Goal: Task Accomplishment & Management: Manage account settings

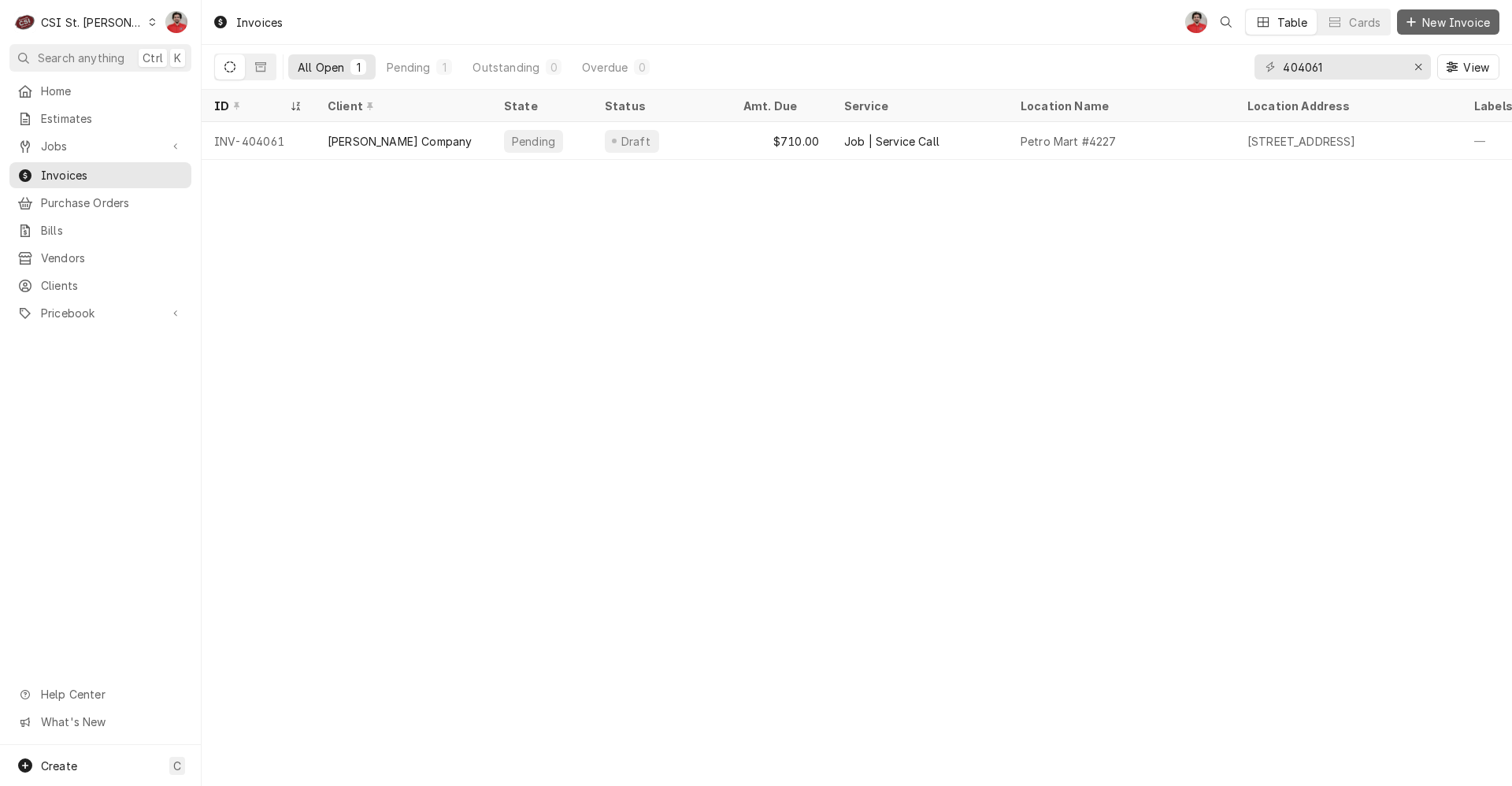
click at [1436, 22] on span "New Invoice" at bounding box center [1456, 22] width 74 height 17
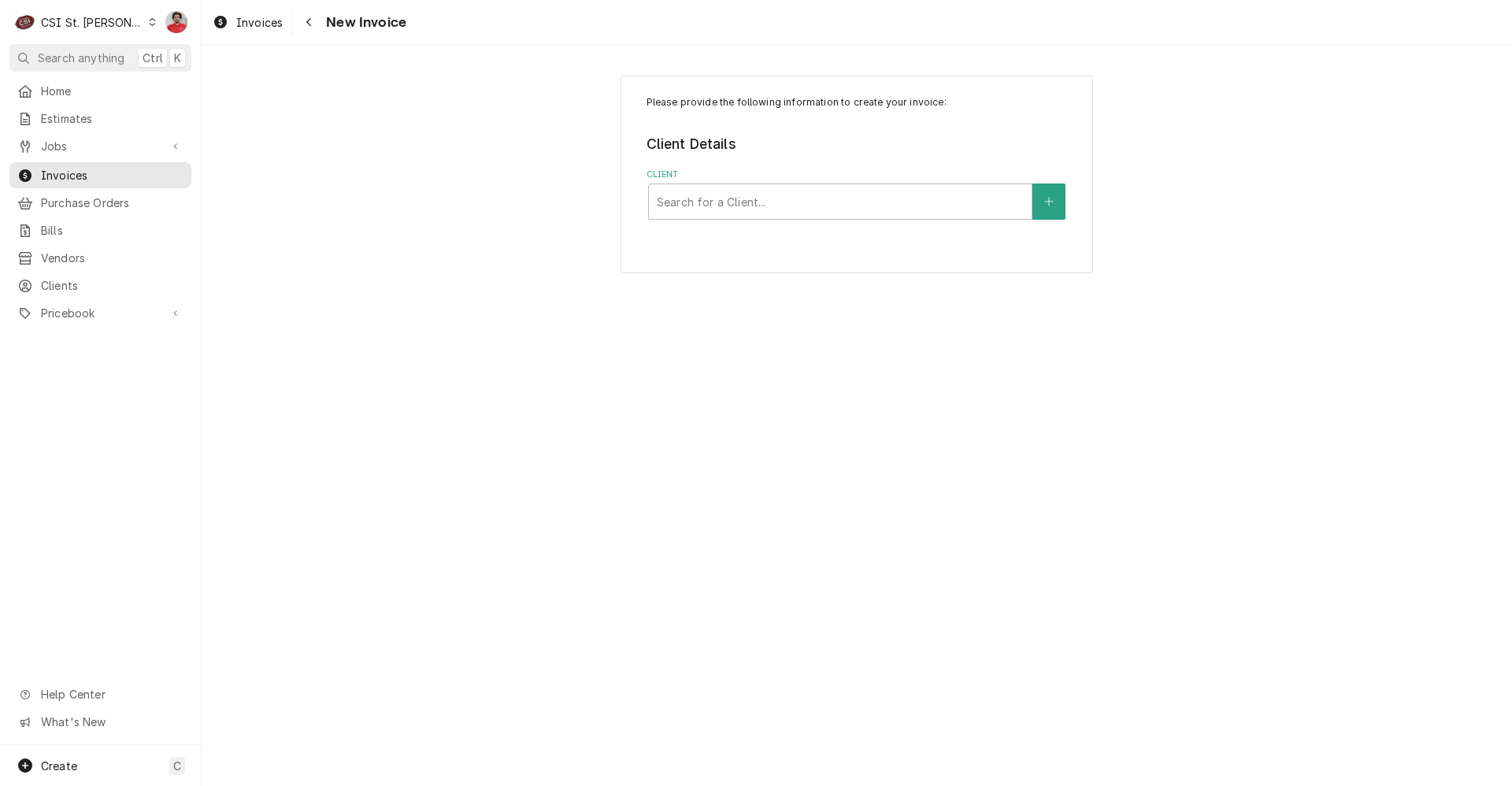
click at [834, 221] on div "Please provide the following information to create your invoice: Client Details…" at bounding box center [857, 174] width 472 height 197
click at [823, 198] on div "Client" at bounding box center [840, 201] width 367 height 28
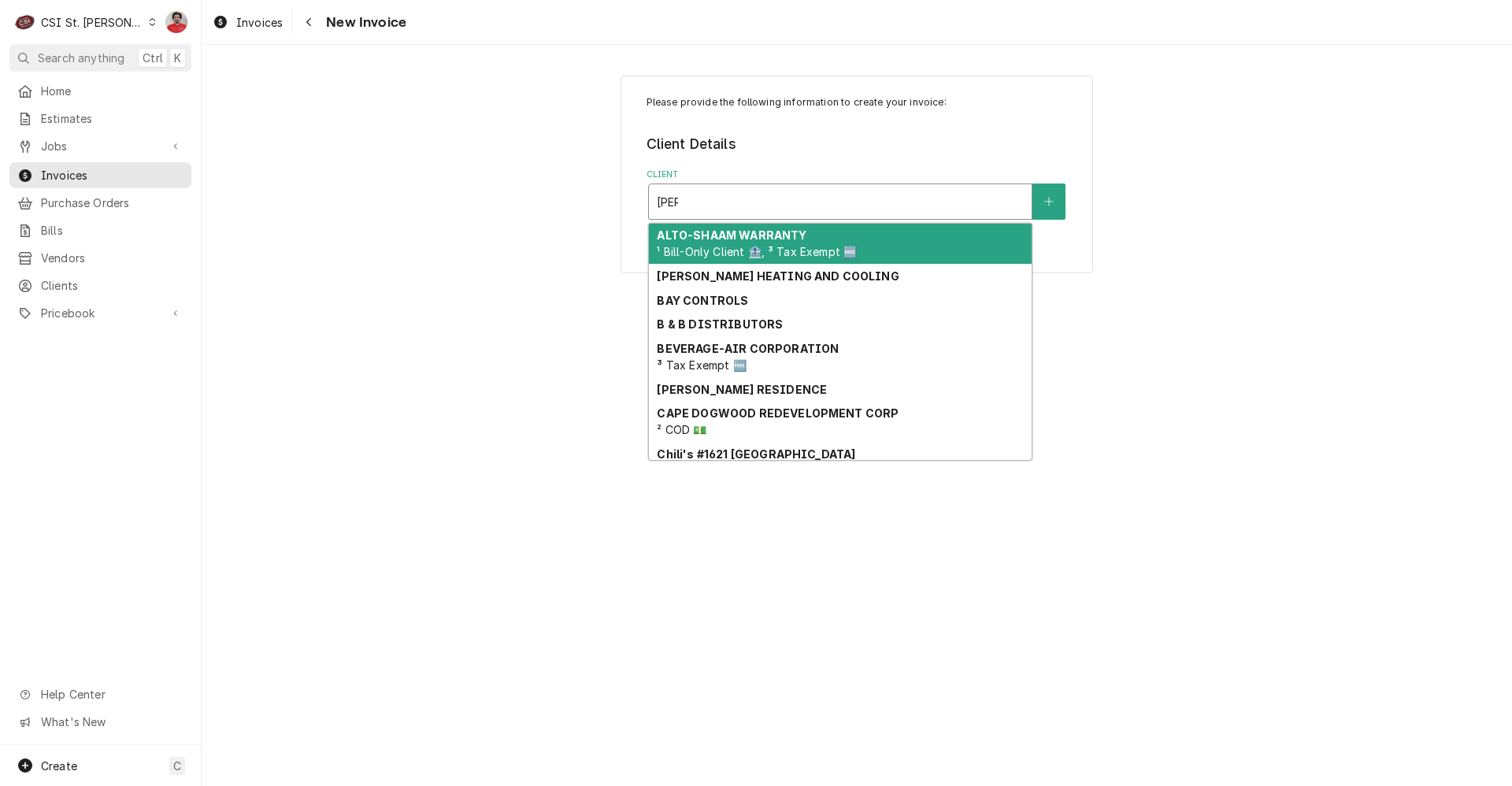
type input "[PERSON_NAME]"
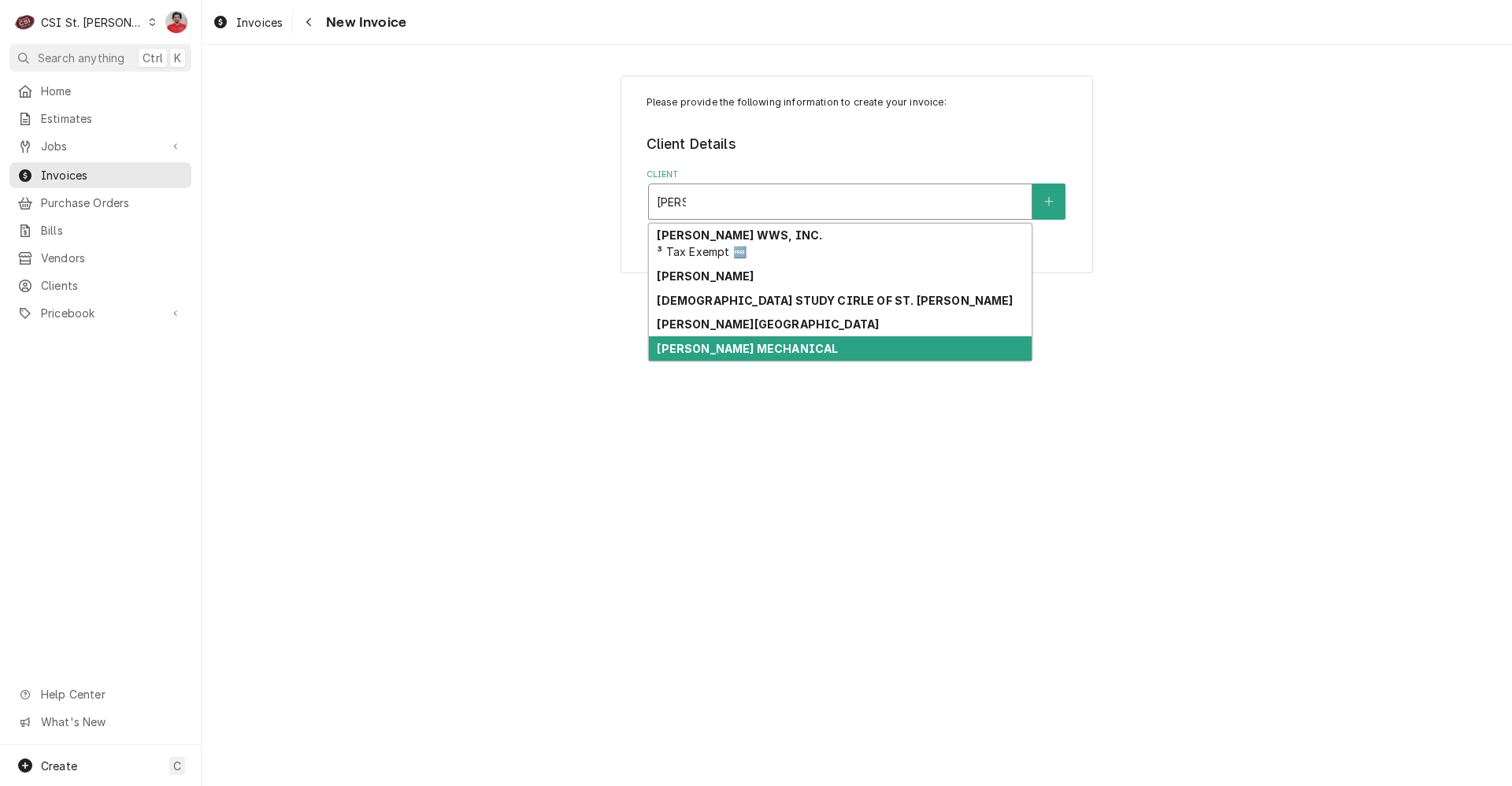
click at [733, 345] on strong "WILLIS MECHANICAL" at bounding box center [747, 349] width 181 height 13
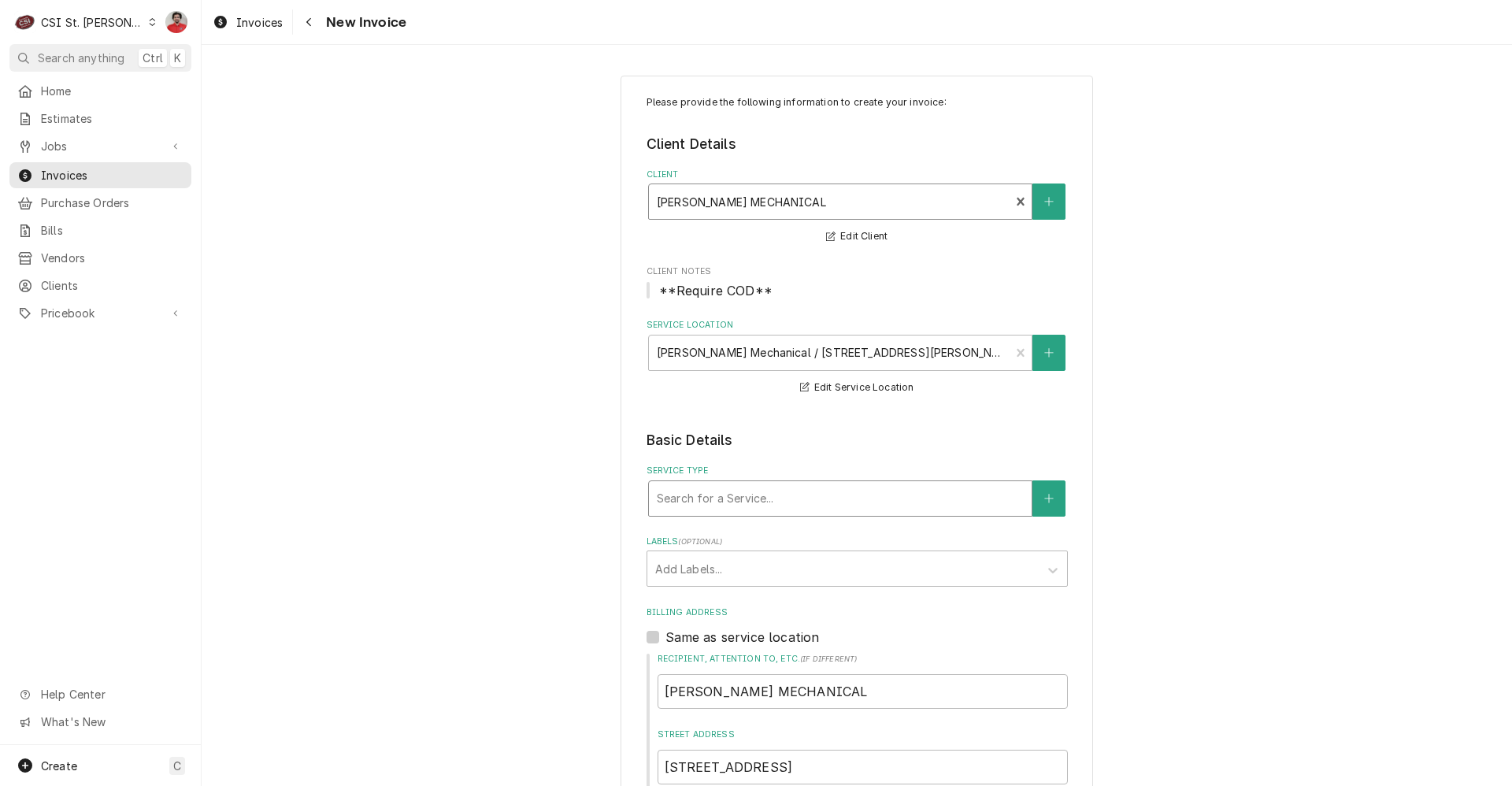
click at [757, 497] on div "Service Type" at bounding box center [840, 498] width 367 height 28
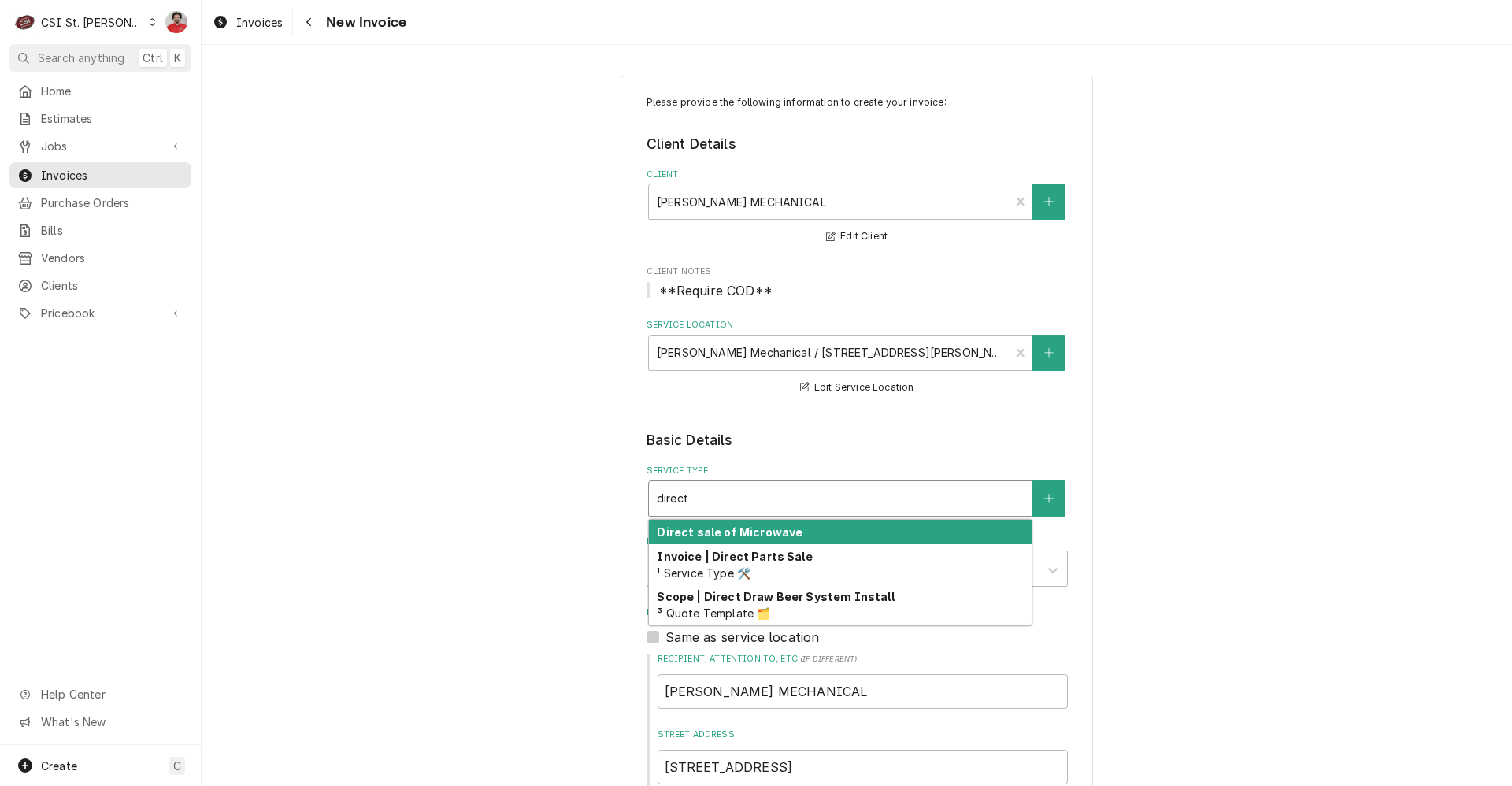
type input "direct"
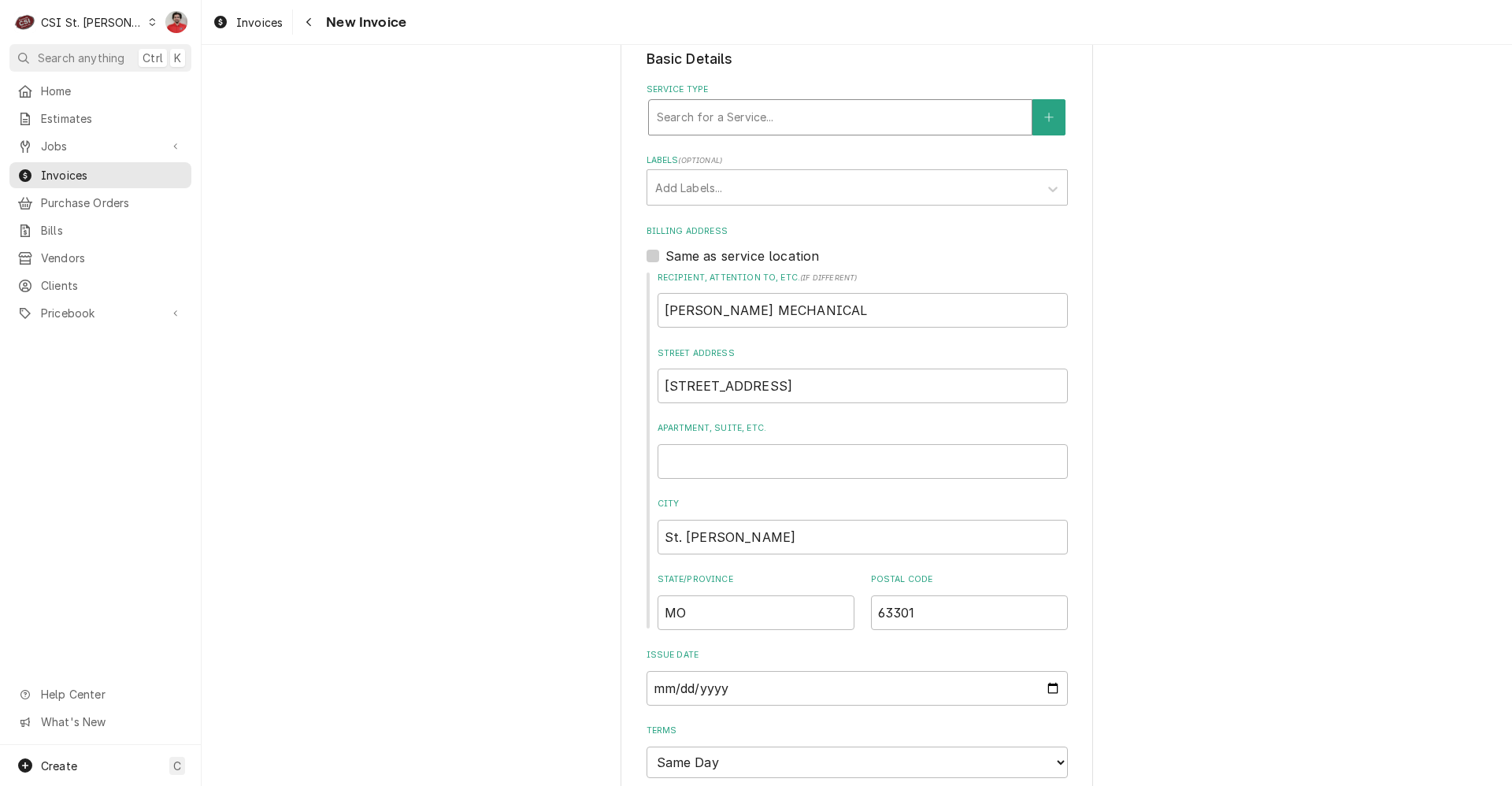
scroll to position [515, 0]
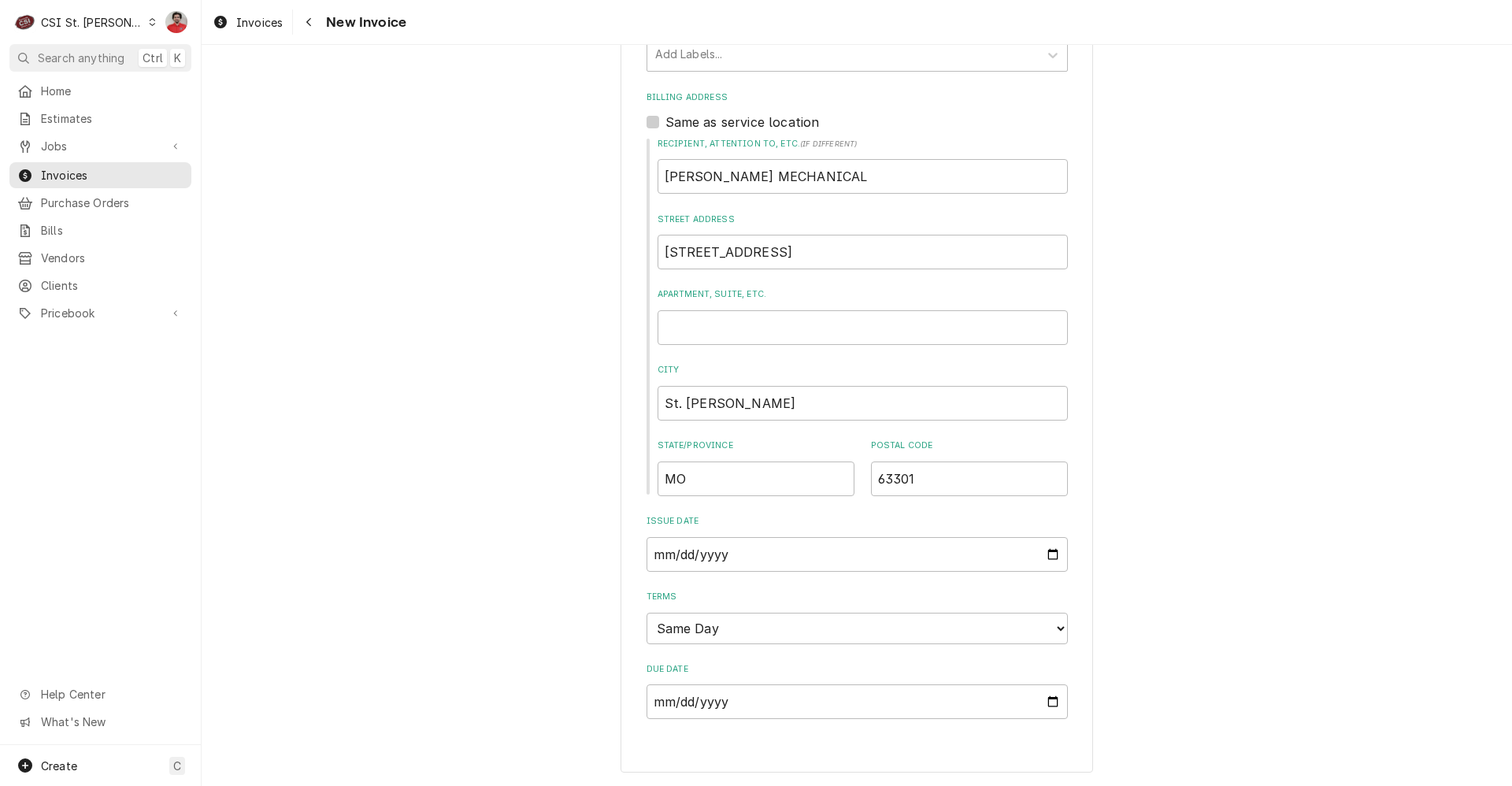
click at [1224, 437] on div "Please provide the following information to create your invoice: Client Details…" at bounding box center [857, 166] width 1310 height 1239
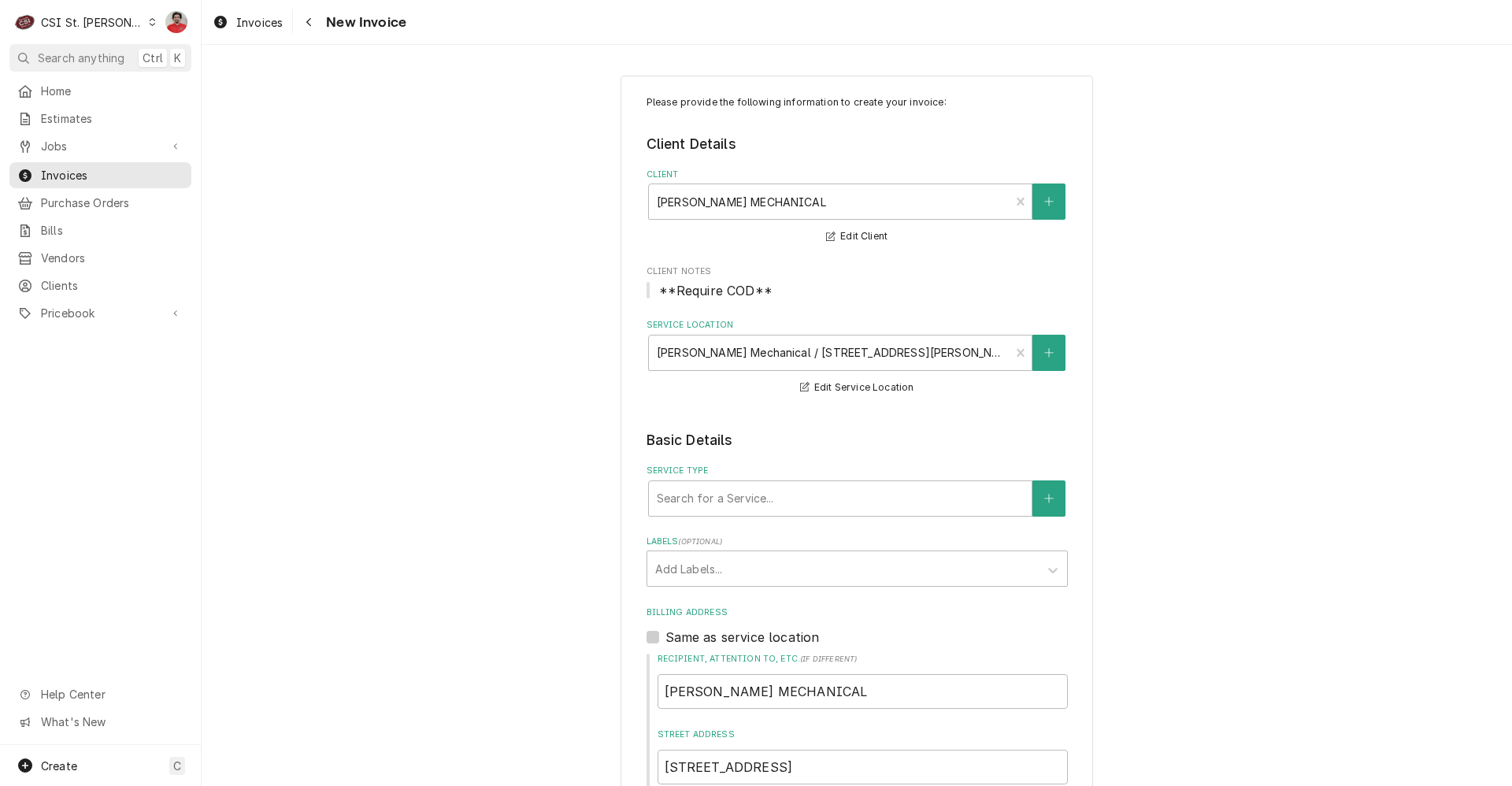
scroll to position [236, 0]
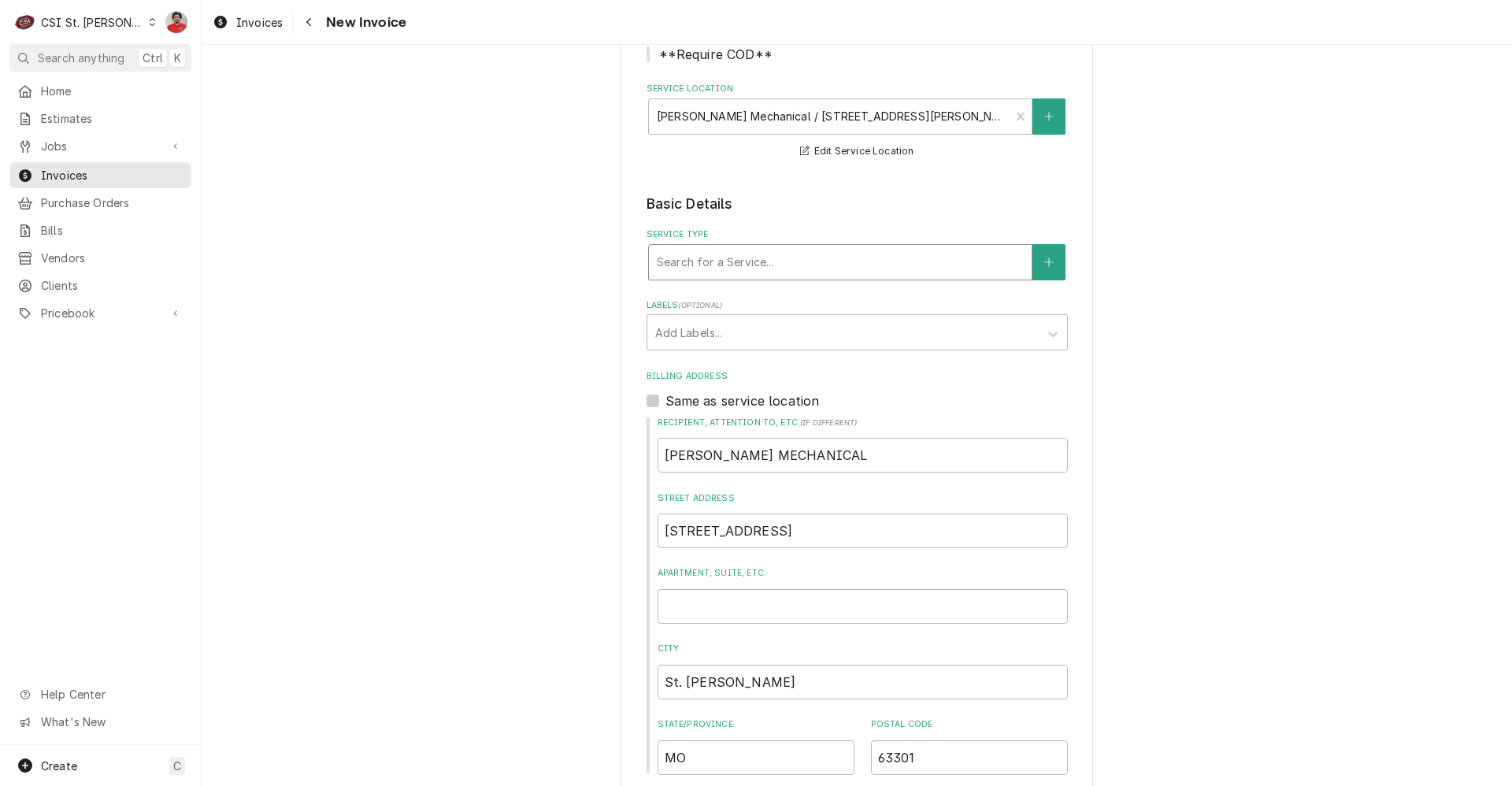
click at [719, 269] on div "Service Type" at bounding box center [840, 262] width 367 height 28
type input "direct sale"
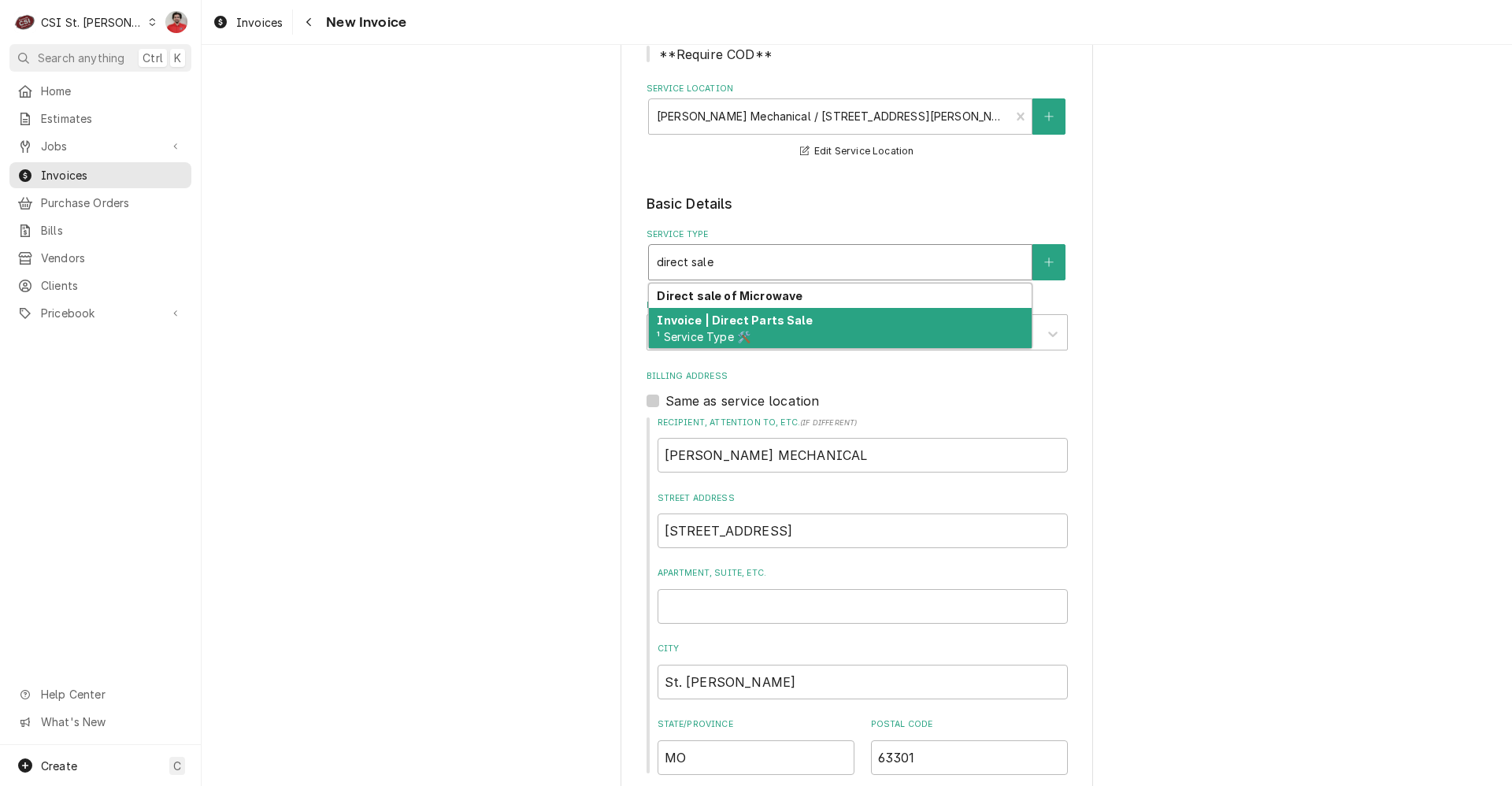
click at [742, 338] on span "¹ Service Type 🛠️" at bounding box center [703, 336] width 94 height 13
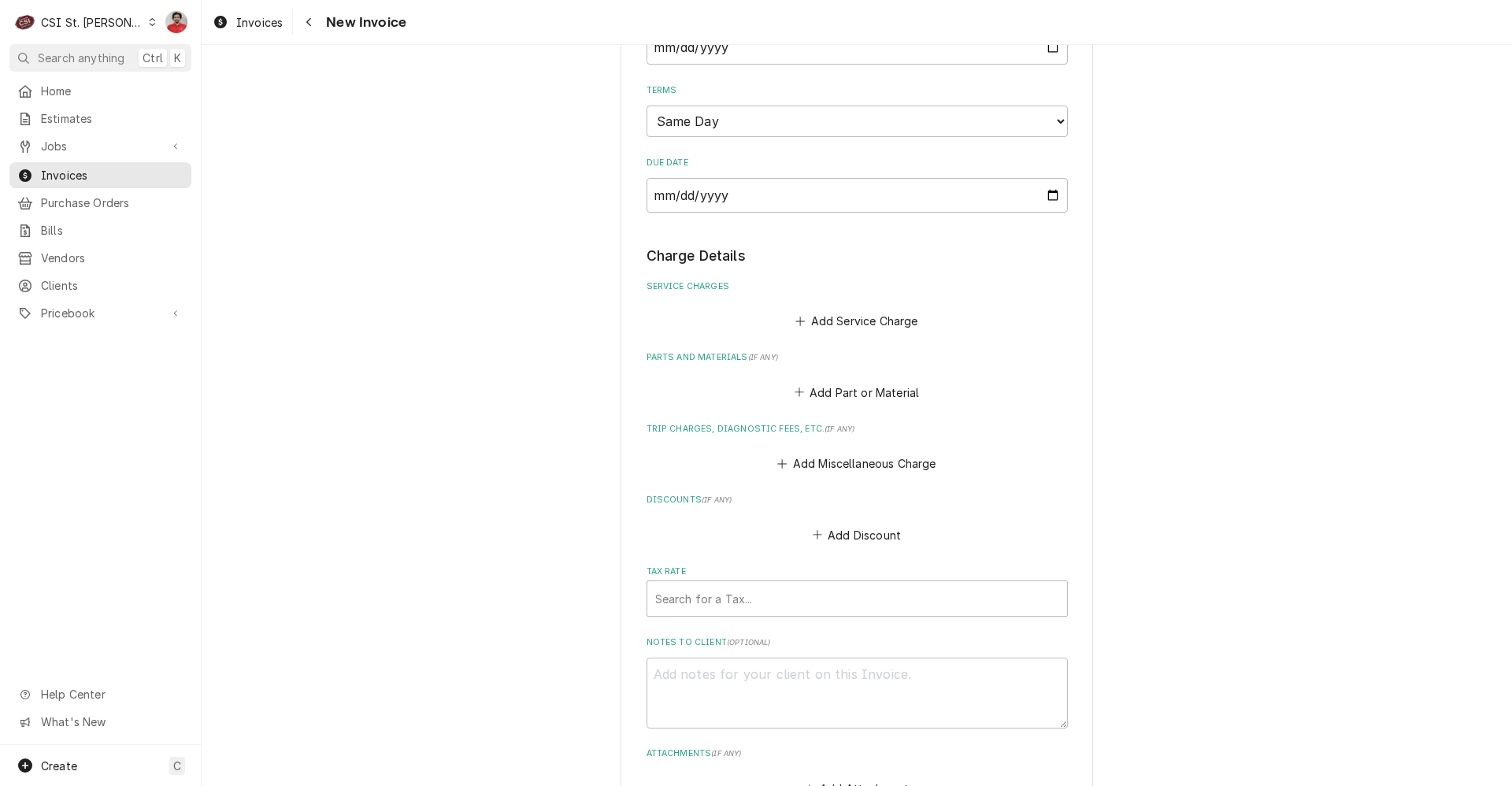
scroll to position [1102, 0]
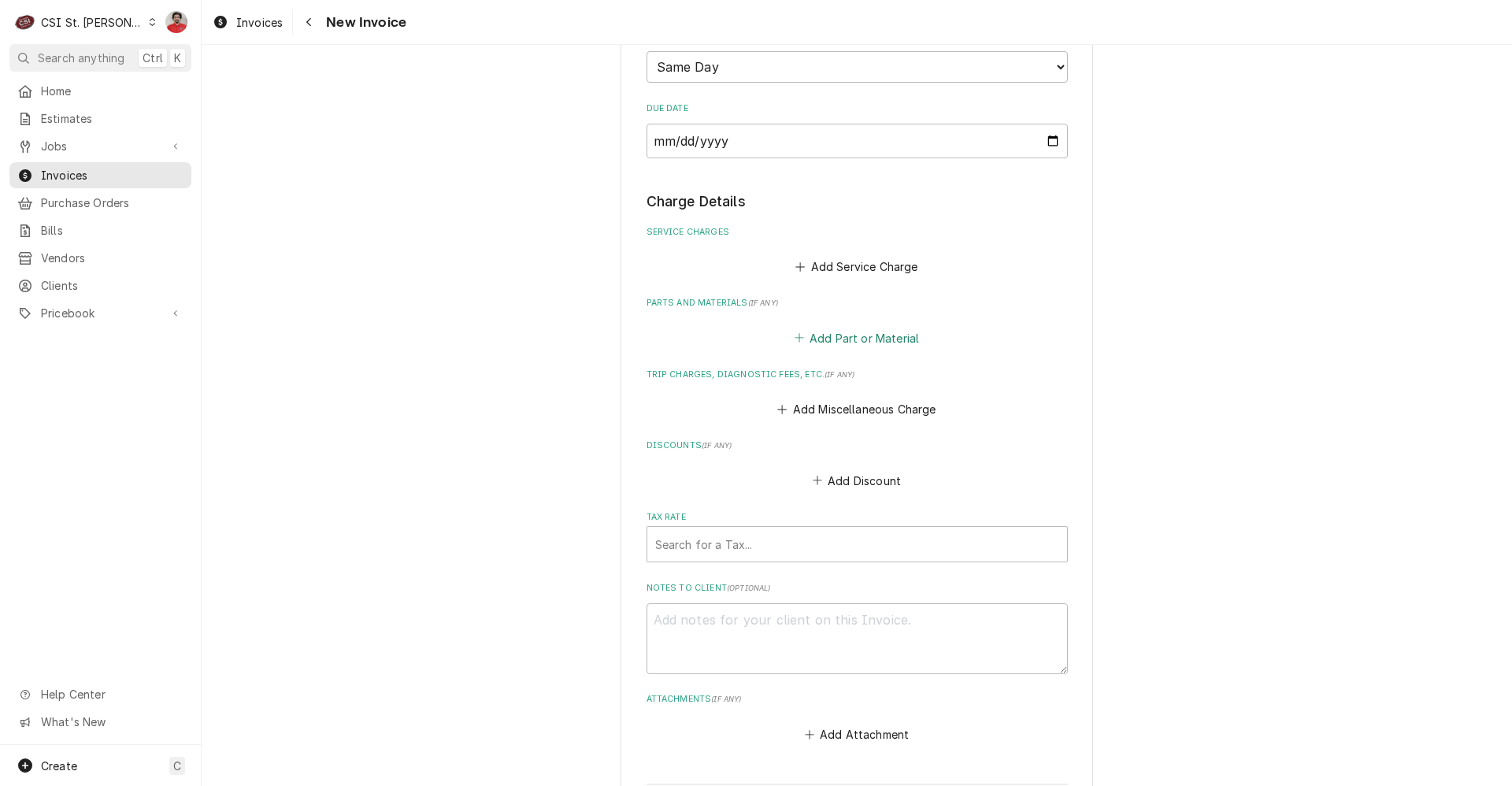
click at [808, 337] on button "Add Part or Material" at bounding box center [856, 338] width 130 height 22
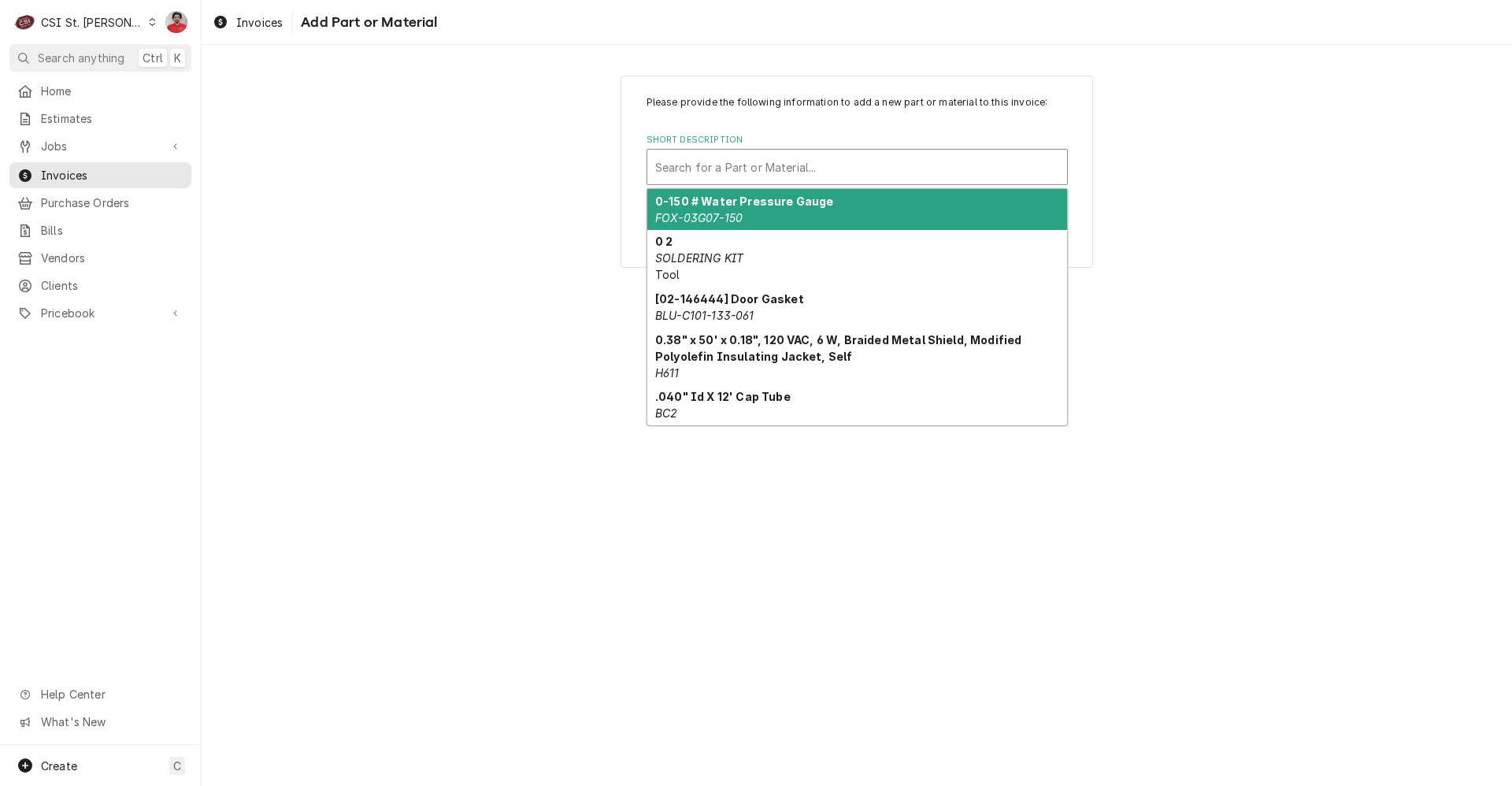
click at [771, 176] on div "Short Description" at bounding box center [857, 166] width 404 height 28
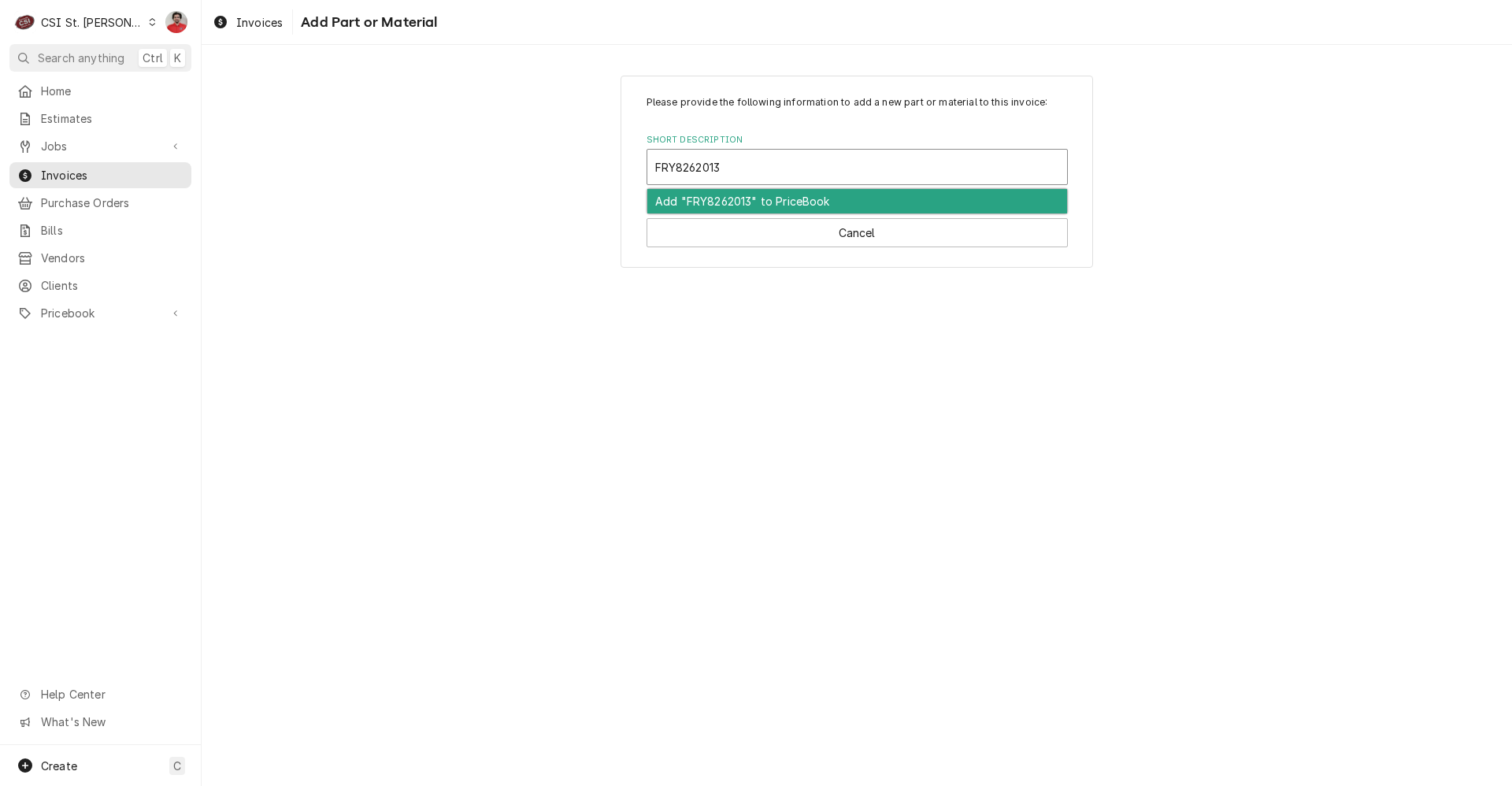
type input "FRY-8262013"
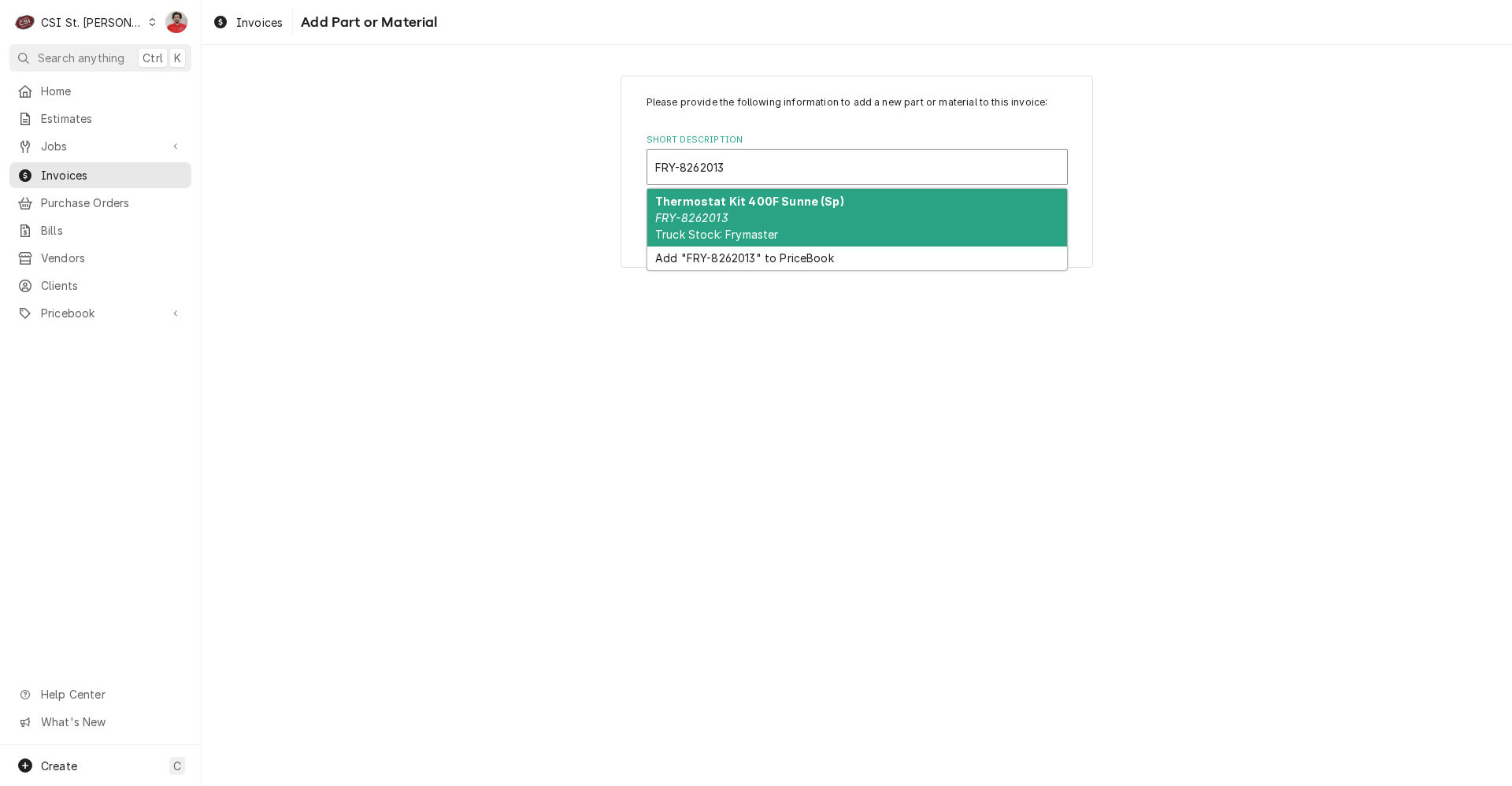
click at [773, 213] on div "Thermostat Kit 400F Sunne (Sp) FRY-8262013 Truck Stock: Frymaster" at bounding box center [857, 217] width 420 height 57
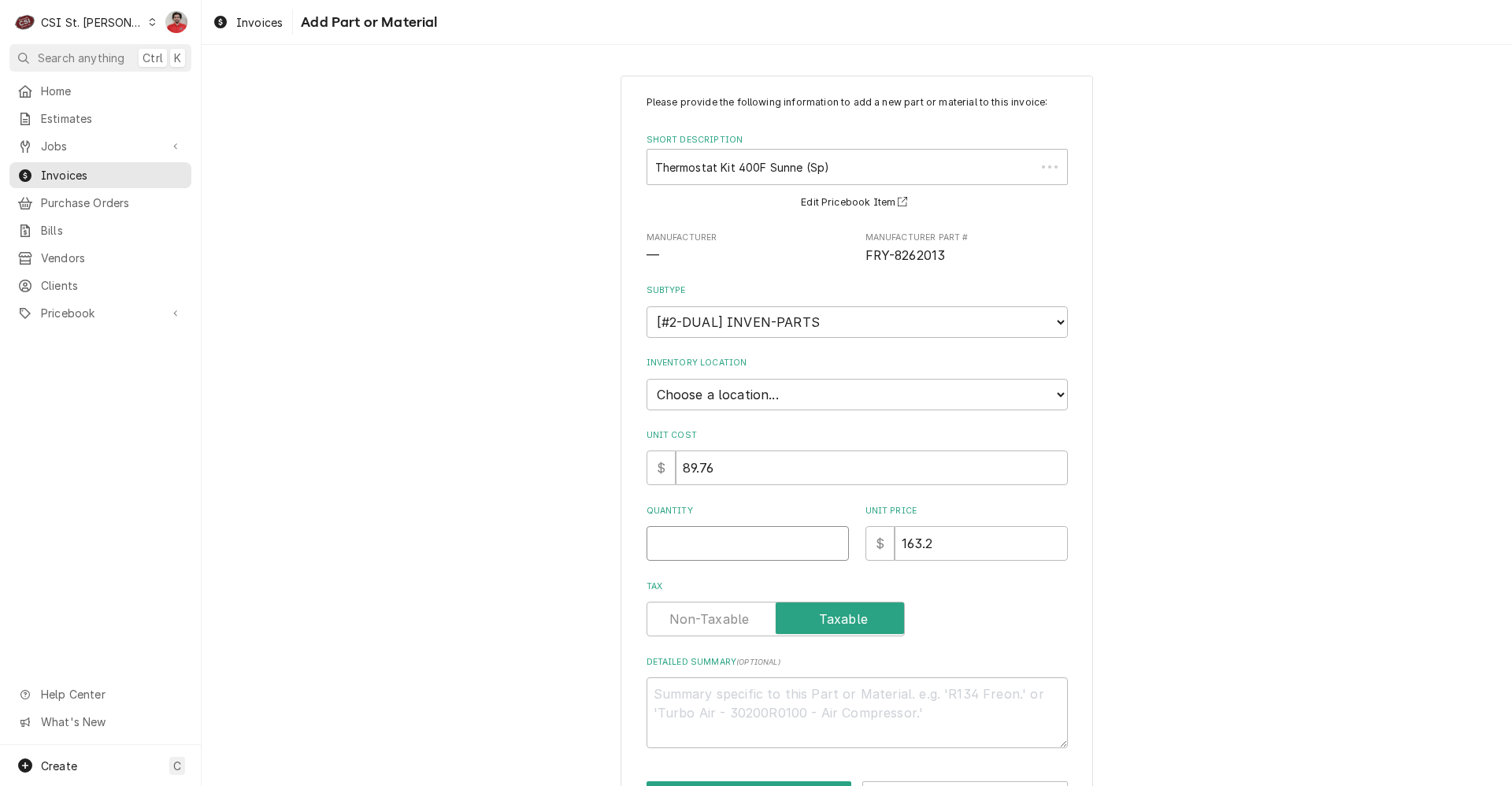
click at [741, 536] on input "Quantity" at bounding box center [747, 543] width 202 height 35
type textarea "x"
type input "1"
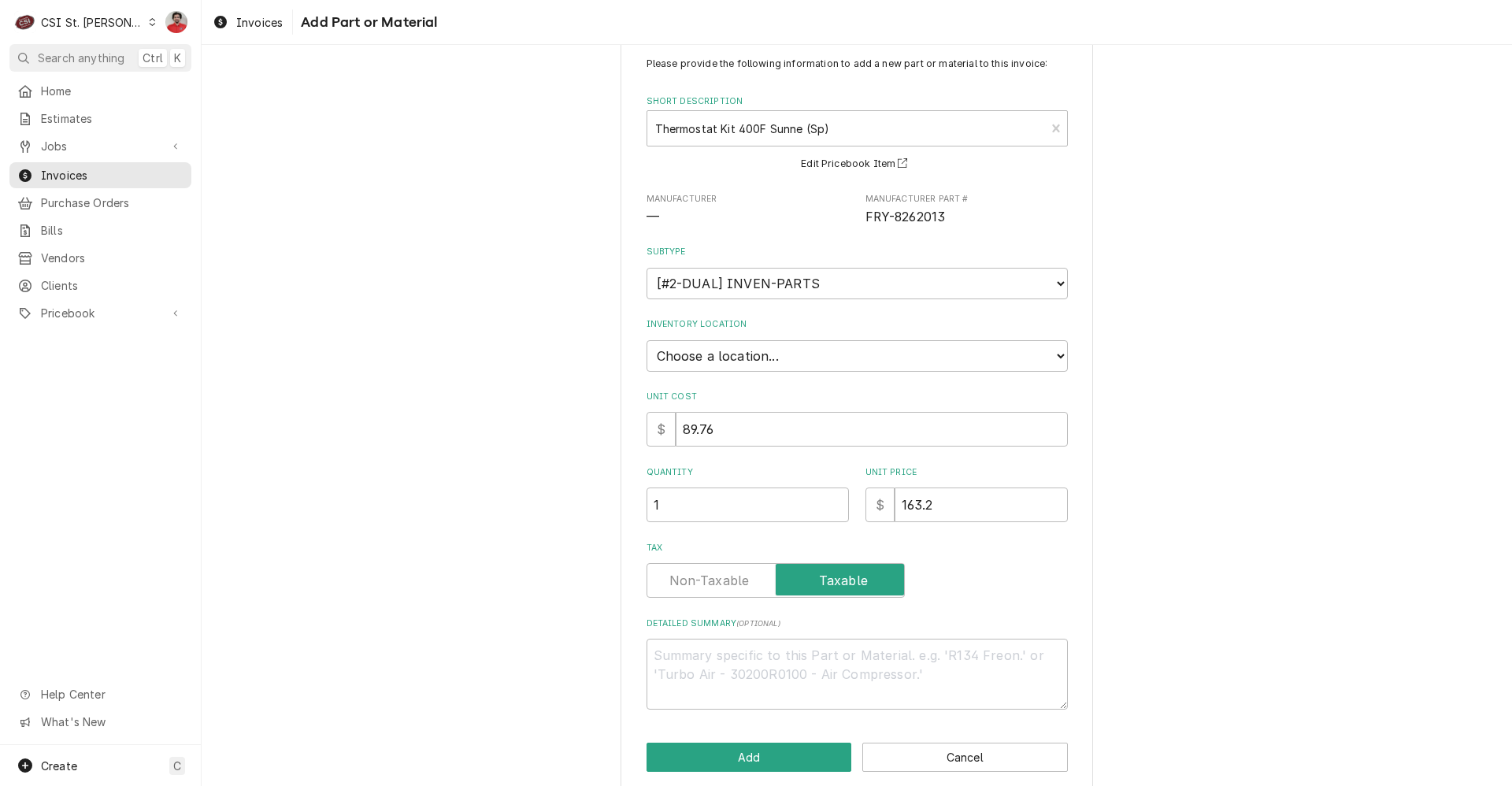
scroll to position [58, 0]
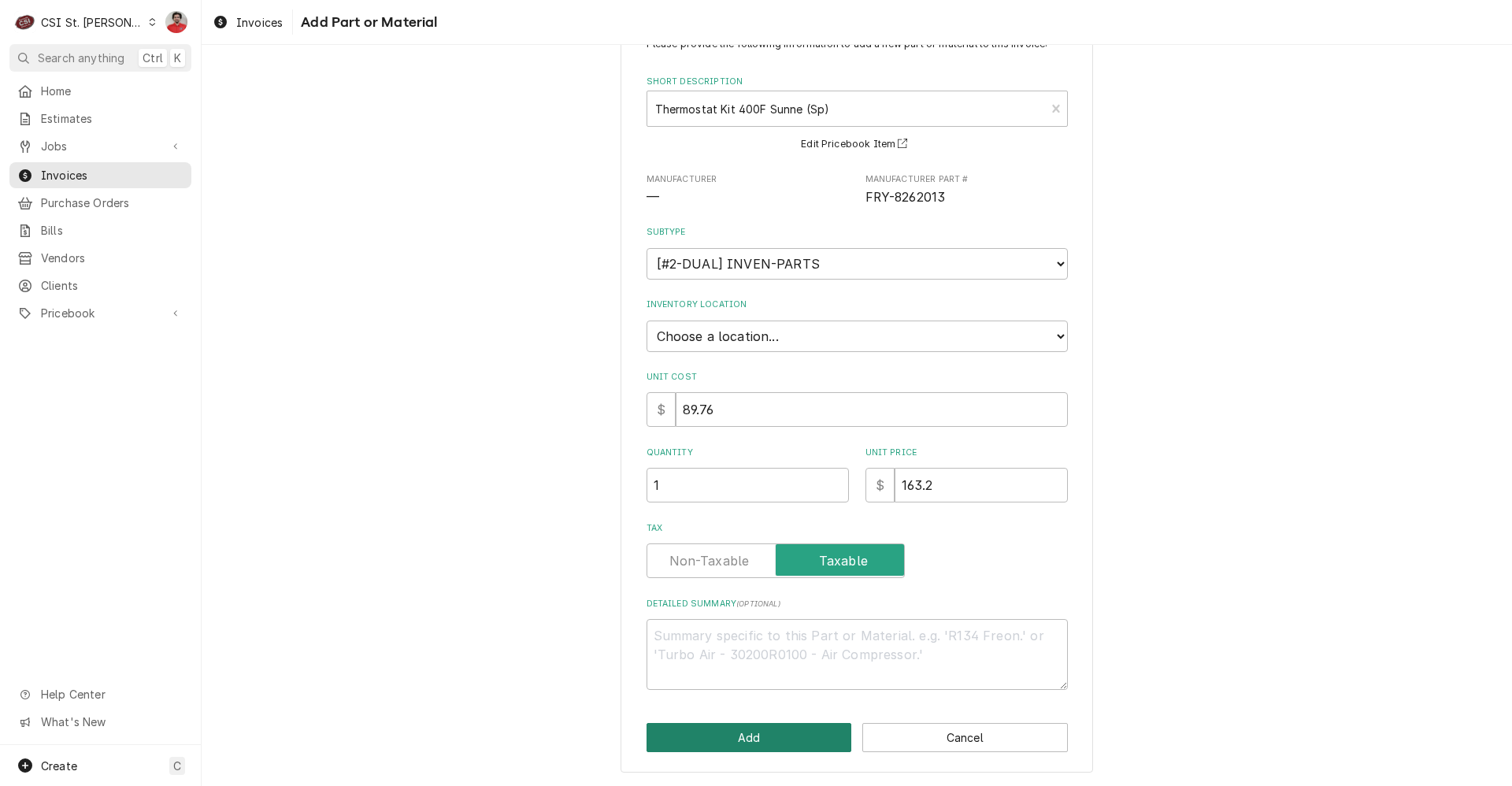
click at [770, 739] on button "Add" at bounding box center [749, 736] width 206 height 29
type textarea "x"
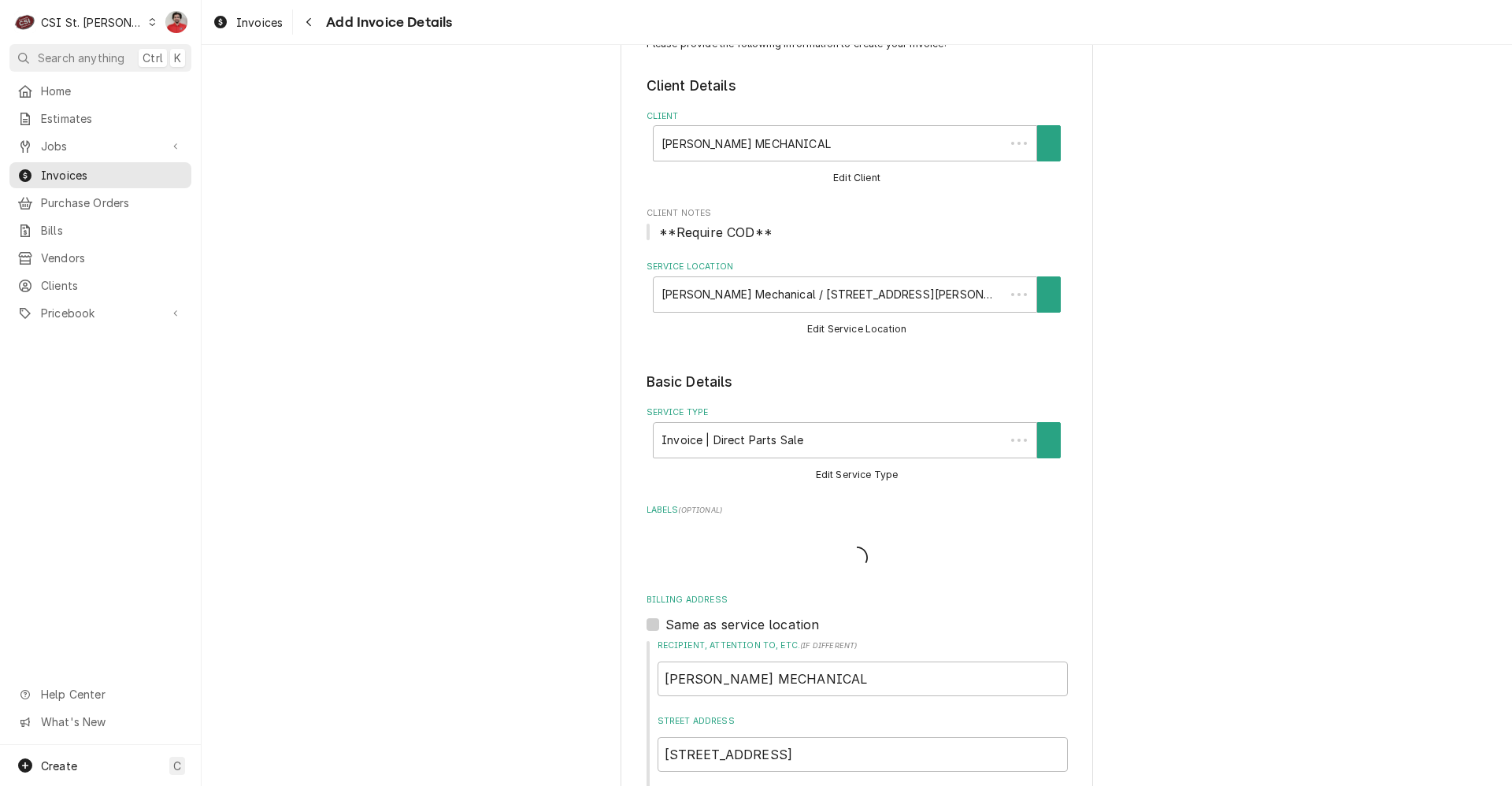
scroll to position [1083, 0]
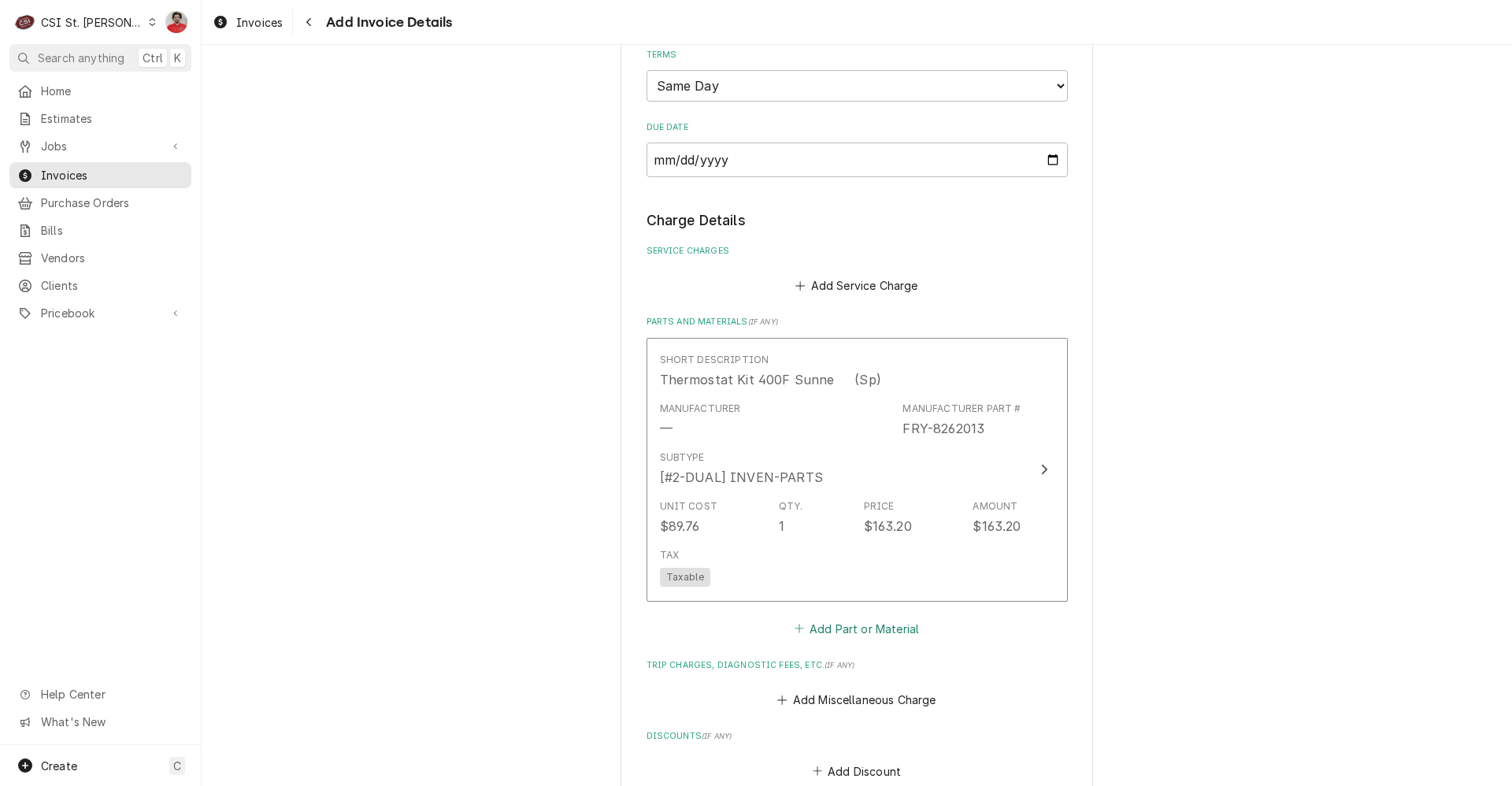
click at [801, 633] on button "Add Part or Material" at bounding box center [856, 628] width 130 height 22
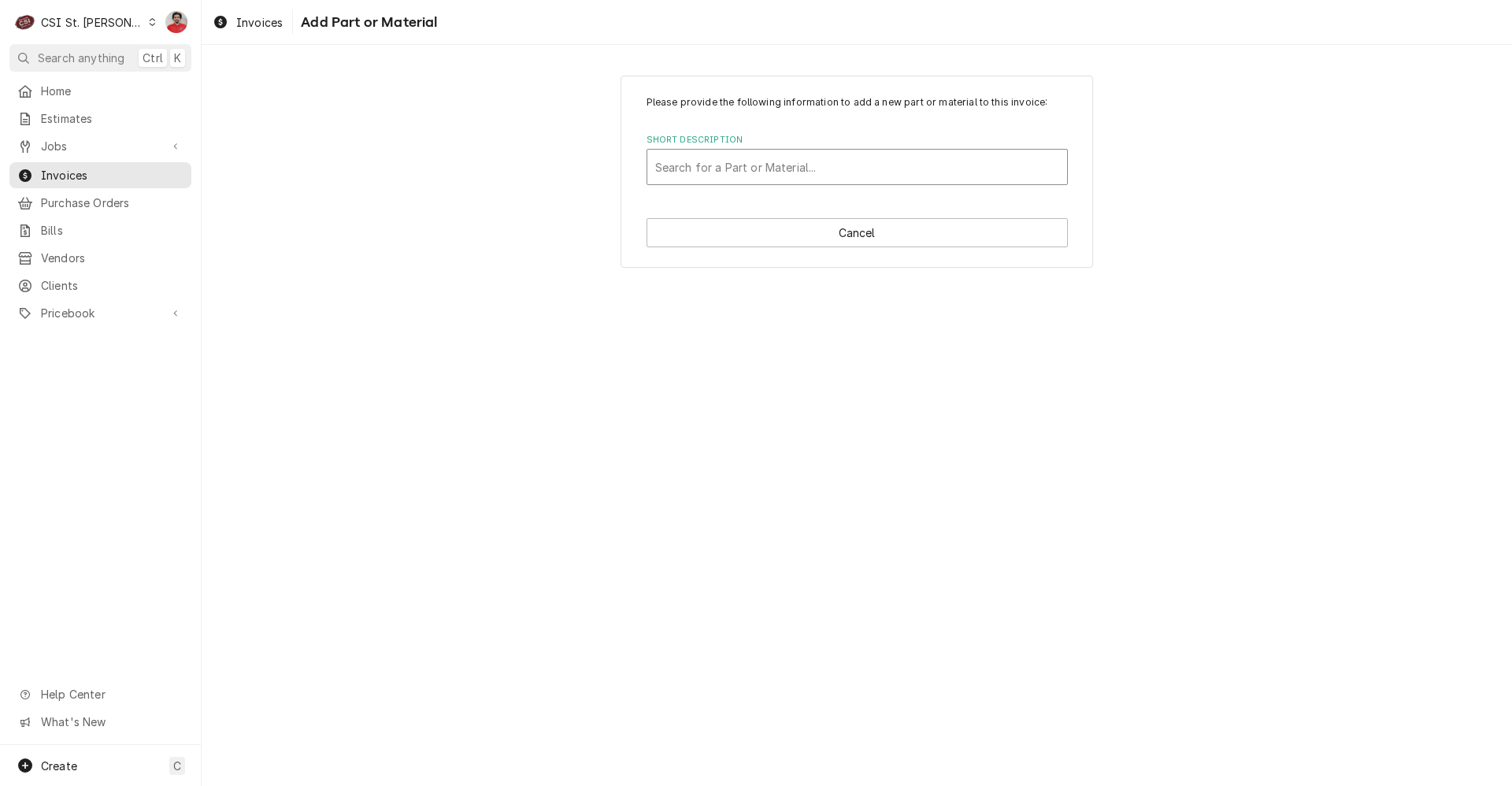
click at [751, 149] on div "Search for a Part or Material..." at bounding box center [857, 166] width 422 height 36
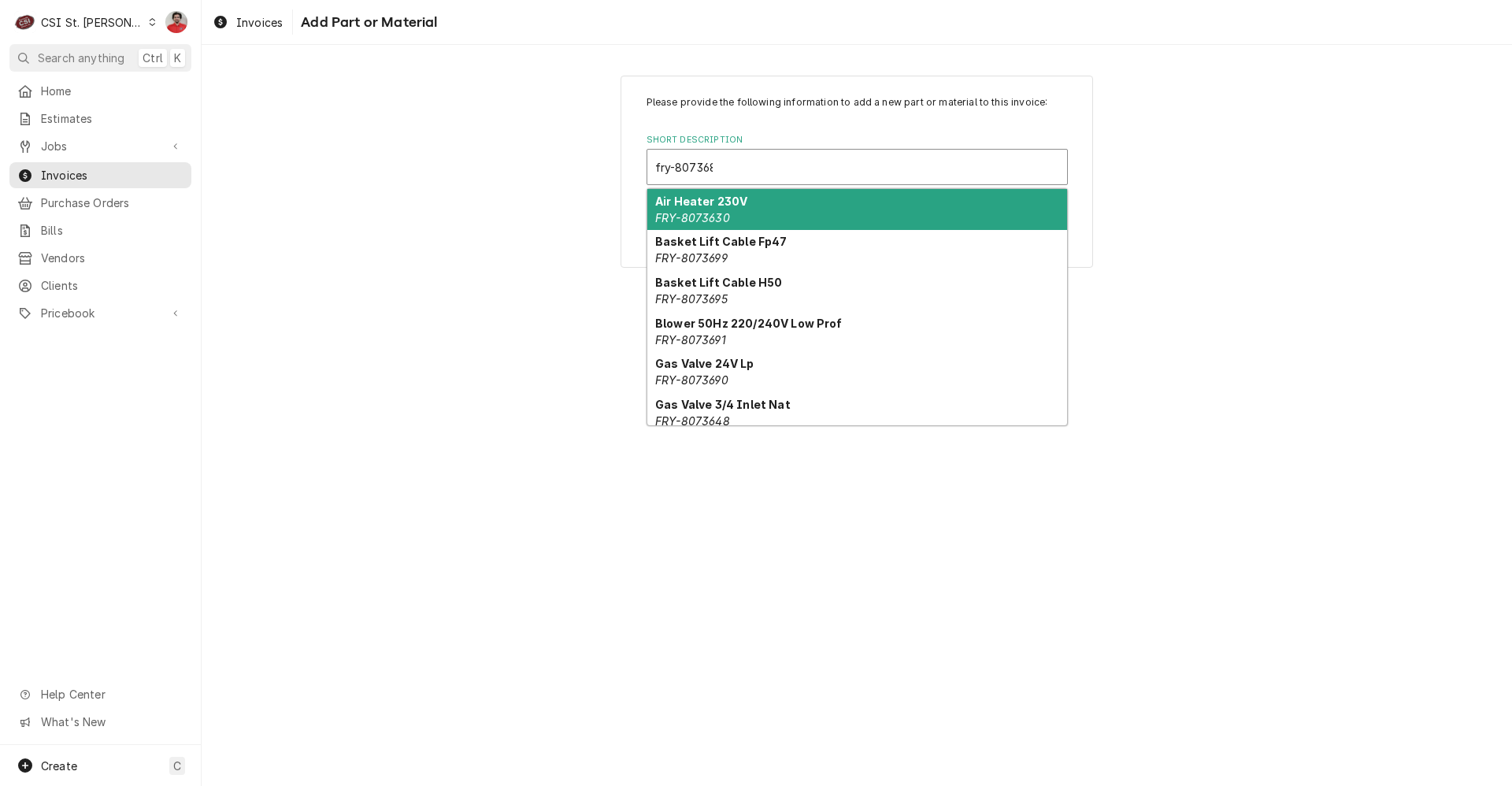
type input "fry-8073680"
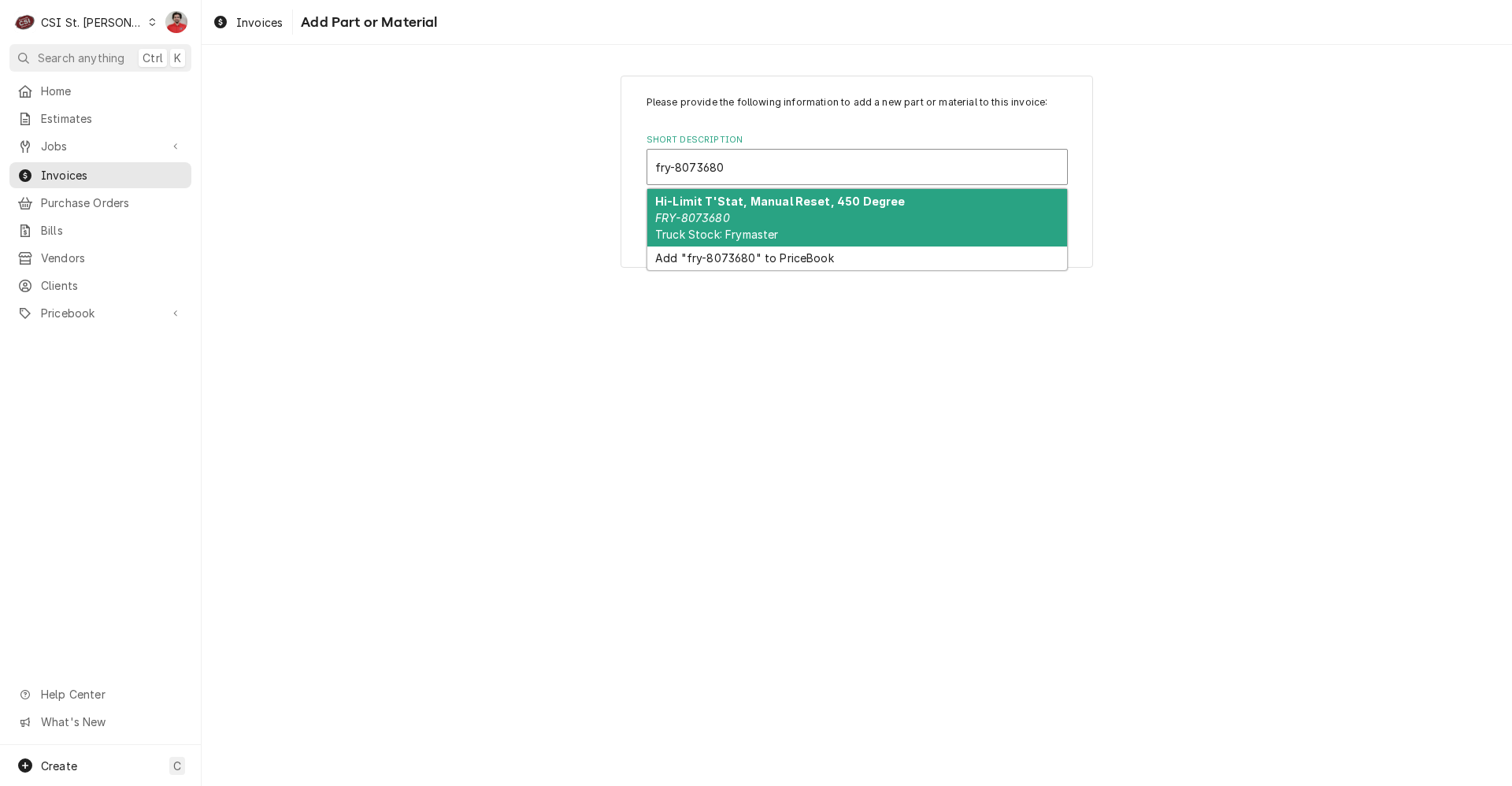
click at [815, 214] on div "Hi-Limit T'Stat, Manual Reset, 450 Degree FRY-8073680 Truck Stock: Frymaster" at bounding box center [857, 217] width 420 height 57
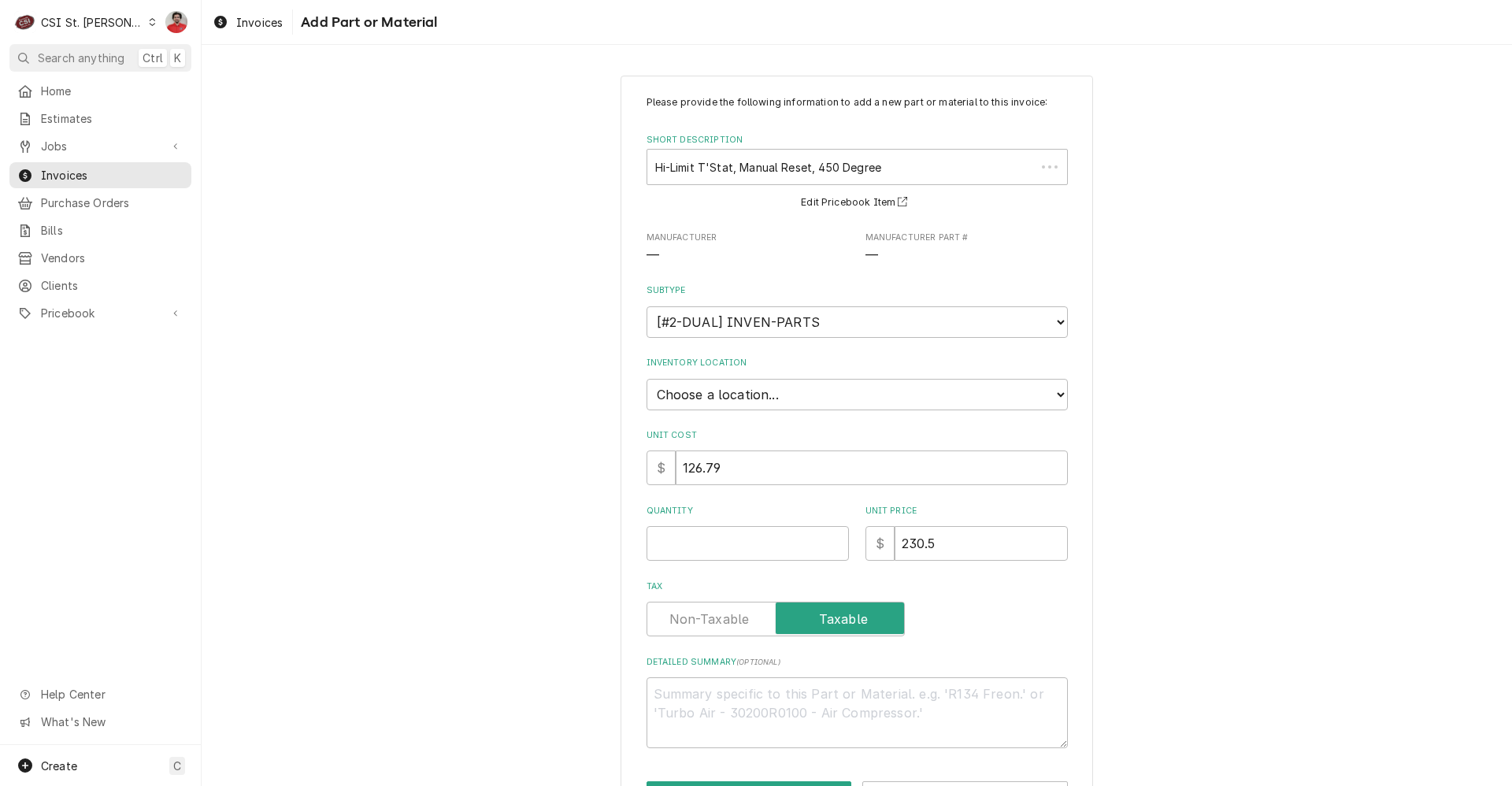
type textarea "x"
click at [796, 400] on select "Choose a location... 00 | STL WAREHOUSE 01 | CHUCK WAMBOLDT V#93 01 | COURTNEY …" at bounding box center [857, 394] width 422 height 32
select select "1370"
click at [646, 379] on select "Choose a location... 00 | STL WAREHOUSE 01 | CHUCK WAMBOLDT V#93 01 | COURTNEY …" at bounding box center [857, 394] width 422 height 32
click at [786, 538] on input "Quantity" at bounding box center [747, 543] width 202 height 35
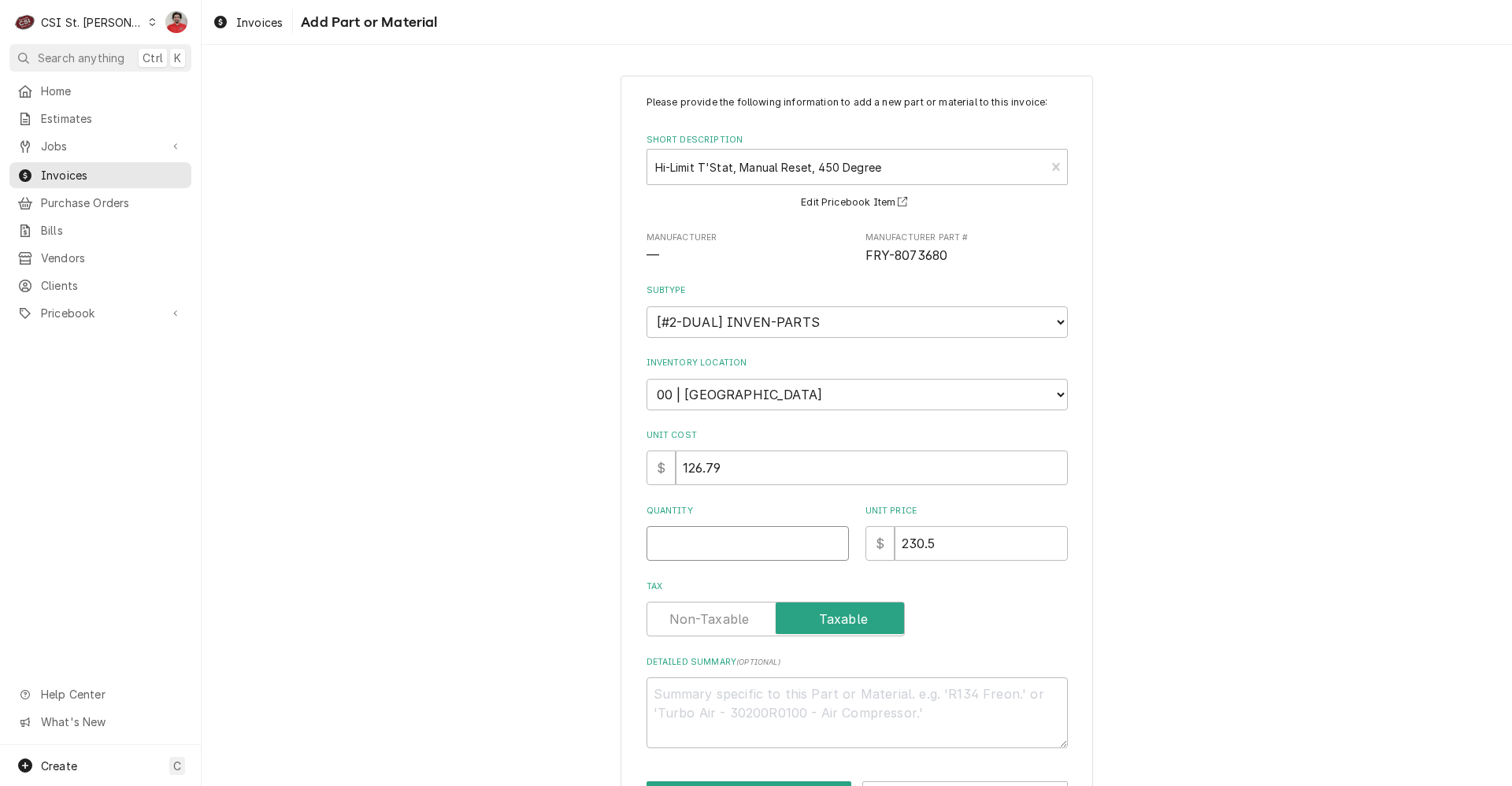
type textarea "x"
type input "1"
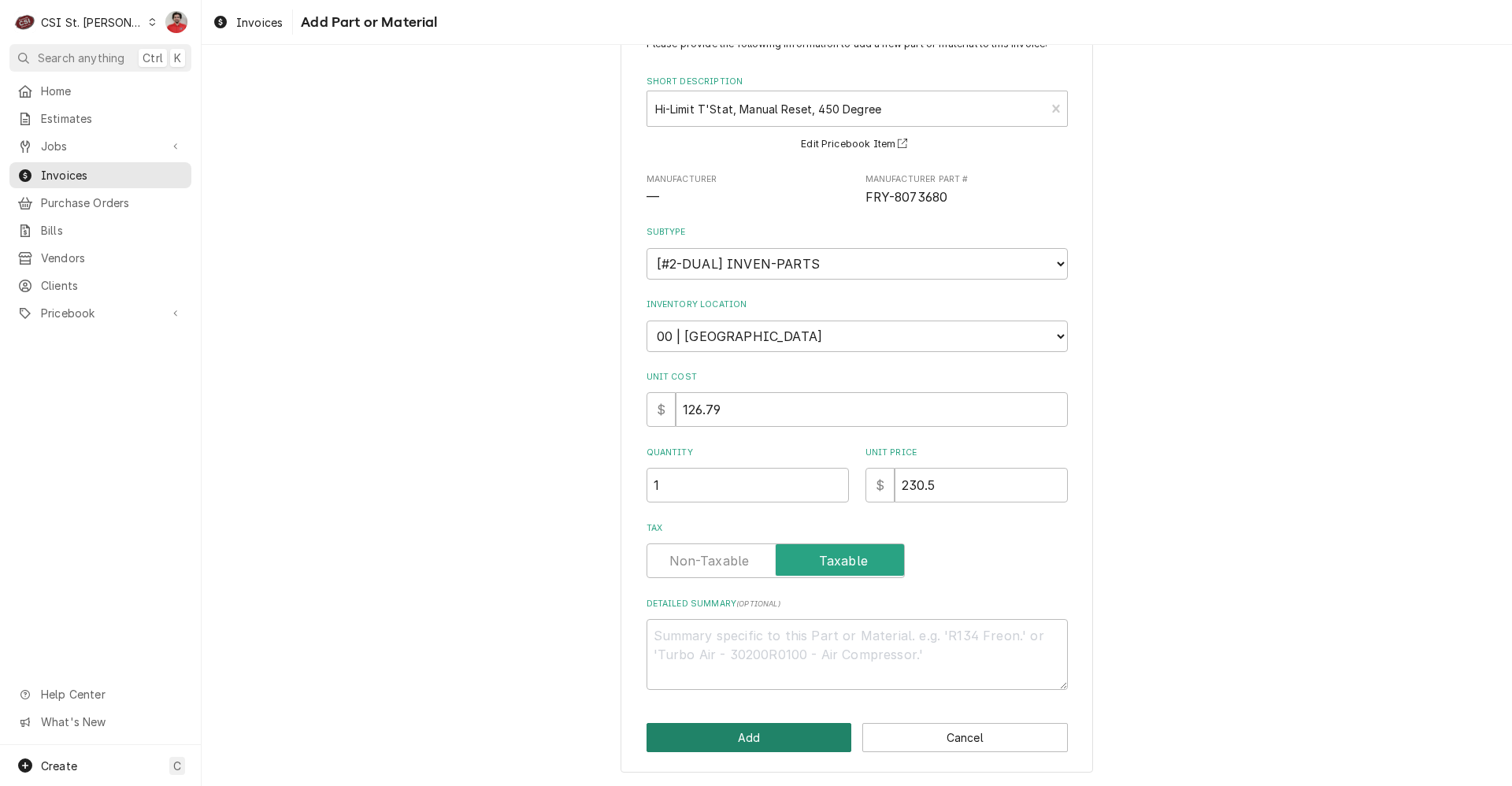
click at [760, 733] on button "Add" at bounding box center [749, 736] width 206 height 29
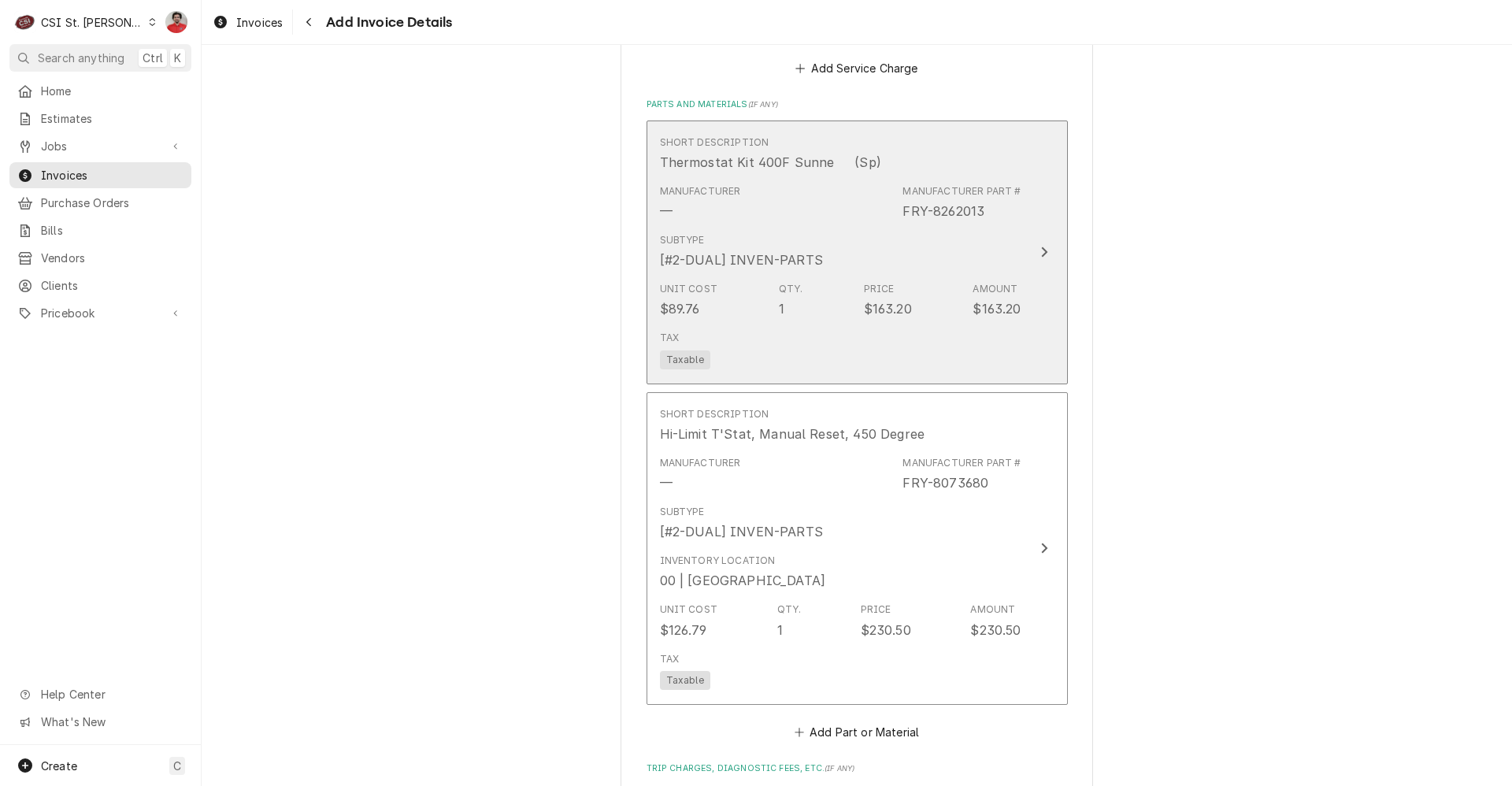
scroll to position [1985, 0]
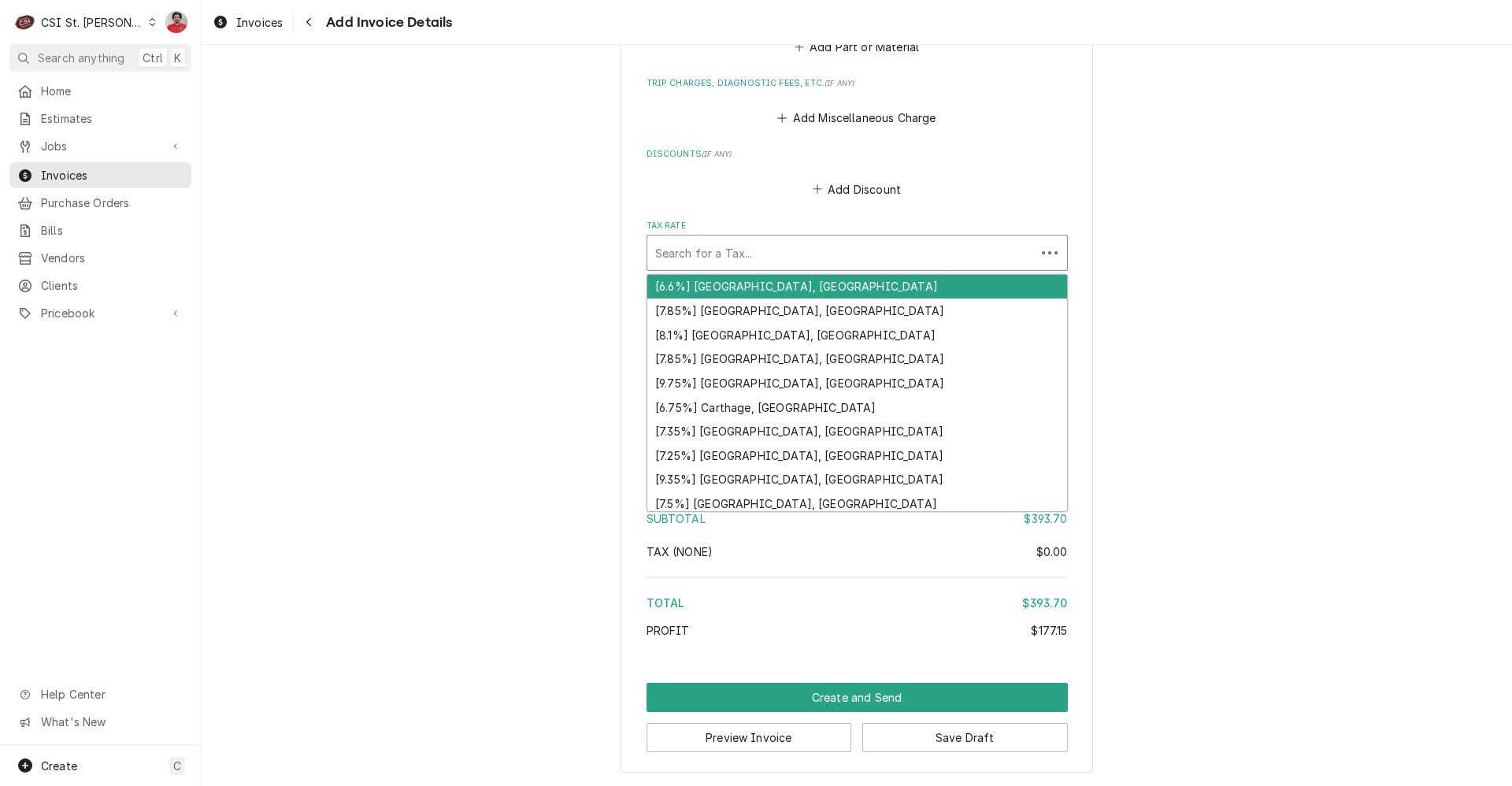
click at [800, 242] on div "Tax Rate" at bounding box center [842, 252] width 372 height 28
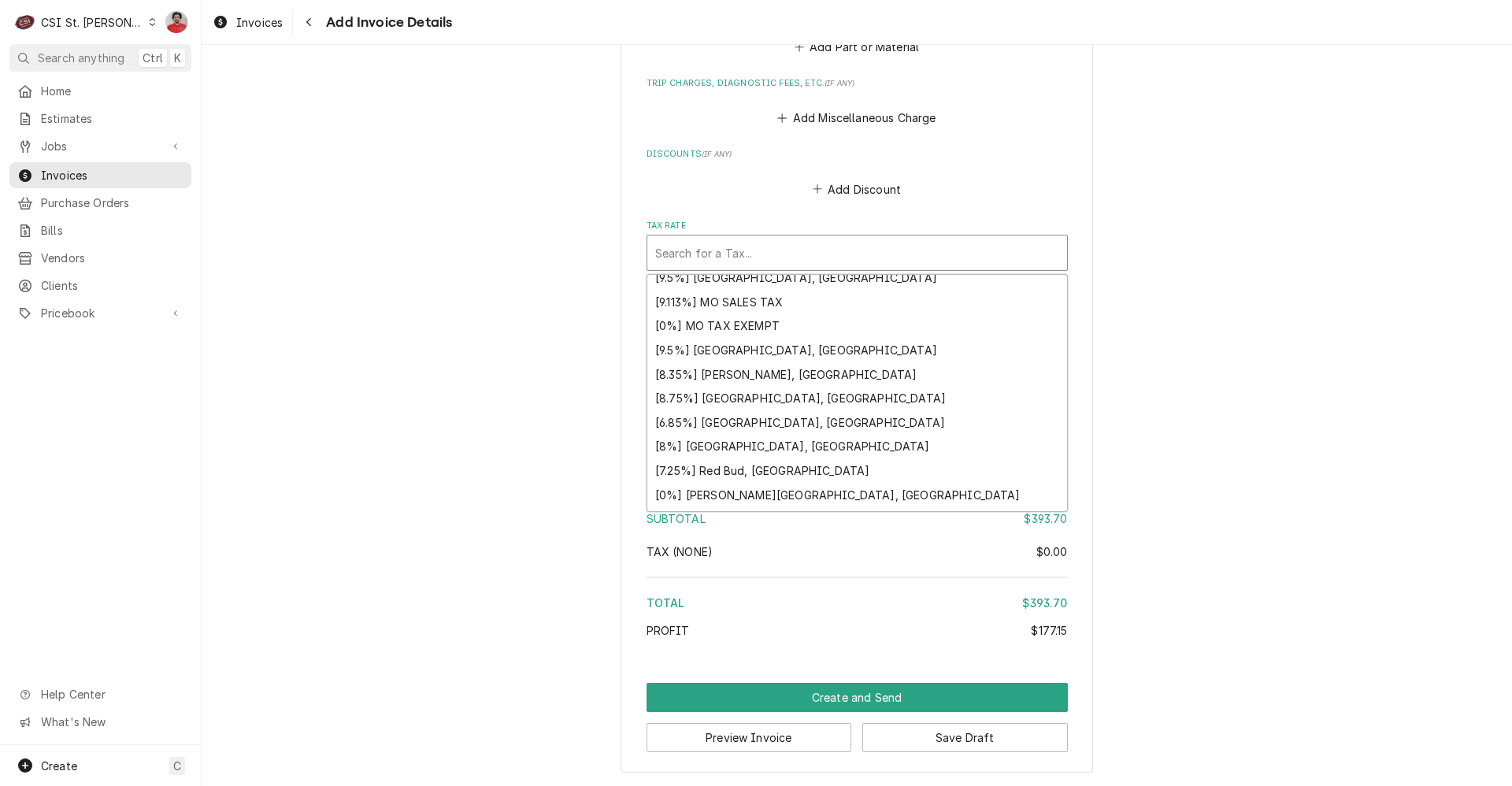
scroll to position [595, 0]
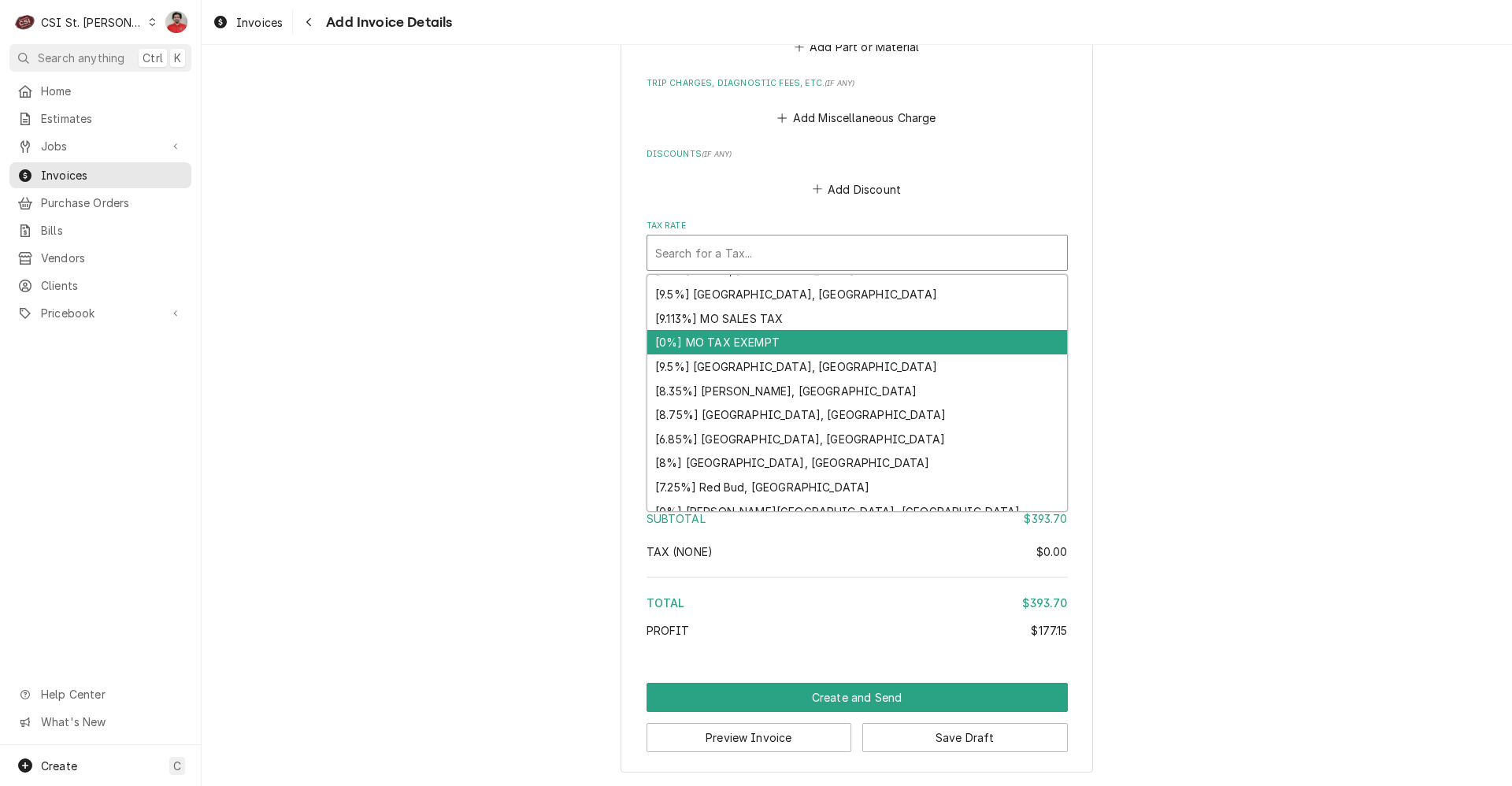
click at [774, 339] on div "[0%] MO TAX EXEMPT" at bounding box center [857, 342] width 420 height 24
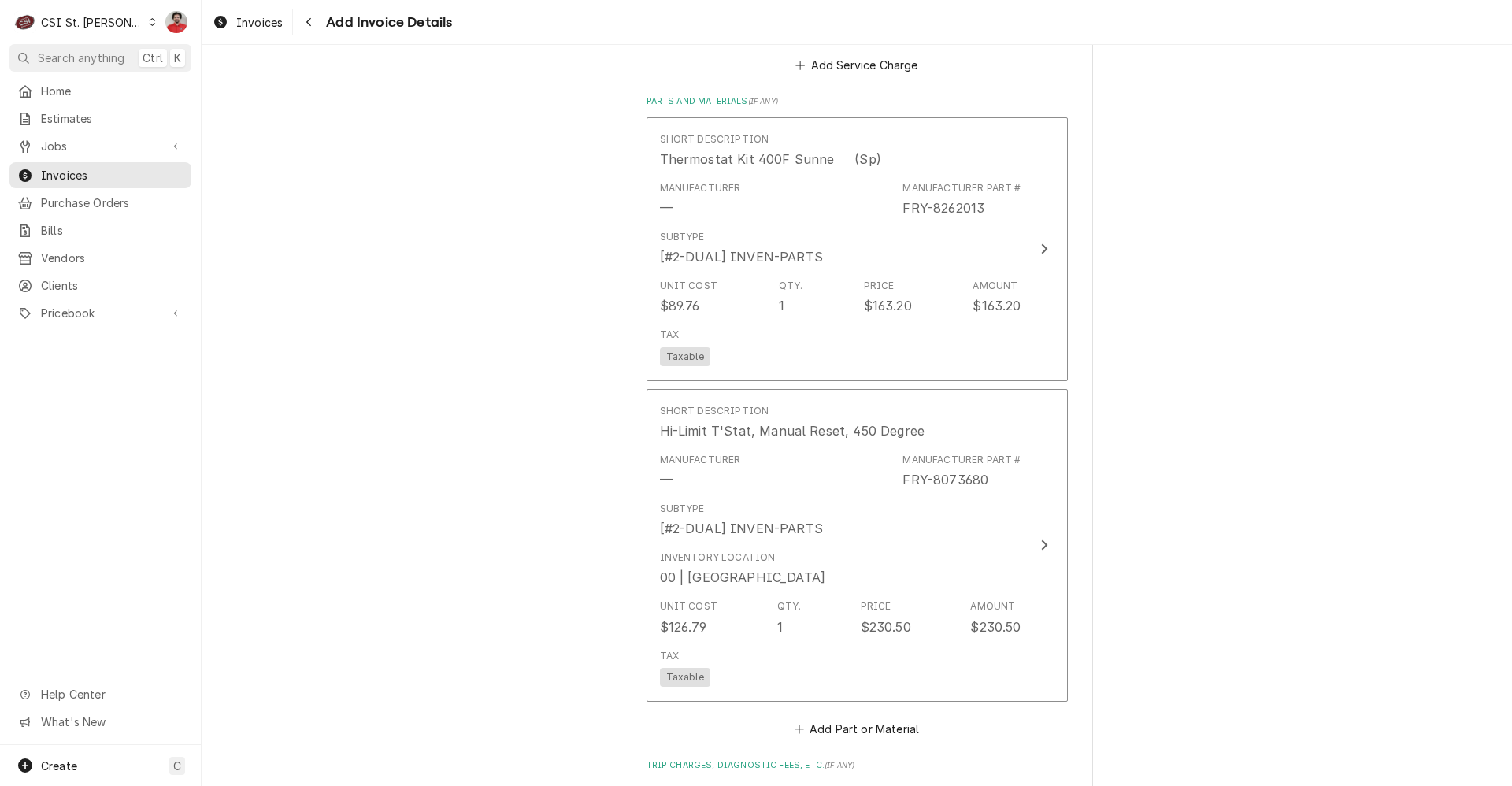
scroll to position [2012, 0]
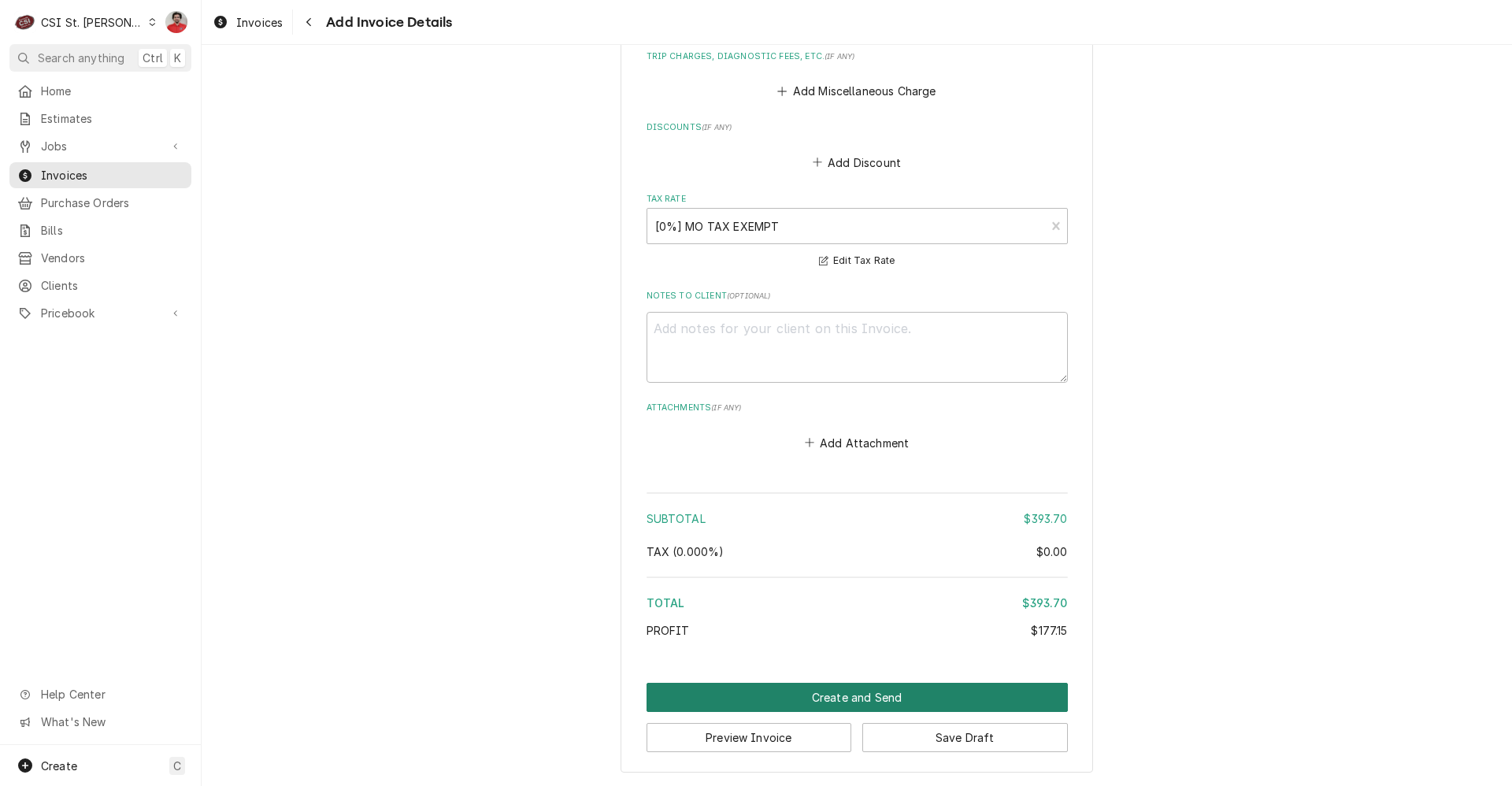
click at [784, 691] on button "Create and Send" at bounding box center [857, 696] width 422 height 29
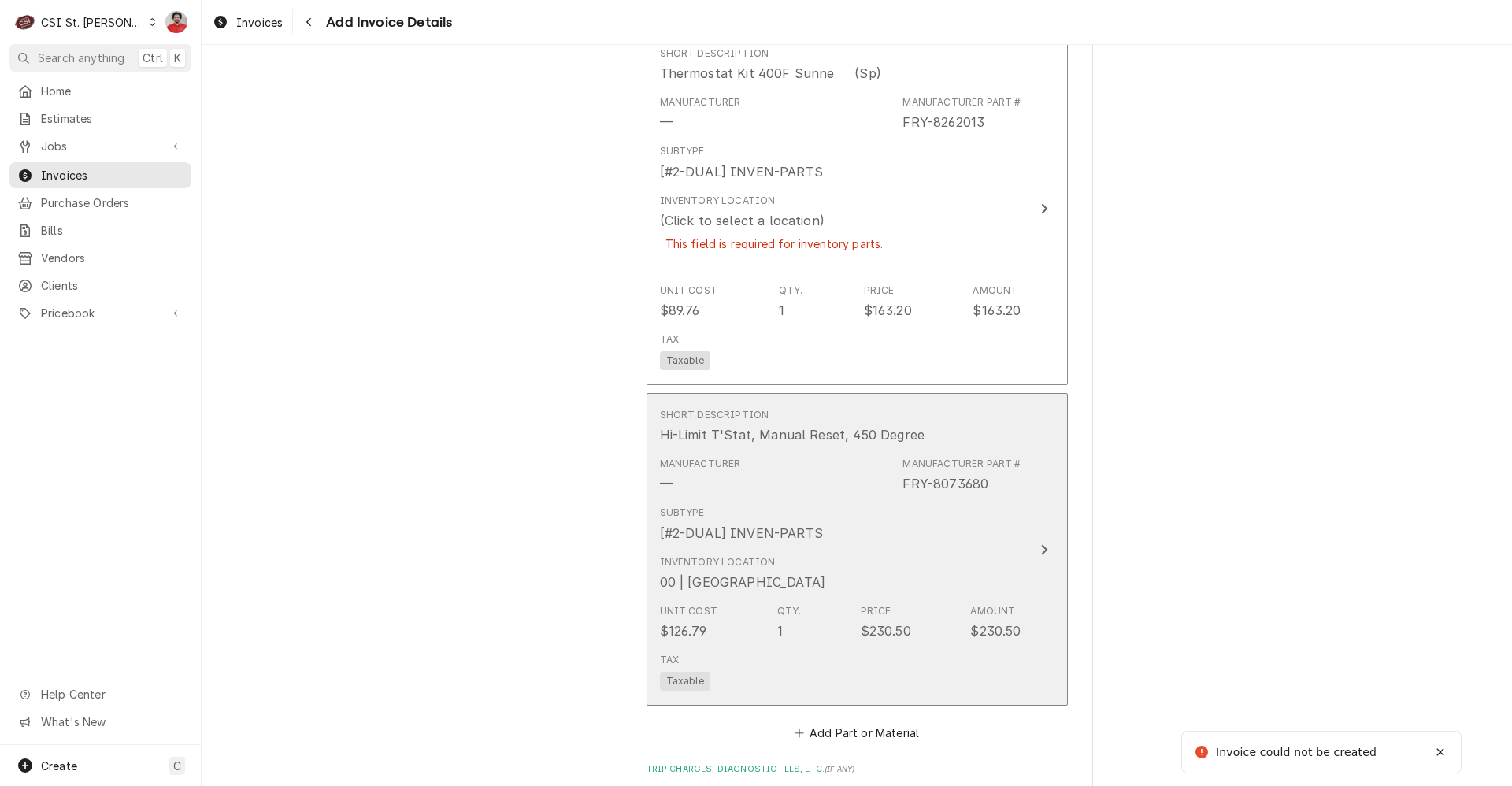
scroll to position [1114, 0]
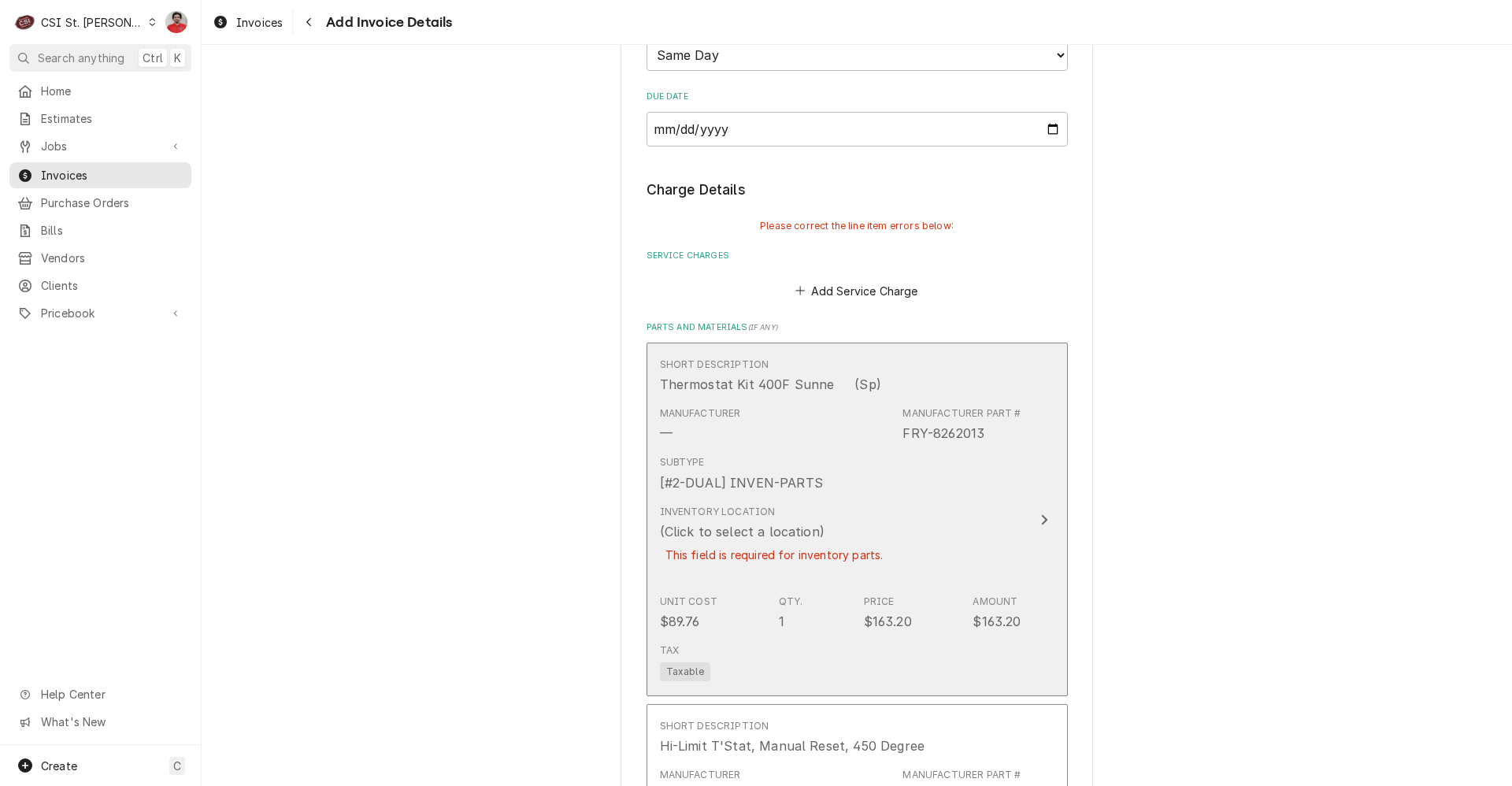
click at [840, 460] on div "Subtype [#2-DUAL] INVEN-PARTS" at bounding box center [841, 473] width 362 height 49
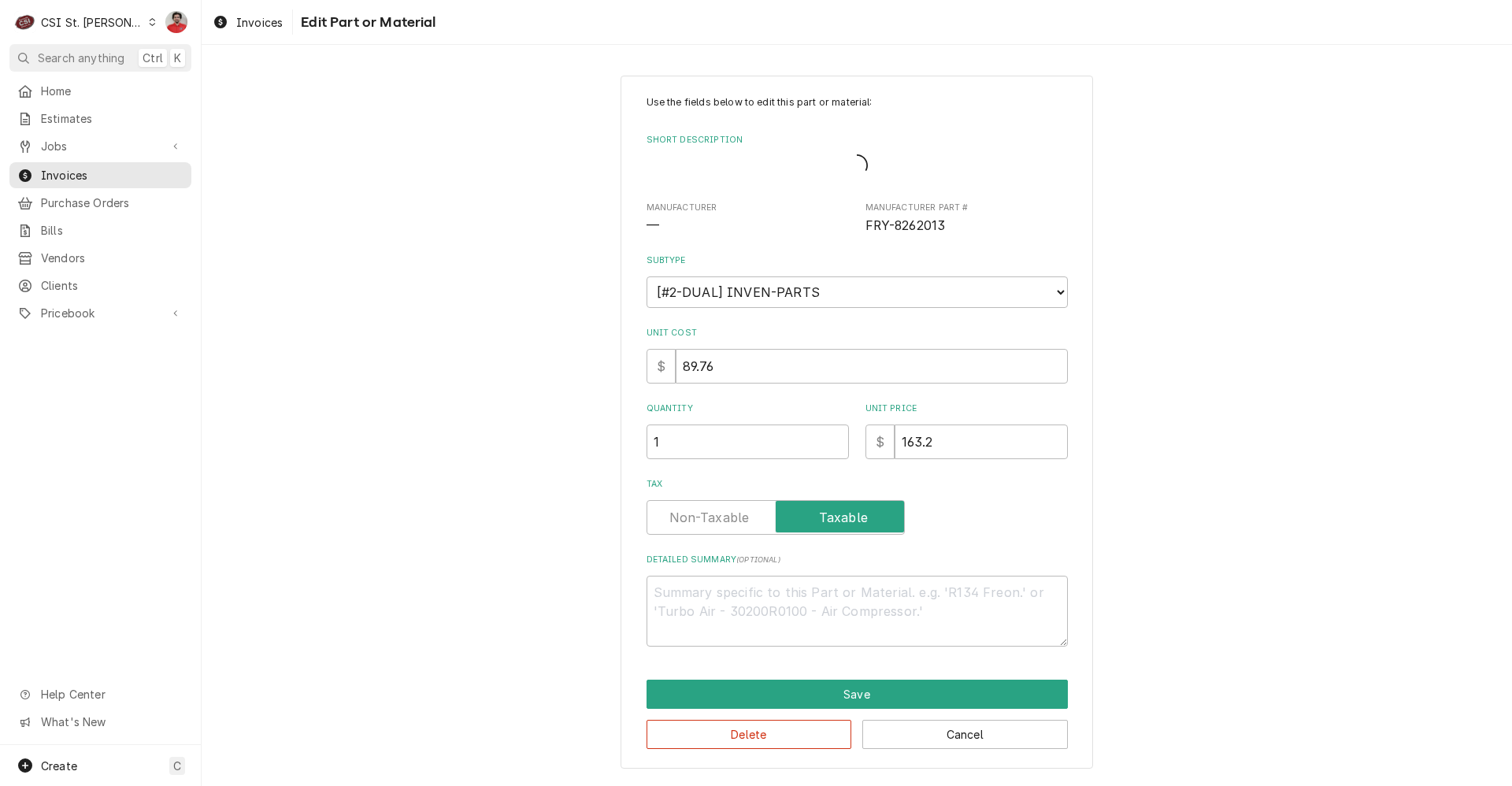
type textarea "x"
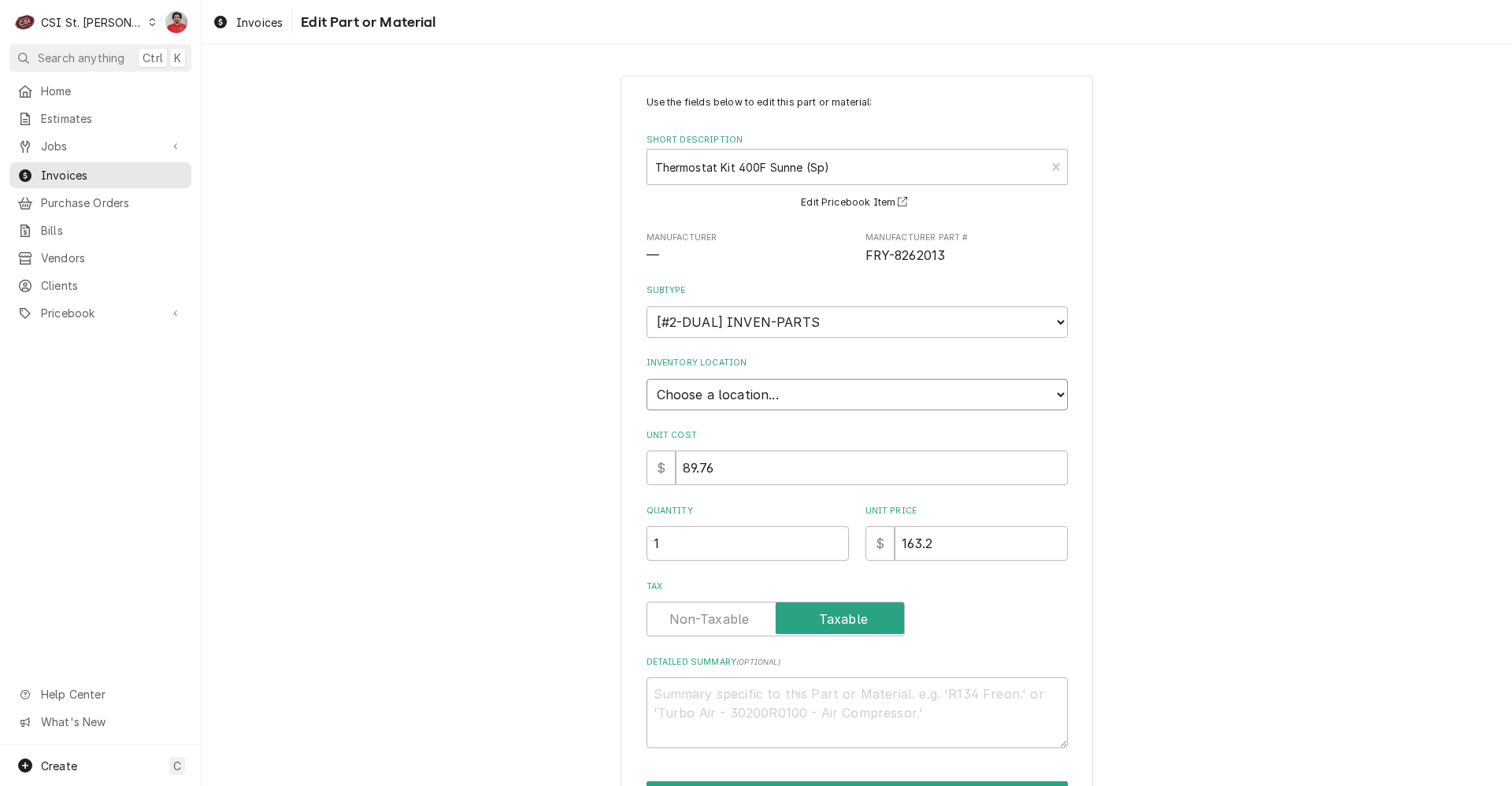
click at [756, 400] on select "Choose a location... 00 | STL WAREHOUSE 01 | CHUCK WAMBOLDT V#93 01 | COURTNEY …" at bounding box center [857, 394] width 422 height 32
select select "1370"
click at [646, 379] on select "Choose a location... 00 | STL WAREHOUSE 01 | CHUCK WAMBOLDT V#93 01 | COURTNEY …" at bounding box center [857, 394] width 422 height 32
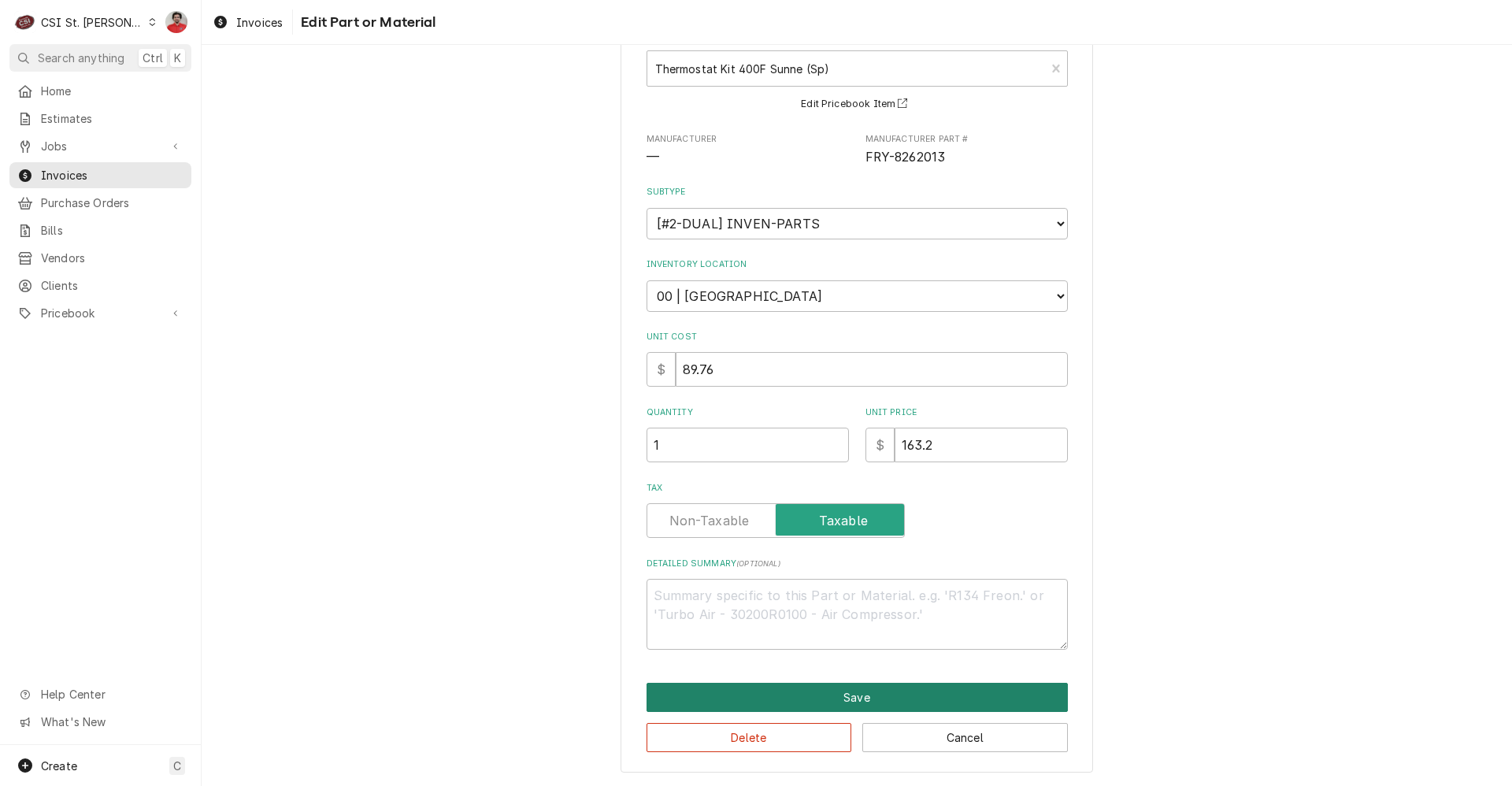
click at [809, 697] on button "Save" at bounding box center [857, 696] width 422 height 29
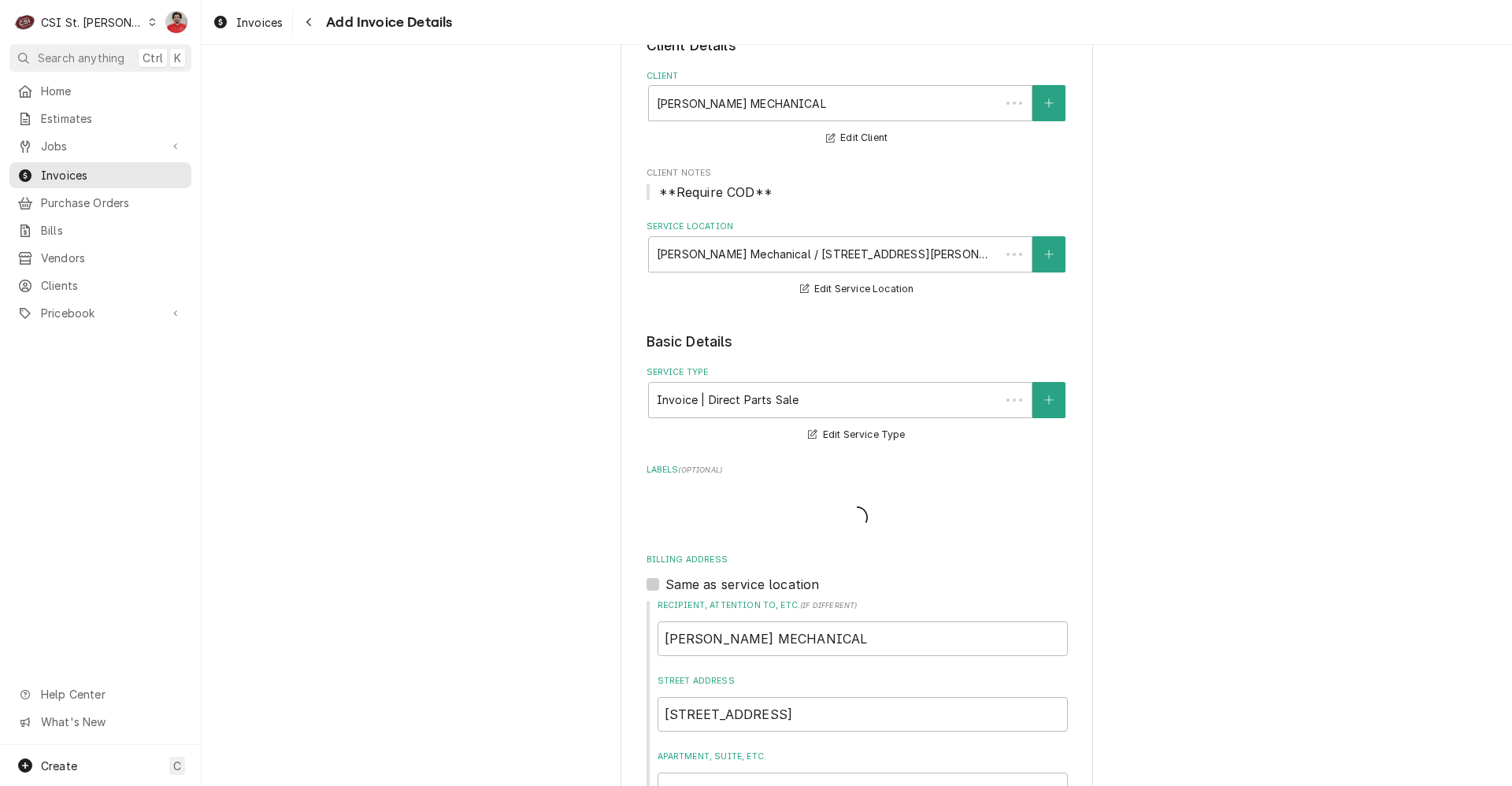
scroll to position [1095, 0]
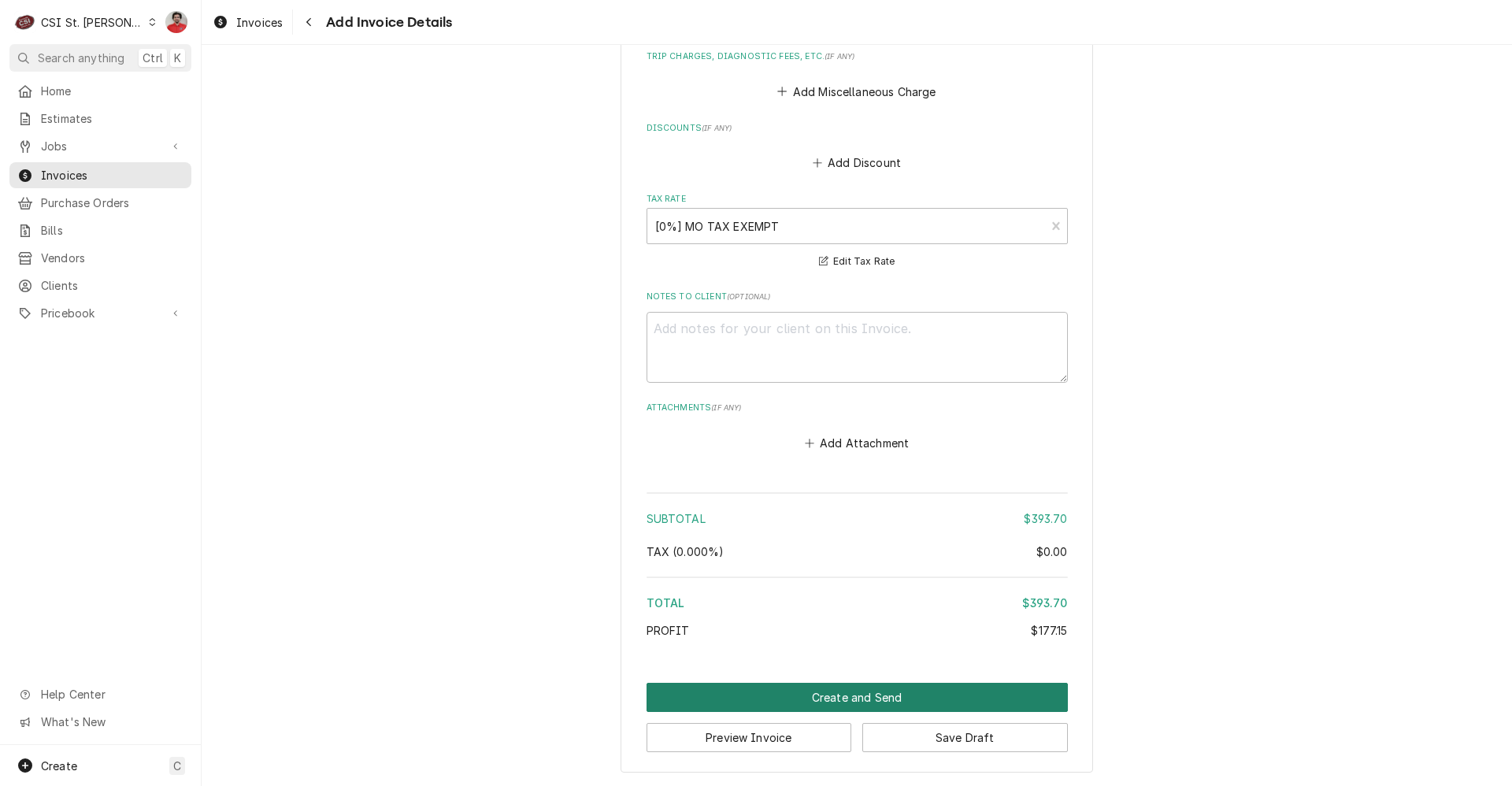
click at [786, 694] on button "Create and Send" at bounding box center [857, 696] width 422 height 29
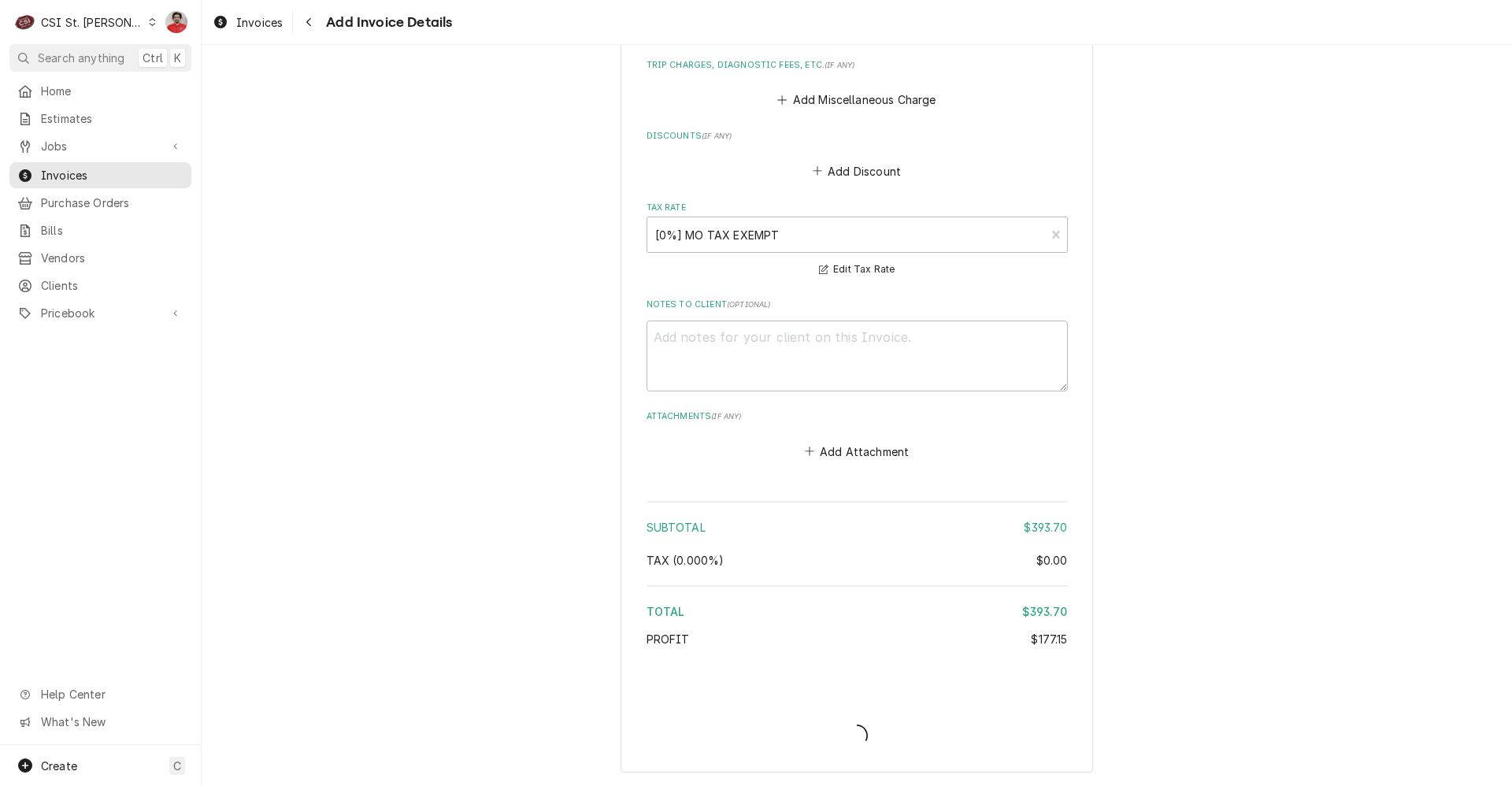
scroll to position [2093, 0]
type textarea "x"
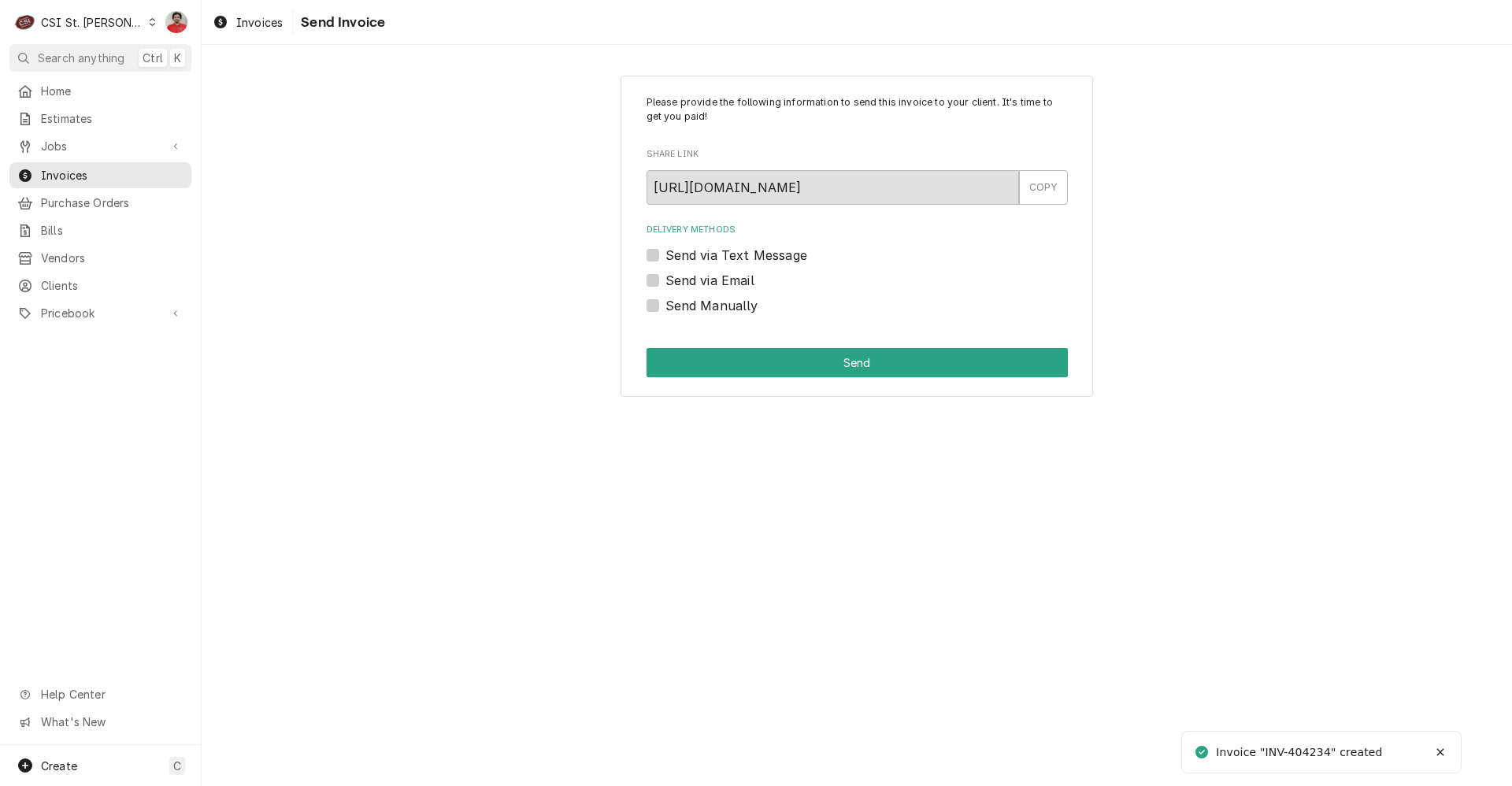
click at [720, 300] on label "Send Manually" at bounding box center [712, 306] width 93 height 19
click at [720, 300] on input "Send Manually" at bounding box center [876, 313] width 422 height 35
checkbox input "true"
click at [725, 357] on button "Send" at bounding box center [857, 362] width 422 height 29
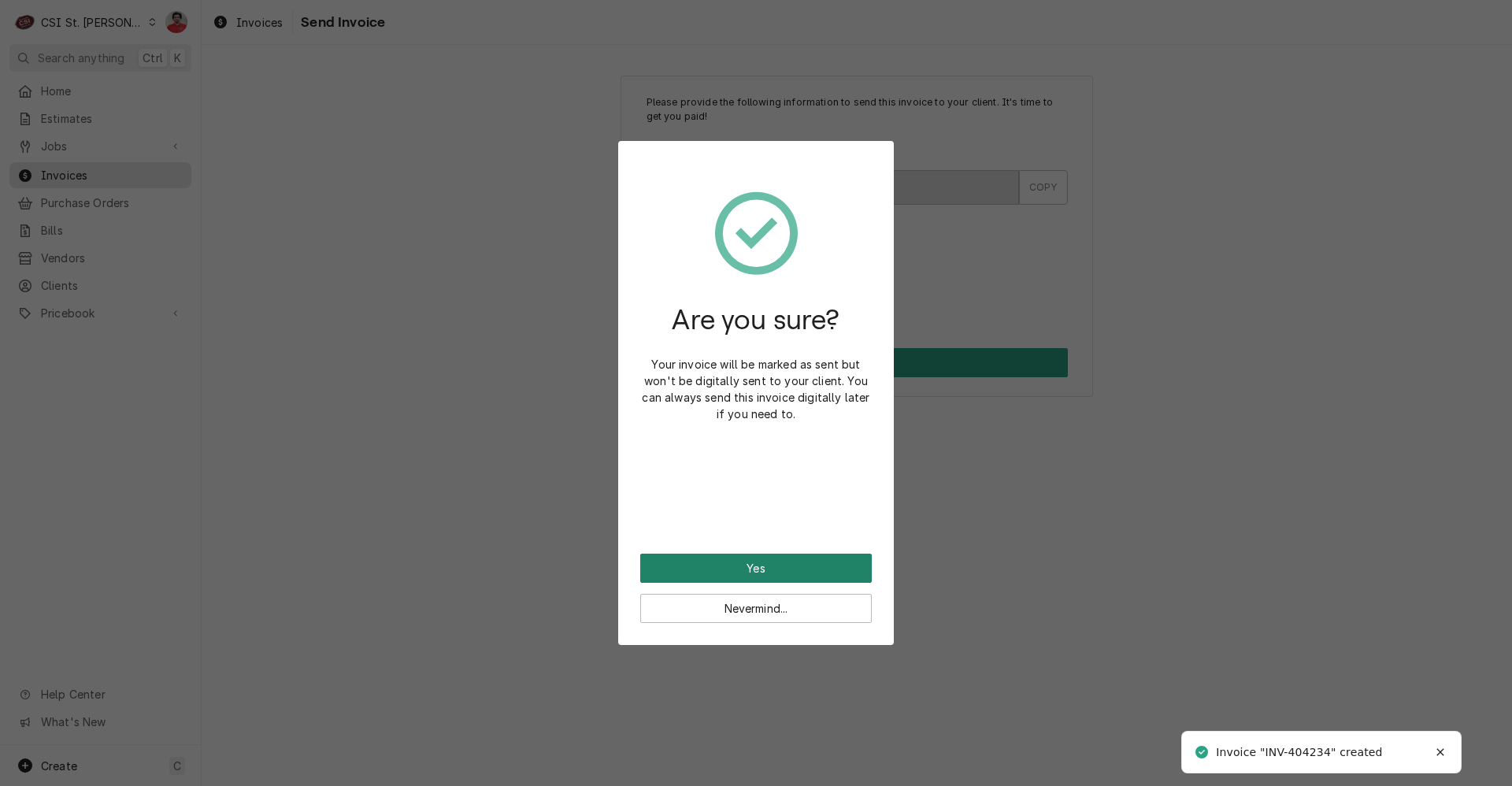
click at [731, 574] on button "Yes" at bounding box center [756, 567] width 232 height 29
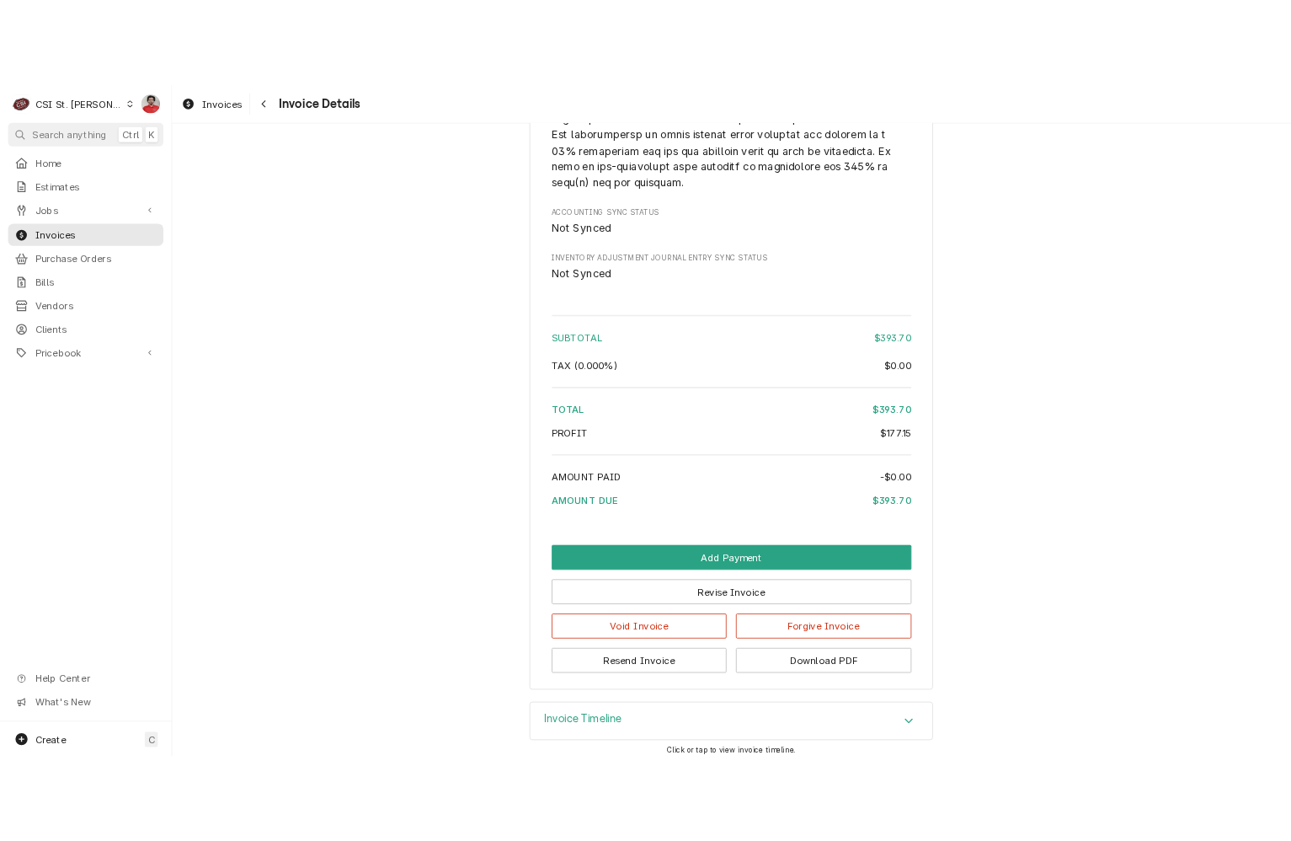
scroll to position [2502, 0]
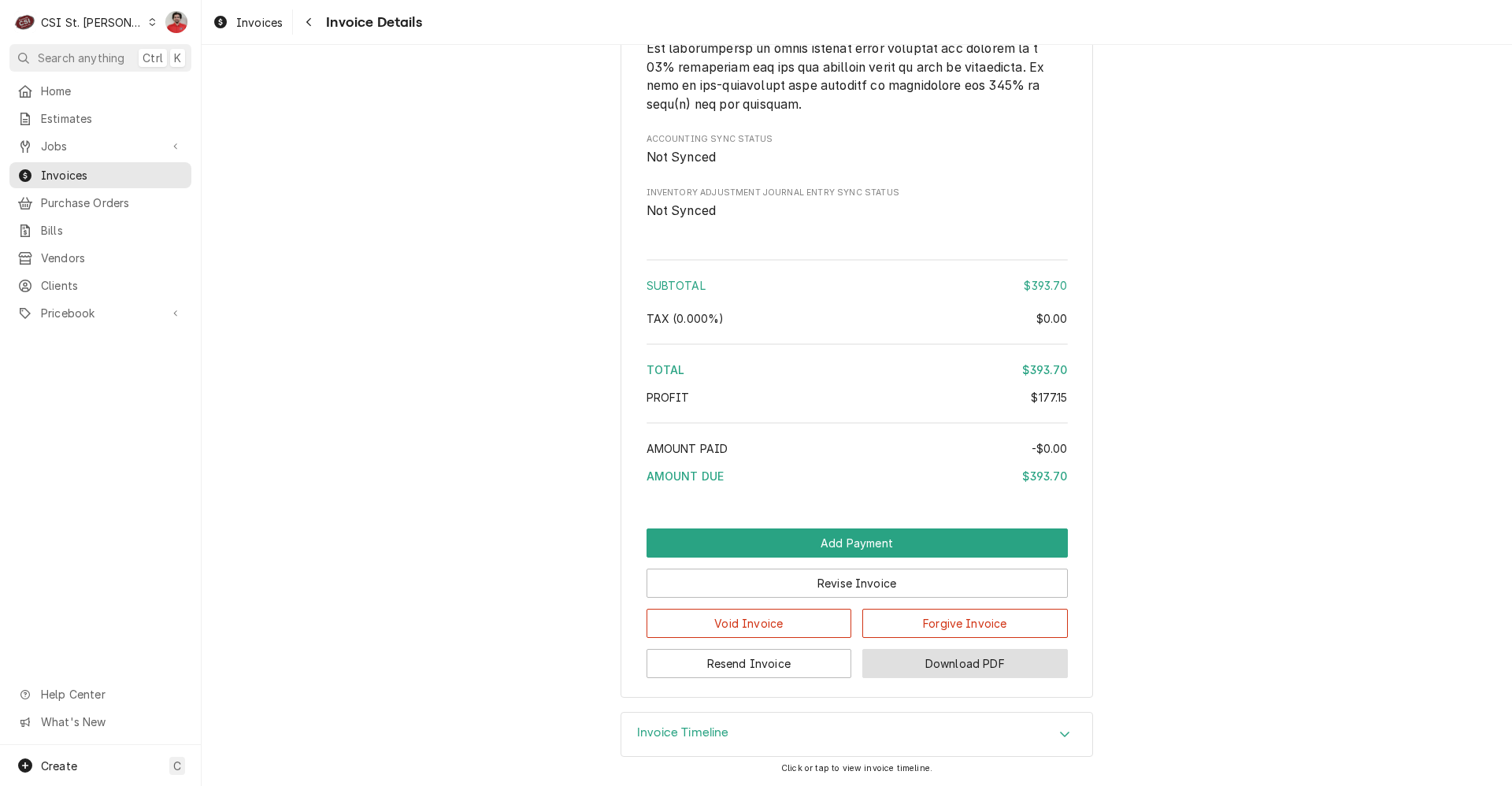
click at [921, 661] on button "Download PDF" at bounding box center [965, 663] width 206 height 29
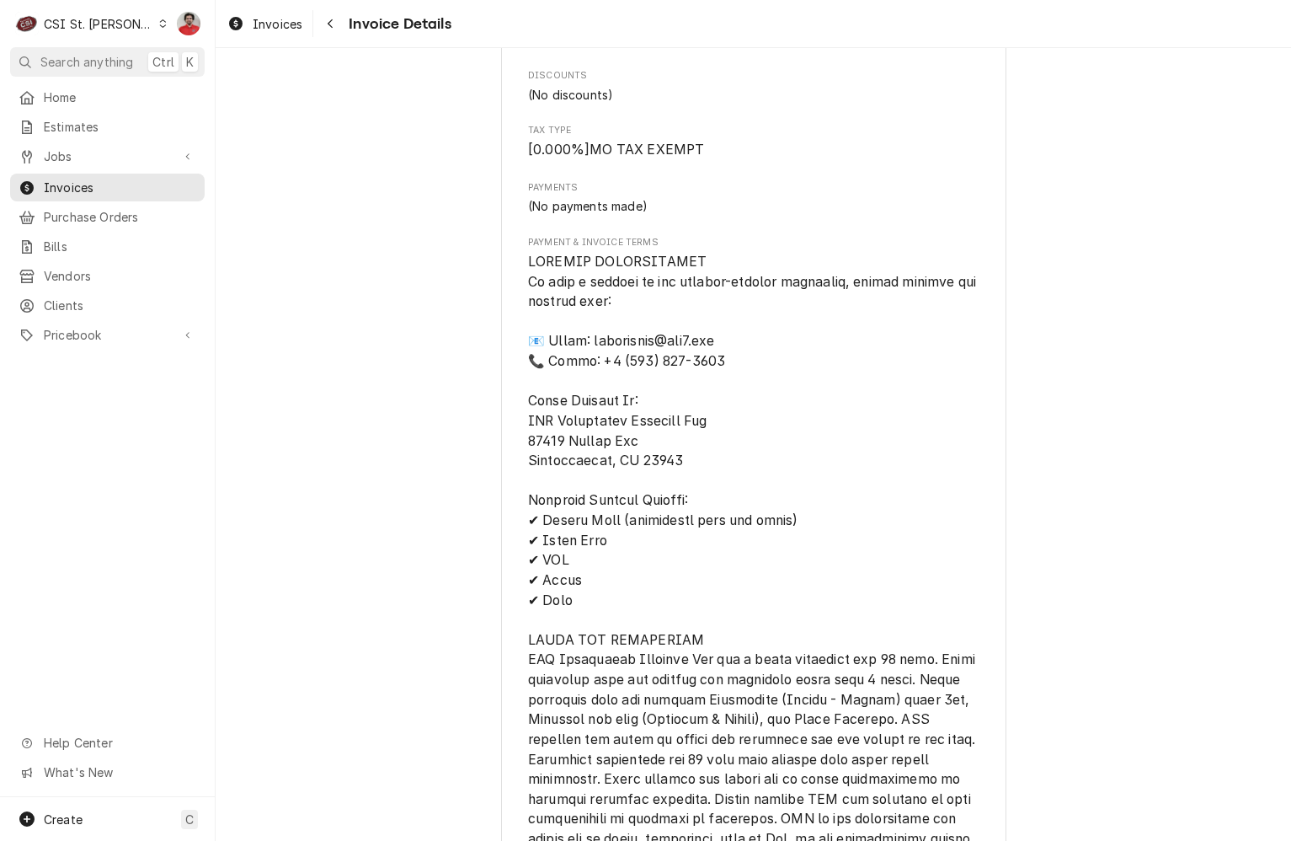
scroll to position [1011, 0]
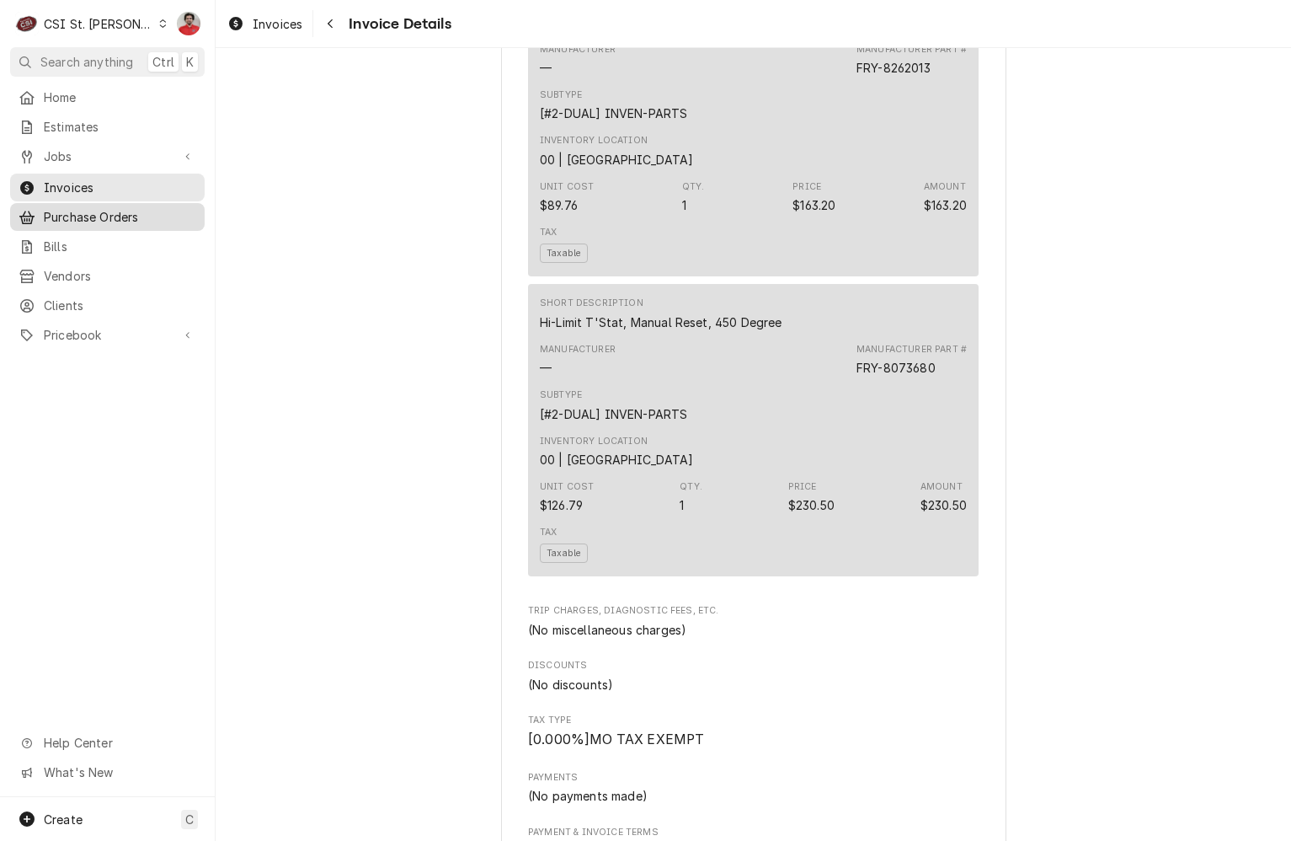
click at [99, 209] on span "Purchase Orders" at bounding box center [120, 217] width 152 height 18
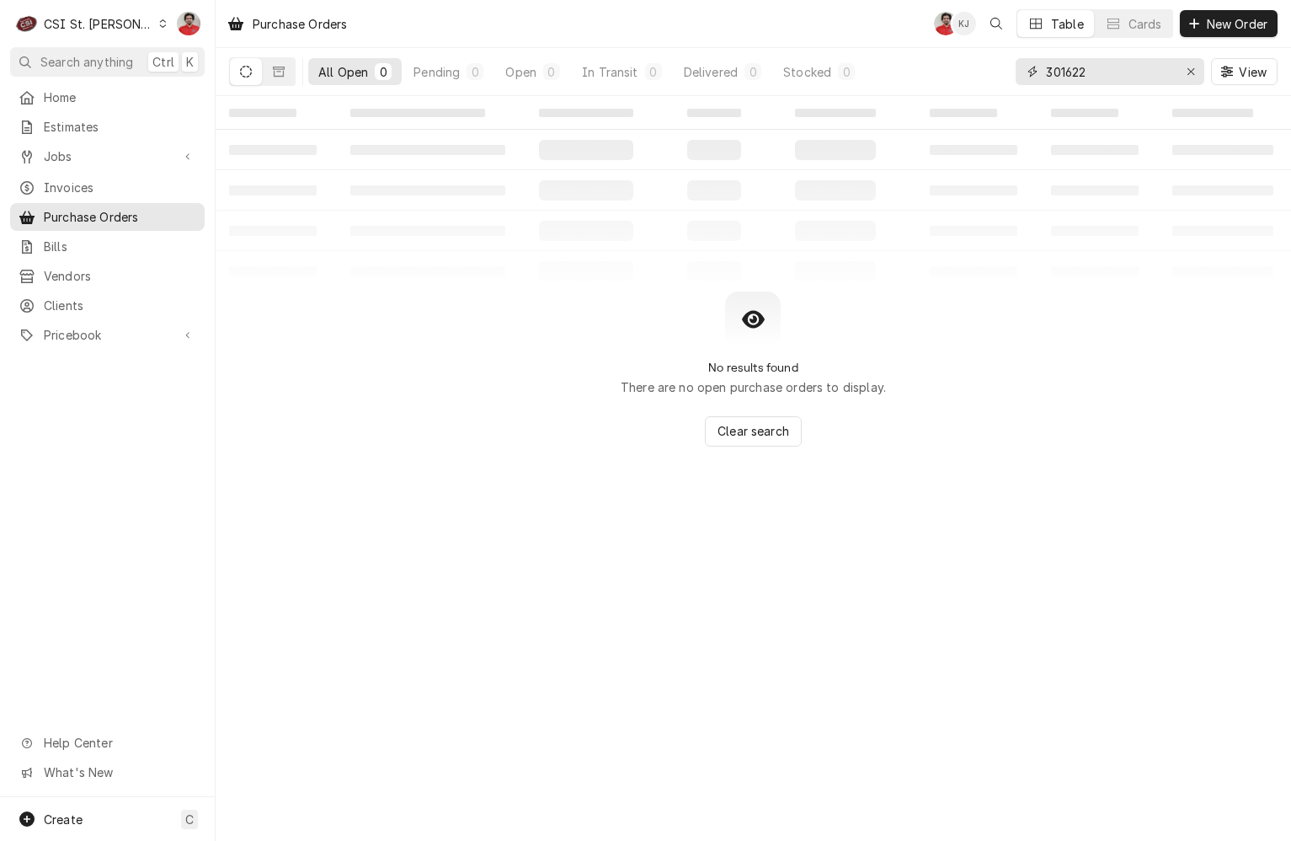
click at [1136, 72] on input "301622" at bounding box center [1109, 71] width 126 height 27
type input "401332"
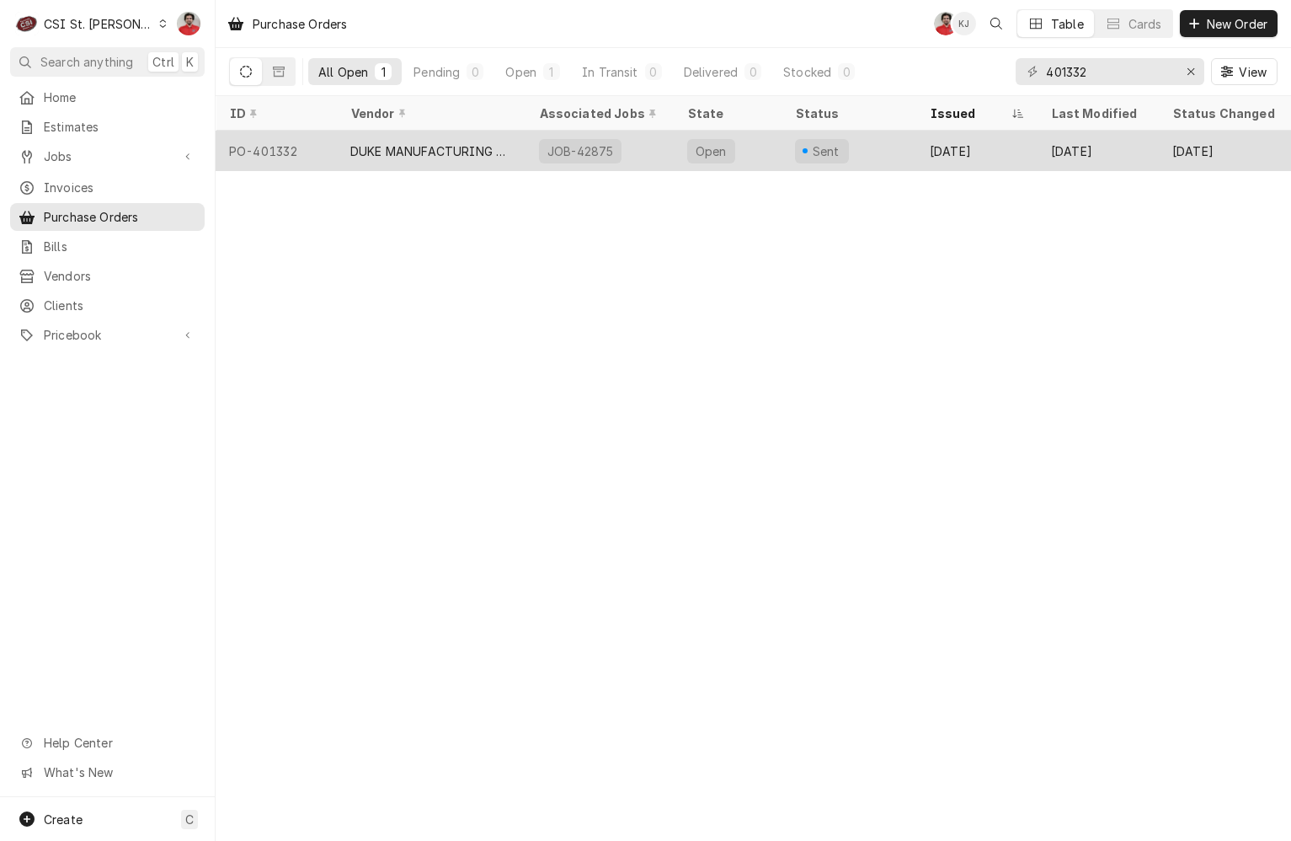
click at [748, 148] on div "Open" at bounding box center [728, 151] width 108 height 40
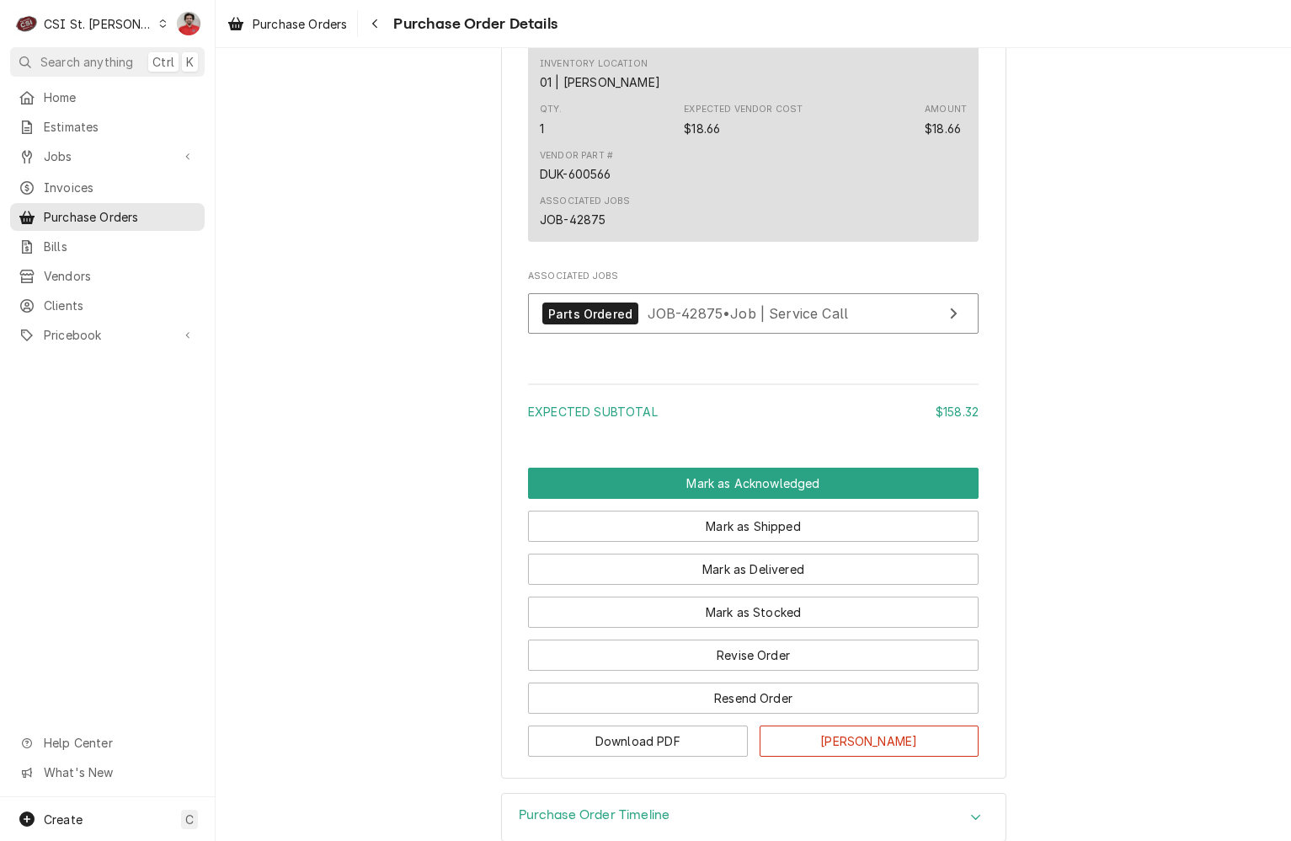
scroll to position [1514, 0]
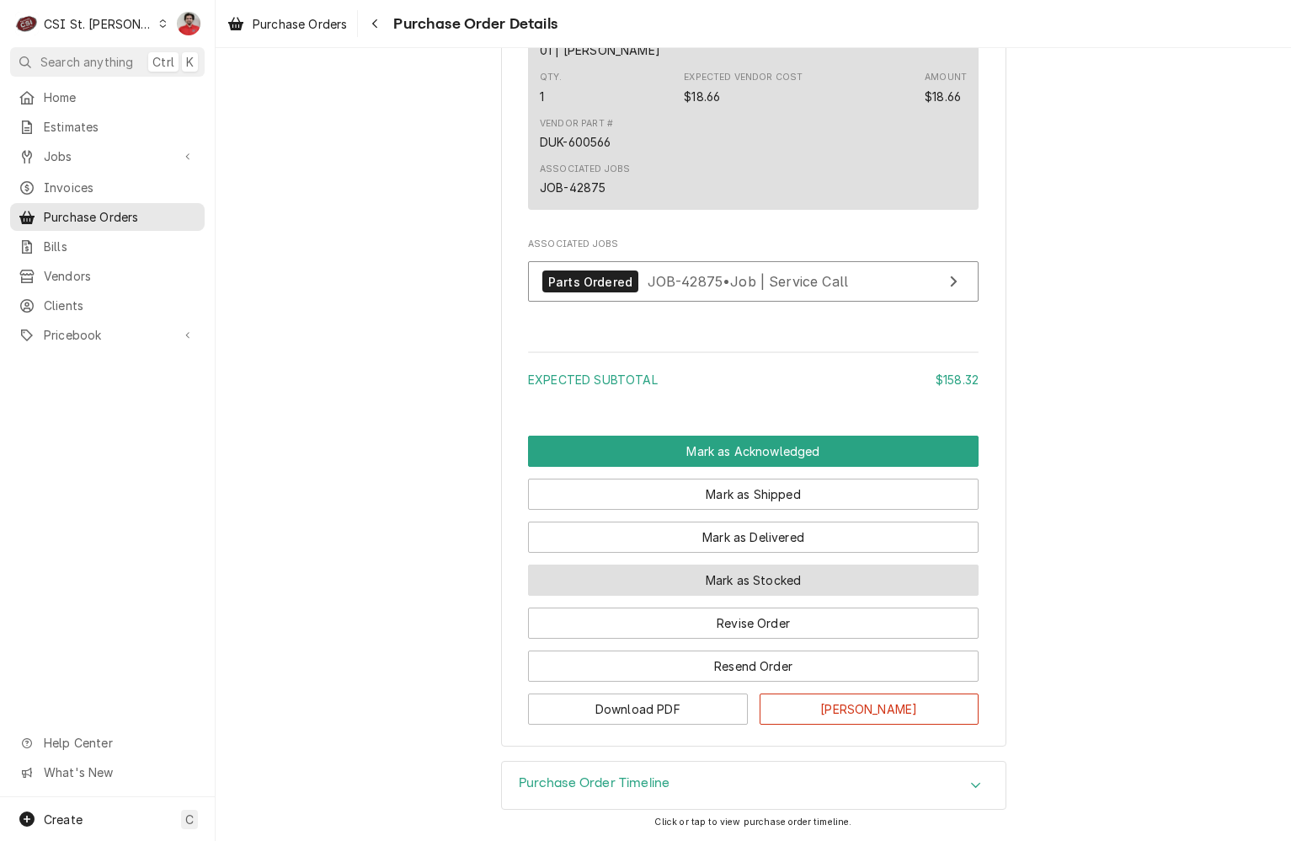
click at [802, 587] on button "Mark as Stocked" at bounding box center [753, 579] width 451 height 31
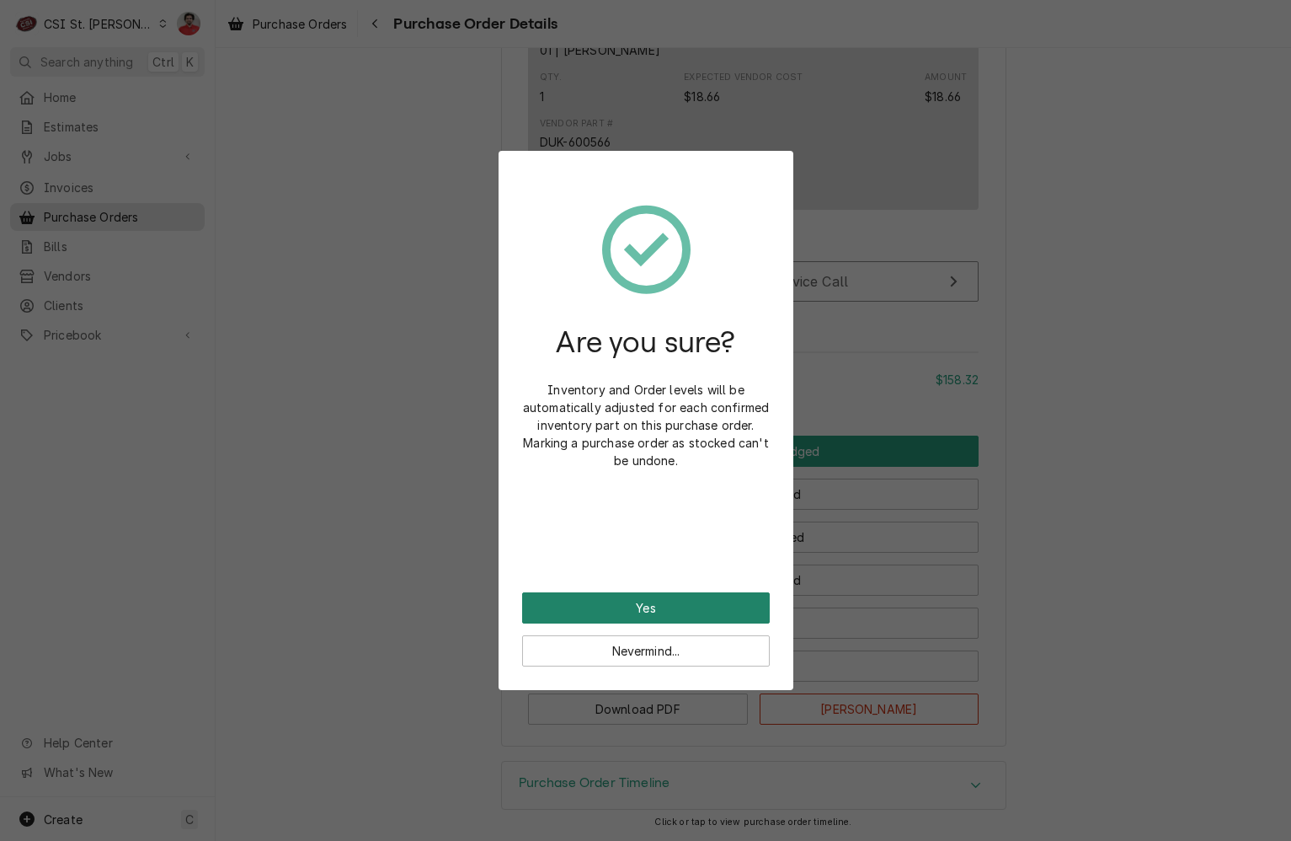
click at [711, 604] on button "Yes" at bounding box center [646, 607] width 248 height 31
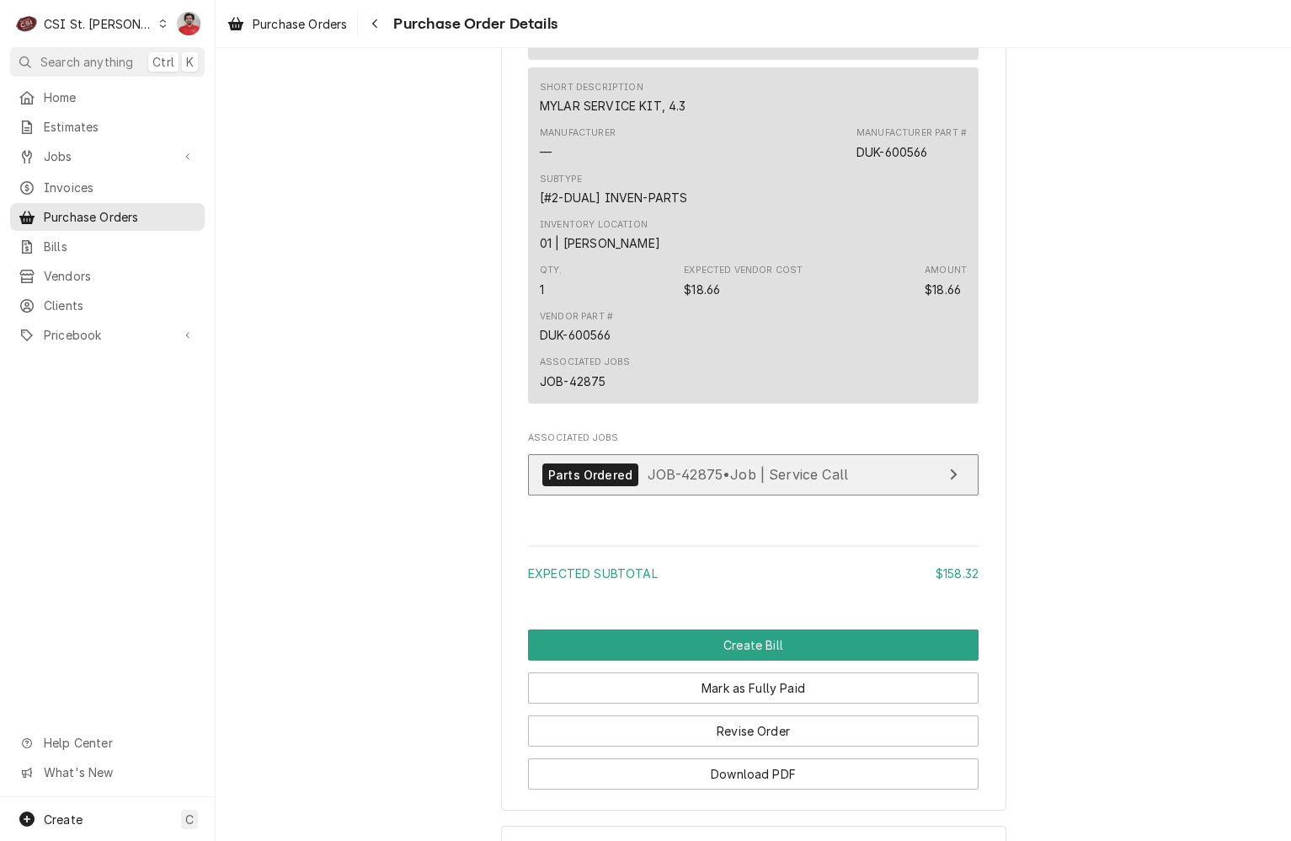
scroll to position [1516, 0]
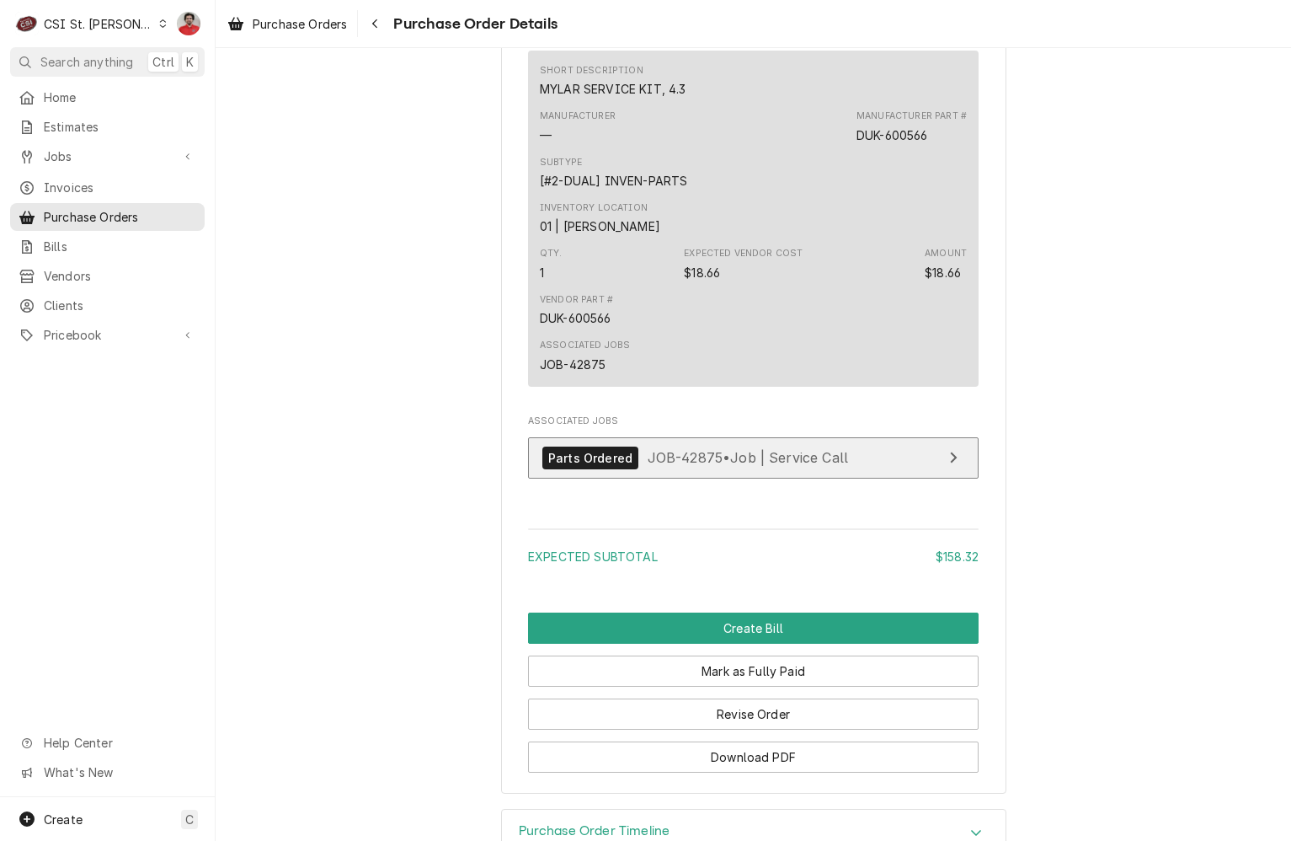
click at [813, 466] on span "JOB-42875 • Job | Service Call" at bounding box center [748, 457] width 201 height 17
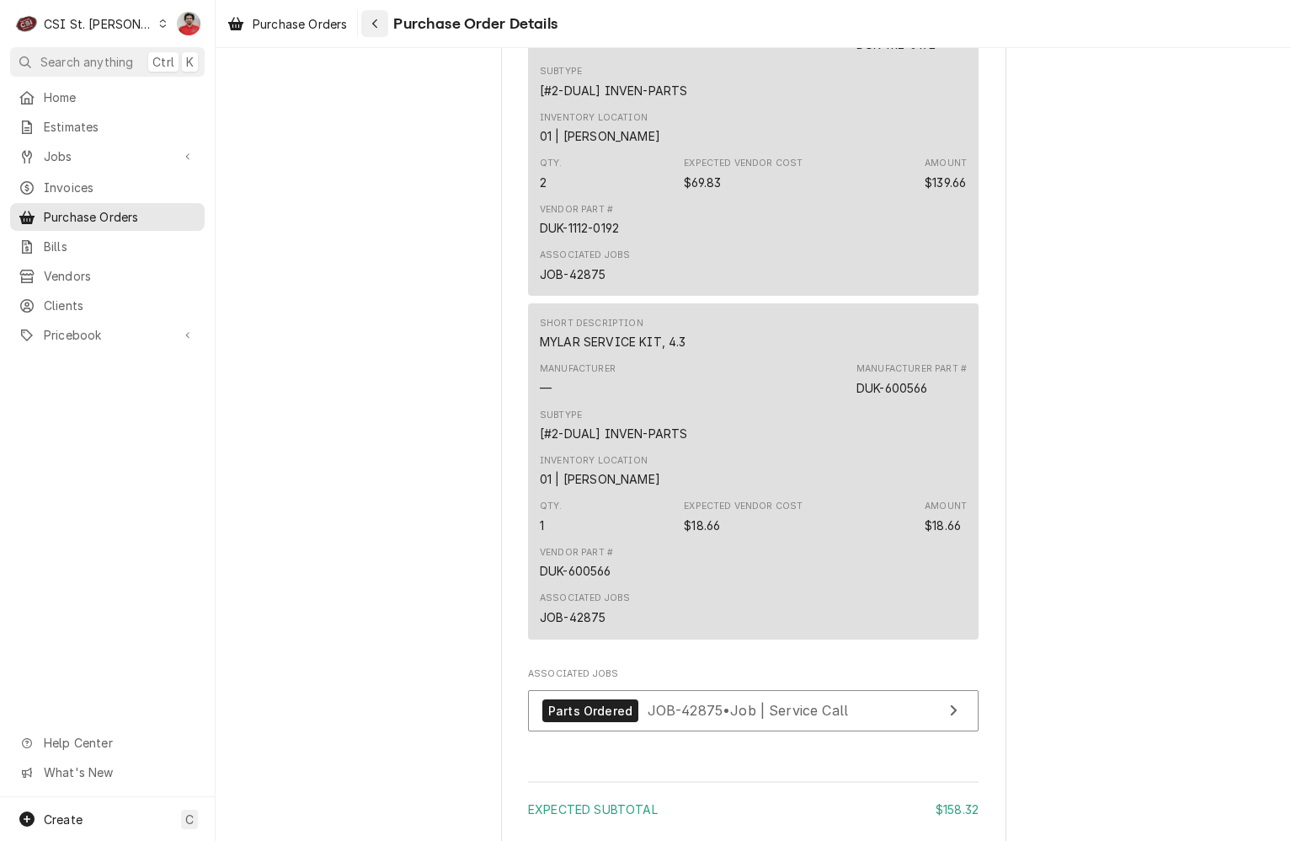
click at [388, 29] on button "Navigate back" at bounding box center [374, 23] width 27 height 27
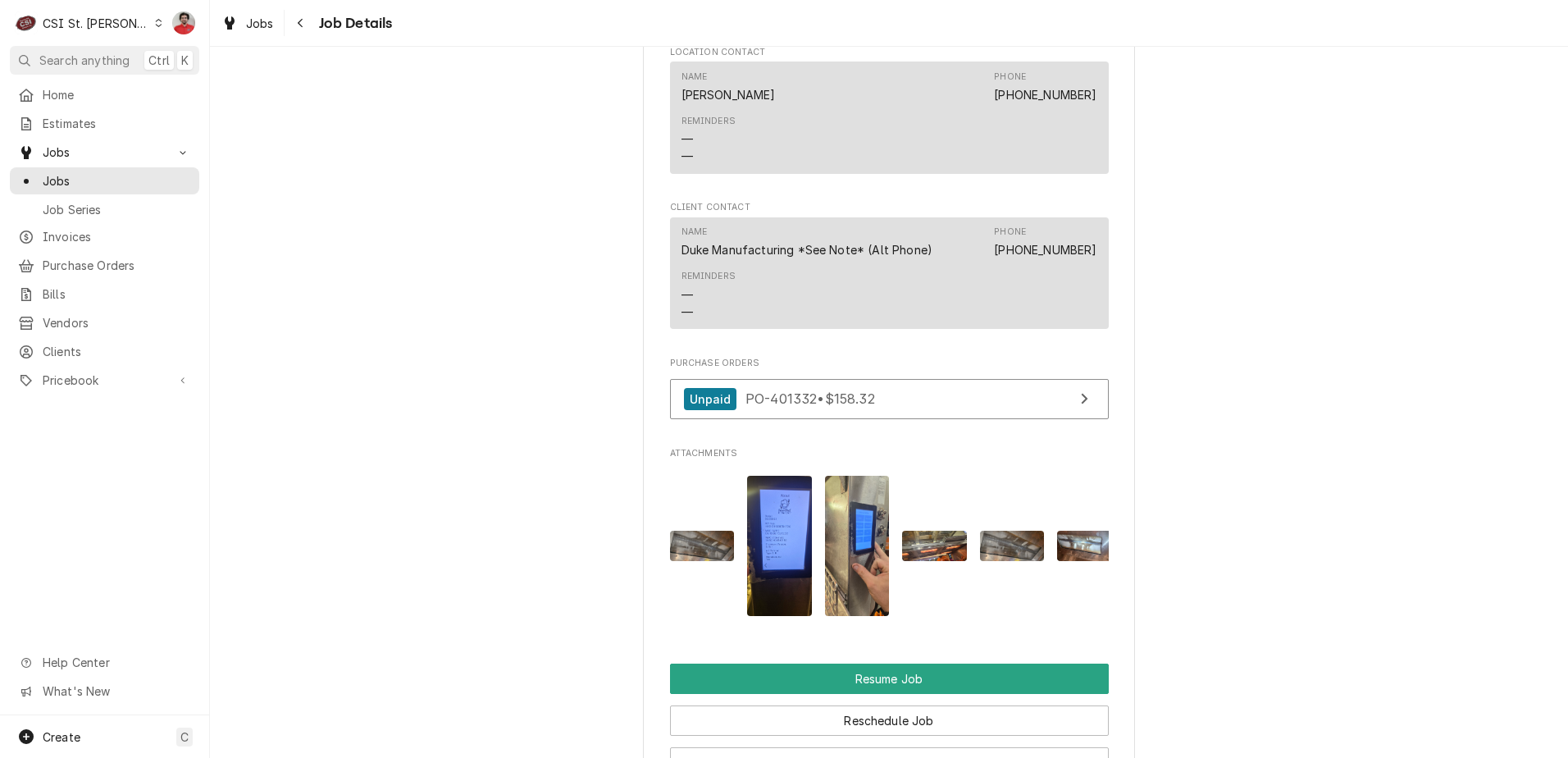
scroll to position [2052, 0]
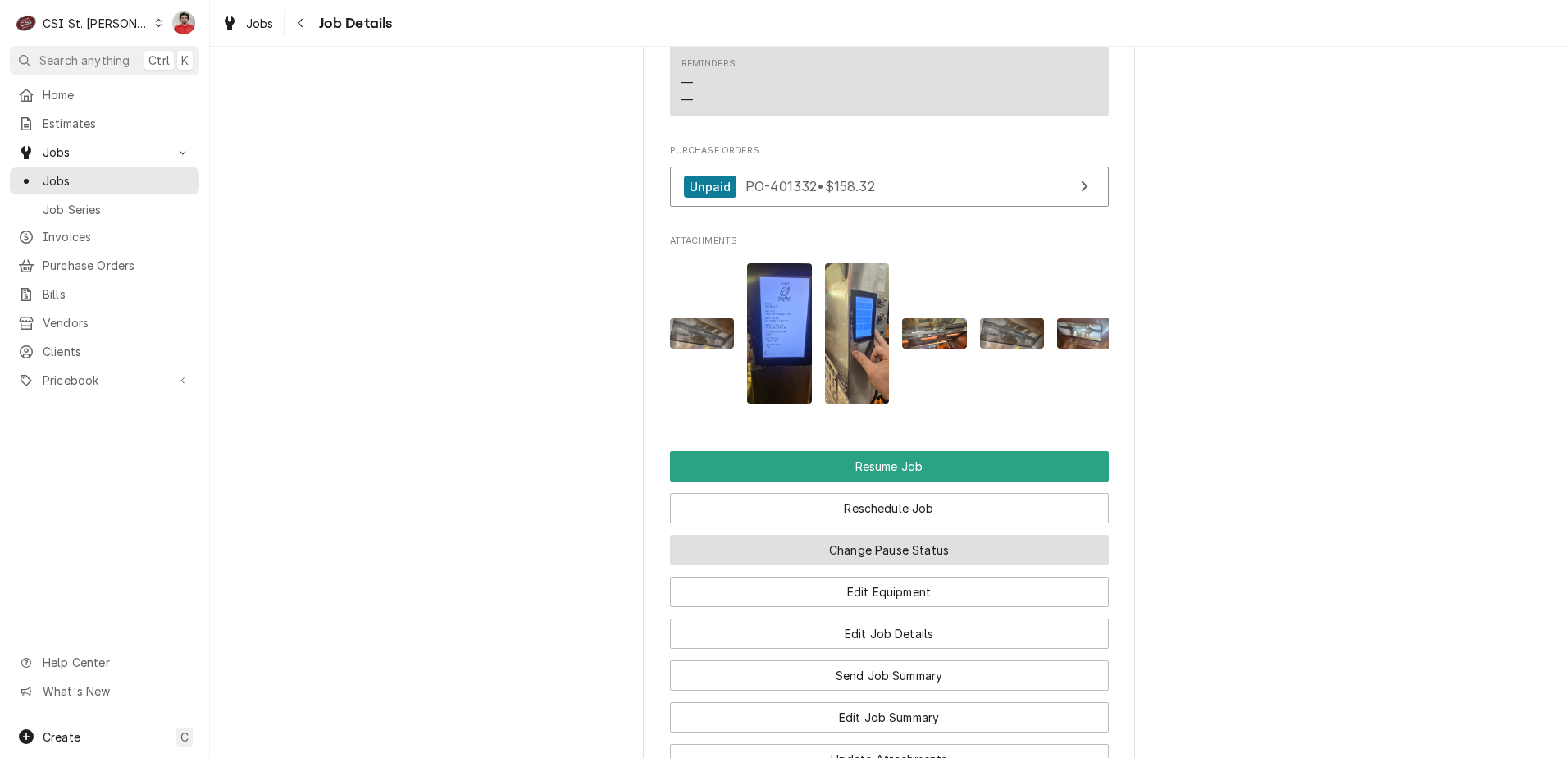
click at [803, 565] on button "Change Pause Status" at bounding box center [889, 550] width 439 height 30
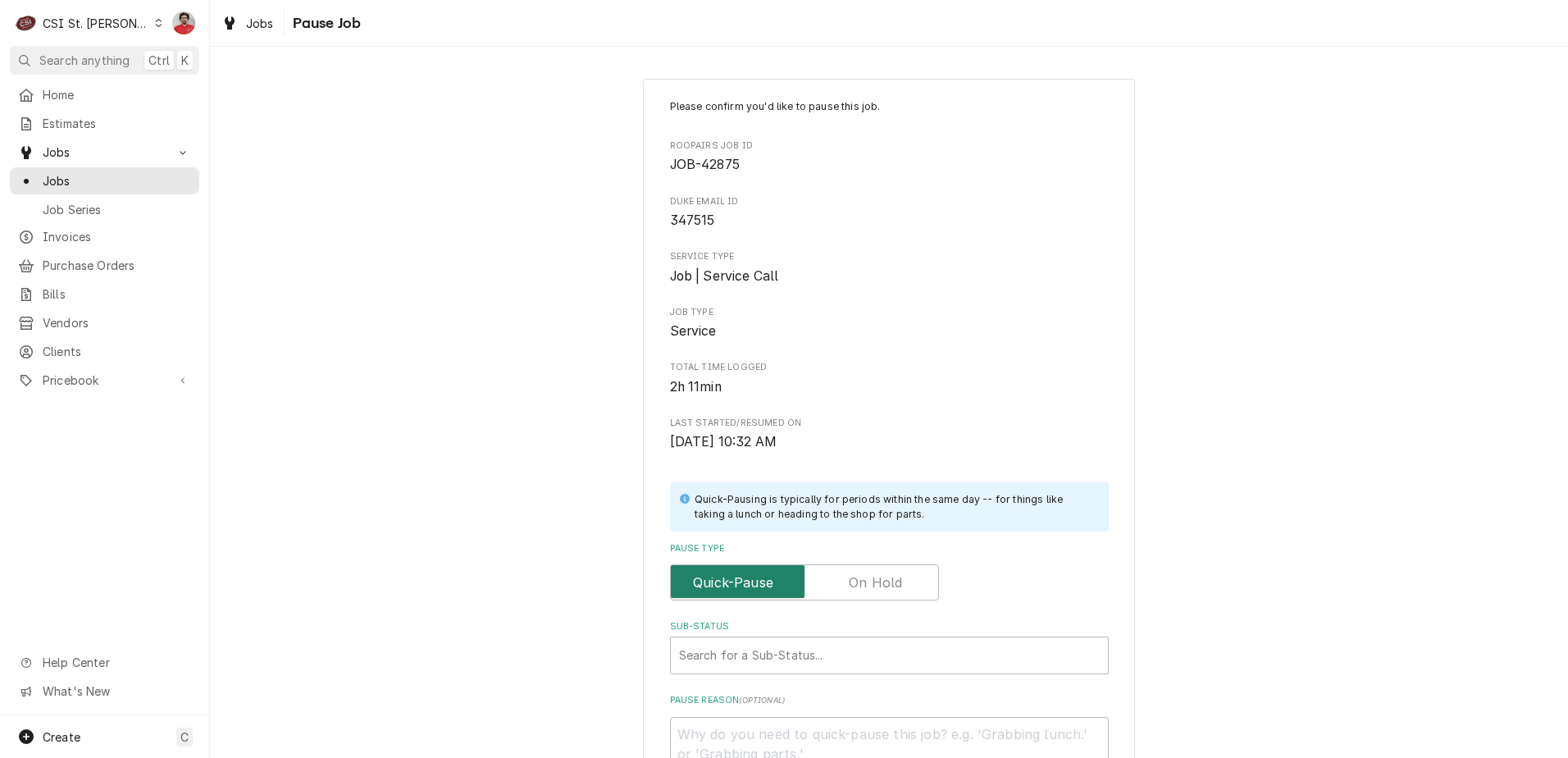
click at [838, 581] on input "Pause Type" at bounding box center [804, 582] width 254 height 36
checkbox input "true"
click at [812, 657] on div "Sub-Status" at bounding box center [889, 656] width 421 height 29
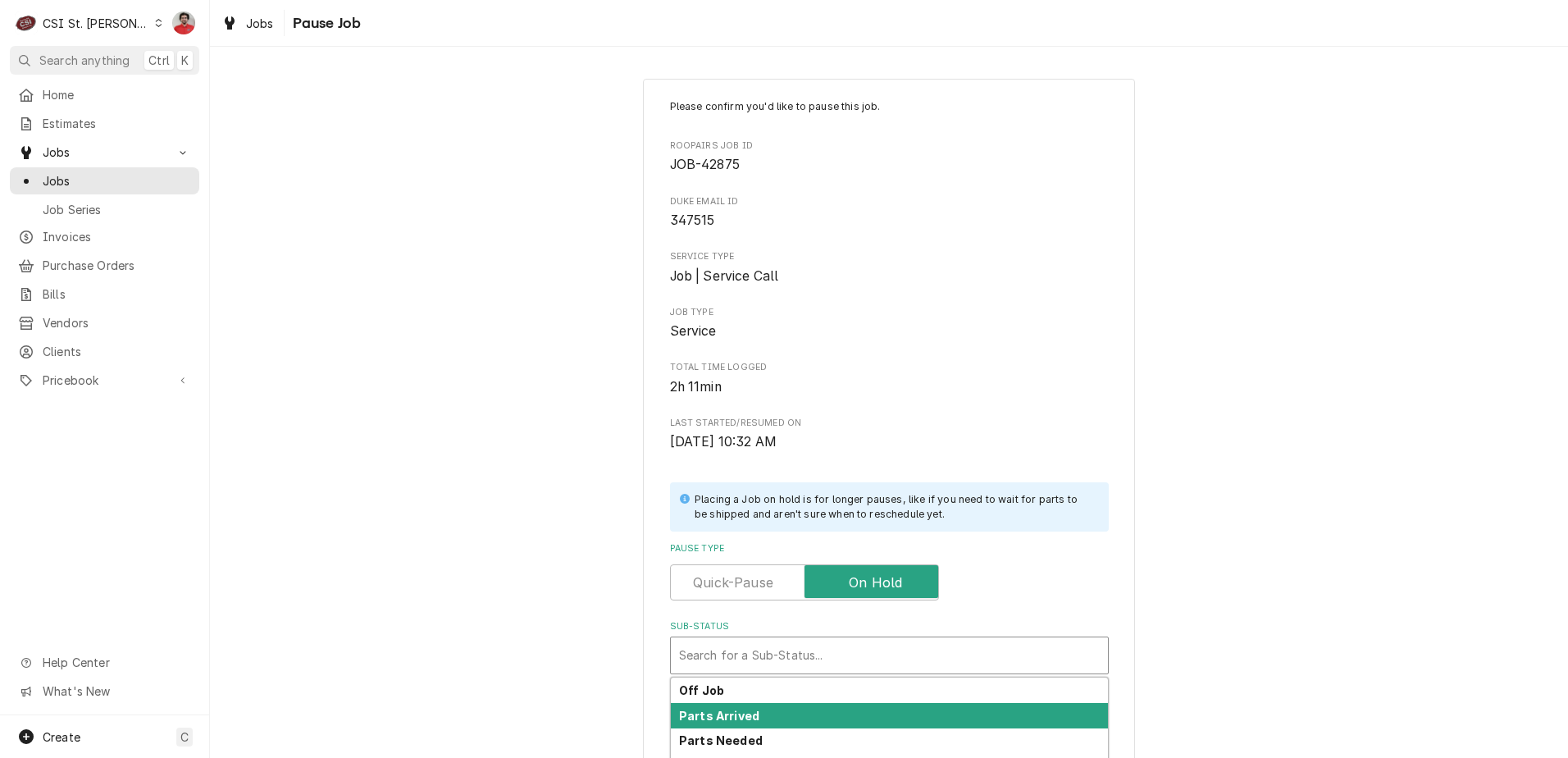
click at [805, 709] on div "Parts Arrived" at bounding box center [889, 716] width 437 height 25
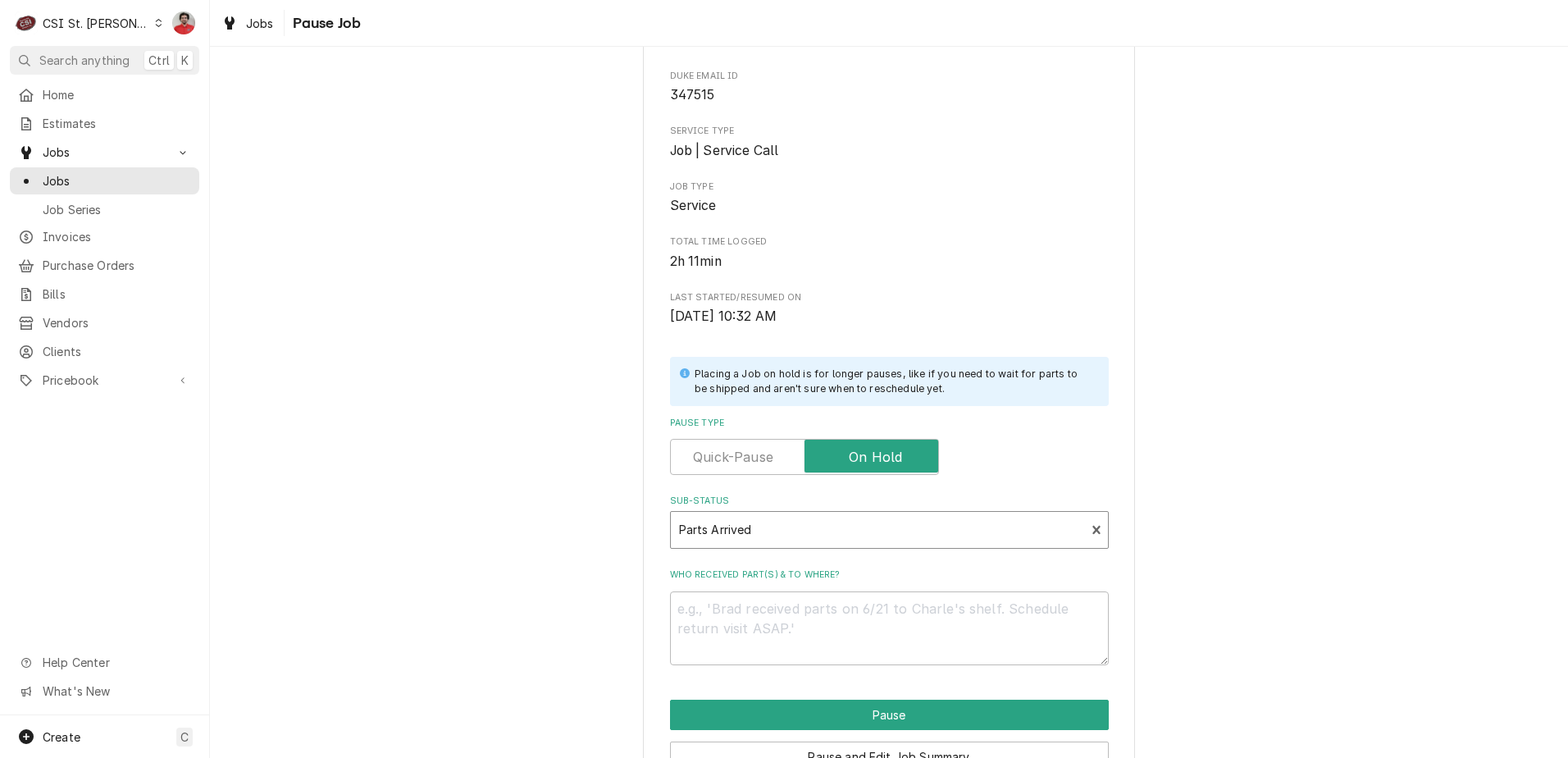
scroll to position [216, 0]
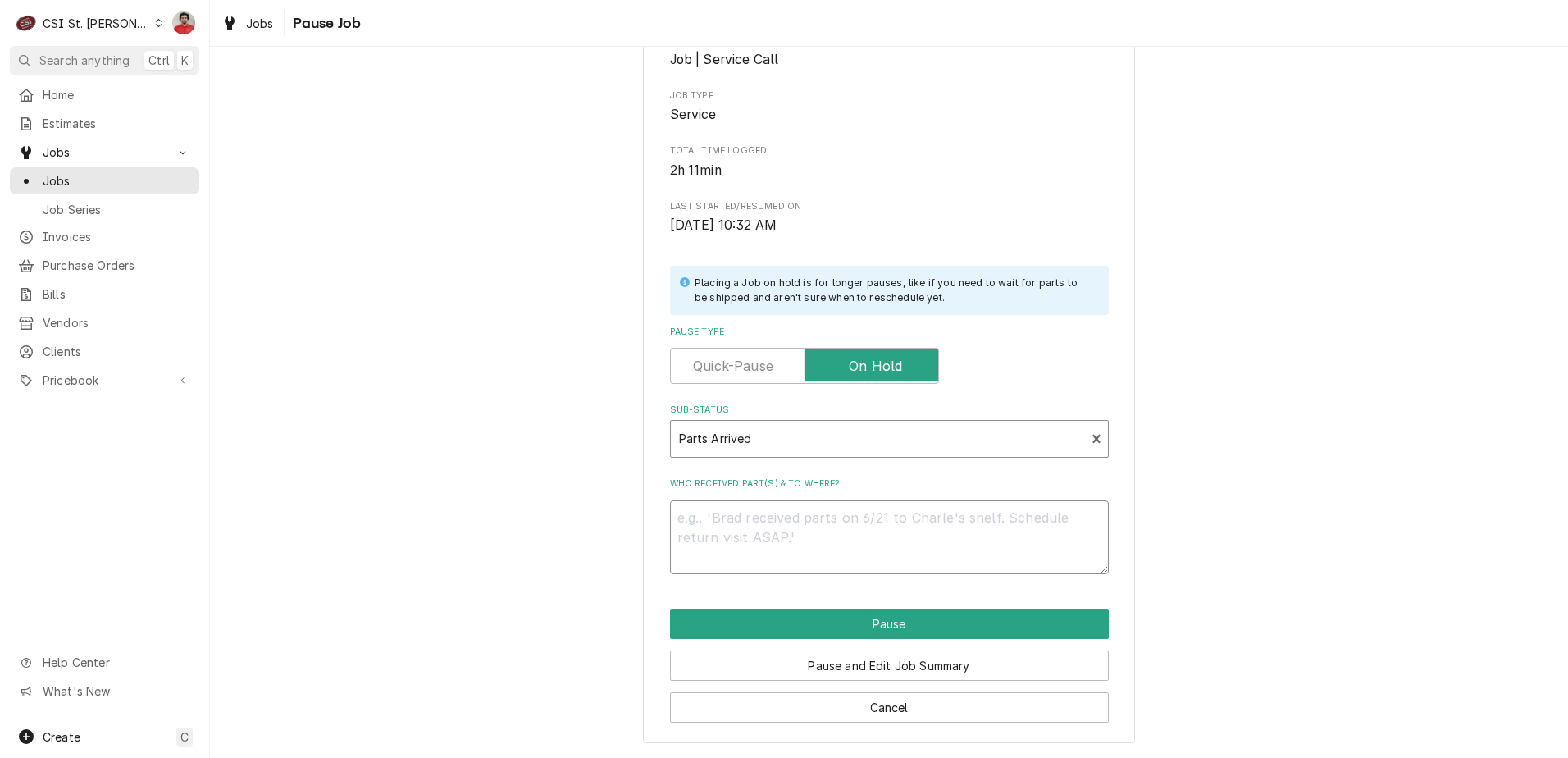
click at [898, 511] on textarea "Who received part(s) & to where?" at bounding box center [889, 538] width 439 height 74
type textarea "x"
type textarea "P"
type textarea "x"
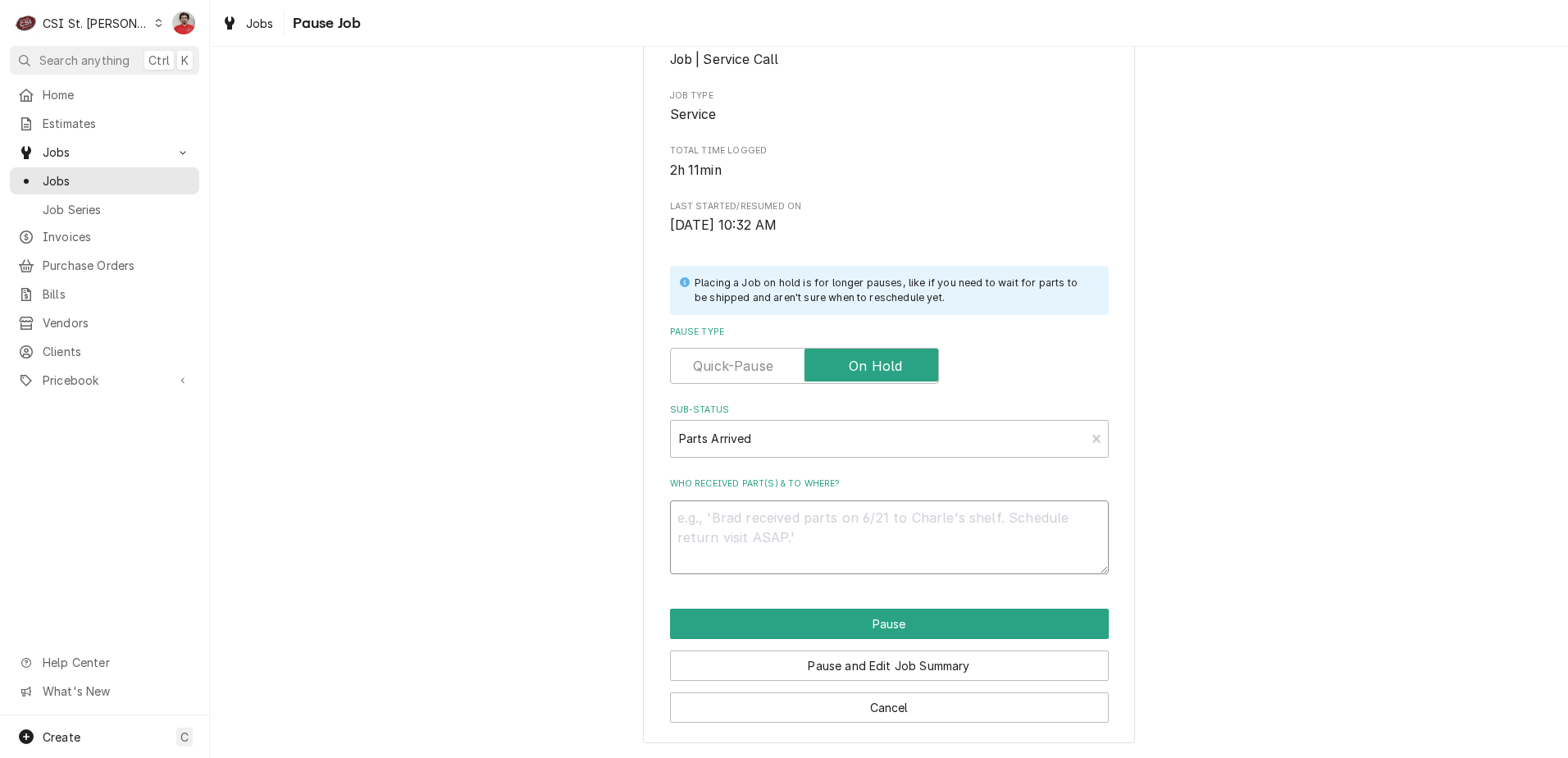
type textarea "R"
type textarea "x"
type textarea "Re"
type textarea "x"
type textarea "Rec"
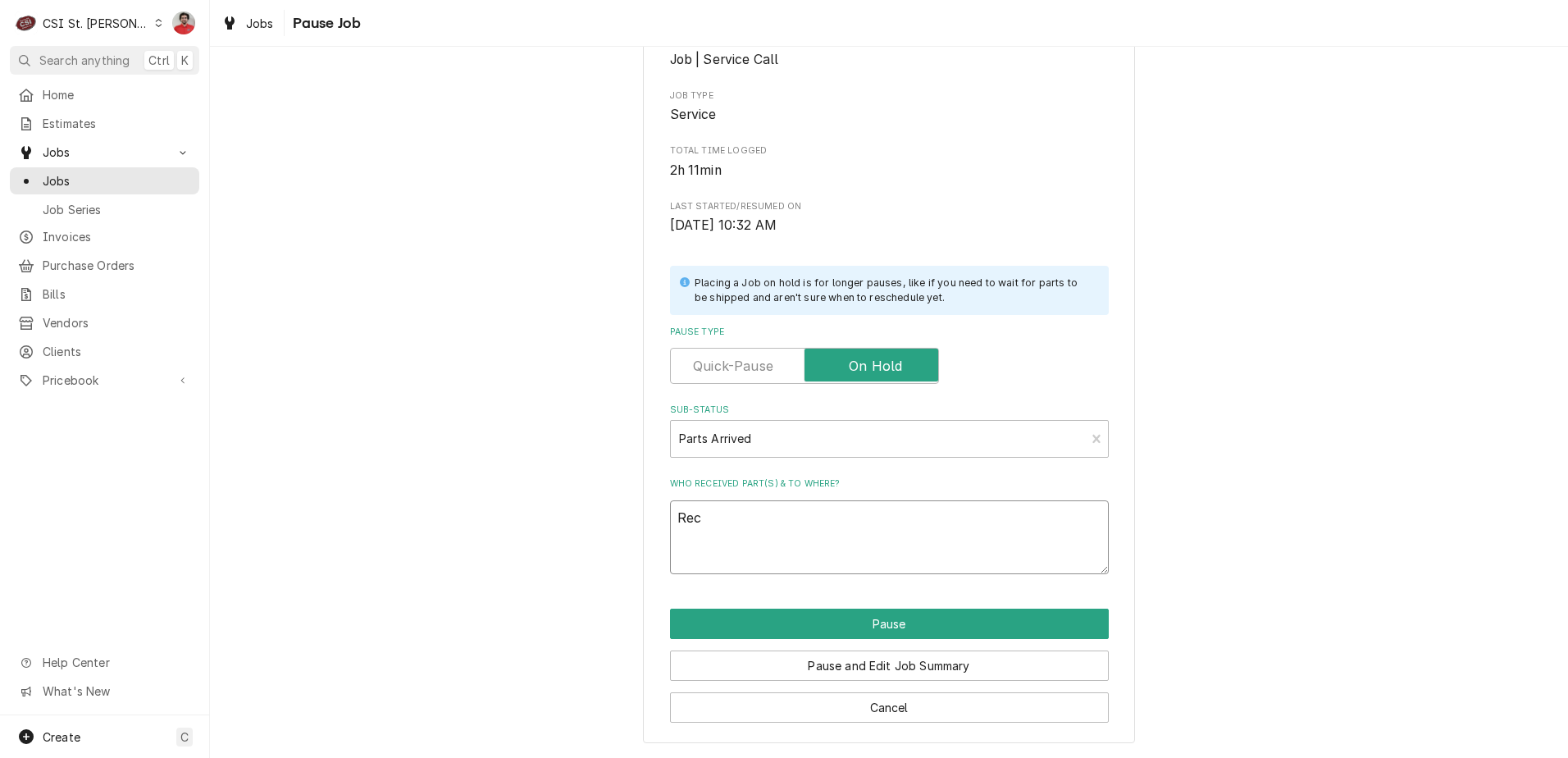
type textarea "x"
type textarea "Rec"
type textarea "x"
type textarea "Rec D"
type textarea "x"
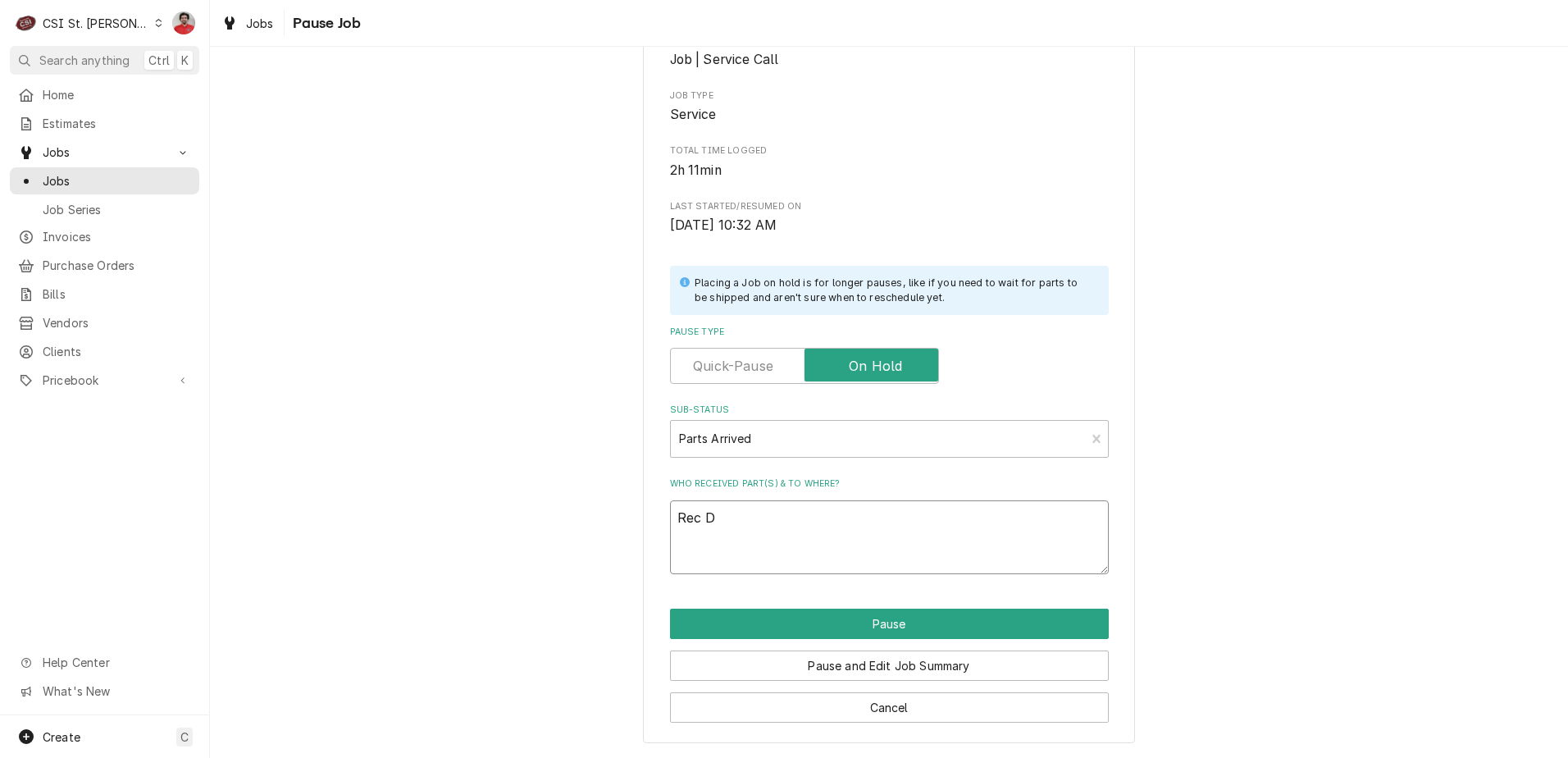
type textarea "Rec DU"
type textarea "x"
type textarea "Rec DUK"
type textarea "x"
type textarea "Rec DUKE"
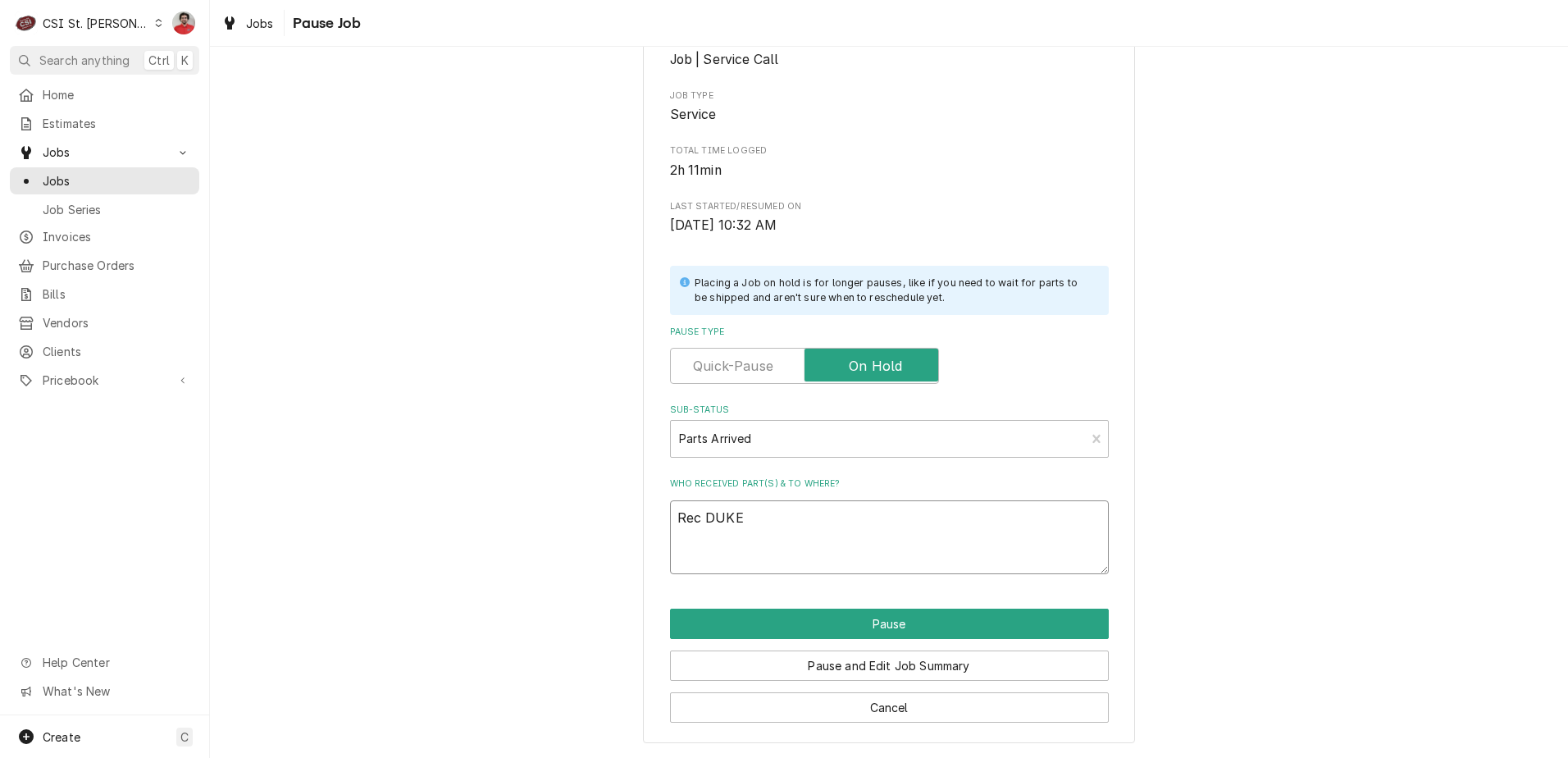
type textarea "x"
type textarea "Rec DUK"
type textarea "x"
type textarea "Rec DUK-"
click at [843, 523] on textarea "Rec DUK-" at bounding box center [889, 538] width 439 height 74
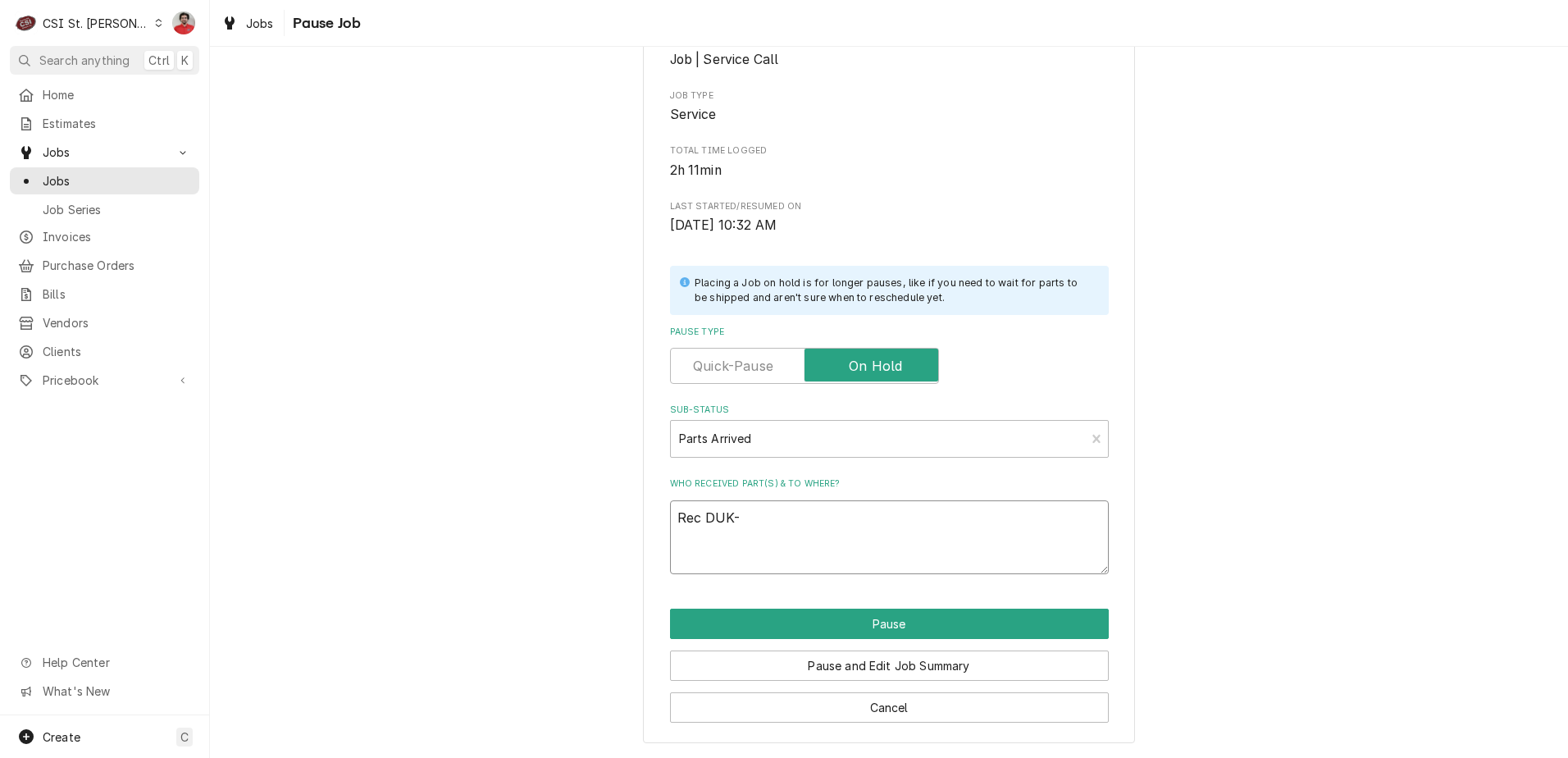
type textarea "x"
type textarea "Rec DUK-1"
type textarea "x"
type textarea "Rec DUK-11"
type textarea "x"
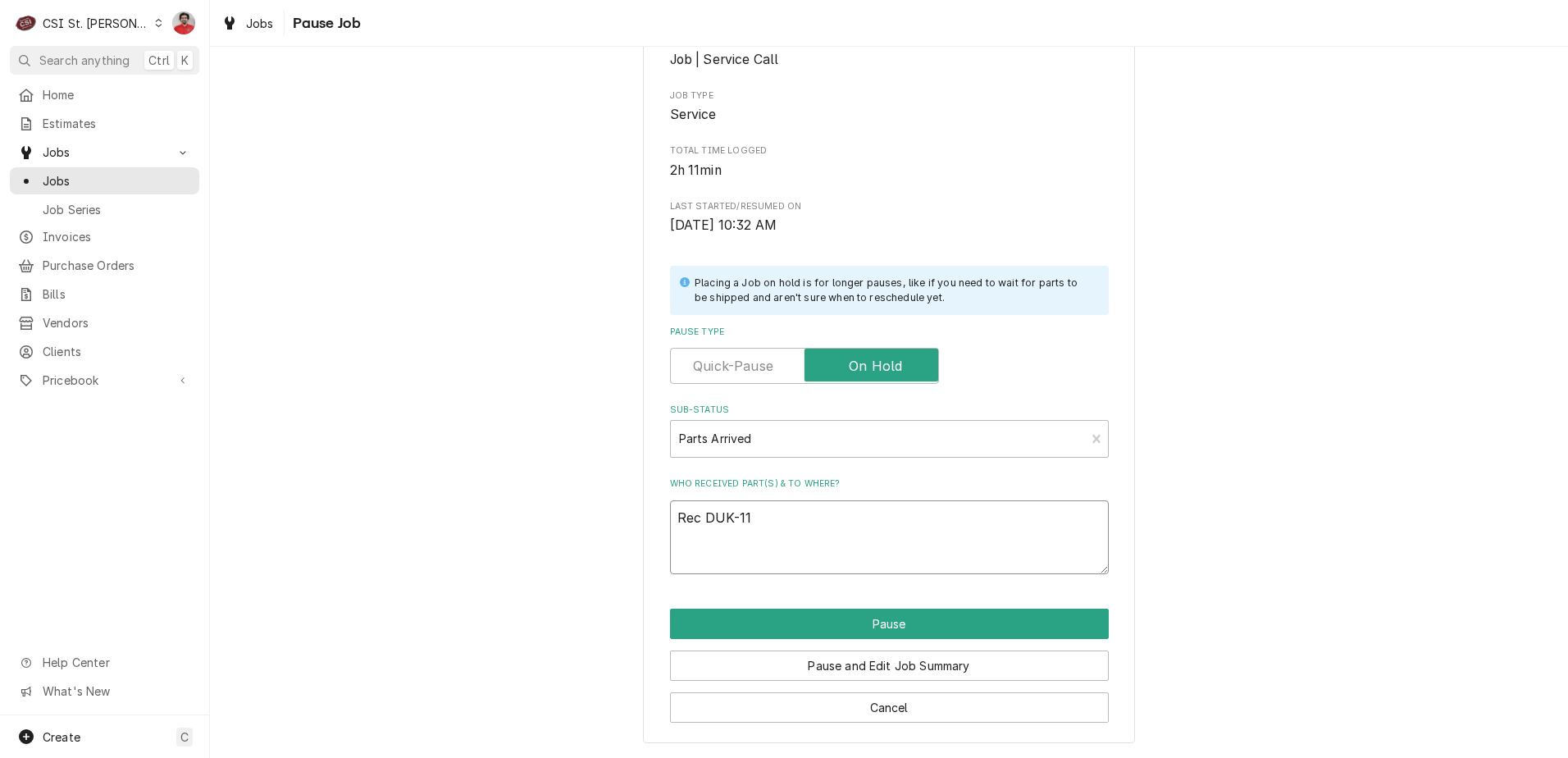
type textarea "Rec DUK-111"
type textarea "x"
type textarea "Rec DUK-1112"
type textarea "x"
type textarea "Rec DUK-1112-"
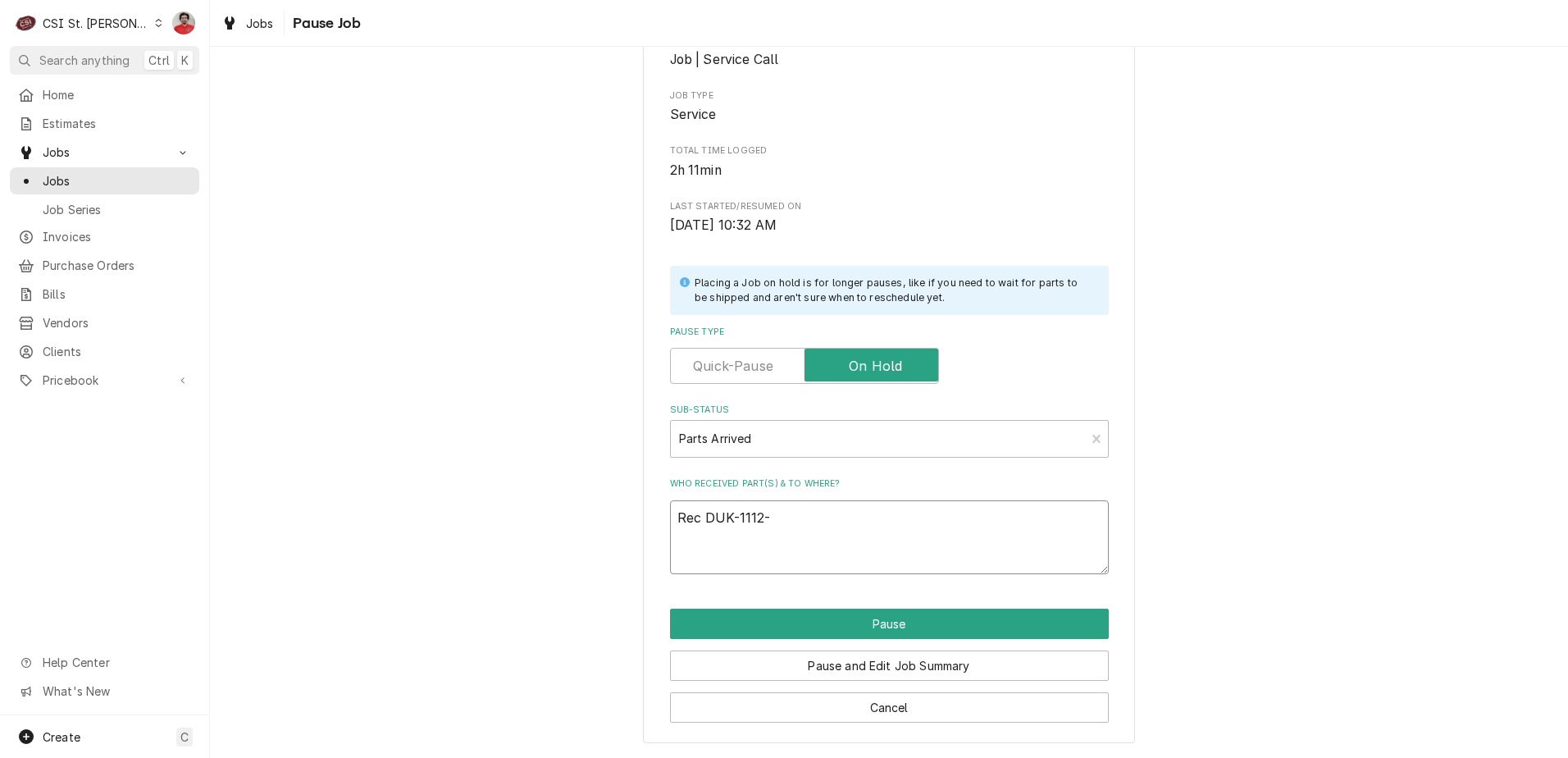
type textarea "x"
type textarea "Rec DUK-1112-0"
type textarea "x"
type textarea "Rec DUK-1112-01"
type textarea "x"
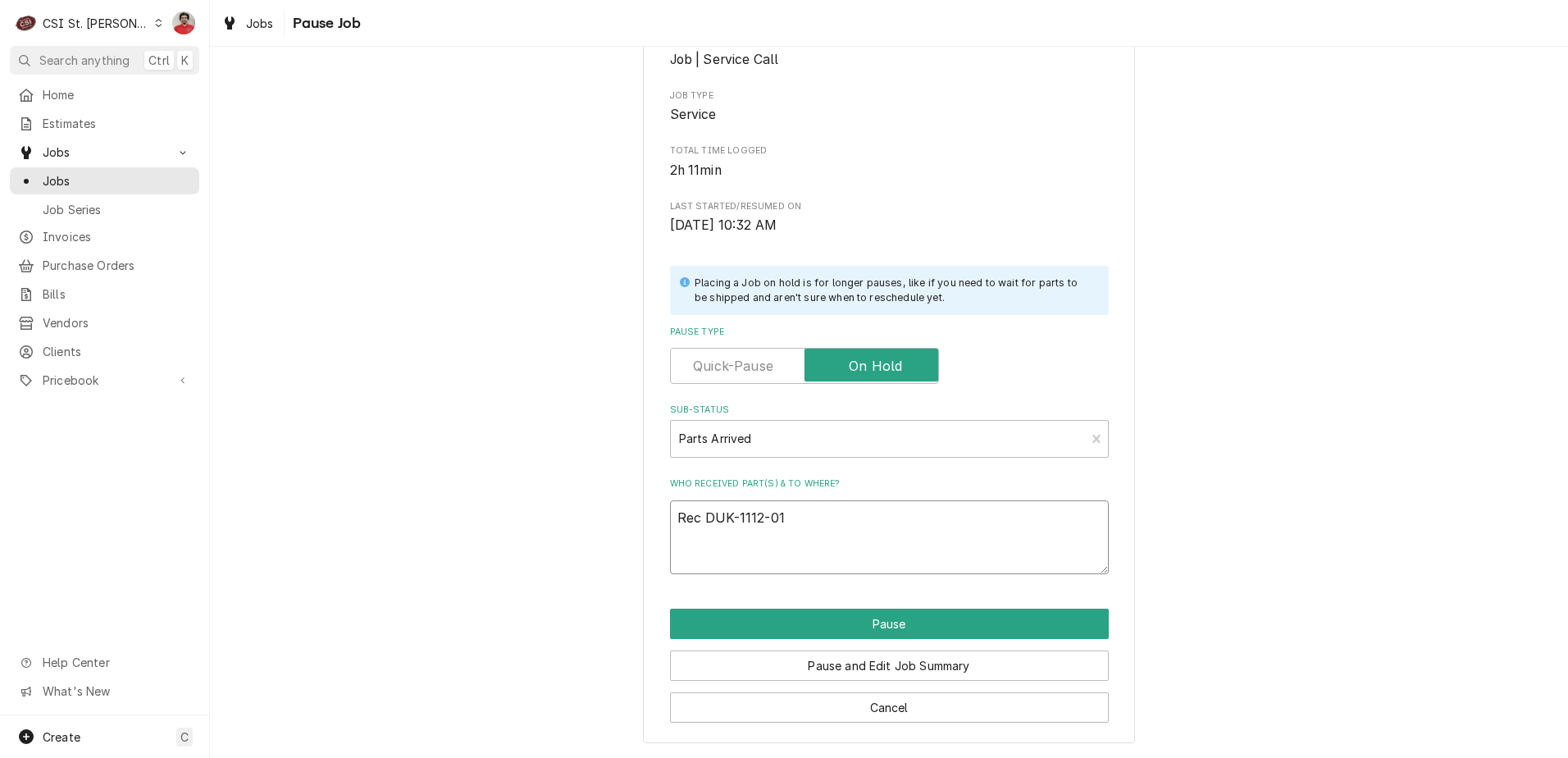
type textarea "Rec DUK-1112-019"
type textarea "x"
type textarea "Rec DUK-1112-0192"
type textarea "x"
type textarea "Rec DUK-1112-0192"
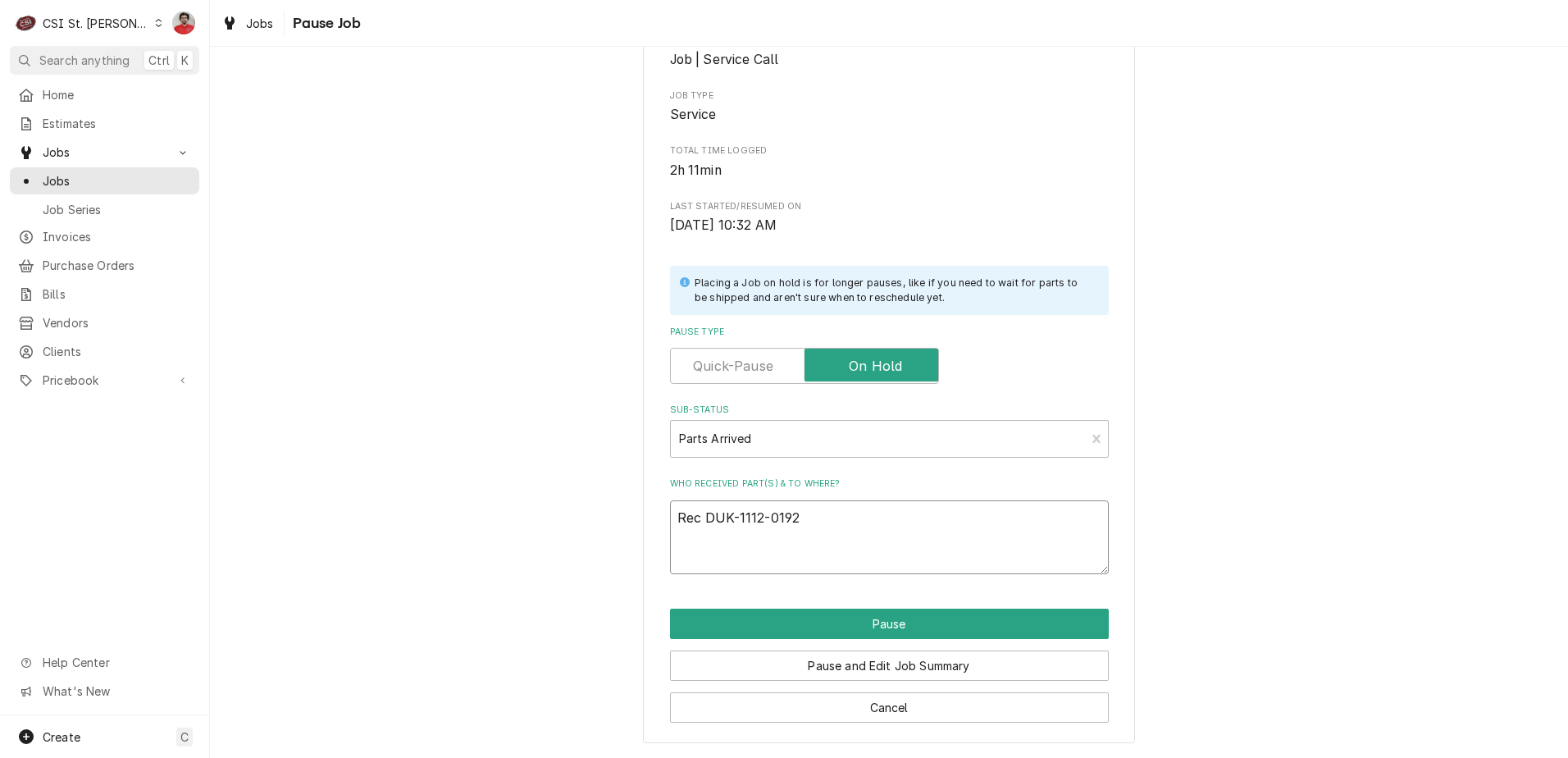
type textarea "x"
type textarea "Rec DUK-1112-0192 a"
type textarea "x"
type textarea "Rec DUK-1112-0192 an"
type textarea "x"
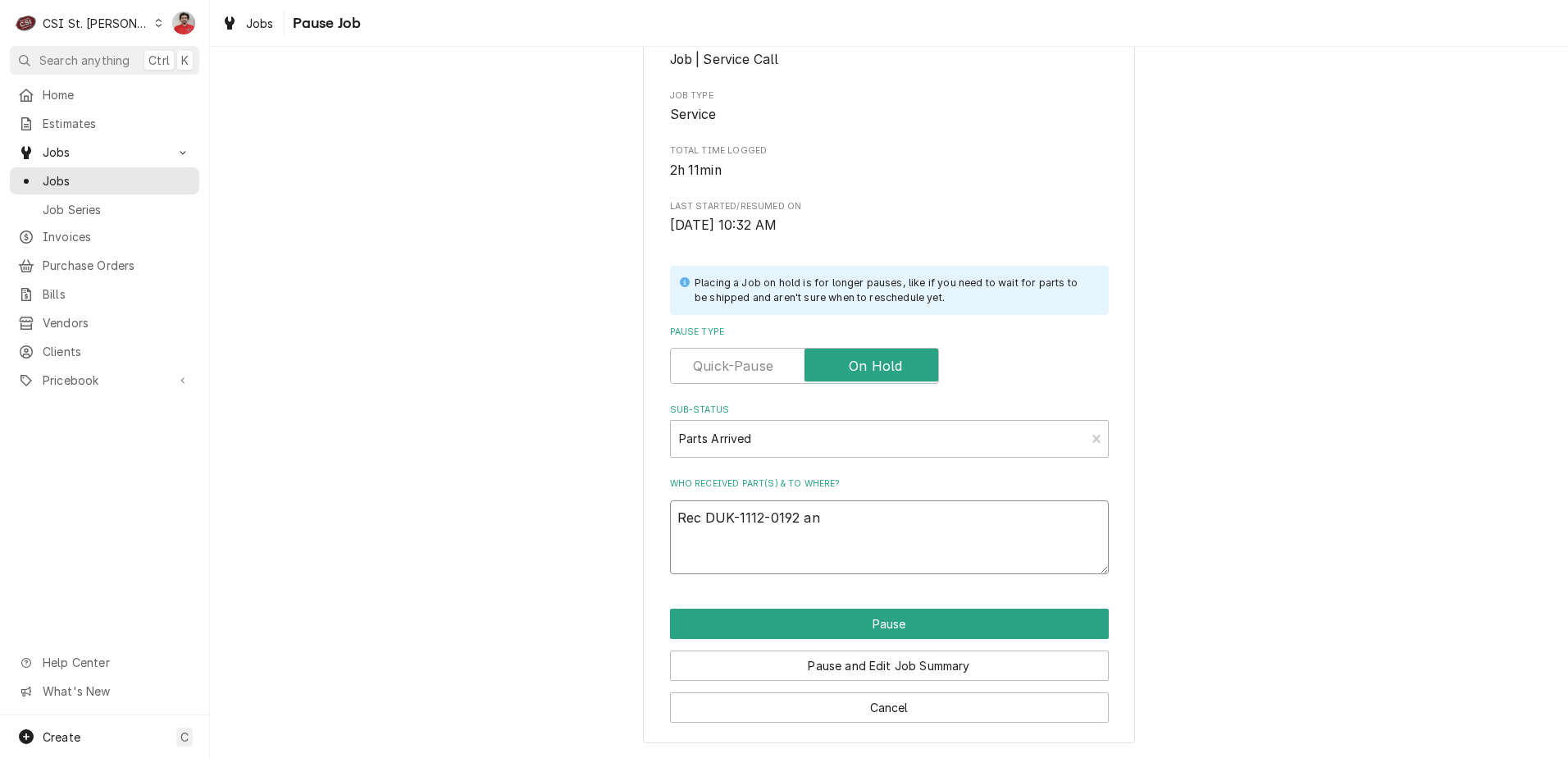
type textarea "Rec DUK-1112-0192 and"
type textarea "x"
type textarea "Rec DUK-1112-0192 and"
type textarea "x"
type textarea "Rec DUK-1112-0192 and D"
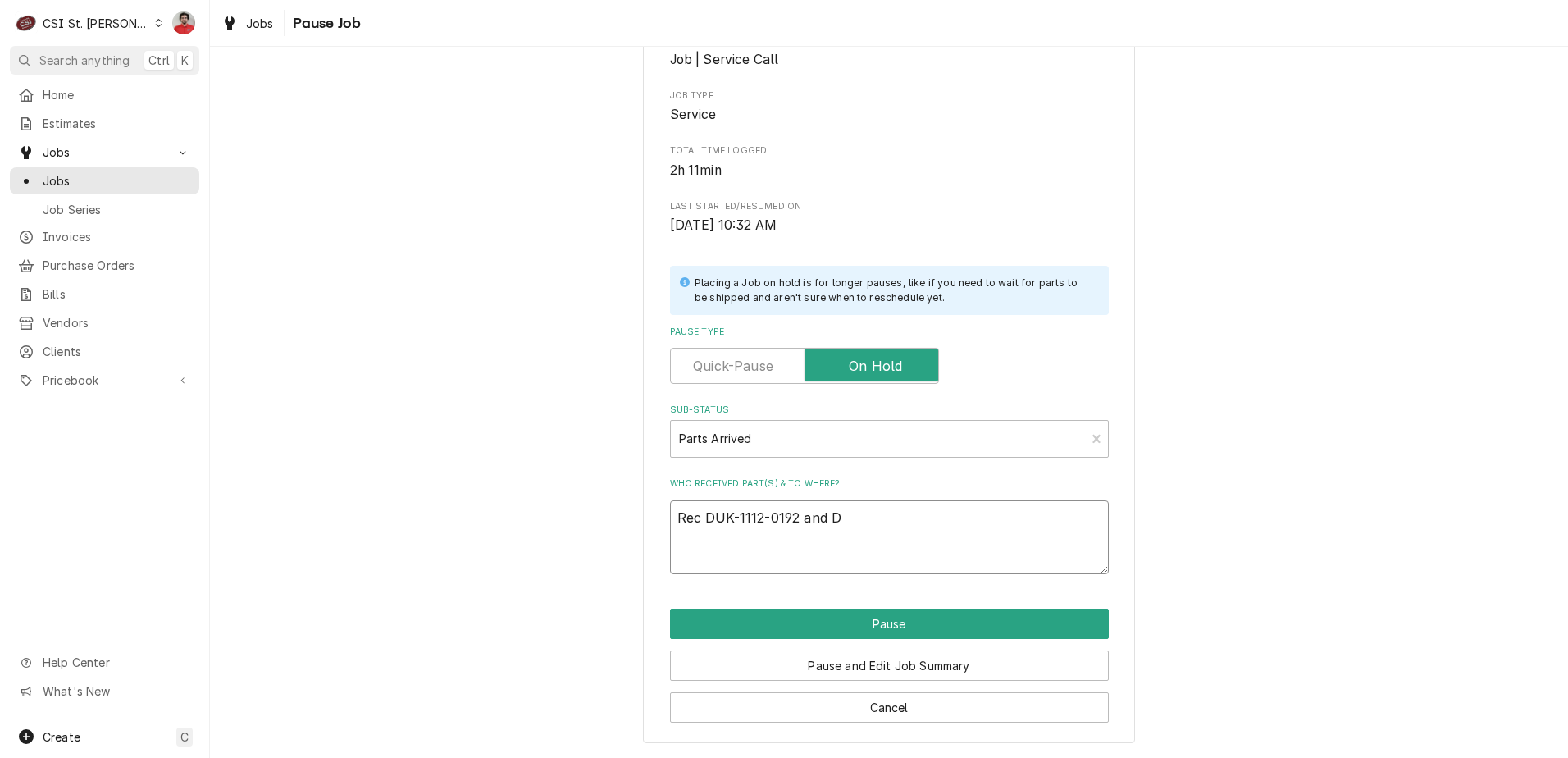
type textarea "x"
type textarea "Rec DUK-1112-0192 and DU"
type textarea "x"
type textarea "Rec DUK-1112-0192 and DUK"
type textarea "x"
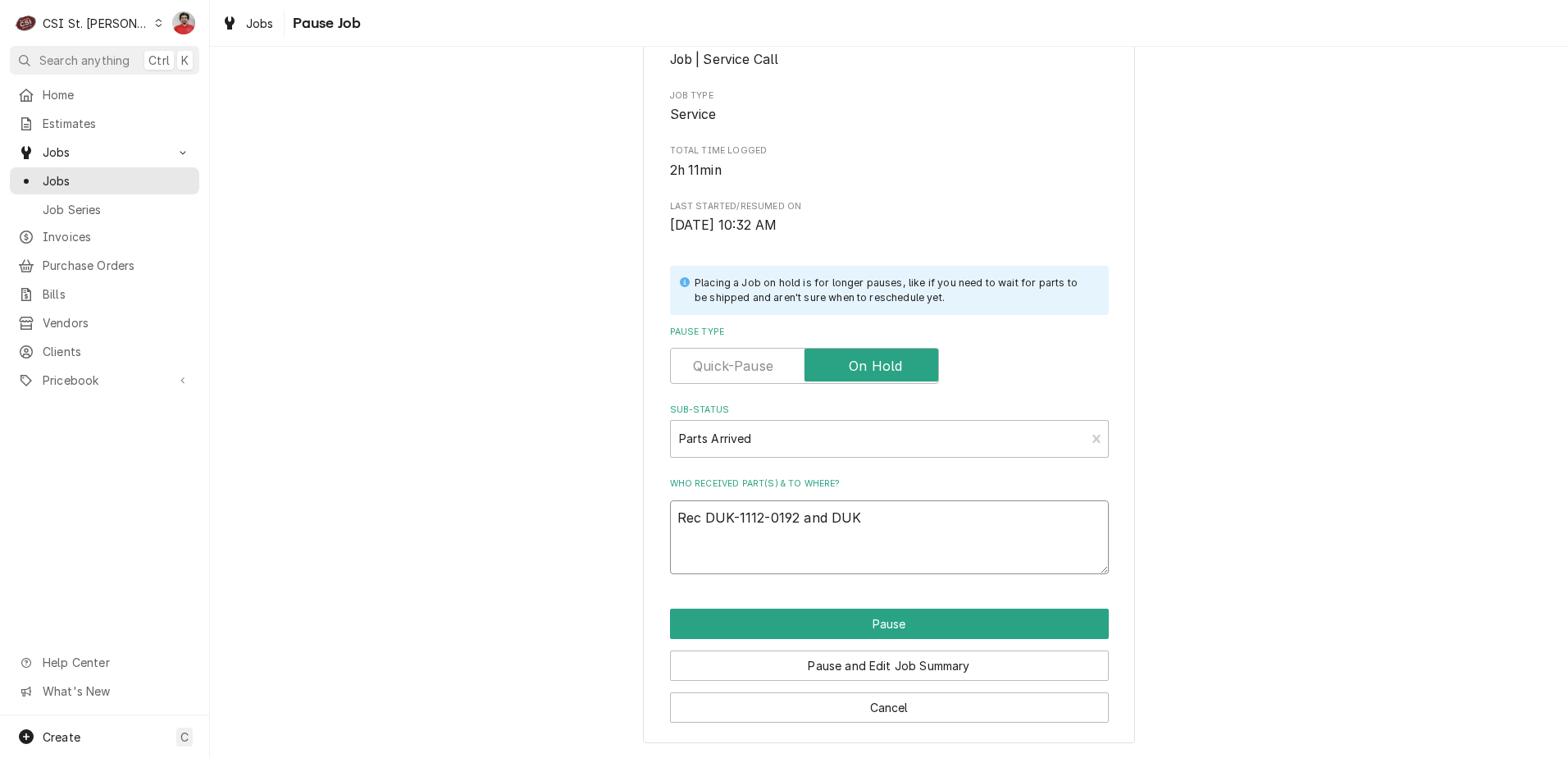
type textarea "Rec DUK-1112-0192 and DUK-"
type textarea "x"
type textarea "Rec DUK-1112-0192 and DUK-6"
type textarea "x"
type textarea "Rec DUK-1112-0192 and DUK-60"
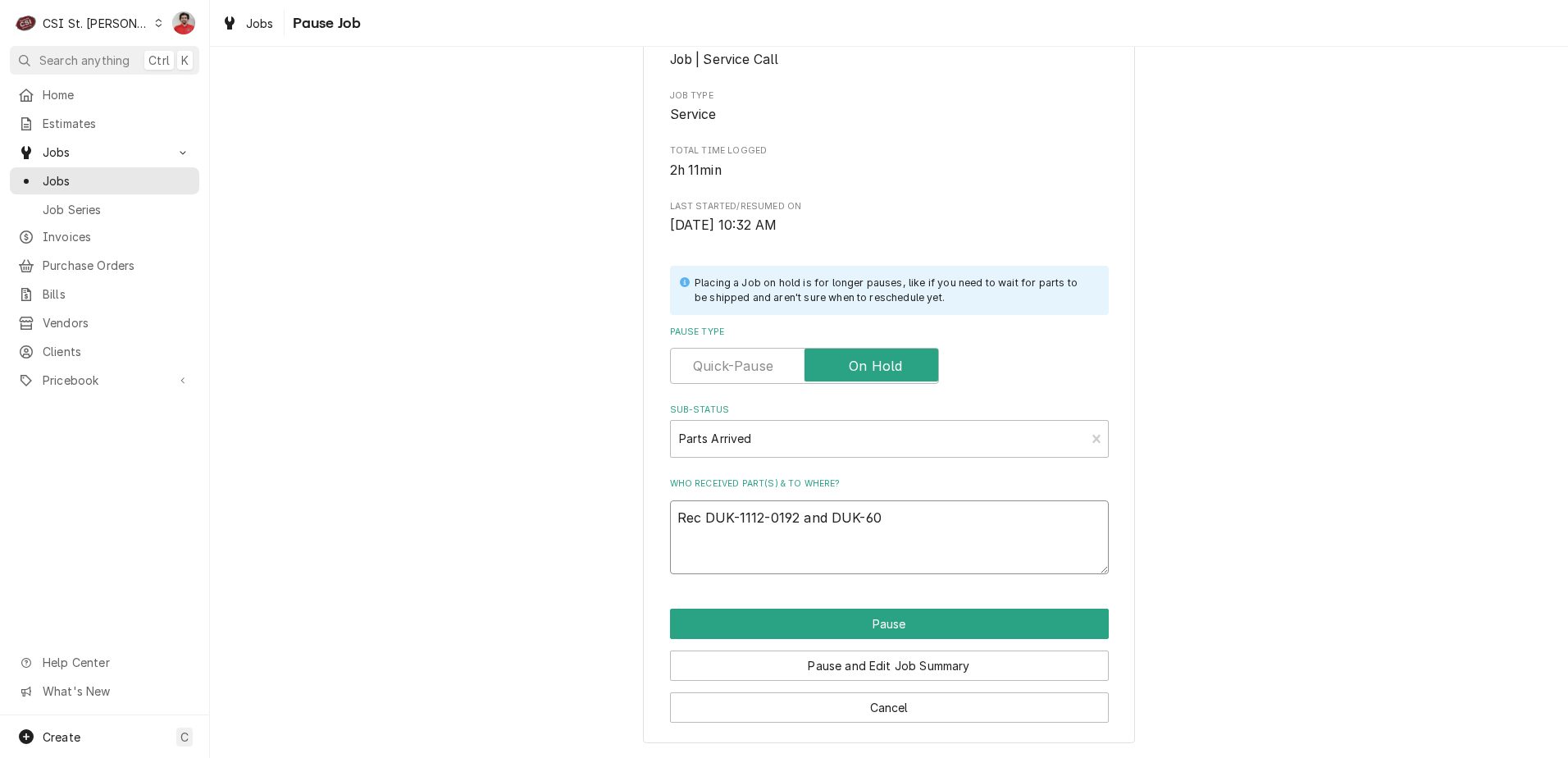
type textarea "x"
type textarea "Rec DUK-1112-0192 and DUK-600"
type textarea "x"
type textarea "Rec DUK-1112-0192 and DUK-6005"
type textarea "x"
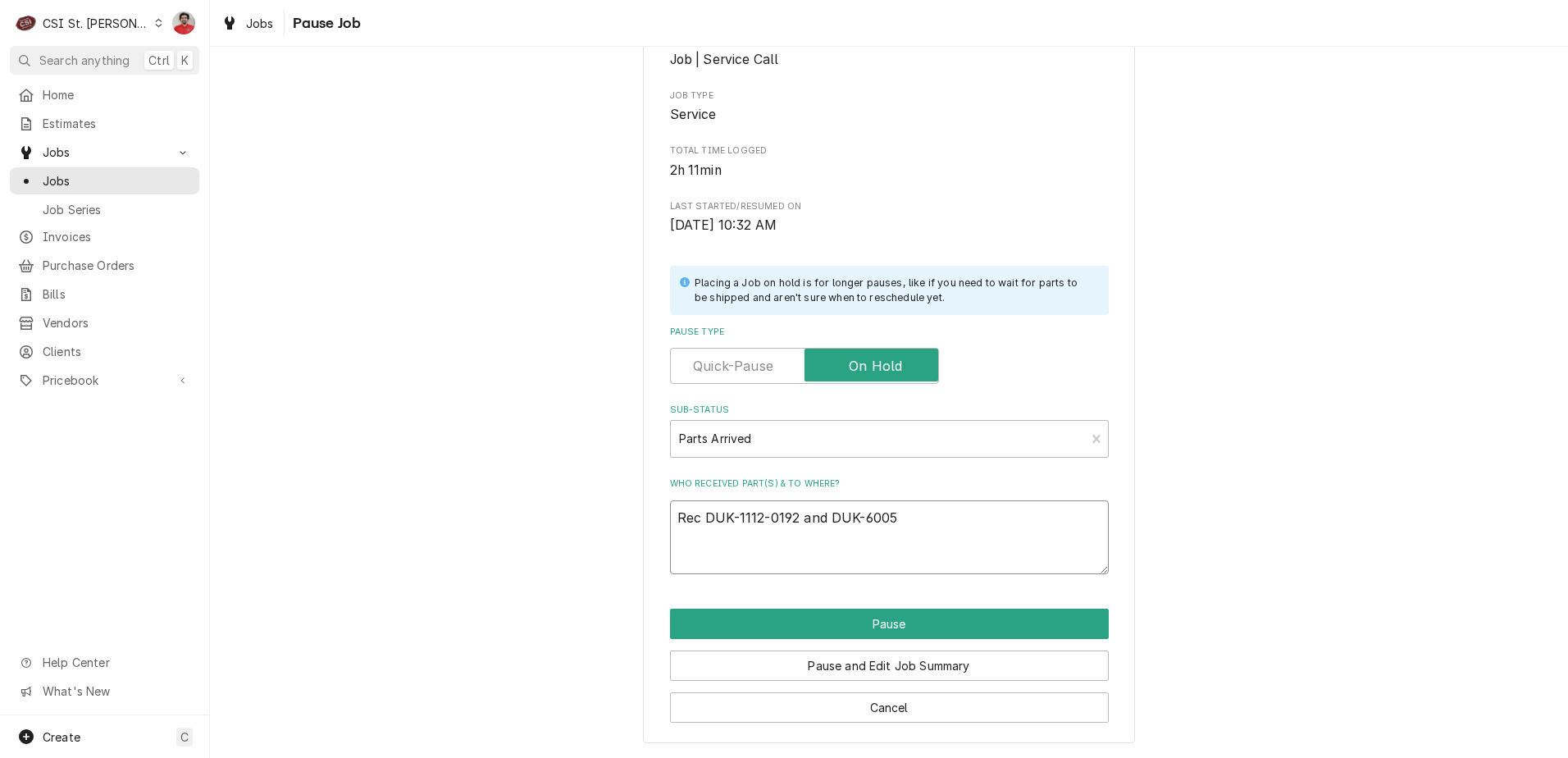
type textarea "Rec DUK-1112-0192 and DUK-60056"
type textarea "x"
type textarea "Rec DUK-1112-0192 and DUK-600566"
drag, startPoint x: 915, startPoint y: 517, endPoint x: 1152, endPoint y: 564, distance: 241.6
click at [1152, 564] on div "Please confirm you'd like to pause this job. Roopairs Job ID JOB-42875 DUKE ema…" at bounding box center [889, 302] width 1359 height 911
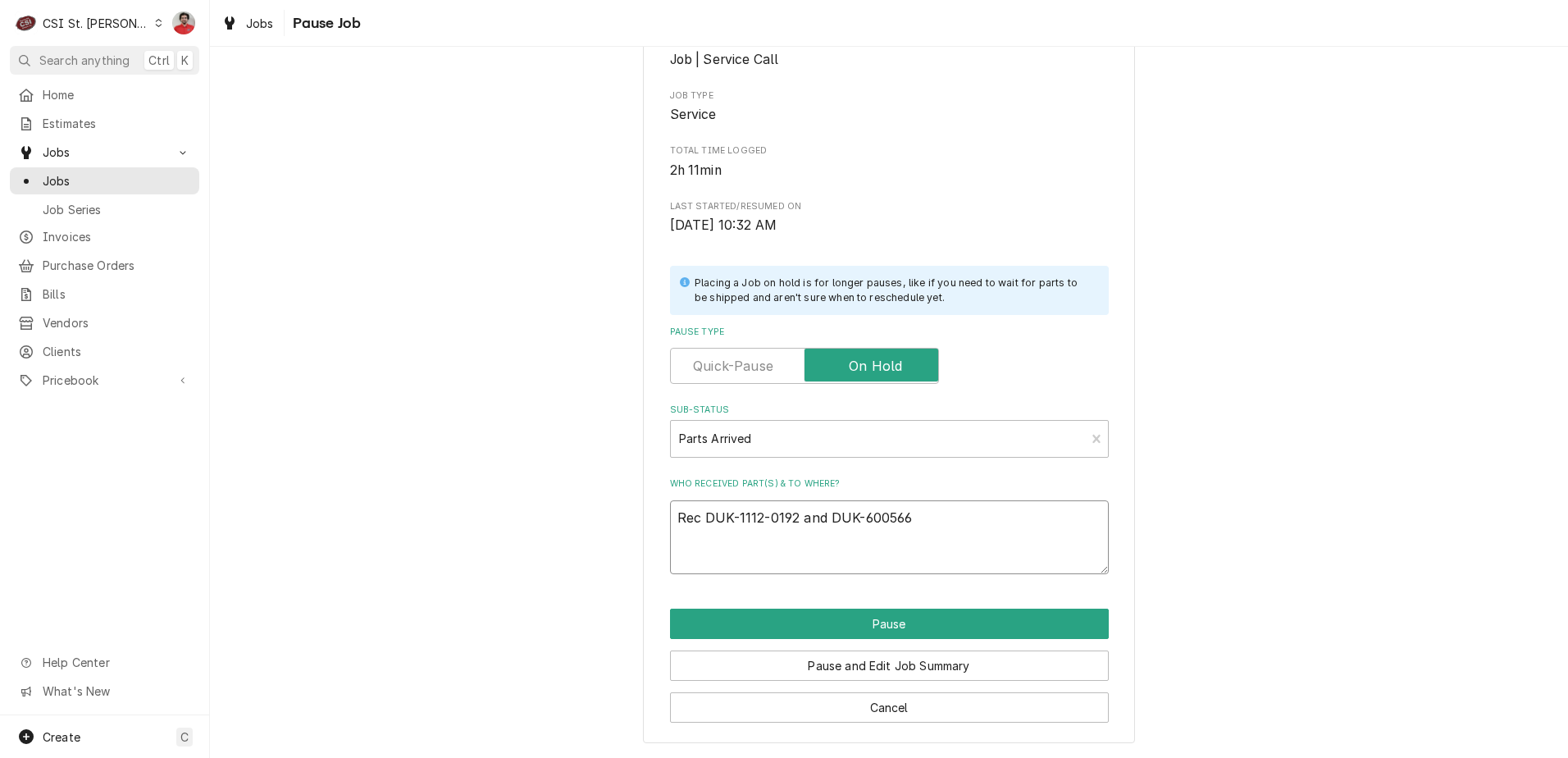
type textarea "x"
type textarea "Rec DUK-1112-0192 and DUK-600566"
type textarea "x"
type textarea "Rec DUK-1112-0192 and DUK-600566 t"
type textarea "x"
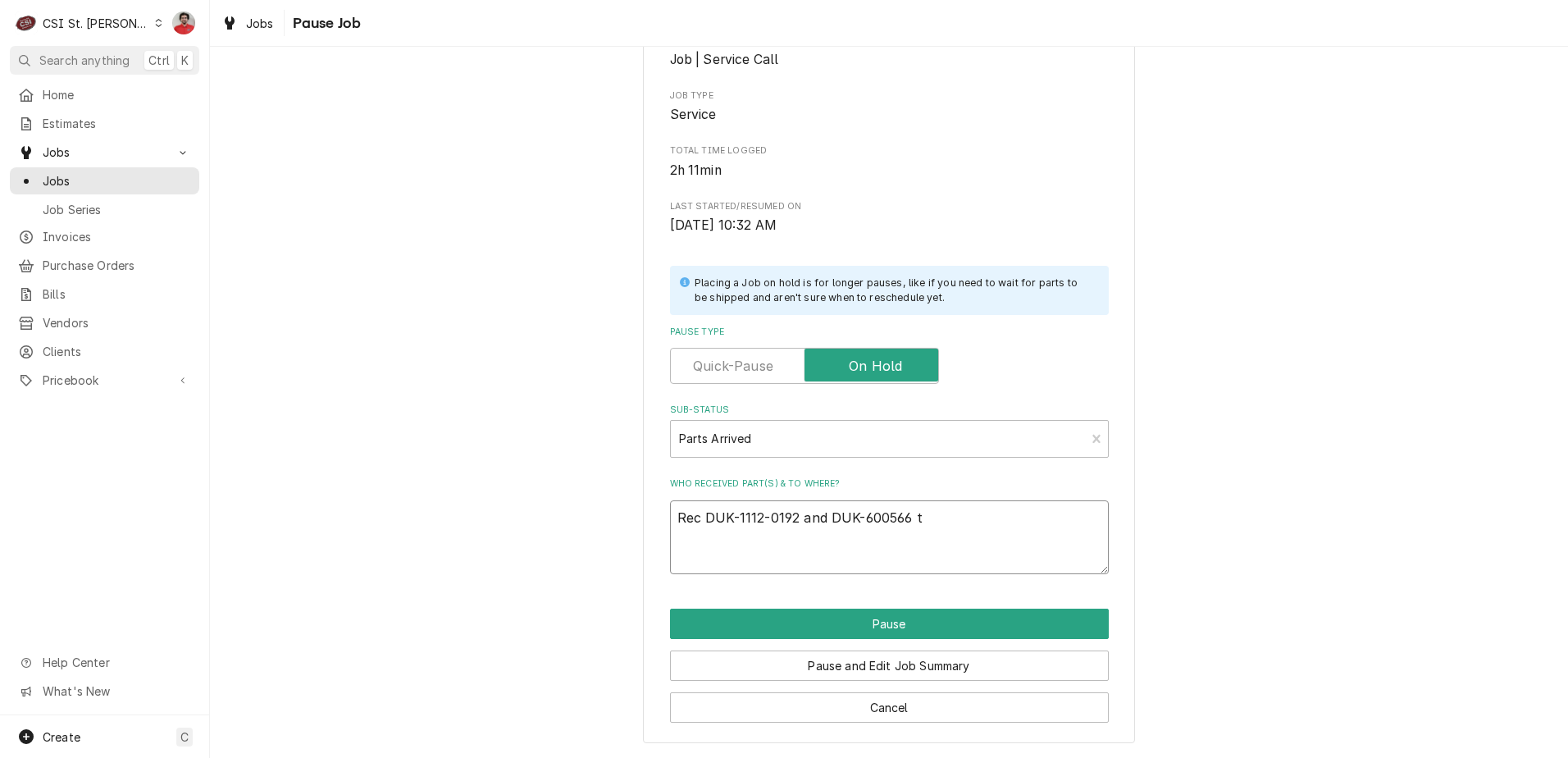
type textarea "Rec DUK-1112-0192 and DUK-600566 to"
type textarea "x"
type textarea "Rec DUK-1112-0192 and DUK-600566 to"
type textarea "x"
type textarea "Rec DUK-1112-0192 and DUK-600566 to J"
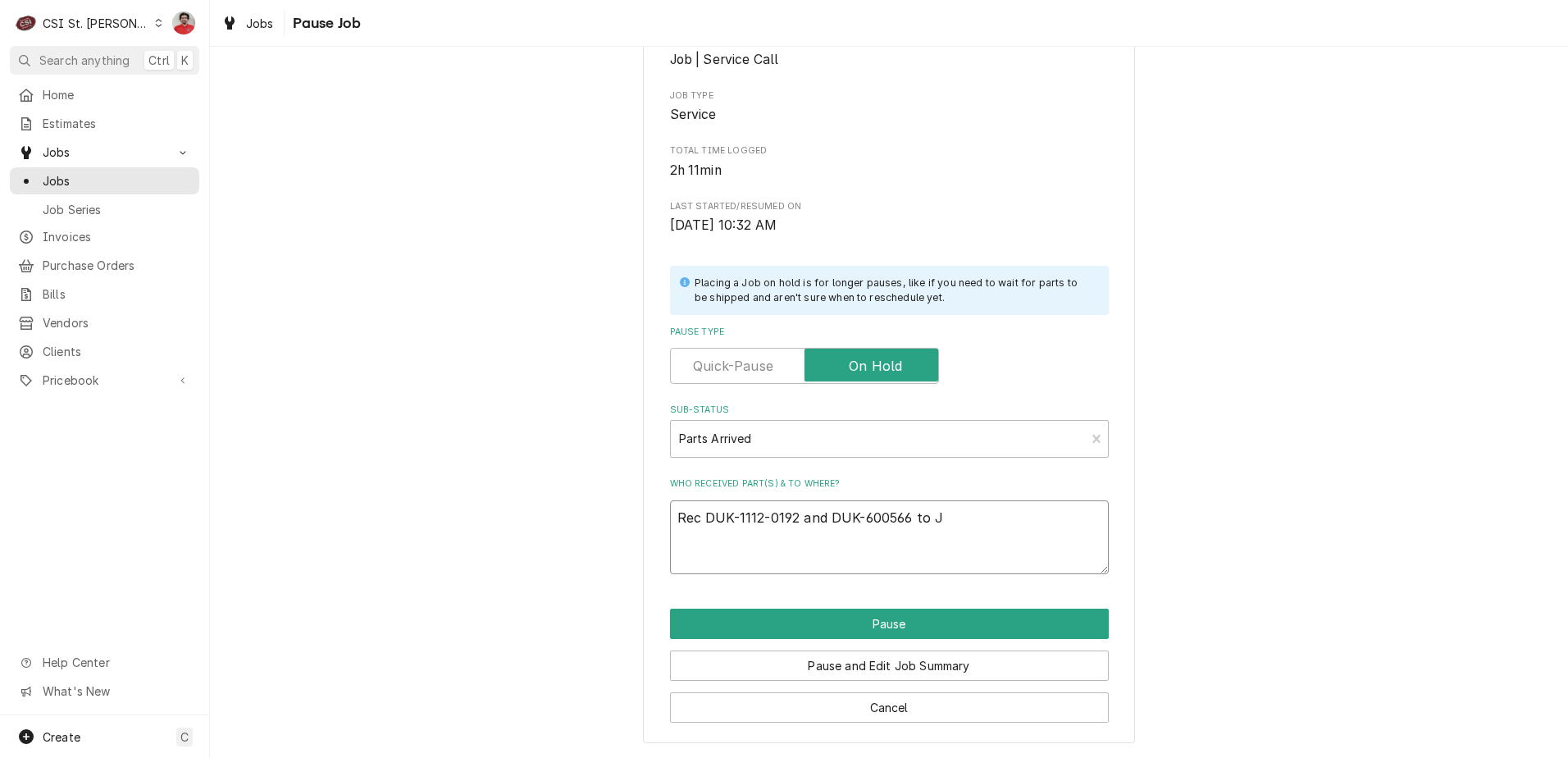
type textarea "x"
type textarea "Rec DUK-1112-0192 and DUK-600566 to JO"
type textarea "x"
type textarea "Rec DUK-1112-0192 and DUK-600566 to JOB"
type textarea "x"
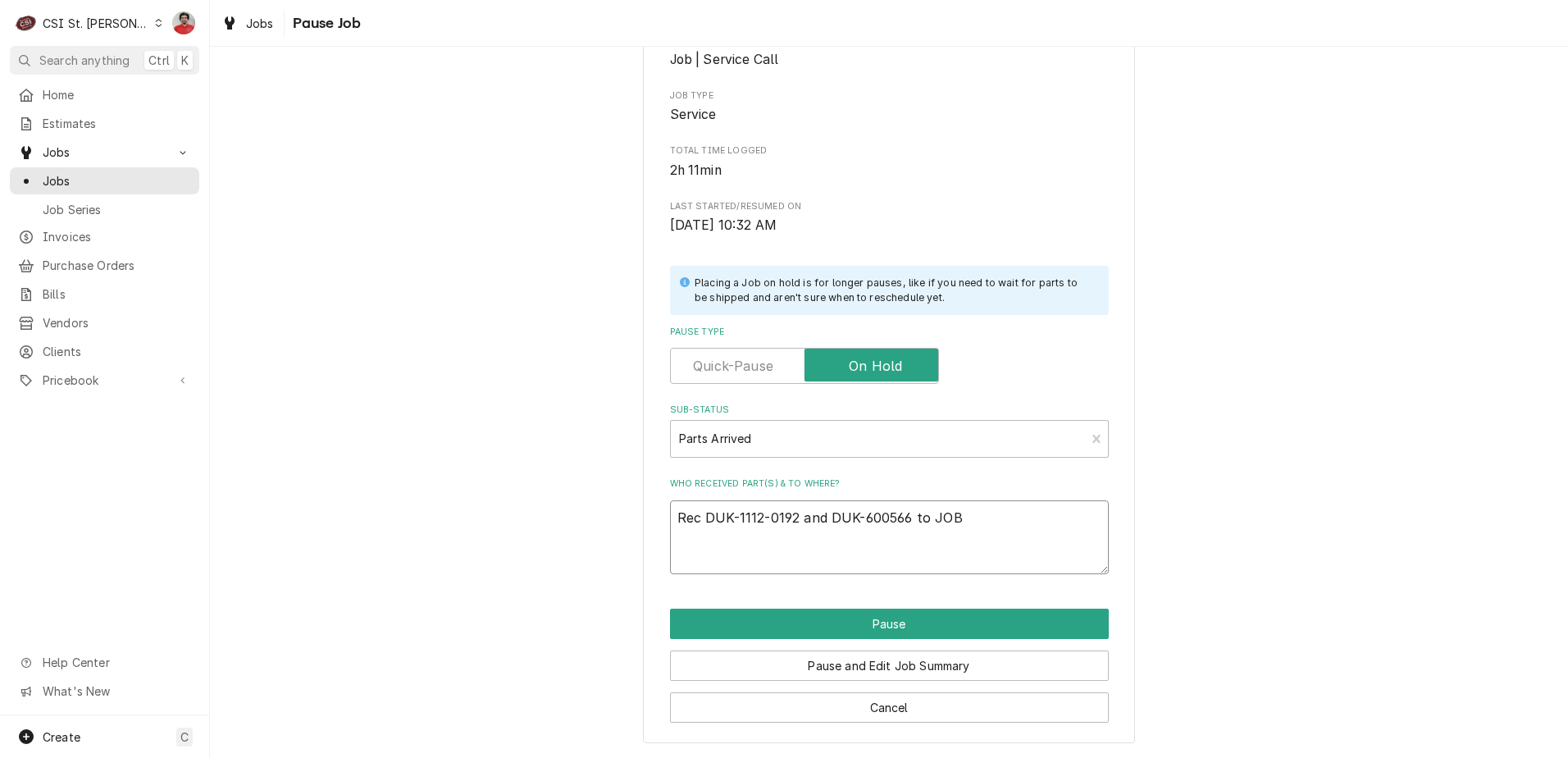
type textarea "Rec DUK-1112-0192 and DUK-600566 to JOB-"
type textarea "x"
type textarea "Rec DUK-1112-0192 and DUK-600566 to JOB-4"
type textarea "x"
type textarea "Rec DUK-1112-0192 and DUK-600566 to JOB-"
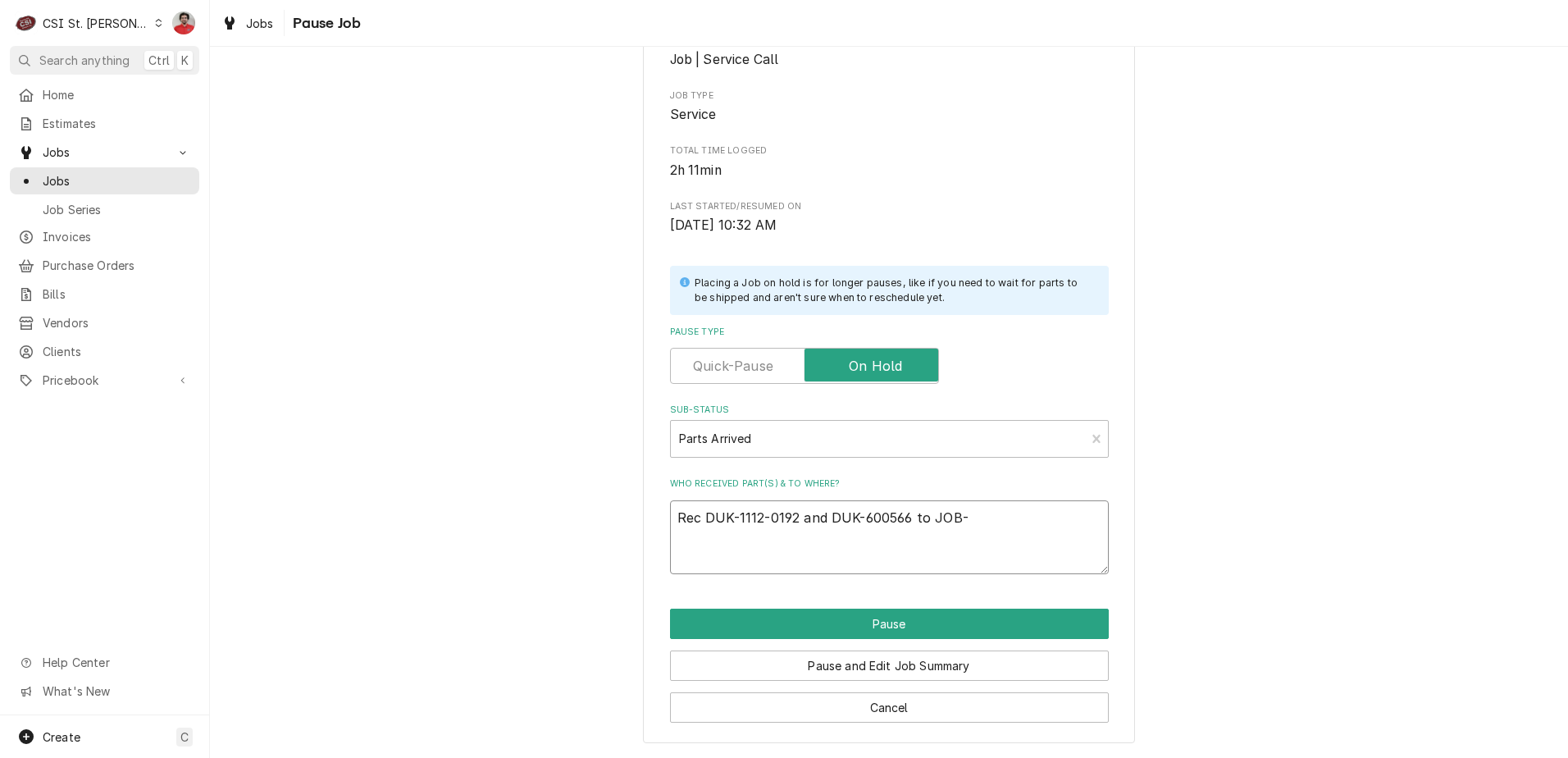
type textarea "x"
type textarea "Rec DUK-1112-0192 and DUK-600566 to JOB"
type textarea "x"
type textarea "Rec DUK-1112-0192 and DUK-600566 to JO"
type textarea "x"
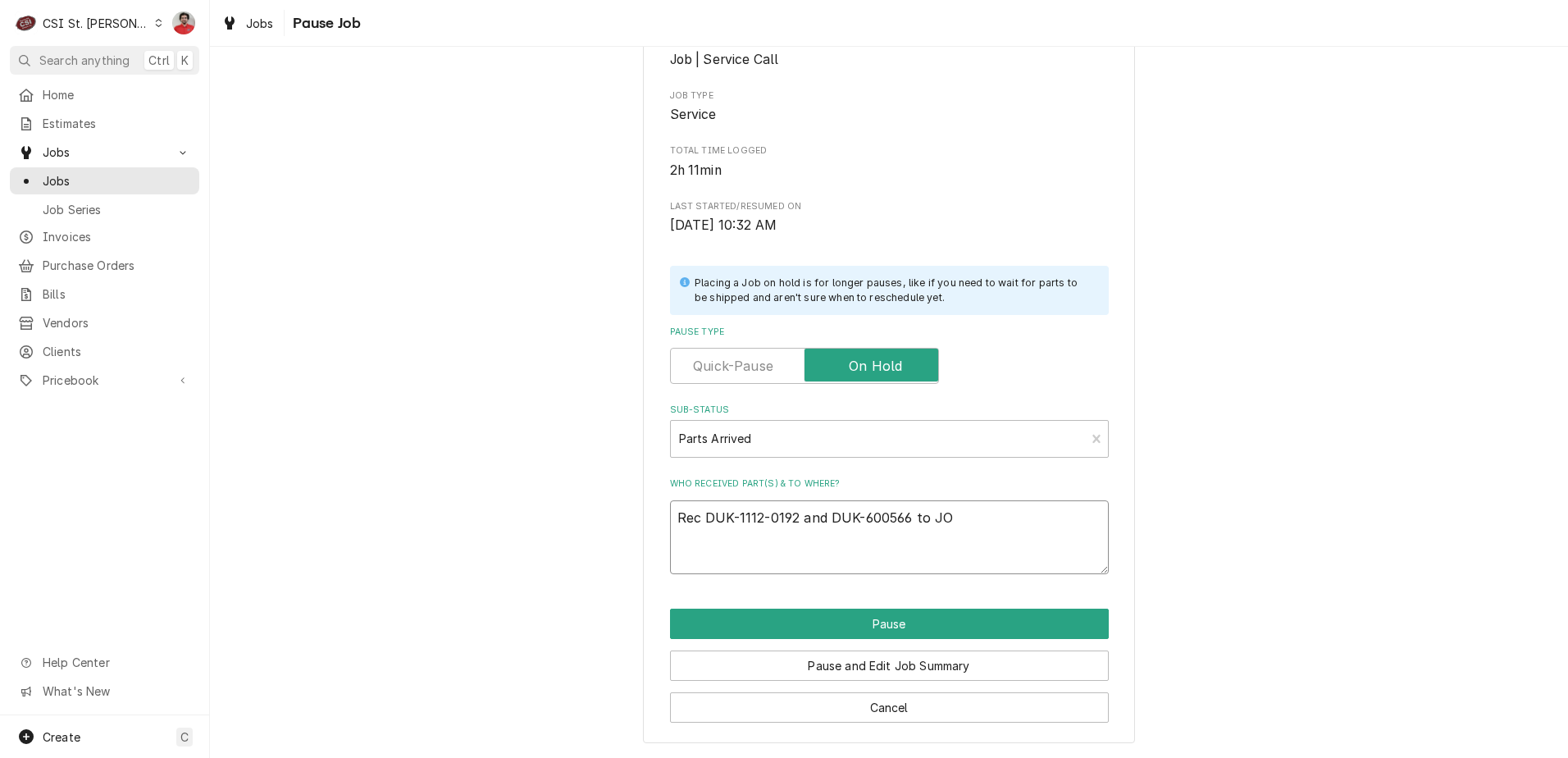
type textarea "Rec DUK-1112-0192 and DUK-600566 to J"
type textarea "x"
type textarea "Rec DUK-1112-0192 and DUK-600566 to"
type textarea "x"
type textarea "Rec DUK-1112-0192 and DUK-600566 to K"
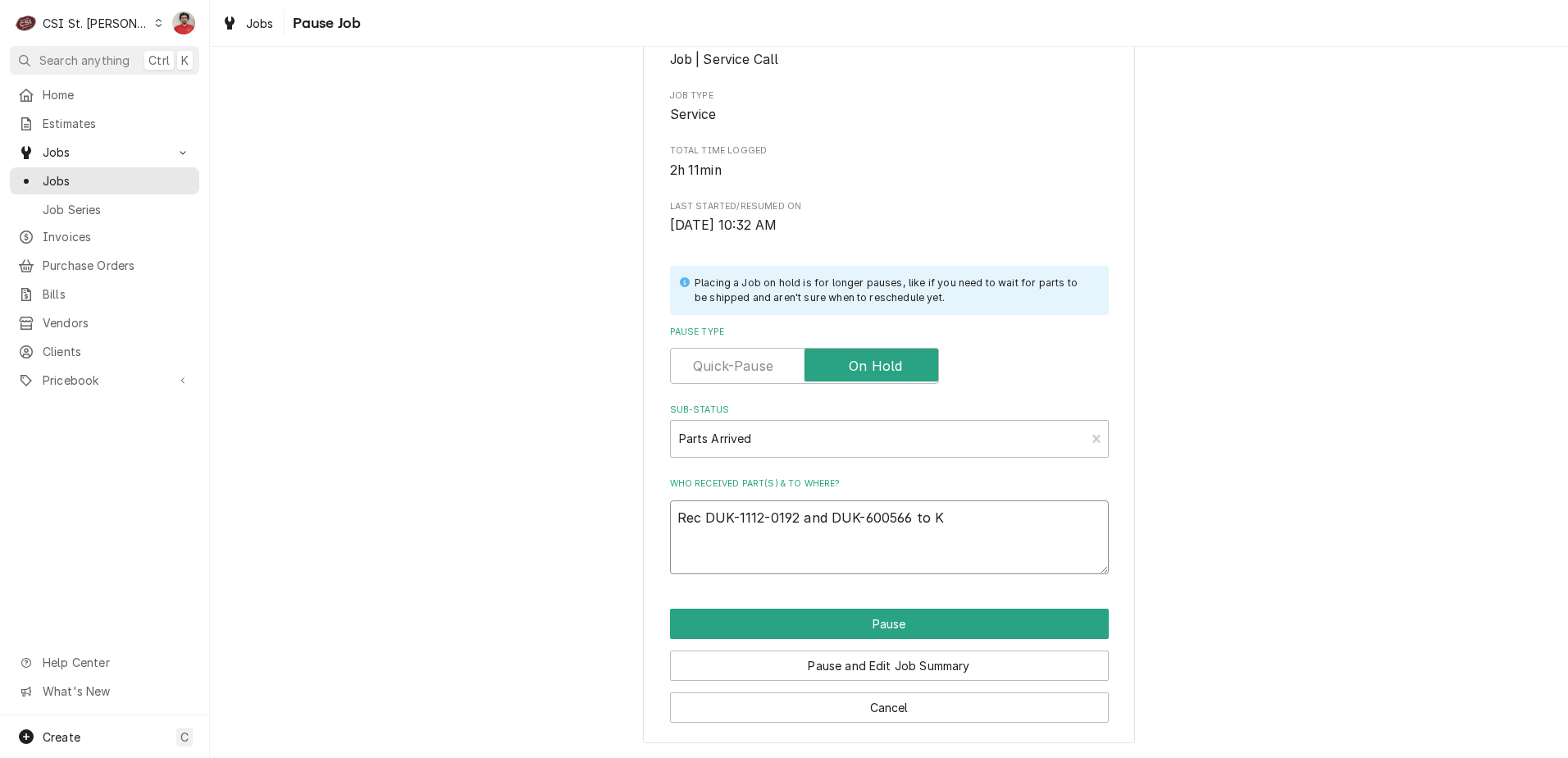
type textarea "x"
type textarea "Rec DUK-1112-0192 and DUK-600566 to Kv"
type textarea "x"
type textarea "Rec DUK-1112-0192 and DUK-600566 to Kvi"
type textarea "x"
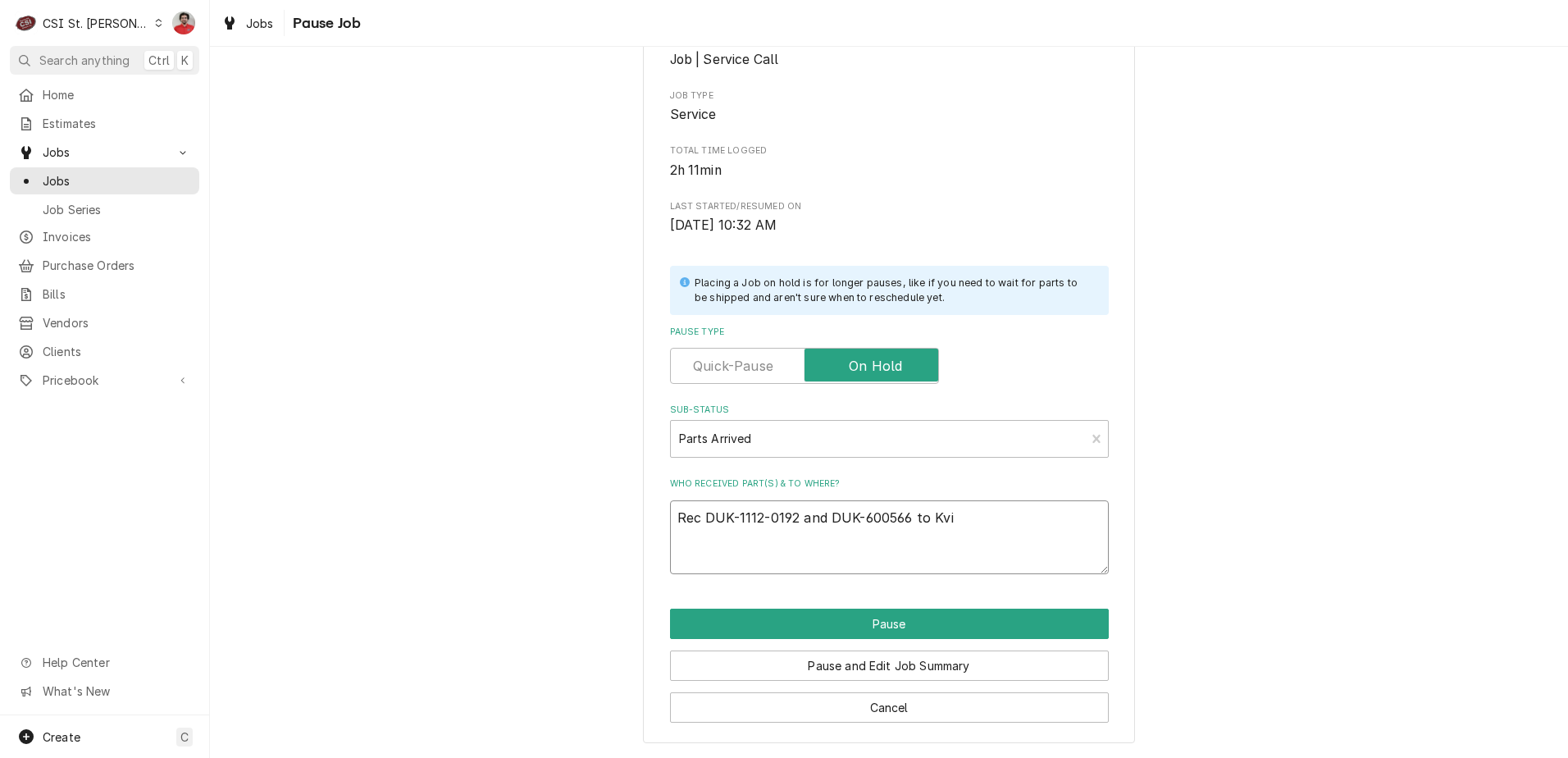
type textarea "Rec DUK-1112-0192 and DUK-600566 to Kvin"
type textarea "x"
type textarea "Rec DUK-1112-0192 and DUK-600566 to Kvi"
type textarea "x"
type textarea "Rec DUK-1112-0192 and DUK-600566 to Kv"
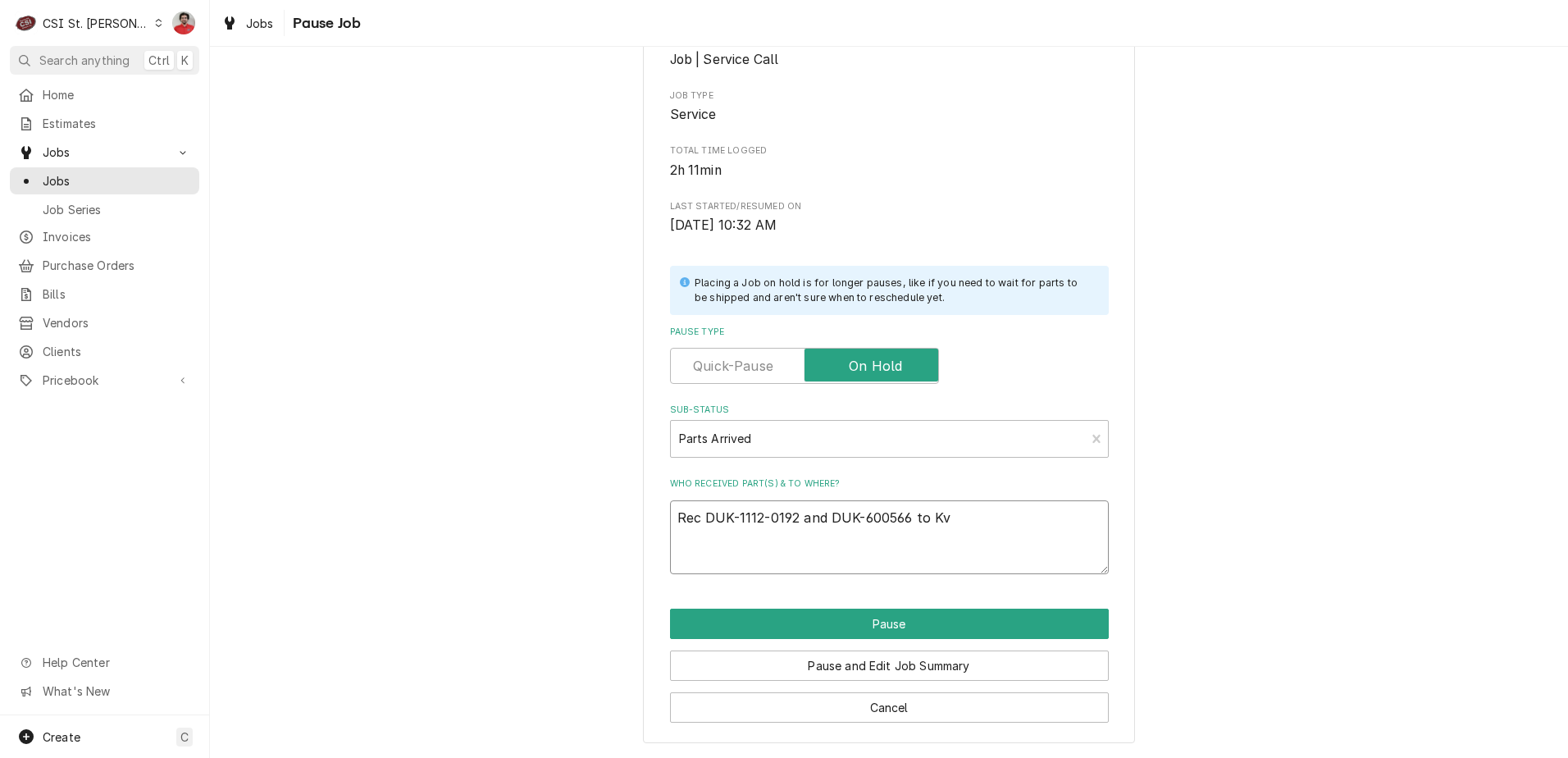
type textarea "x"
type textarea "Rec DUK-1112-0192 and DUK-600566 to K"
type textarea "x"
type textarea "Rec DUK-1112-0192 and DUK-600566 to Ke"
type textarea "x"
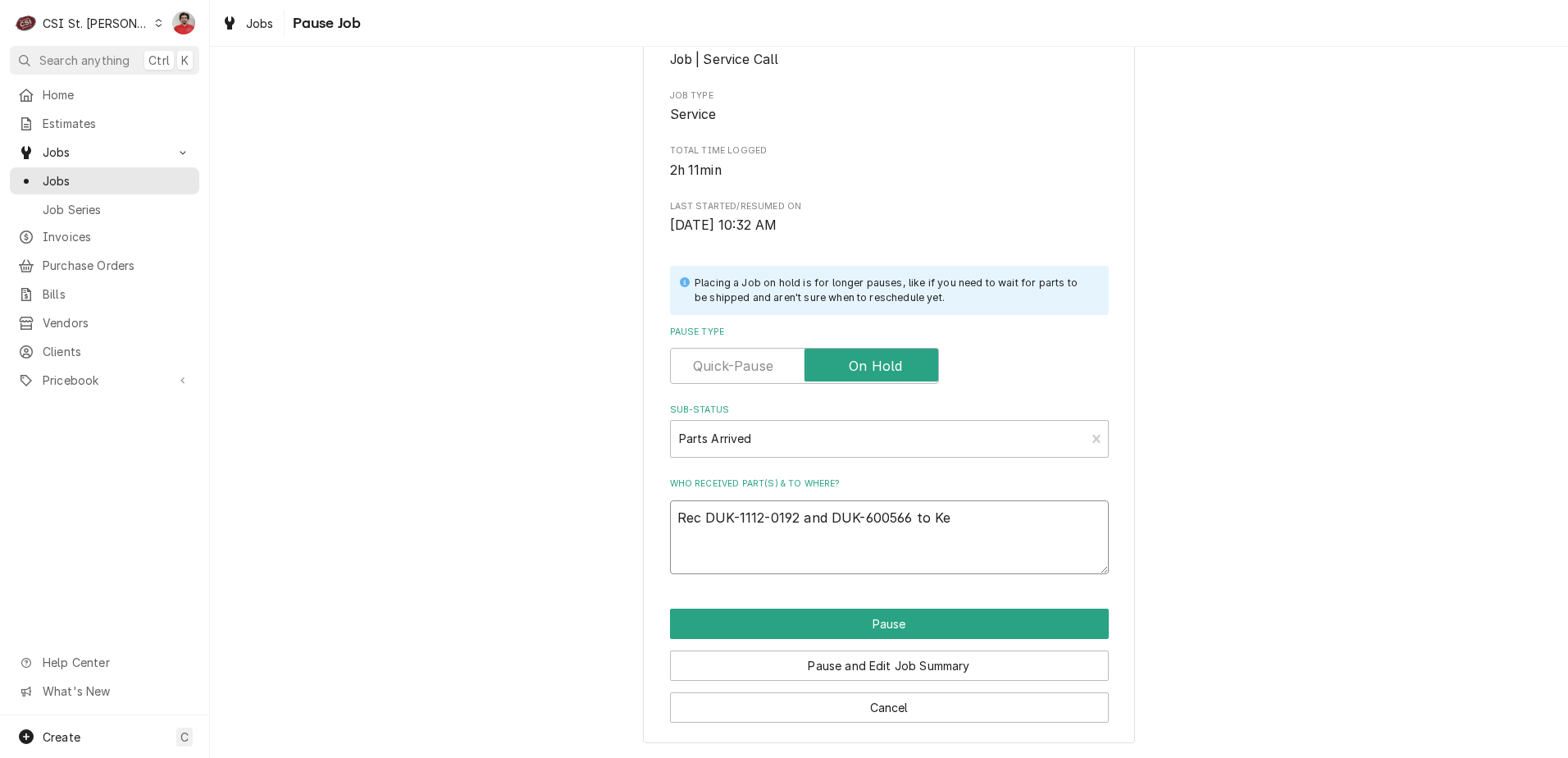
type textarea "Rec DUK-1112-0192 and DUK-600566 to Kev"
type textarea "x"
type textarea "Rec DUK-1112-0192 and DUK-600566 to Kevi"
type textarea "x"
type textarea "Rec DUK-1112-0192 and DUK-600566 to Kevin"
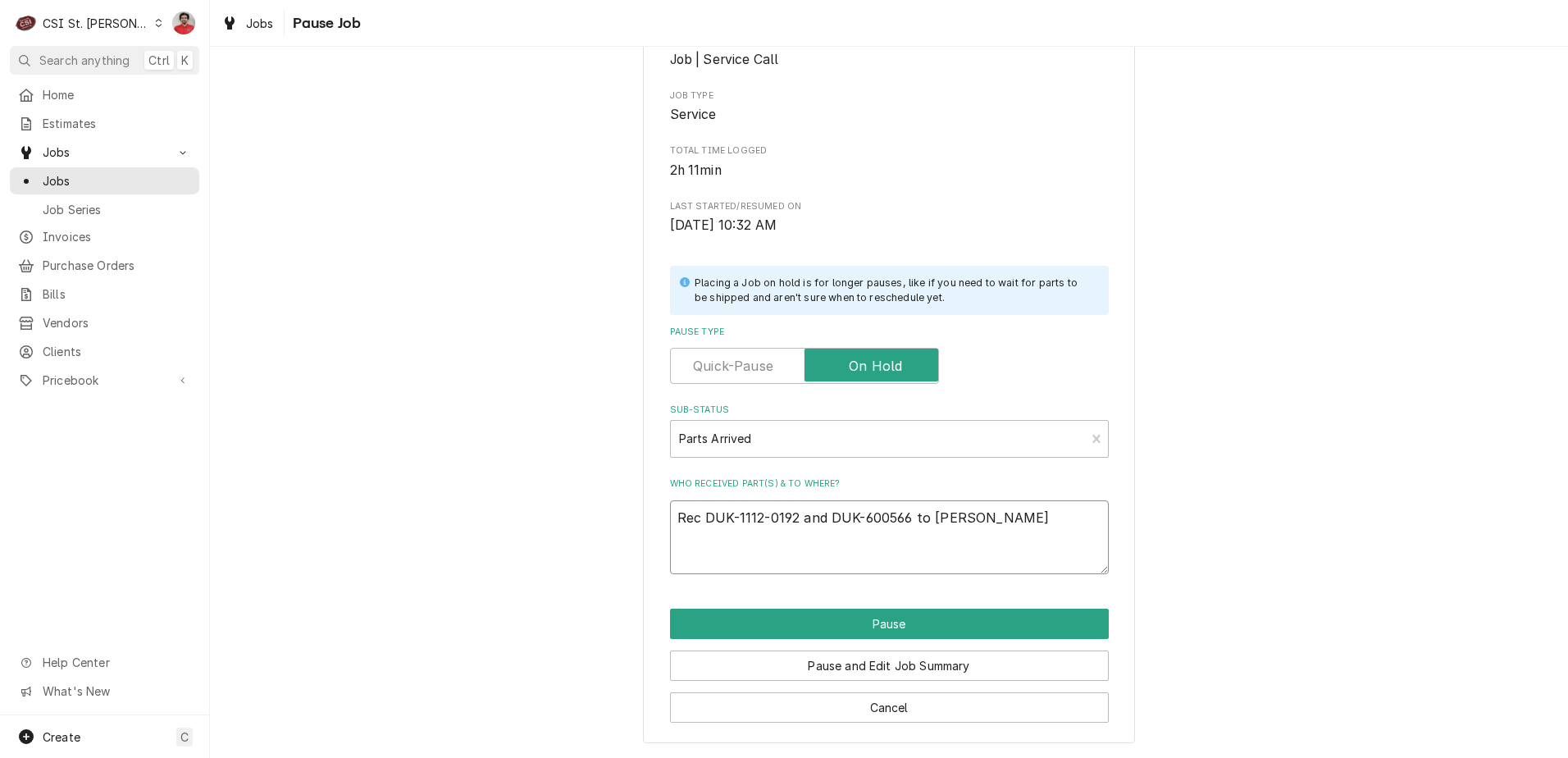
type textarea "x"
type textarea "Rec DUK-1112-0192 and DUK-600566 to Kevin"
type textarea "x"
type textarea "Rec DUK-1112-0192 and DUK-600566 to Kevin J"
type textarea "x"
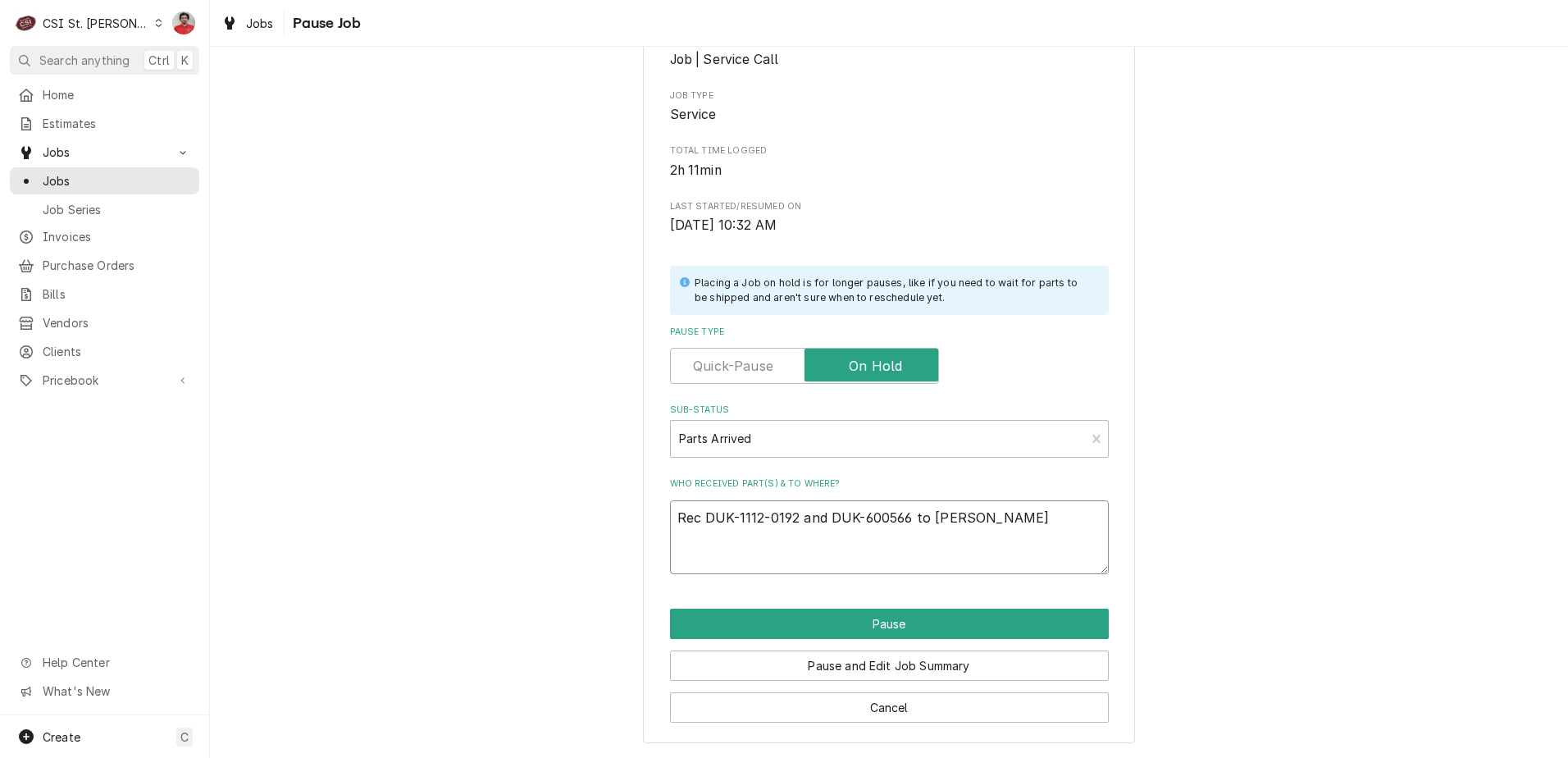
type textarea "Rec DUK-1112-0192 and DUK-600566 to Kevin J'"
type textarea "x"
type textarea "Rec DUK-1112-0192 and DUK-600566 to Kevin J's"
type textarea "x"
type textarea "Rec DUK-1112-0192 and DUK-600566 to Kevin J's s"
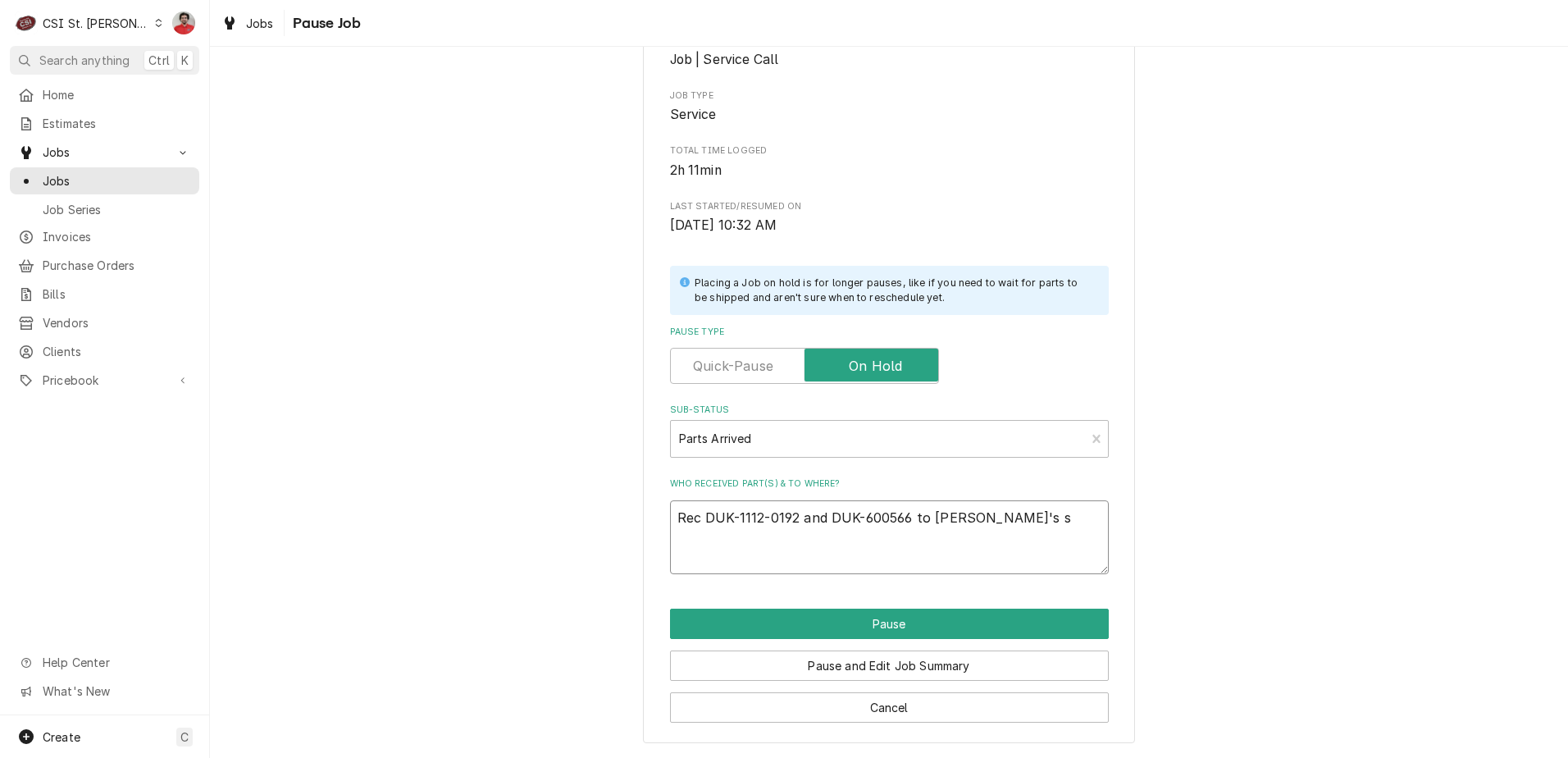
type textarea "x"
type textarea "Rec DUK-1112-0192 and DUK-600566 to Kevin J's sh"
type textarea "x"
type textarea "Rec DUK-1112-0192 and DUK-600566 to Kevin J's she"
type textarea "x"
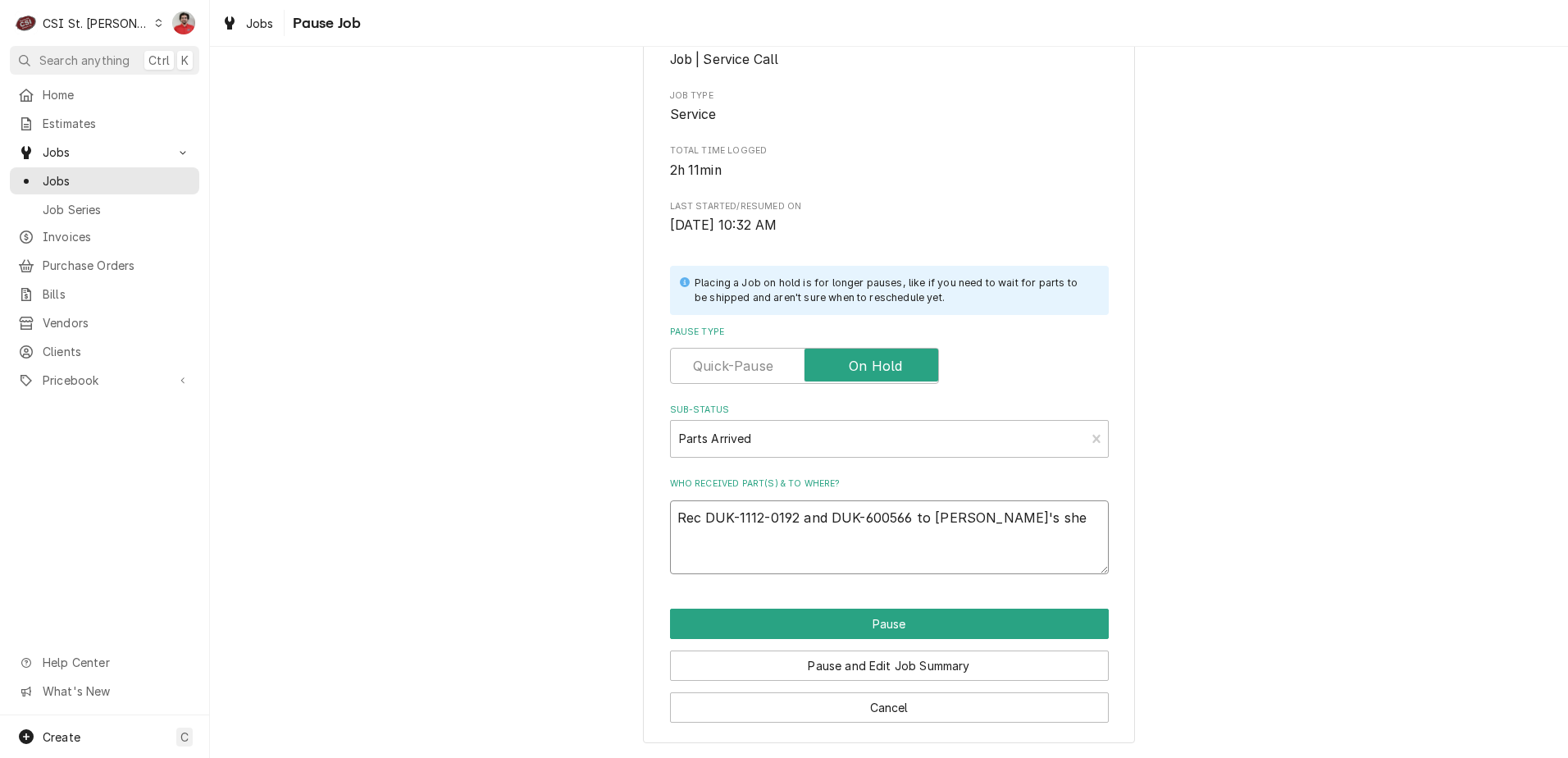
type textarea "Rec DUK-1112-0192 and DUK-600566 to Kevin J's shel"
type textarea "x"
type textarea "Rec DUK-1112-0192 and DUK-600566 to Kevin J's shelf"
click at [1052, 616] on button "Pause" at bounding box center [889, 624] width 439 height 30
type textarea "x"
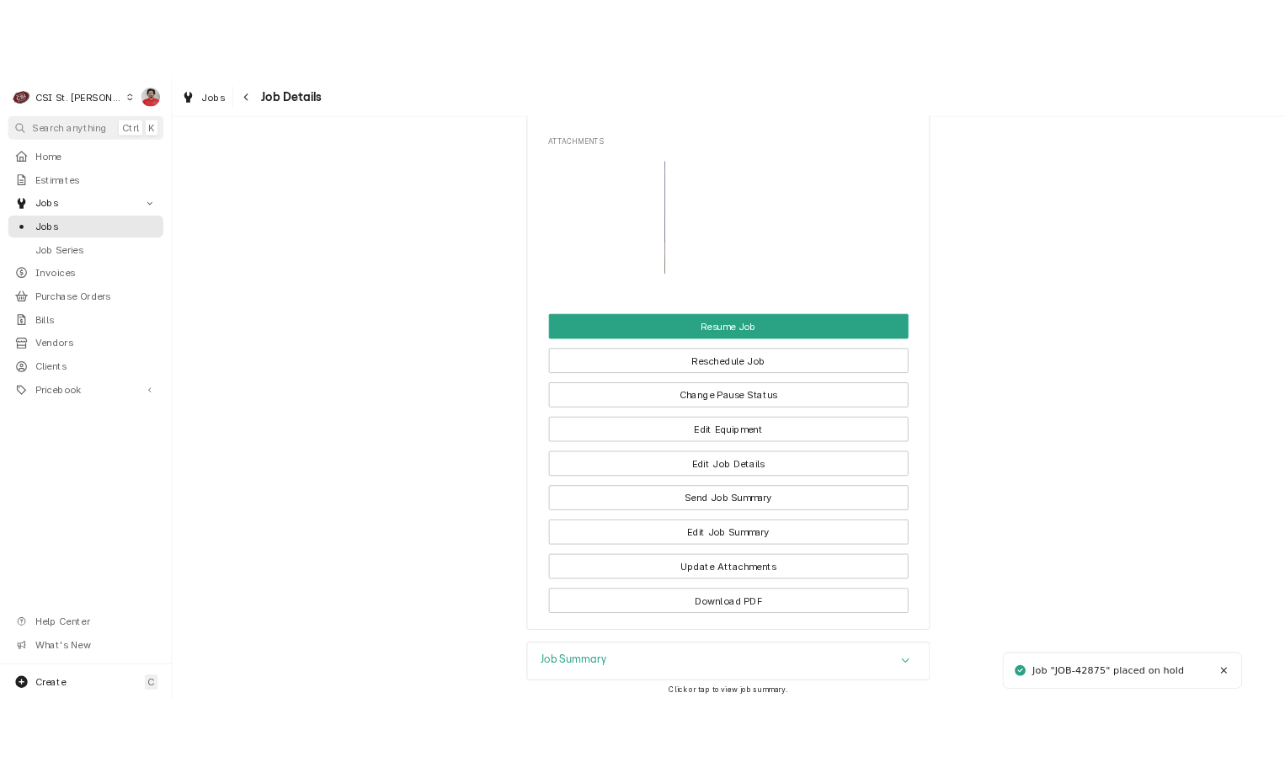
scroll to position [2472, 0]
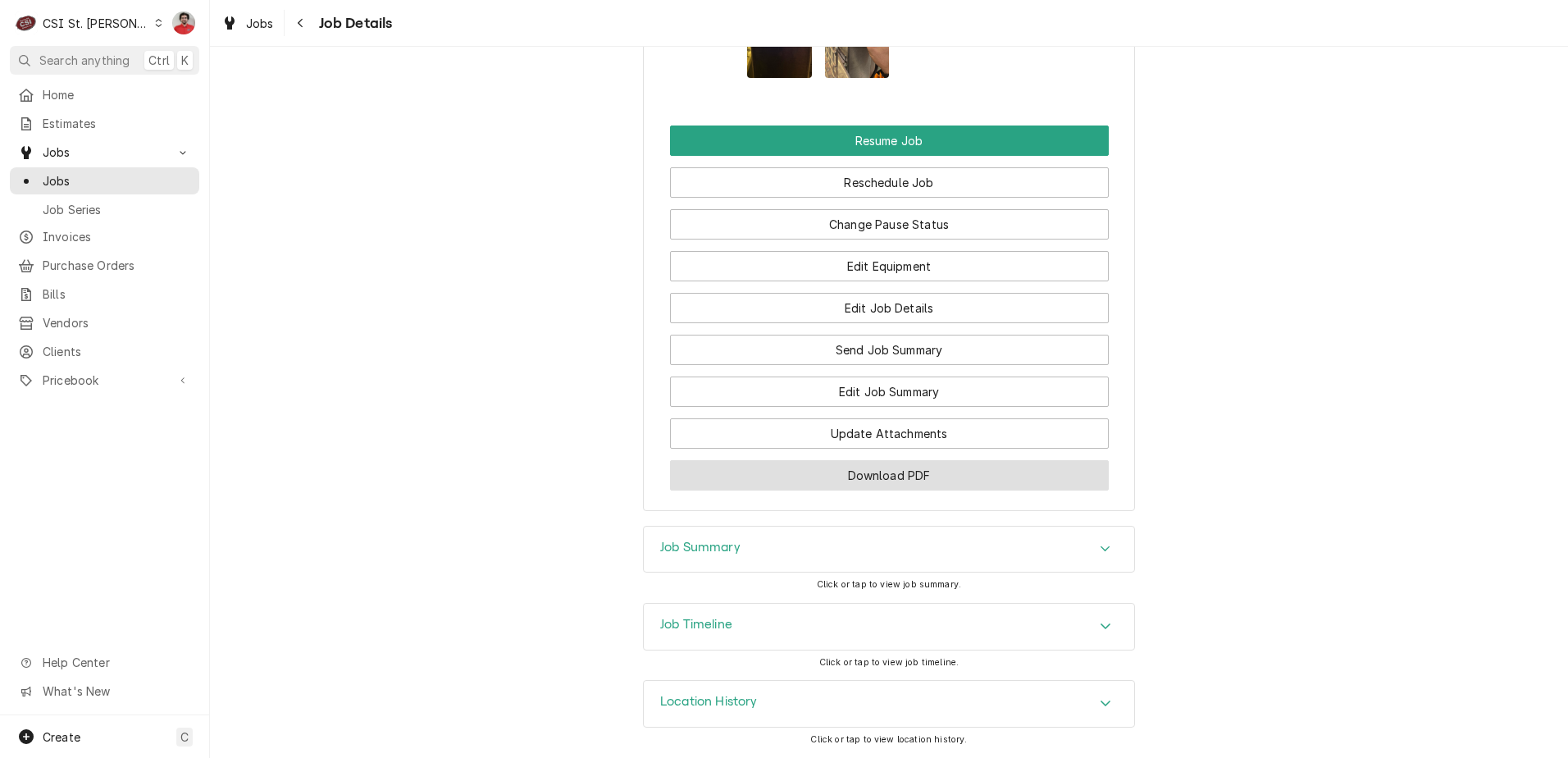
click at [910, 468] on button "Download PDF" at bounding box center [889, 474] width 439 height 30
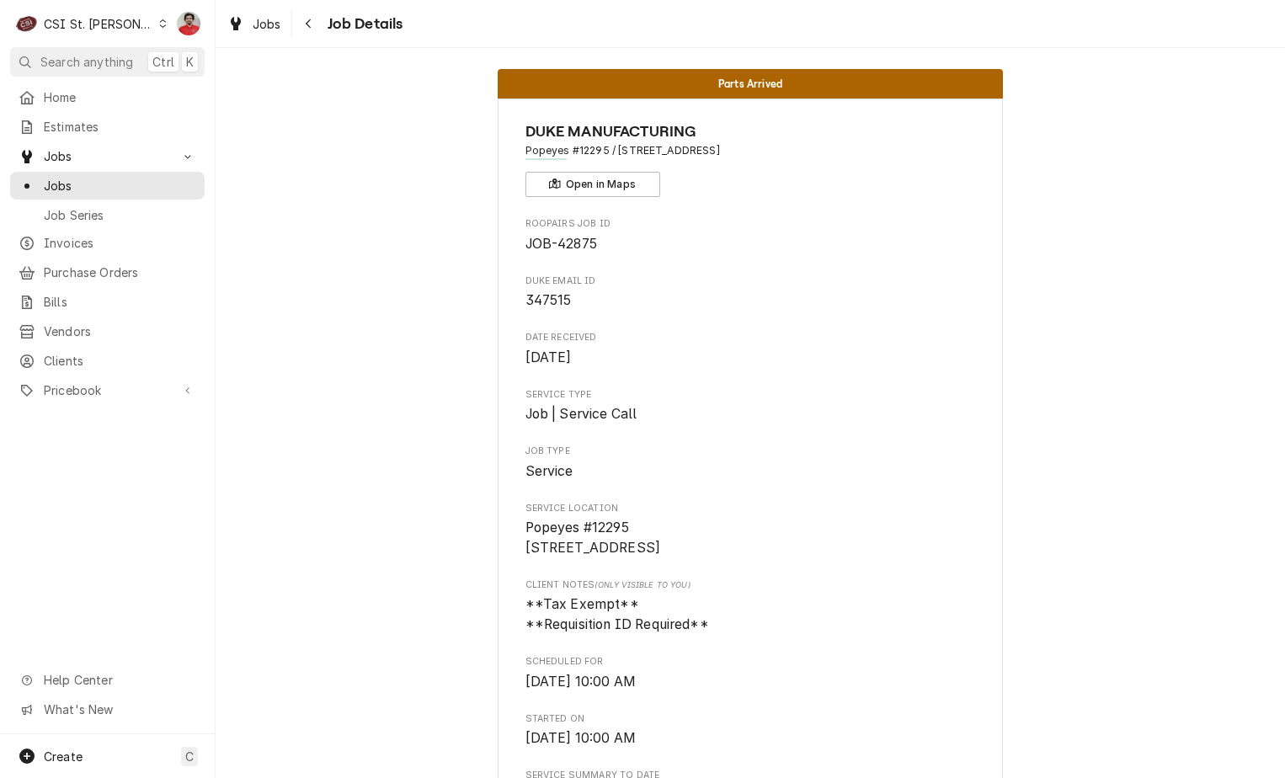
scroll to position [0, 0]
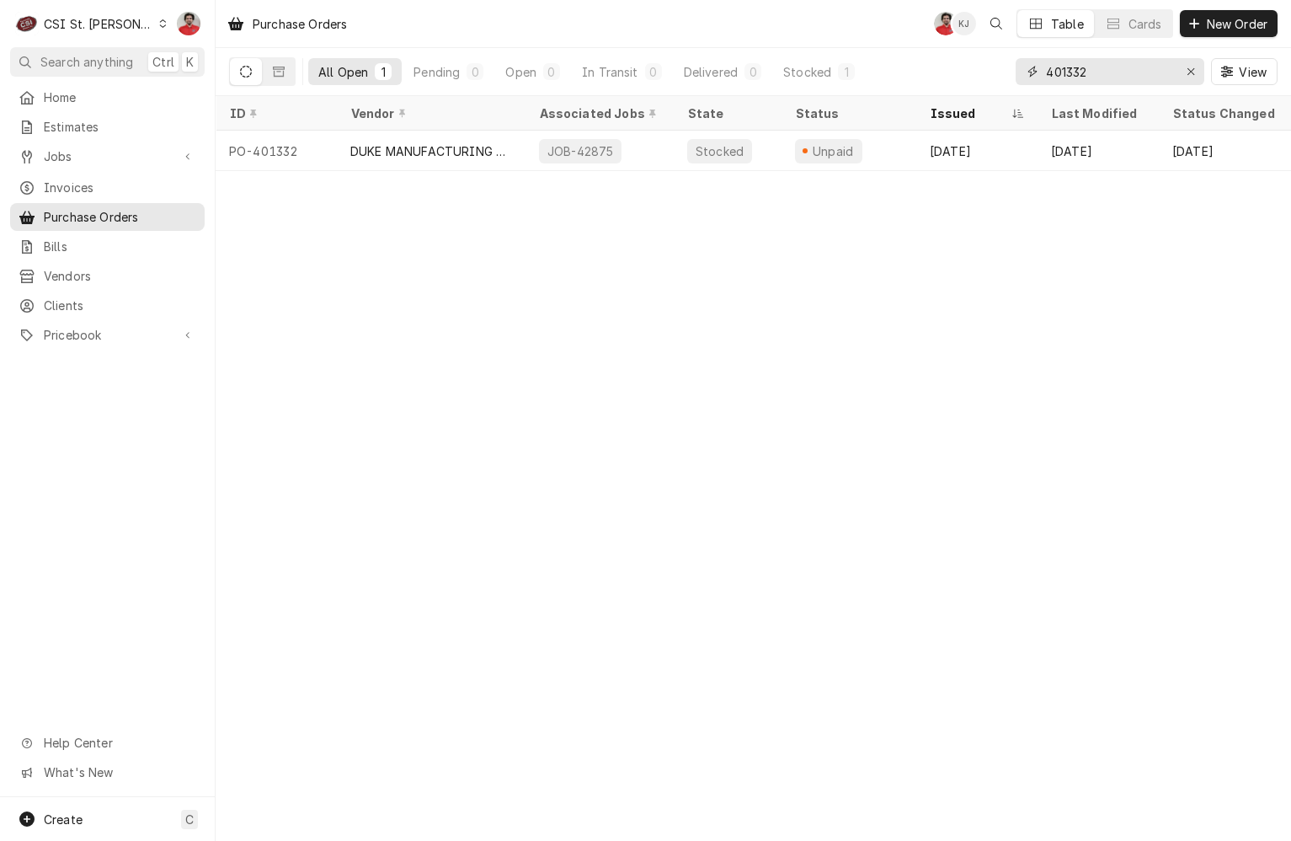
click at [1098, 72] on input "401332" at bounding box center [1109, 71] width 126 height 27
click at [89, 157] on span "Jobs" at bounding box center [107, 156] width 127 height 18
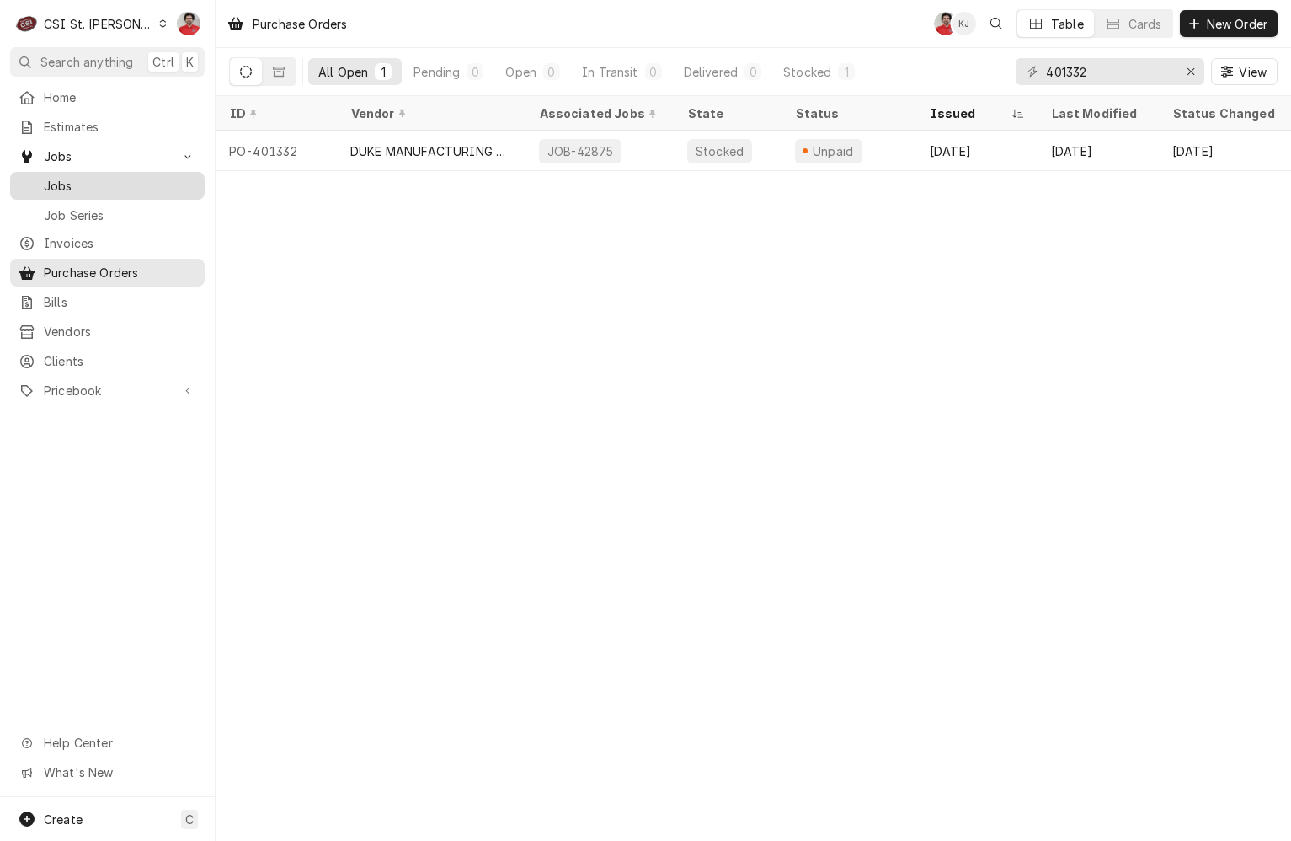
click at [95, 182] on span "Jobs" at bounding box center [120, 186] width 152 height 18
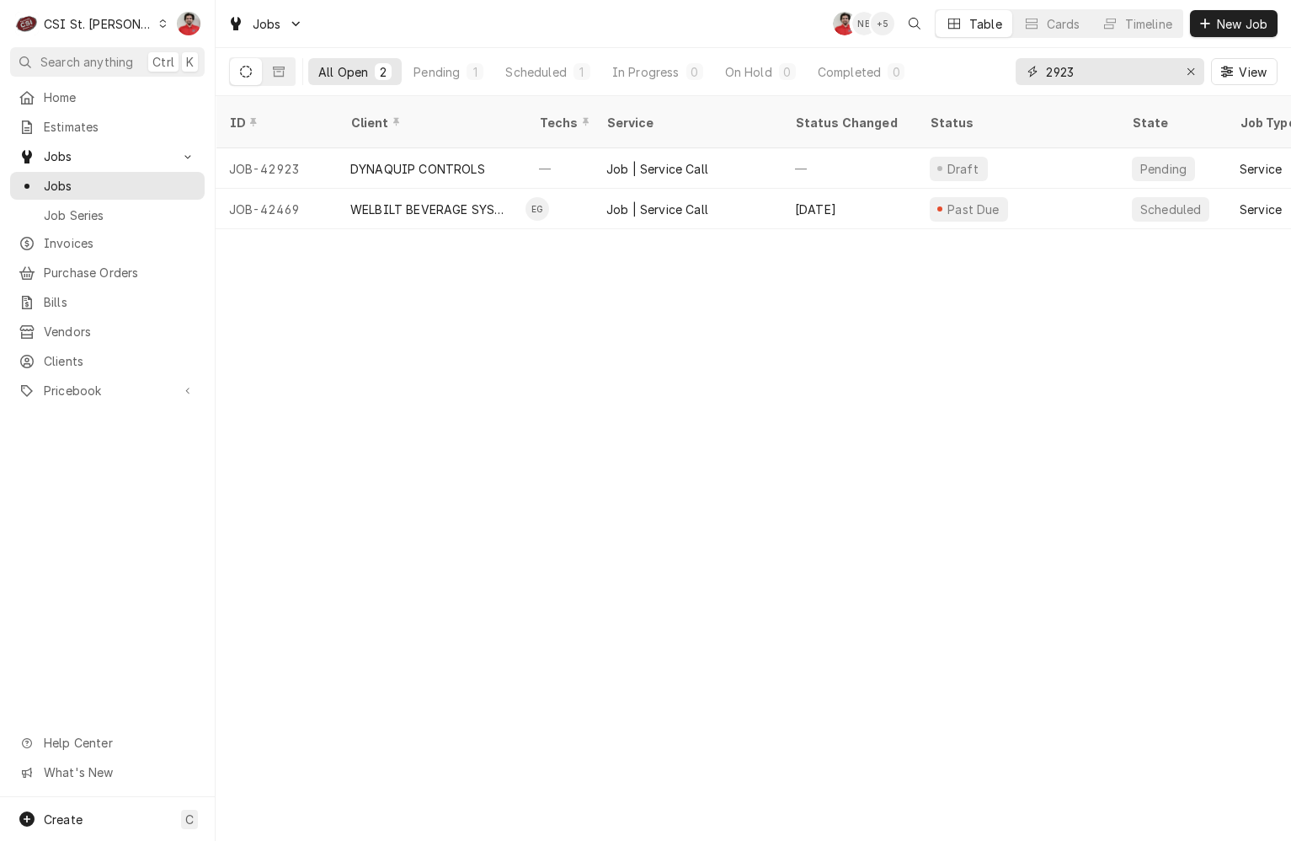
click at [1058, 64] on input "2923" at bounding box center [1109, 71] width 126 height 27
type input "40628"
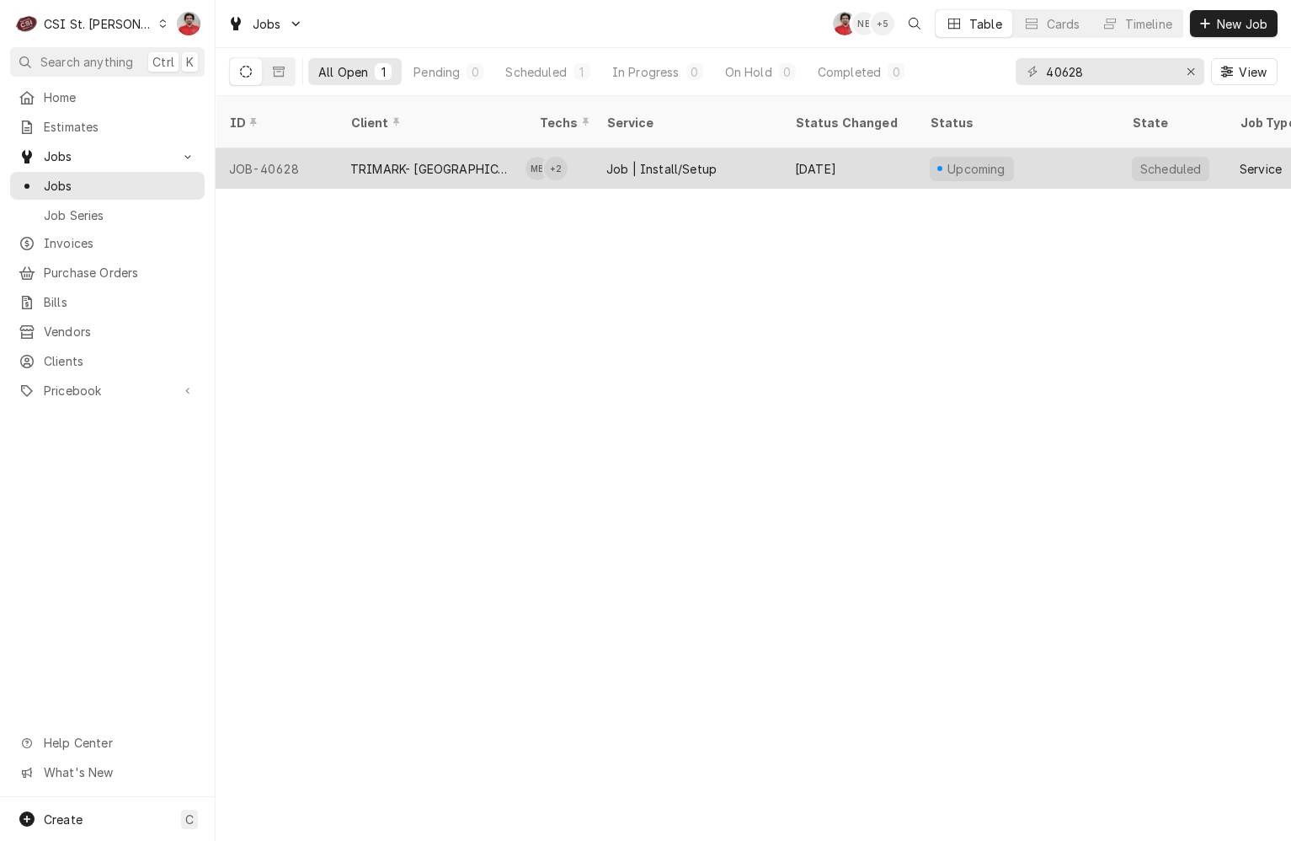
click at [749, 153] on div "Job | Install/Setup" at bounding box center [687, 168] width 189 height 40
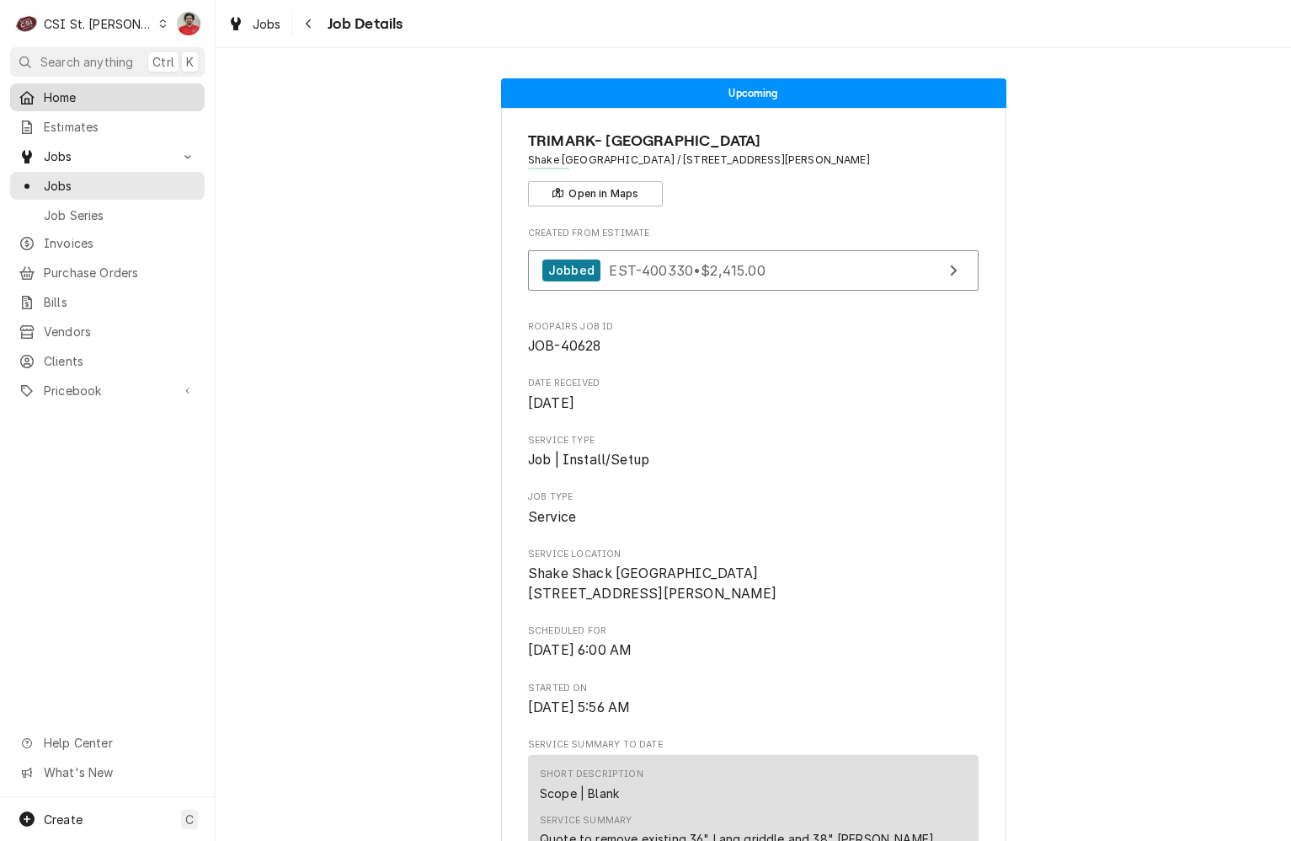
click at [97, 106] on link "Home" at bounding box center [107, 97] width 195 height 28
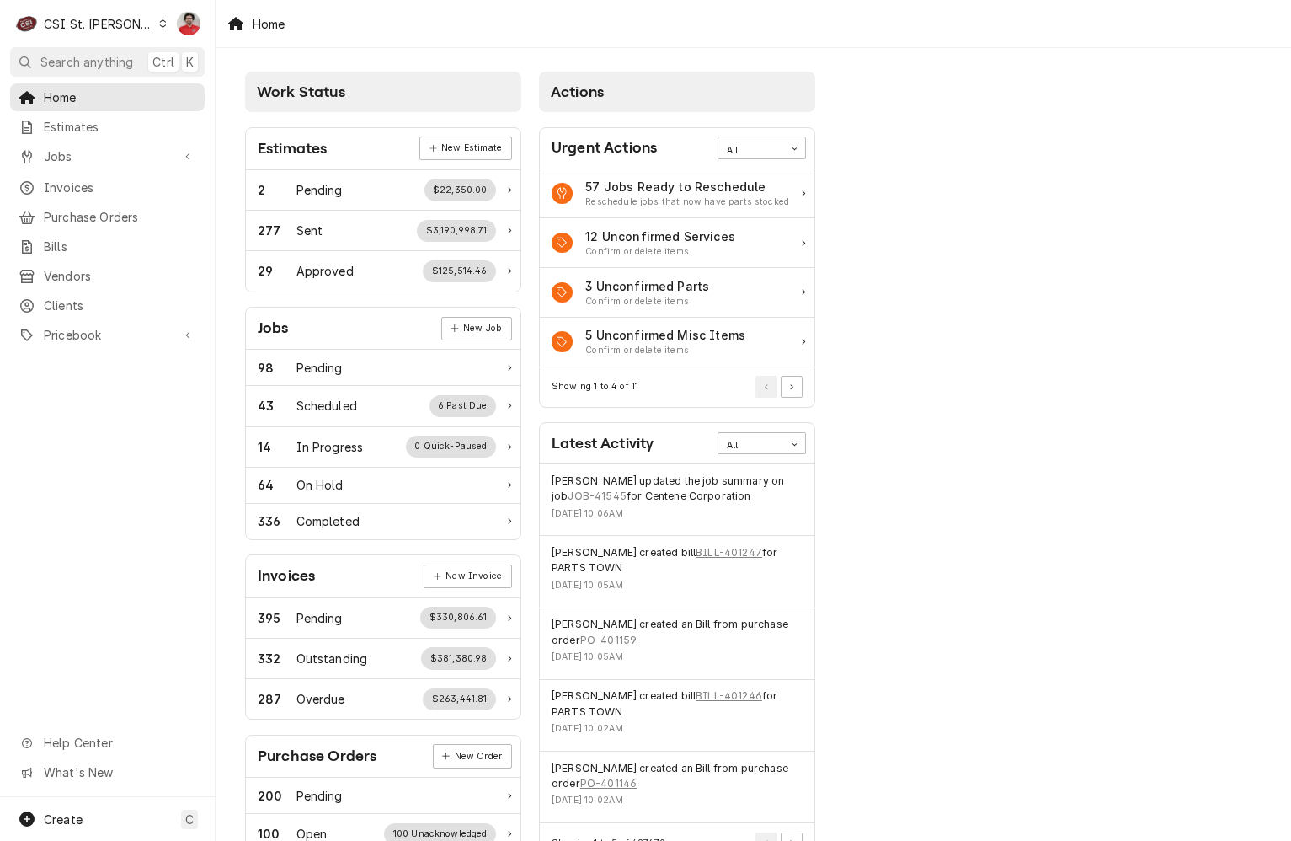
click at [913, 123] on div "Work Status Estimates New Estimate 2 Pending $22,350.00 277 Sent $3,190,998.71 …" at bounding box center [754, 612] width 1076 height 1129
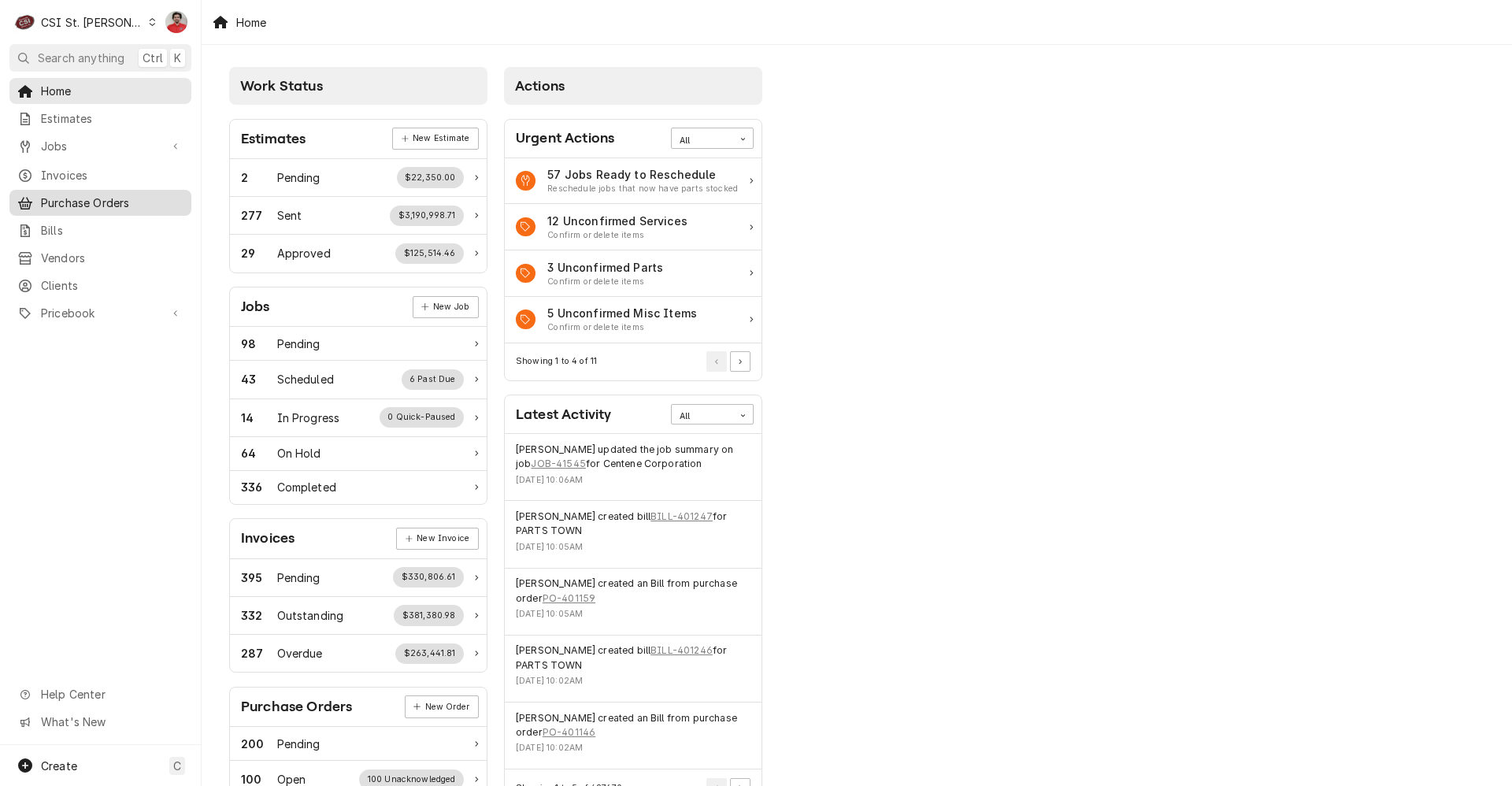
click at [112, 194] on span "Purchase Orders" at bounding box center [112, 203] width 142 height 17
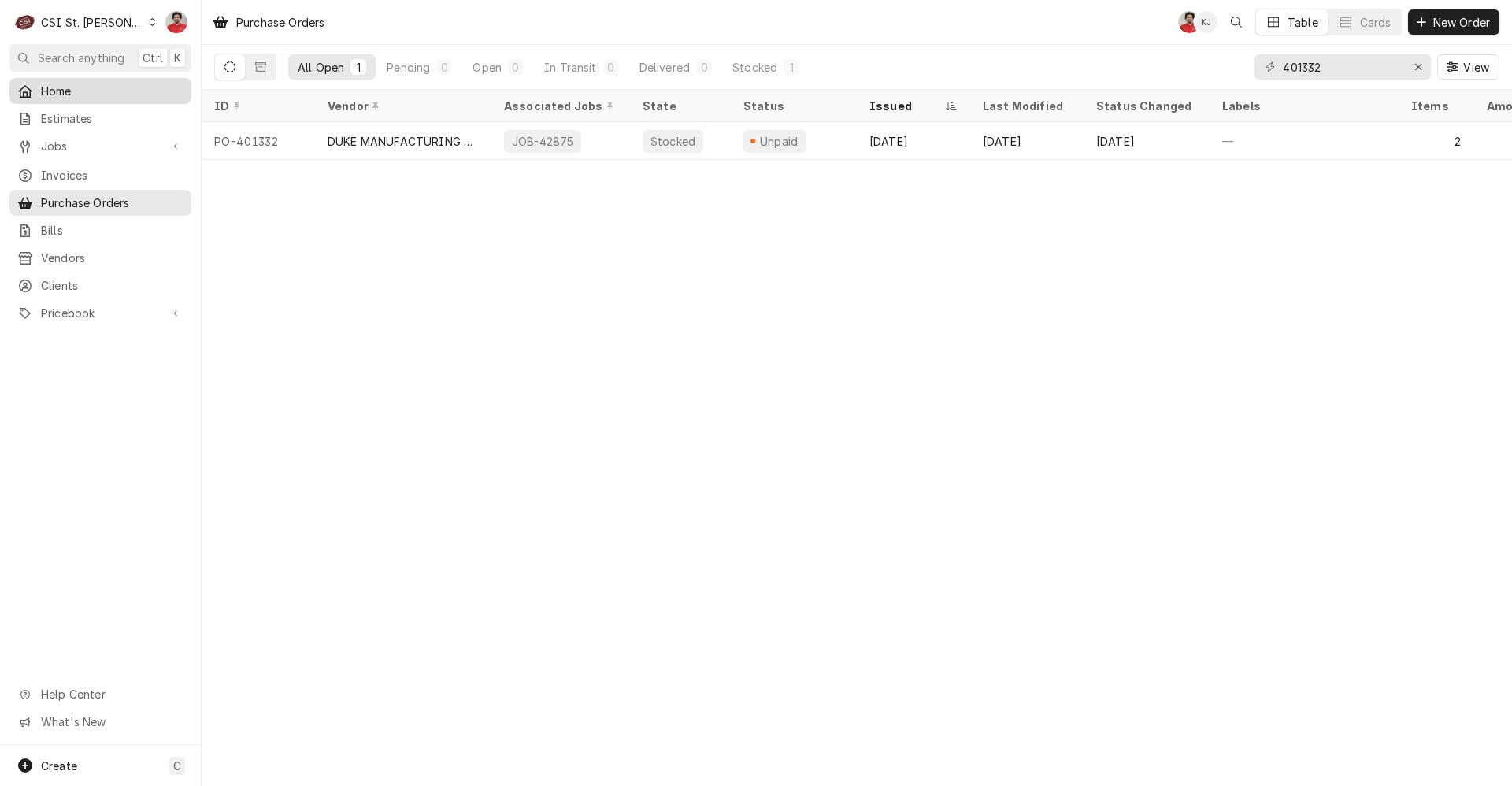
click at [106, 88] on span "Home" at bounding box center [112, 91] width 142 height 17
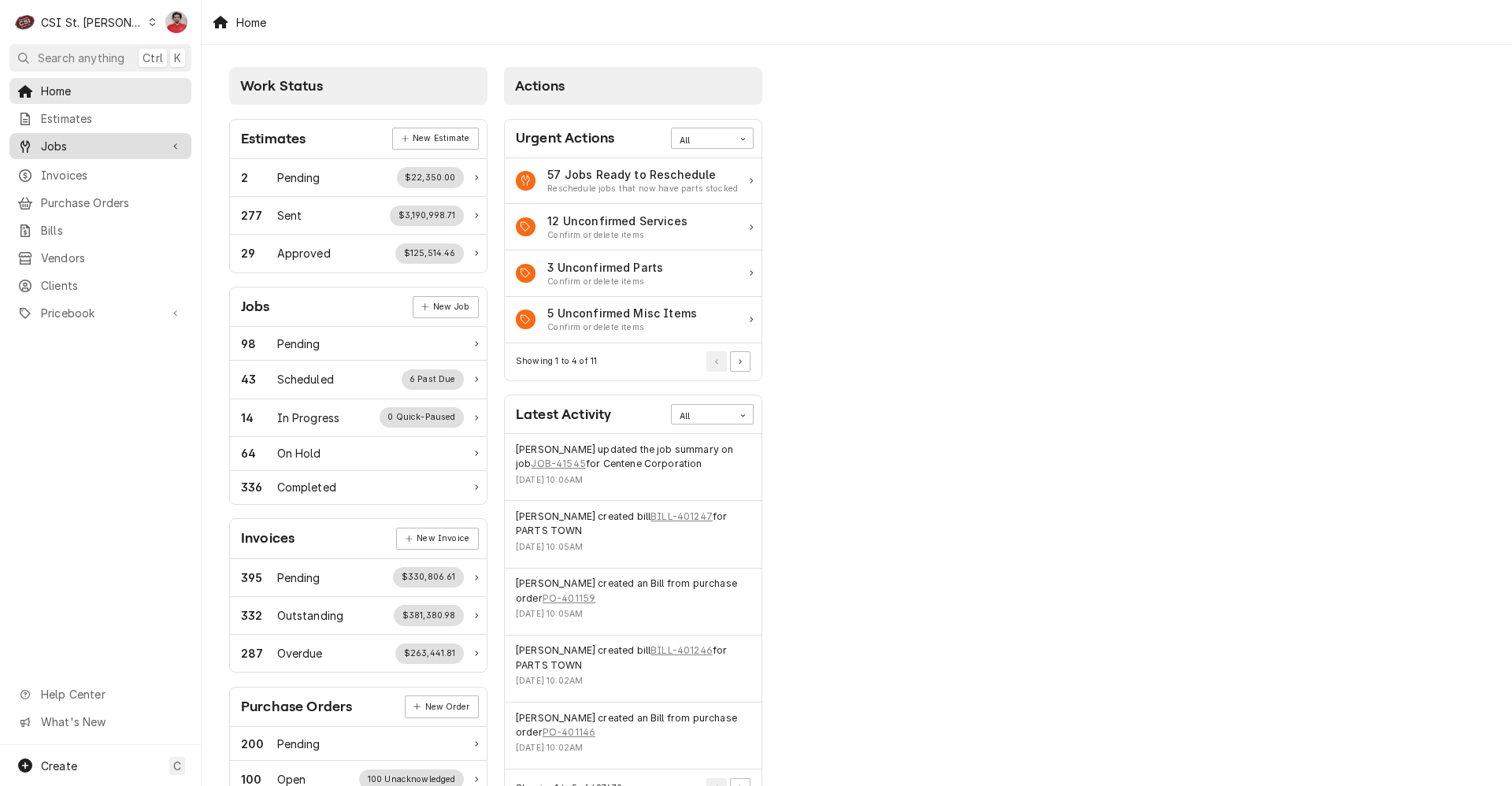
click at [97, 147] on span "Jobs" at bounding box center [100, 146] width 119 height 17
click at [97, 176] on span "Jobs" at bounding box center [112, 174] width 142 height 17
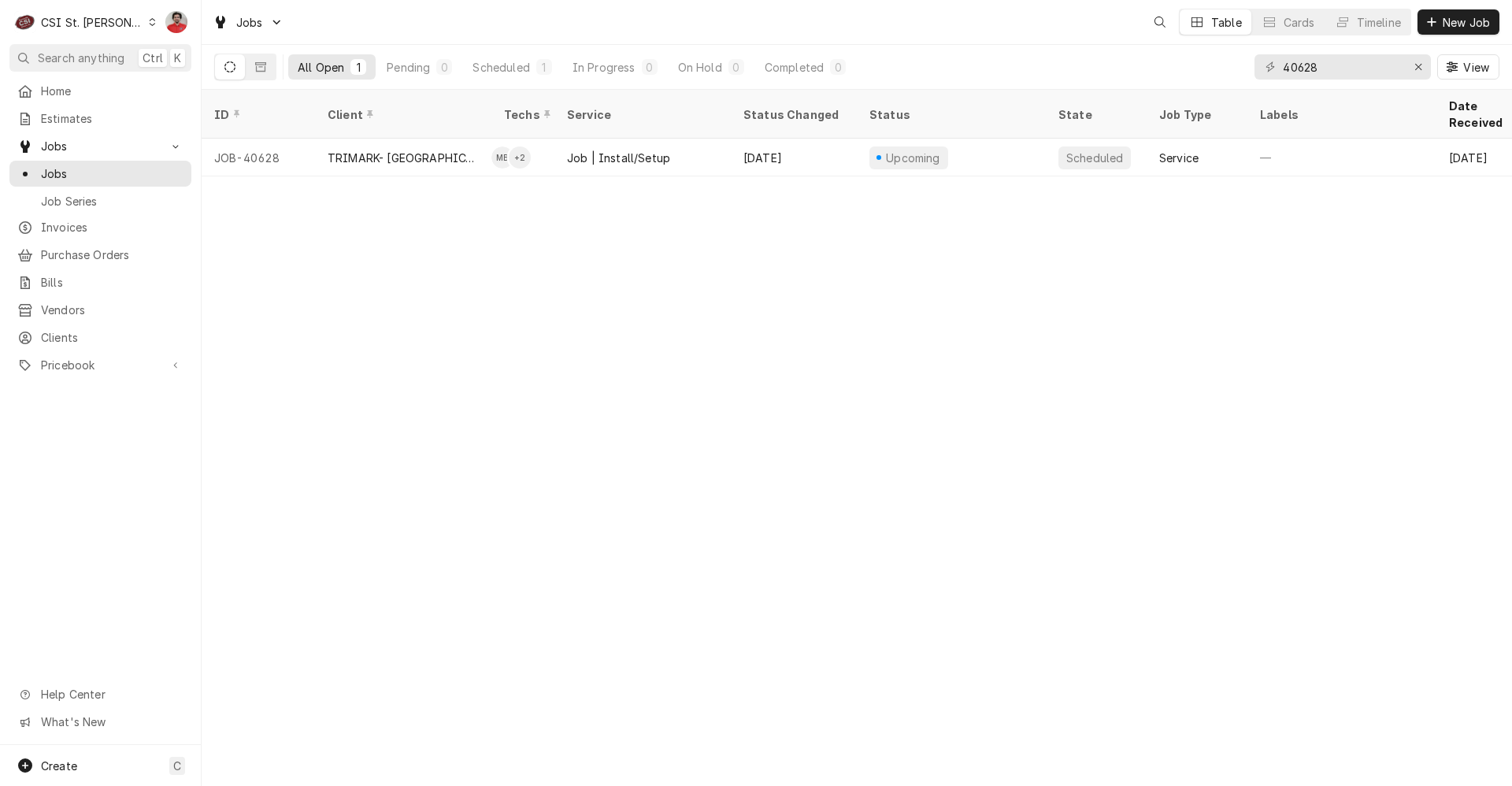
click at [1335, 79] on div "40628 View" at bounding box center [1377, 66] width 245 height 44
click at [1333, 70] on input "40628" at bounding box center [1342, 66] width 118 height 25
type input "Dukers"
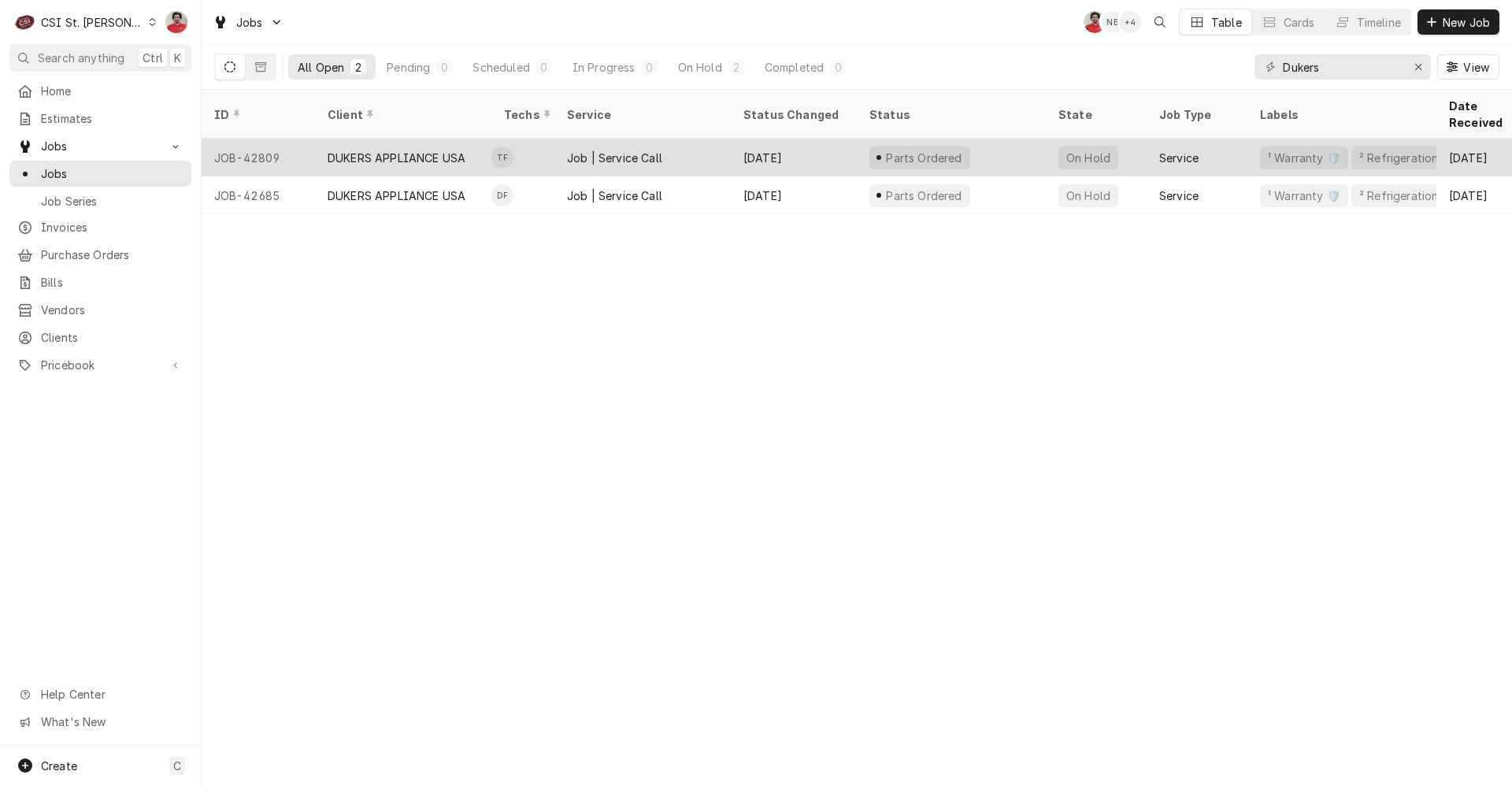
click at [835, 138] on div "Sep 23" at bounding box center [794, 157] width 126 height 37
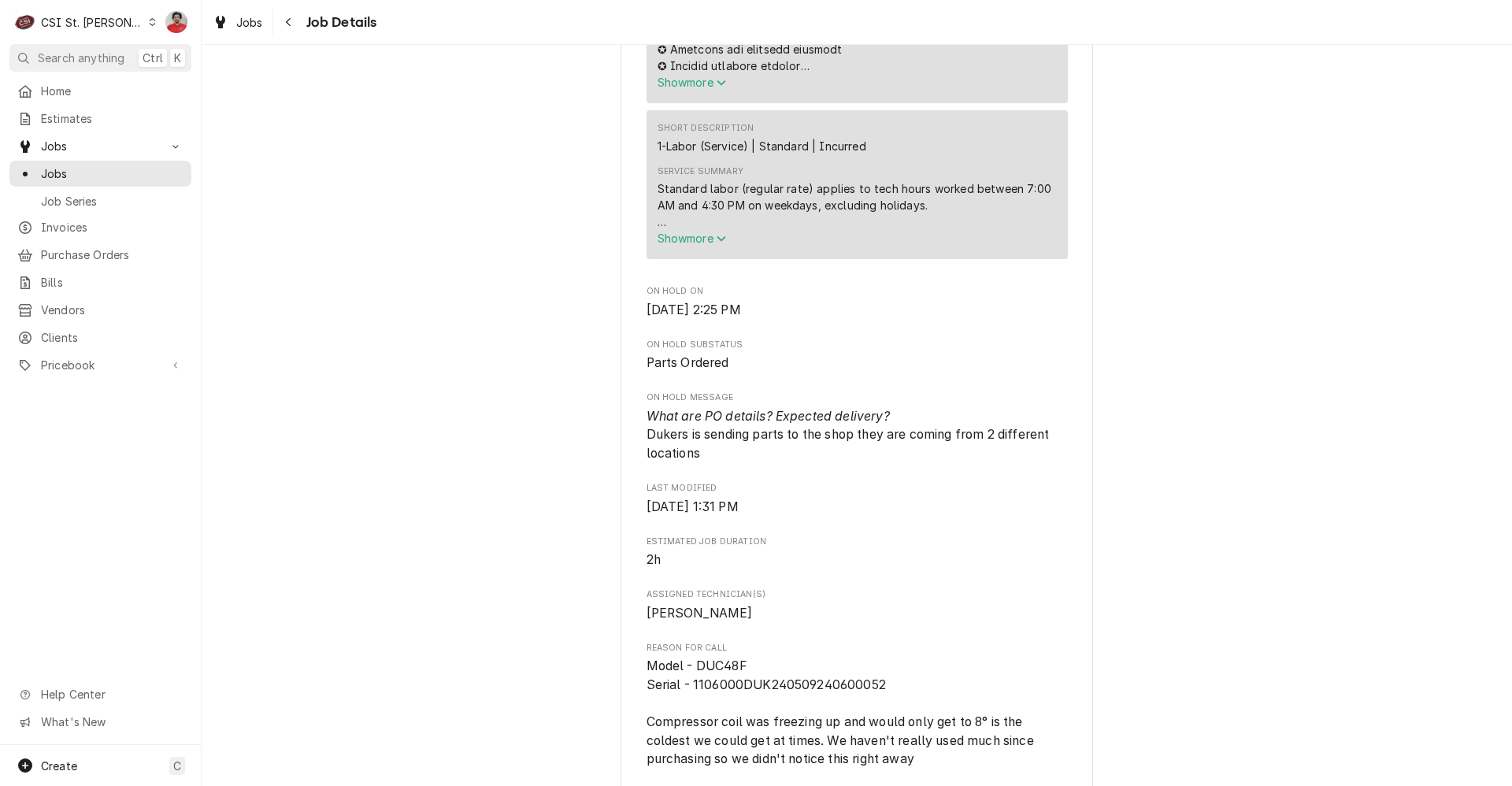
scroll to position [630, 0]
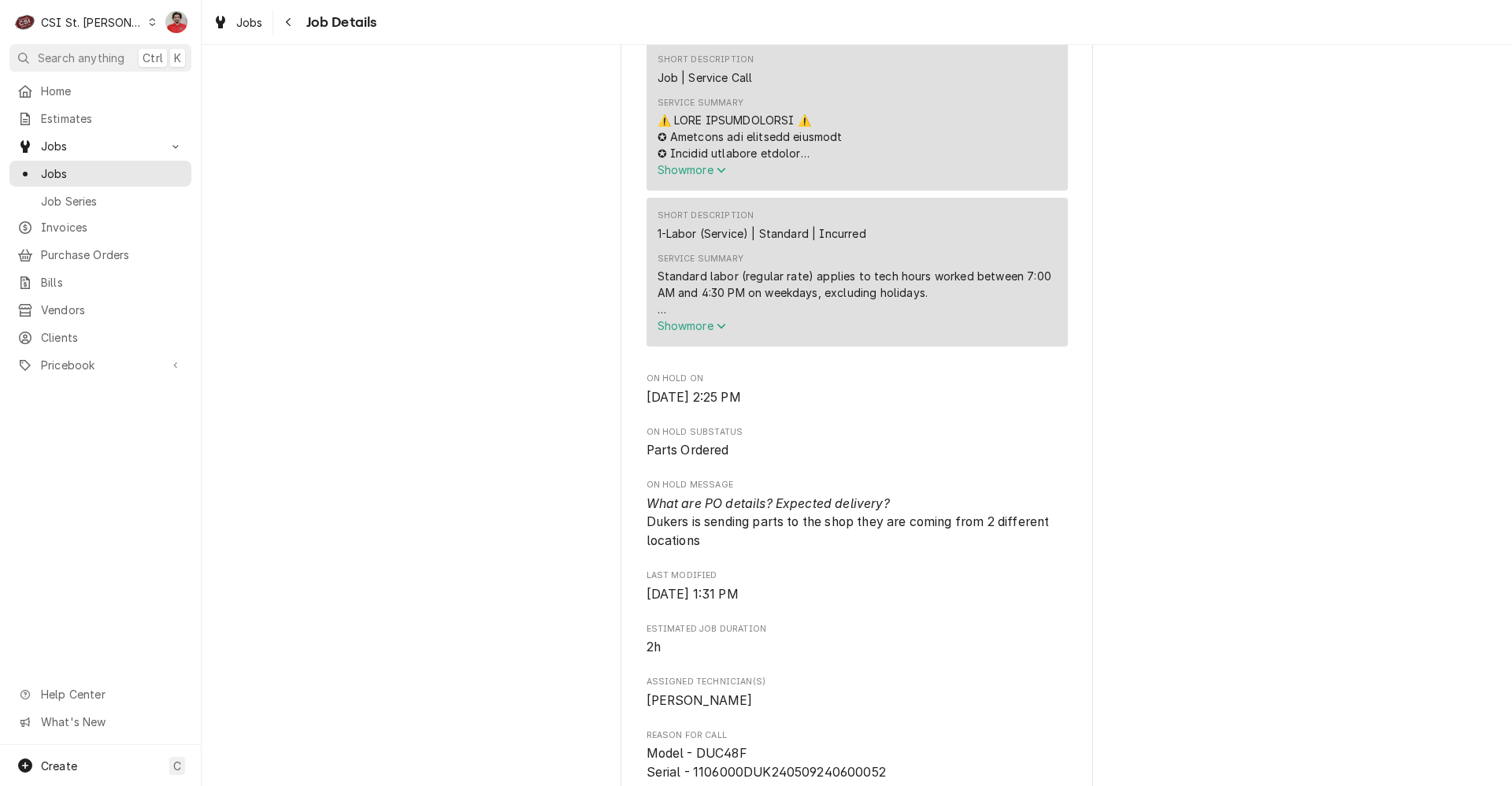
click at [671, 332] on span "Show more" at bounding box center [692, 325] width 69 height 13
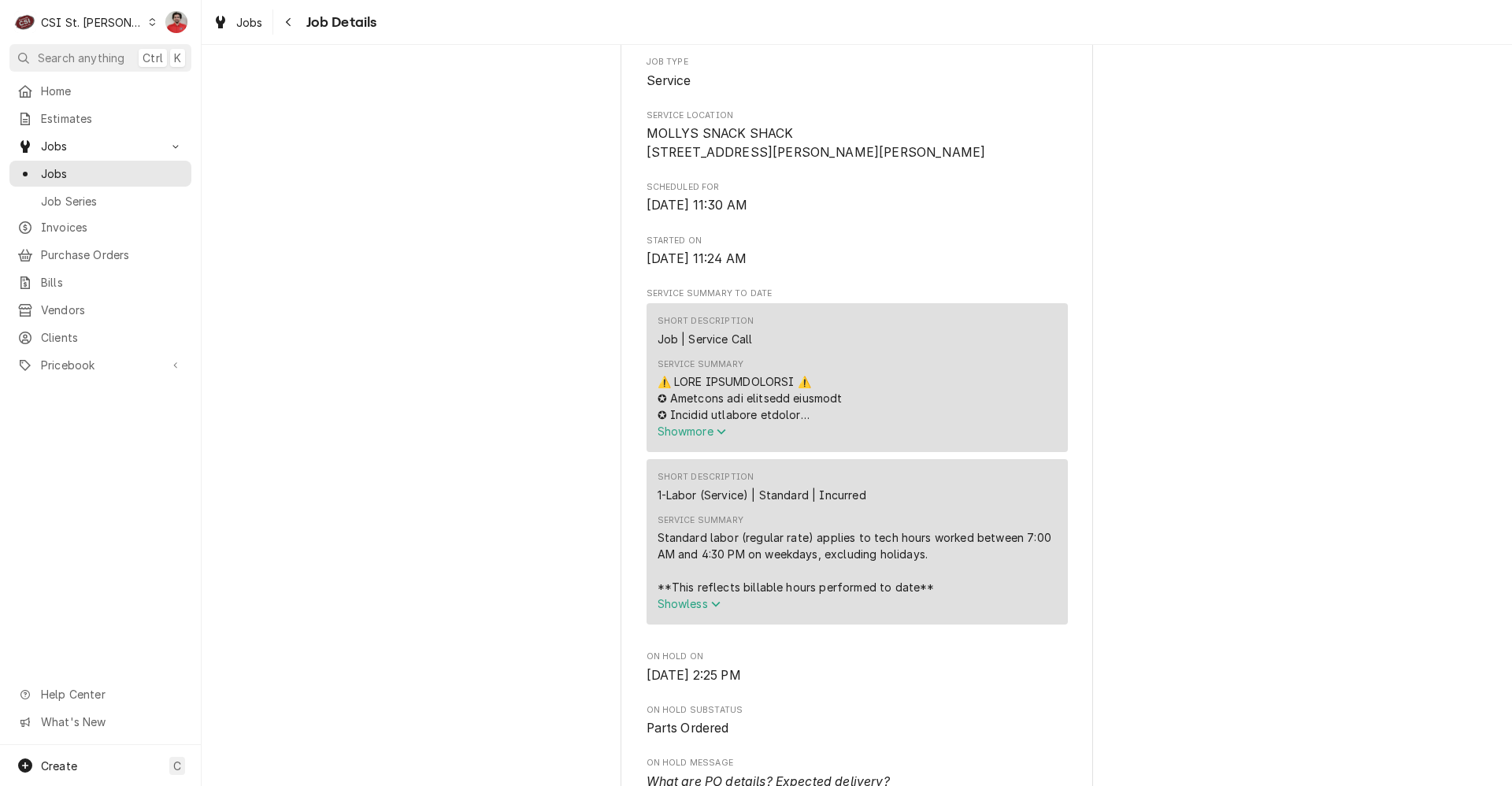
scroll to position [315, 0]
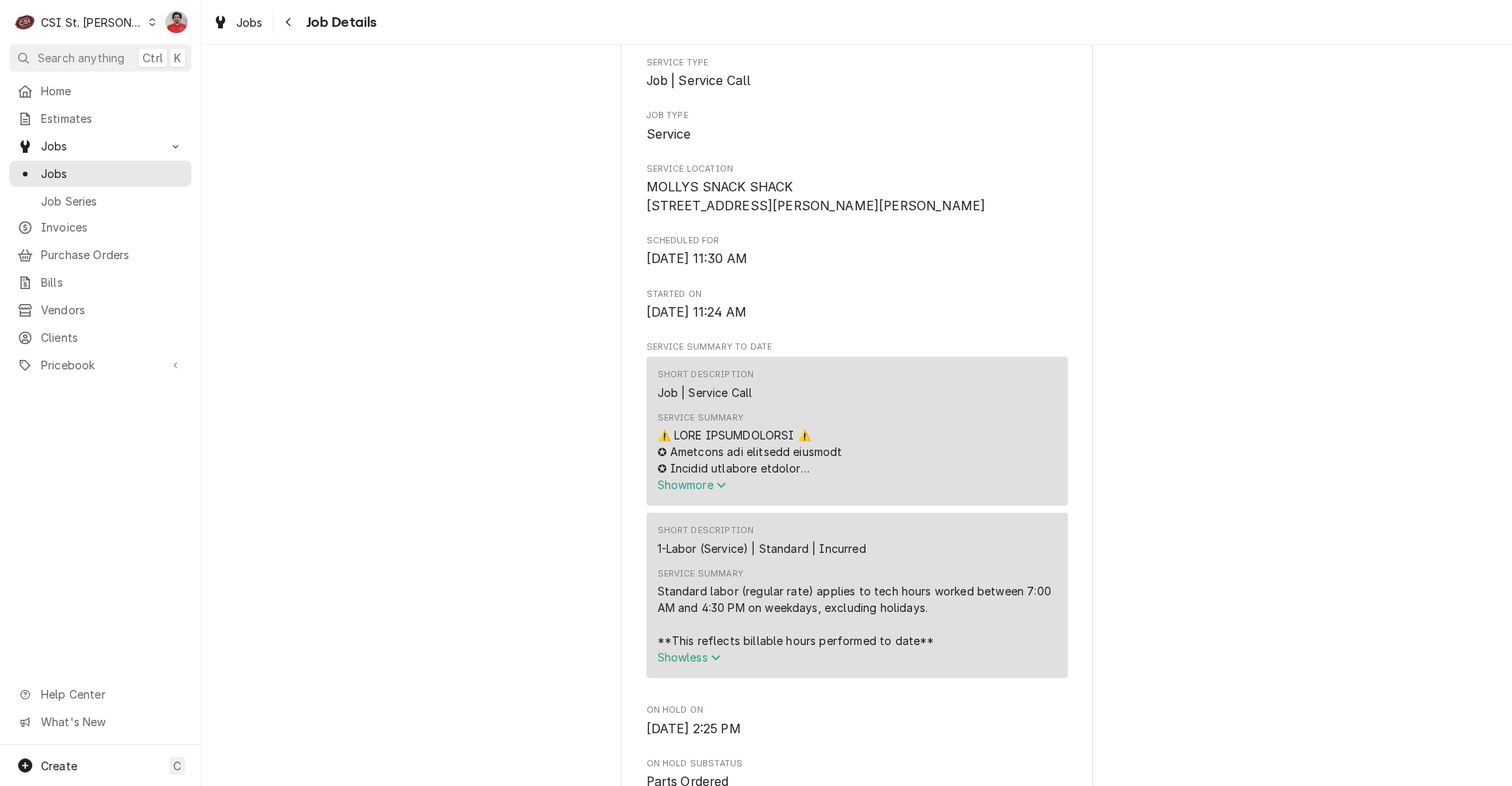
click at [657, 492] on span "Show more" at bounding box center [692, 484] width 69 height 13
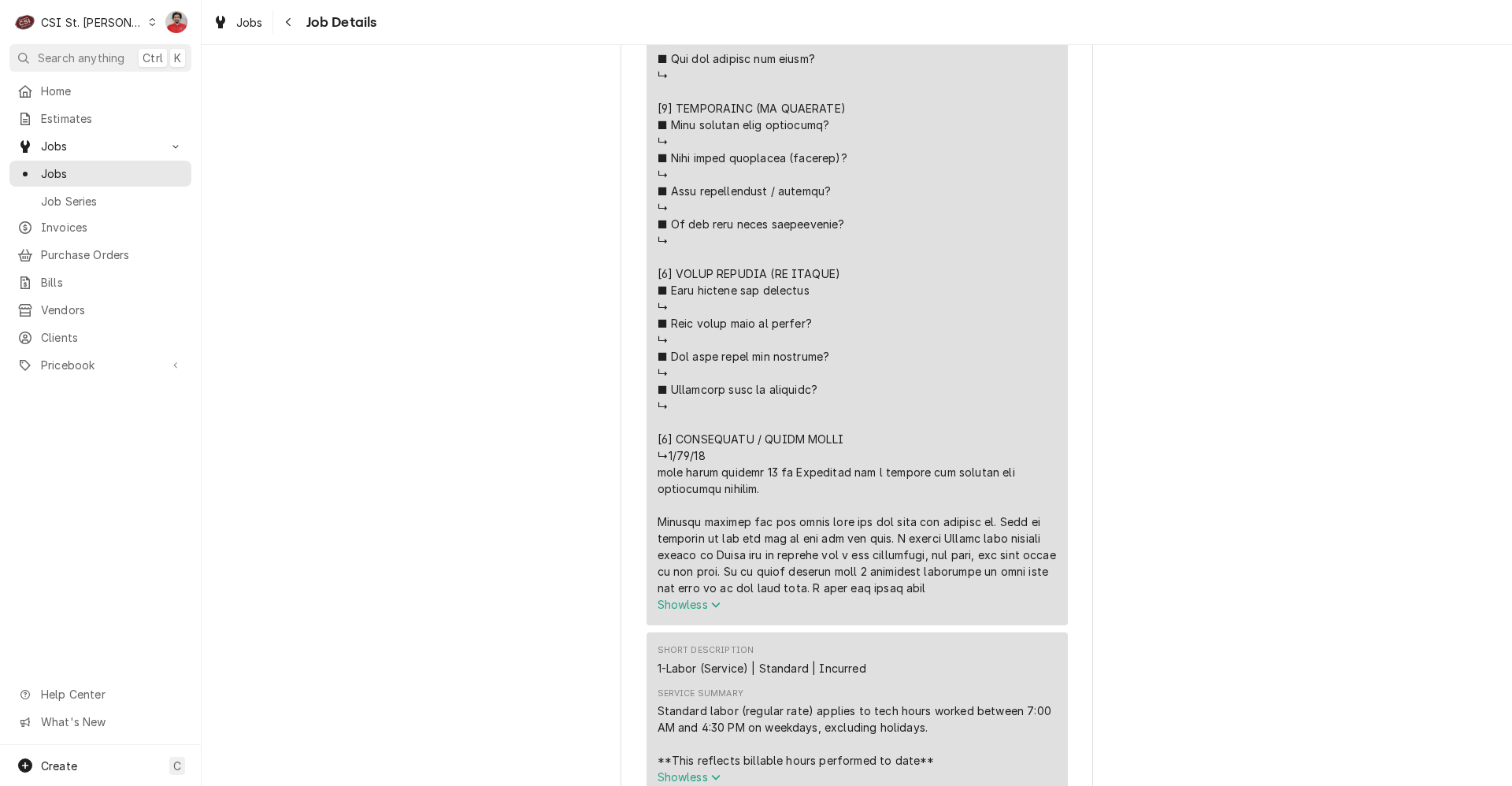
scroll to position [1260, 0]
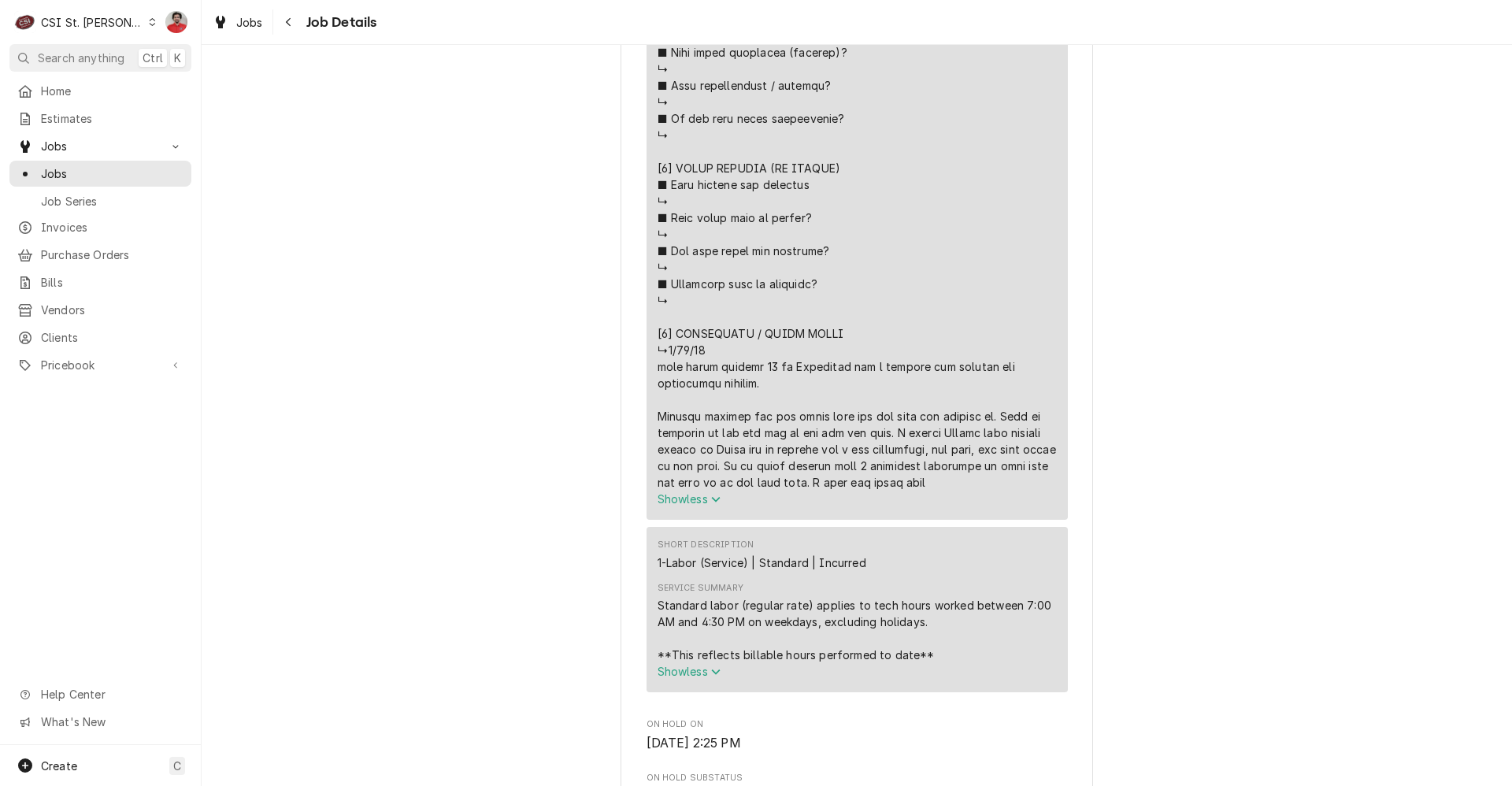
click at [282, 7] on div "Jobs Job Details" at bounding box center [857, 21] width 1310 height 44
click at [282, 27] on div "Navigate back" at bounding box center [289, 21] width 16 height 16
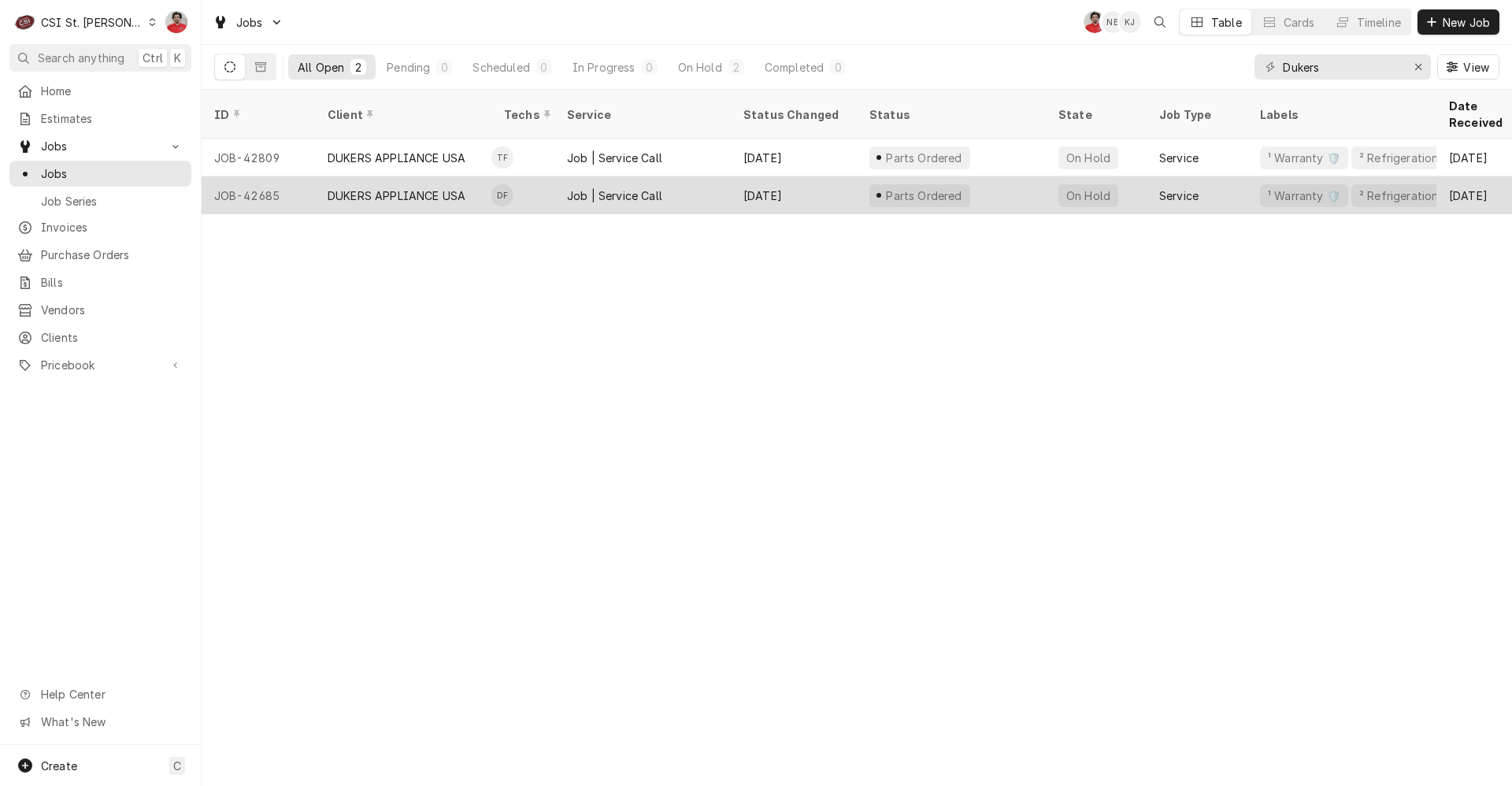
click at [810, 177] on div "Sep 23" at bounding box center [794, 195] width 126 height 37
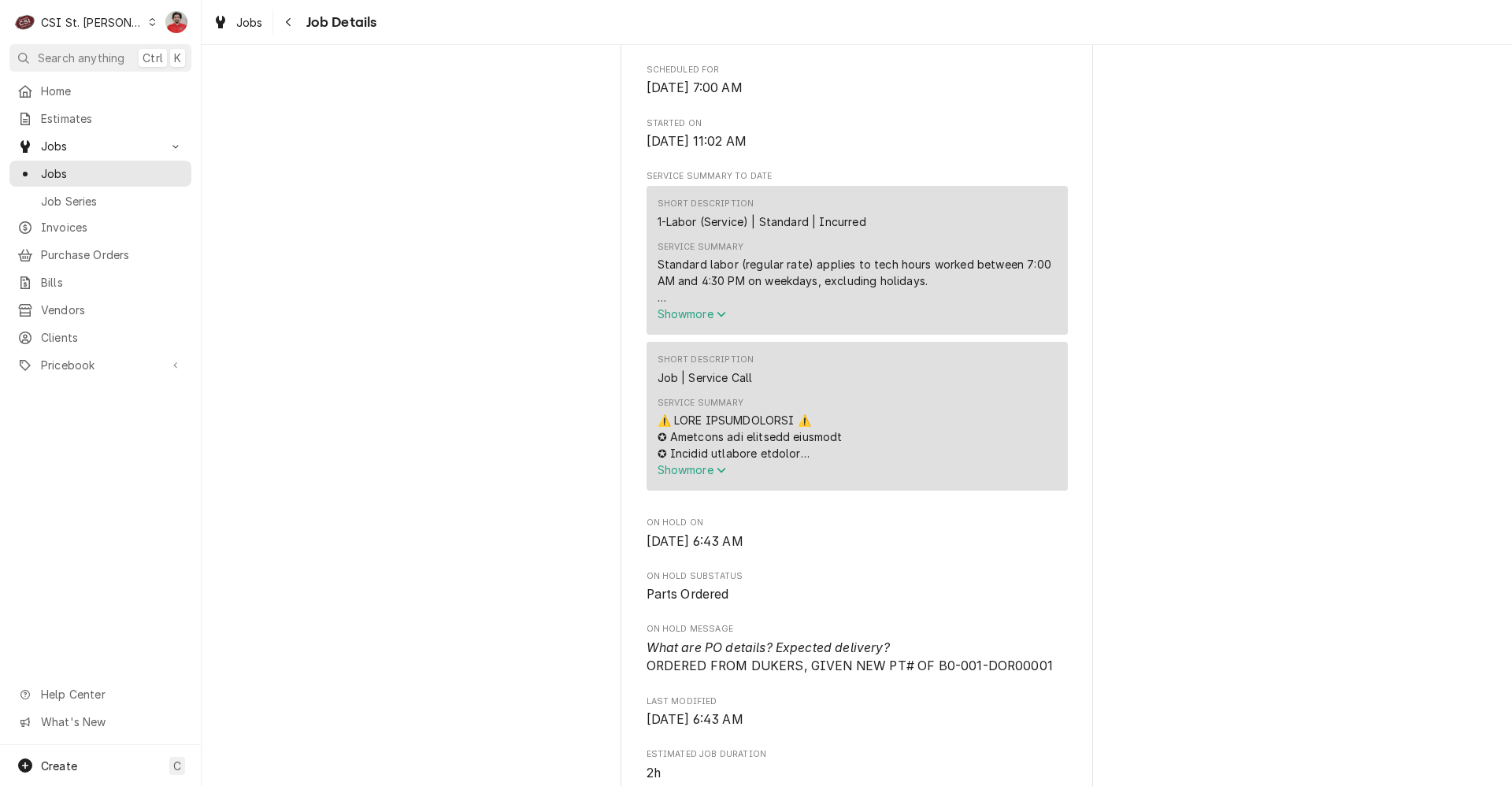
scroll to position [630, 0]
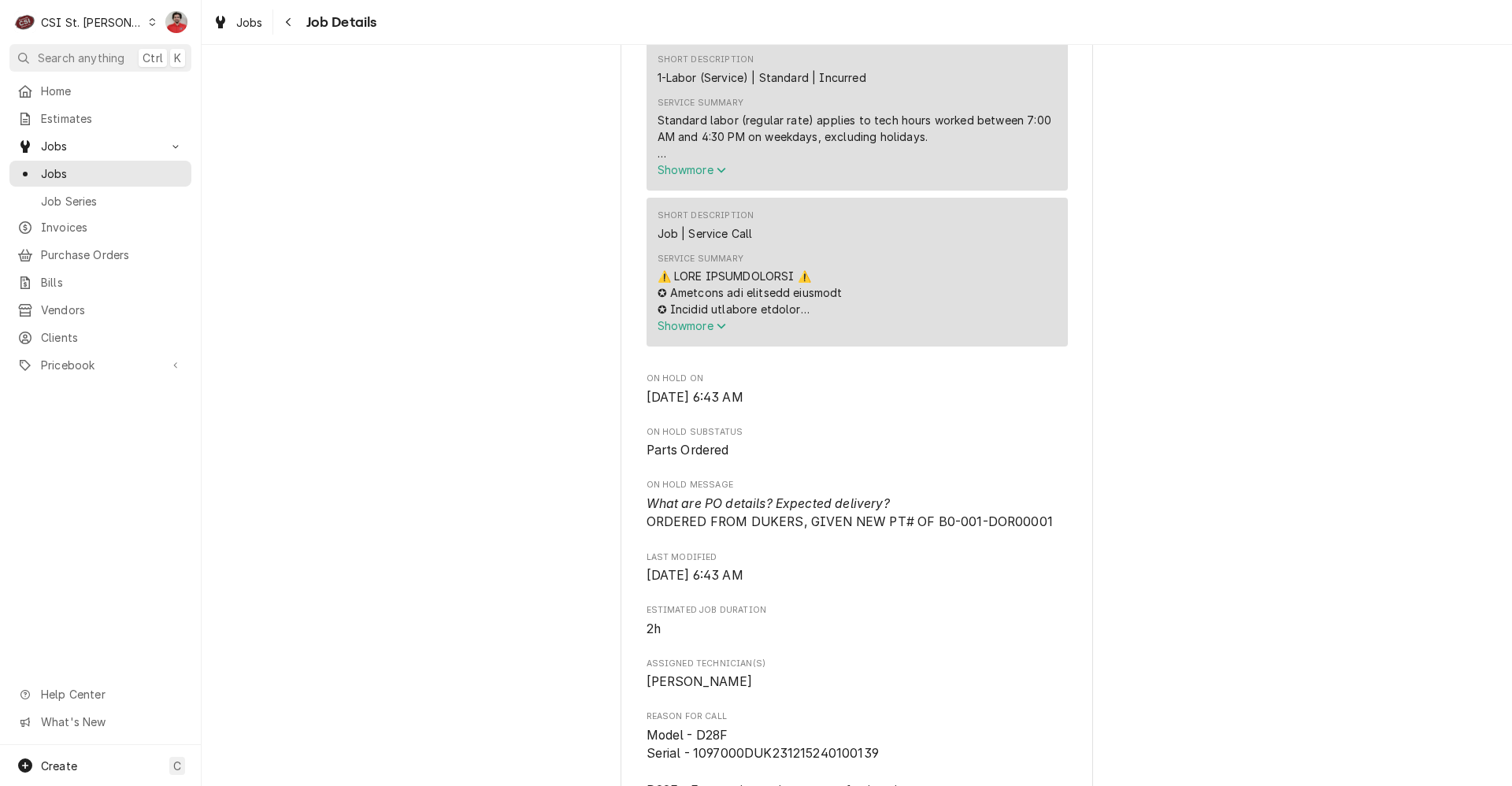
click at [693, 332] on span "Show more" at bounding box center [692, 325] width 69 height 13
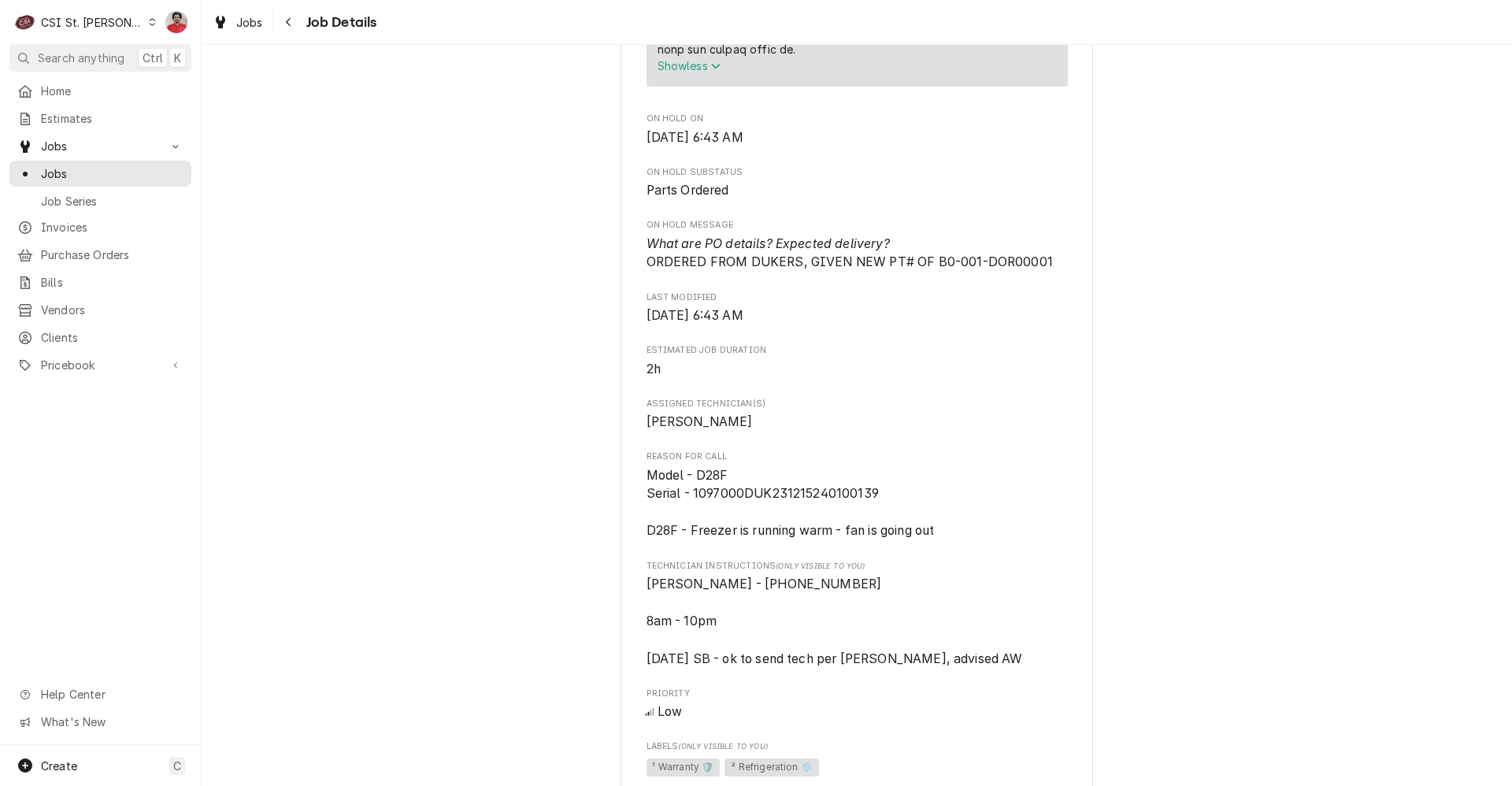
scroll to position [1574, 0]
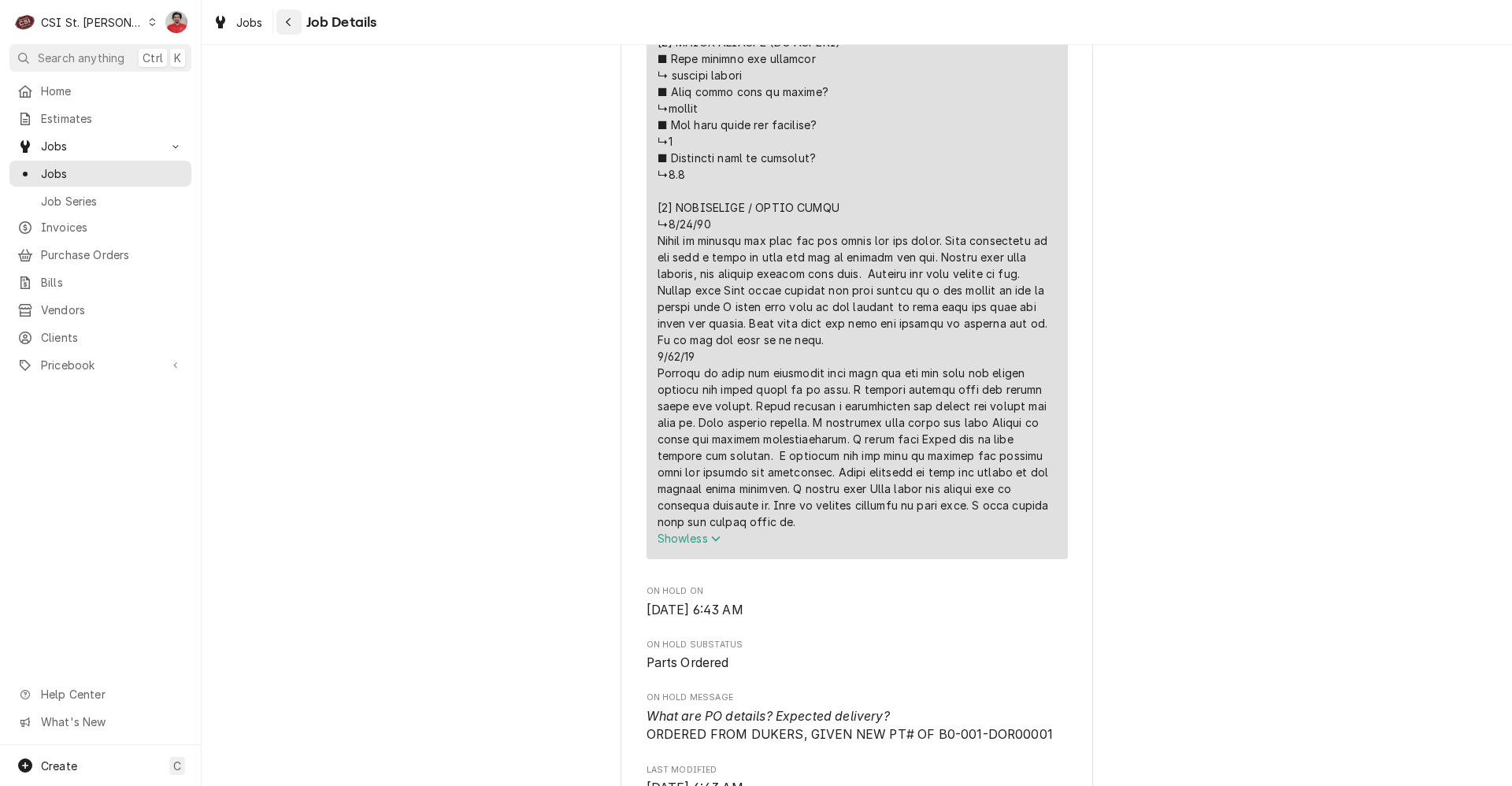
click at [282, 22] on div "Navigate back" at bounding box center [289, 21] width 16 height 16
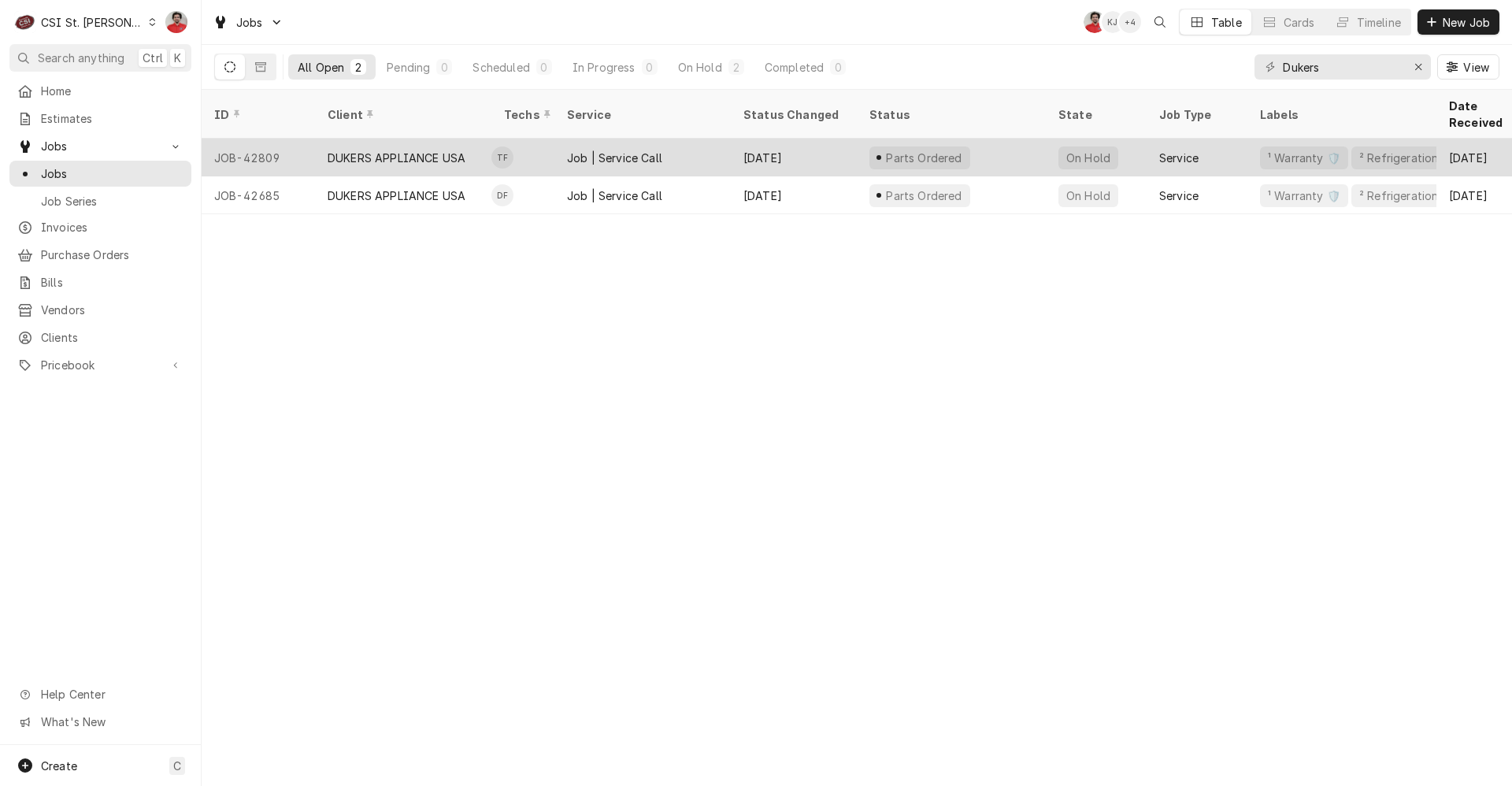
click at [684, 138] on div "Job | Service Call" at bounding box center [642, 157] width 177 height 37
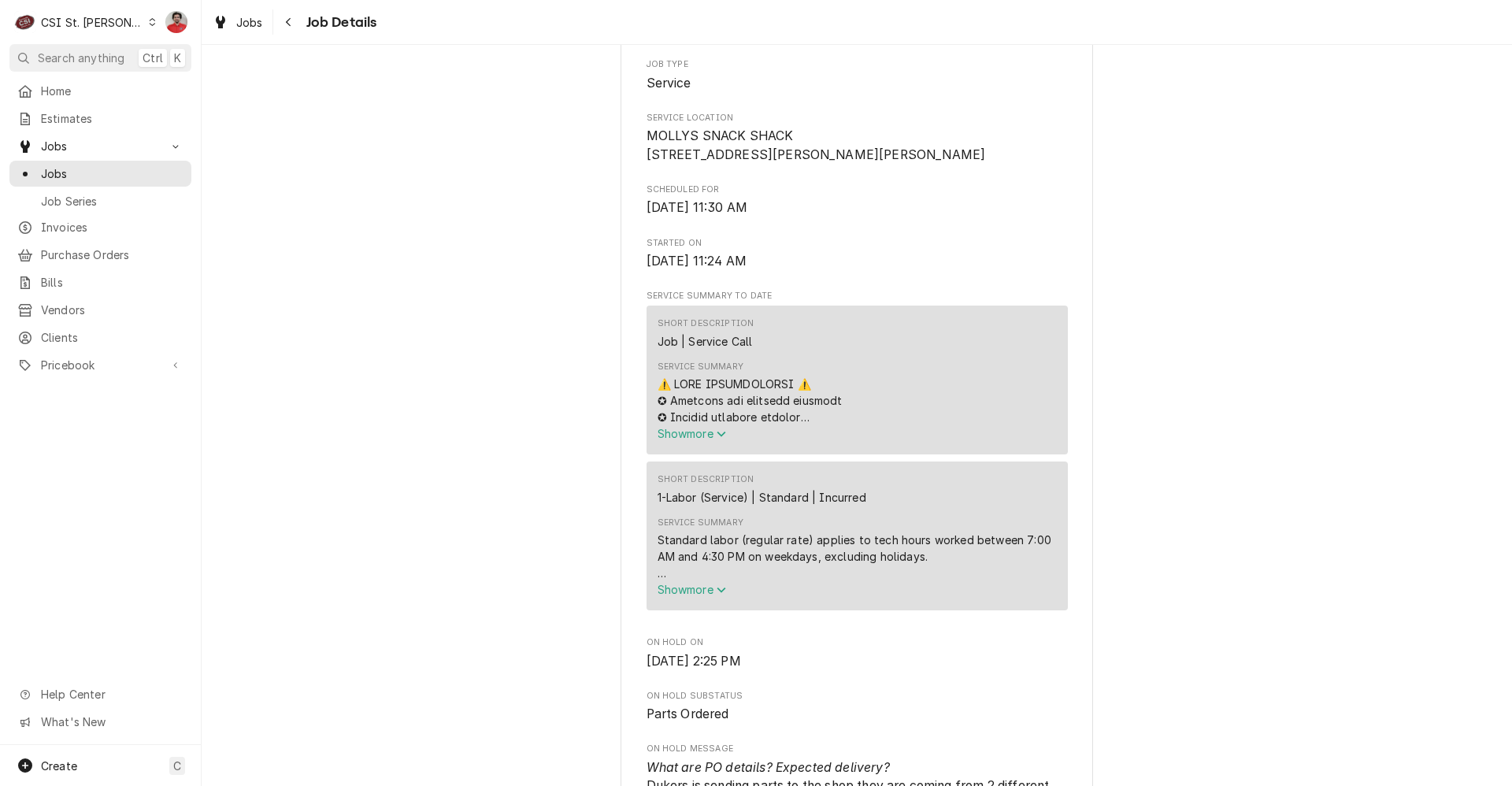
scroll to position [630, 0]
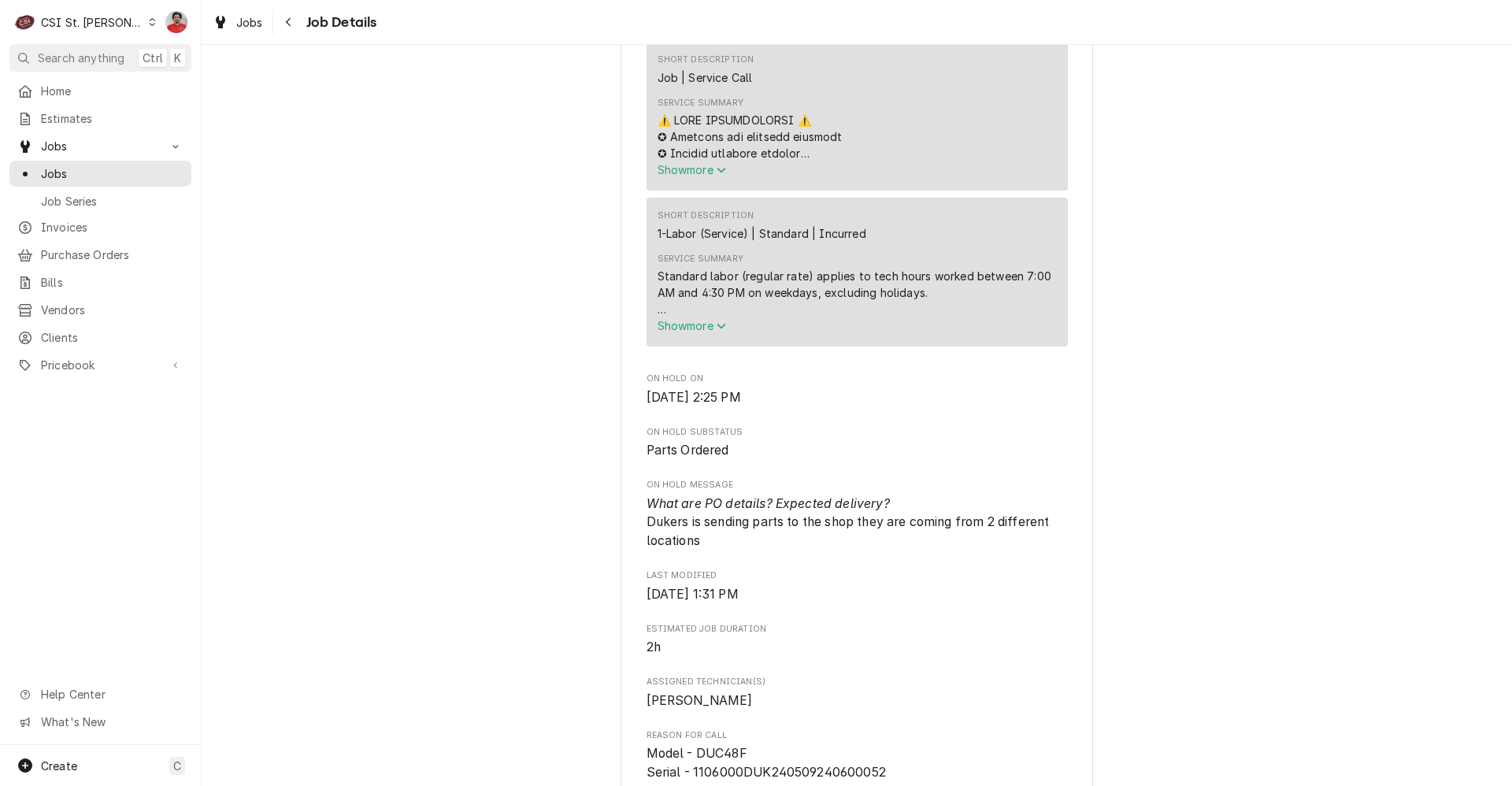
click at [698, 332] on span "Show more" at bounding box center [692, 325] width 69 height 13
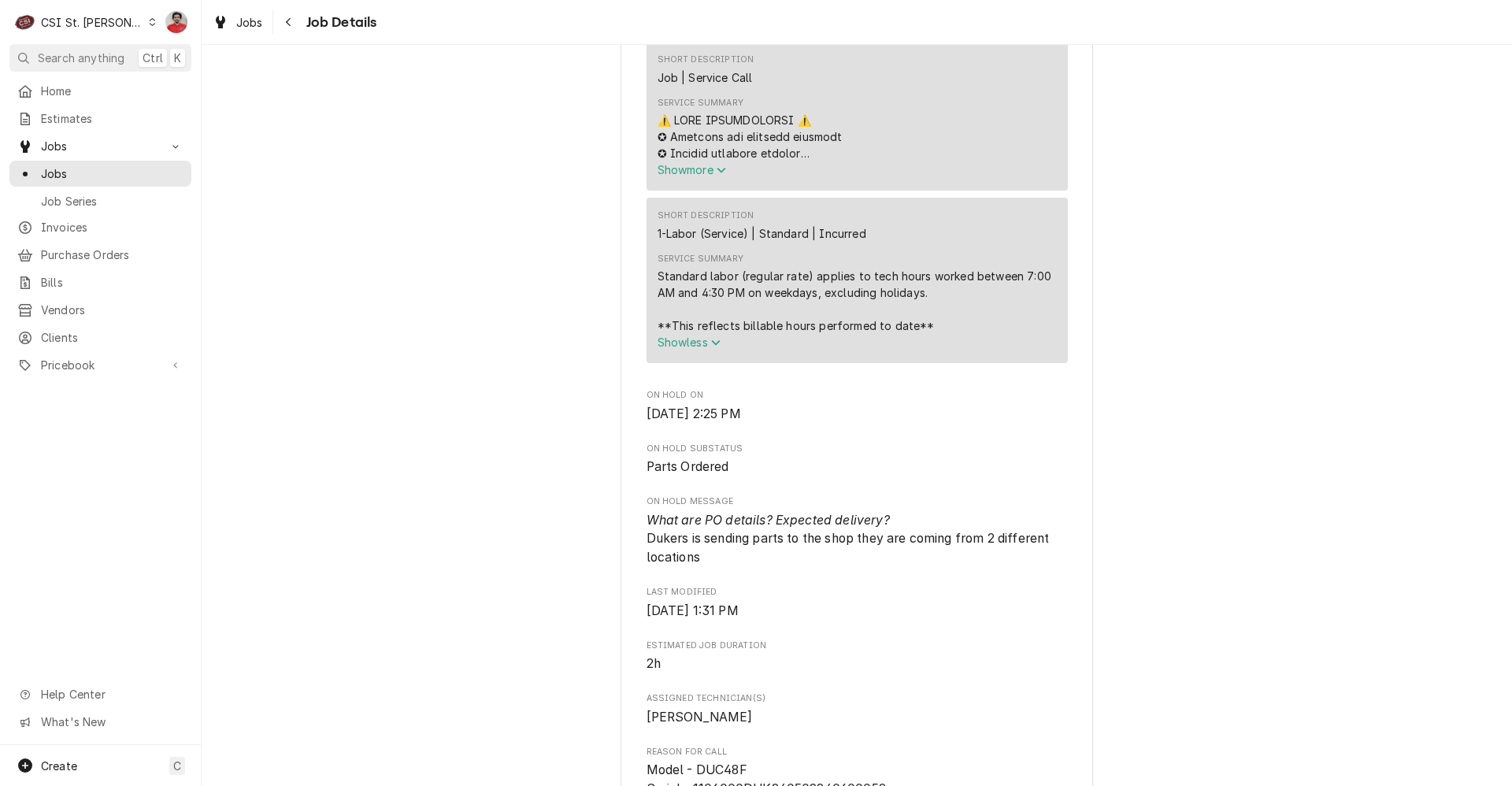
scroll to position [1102, 0]
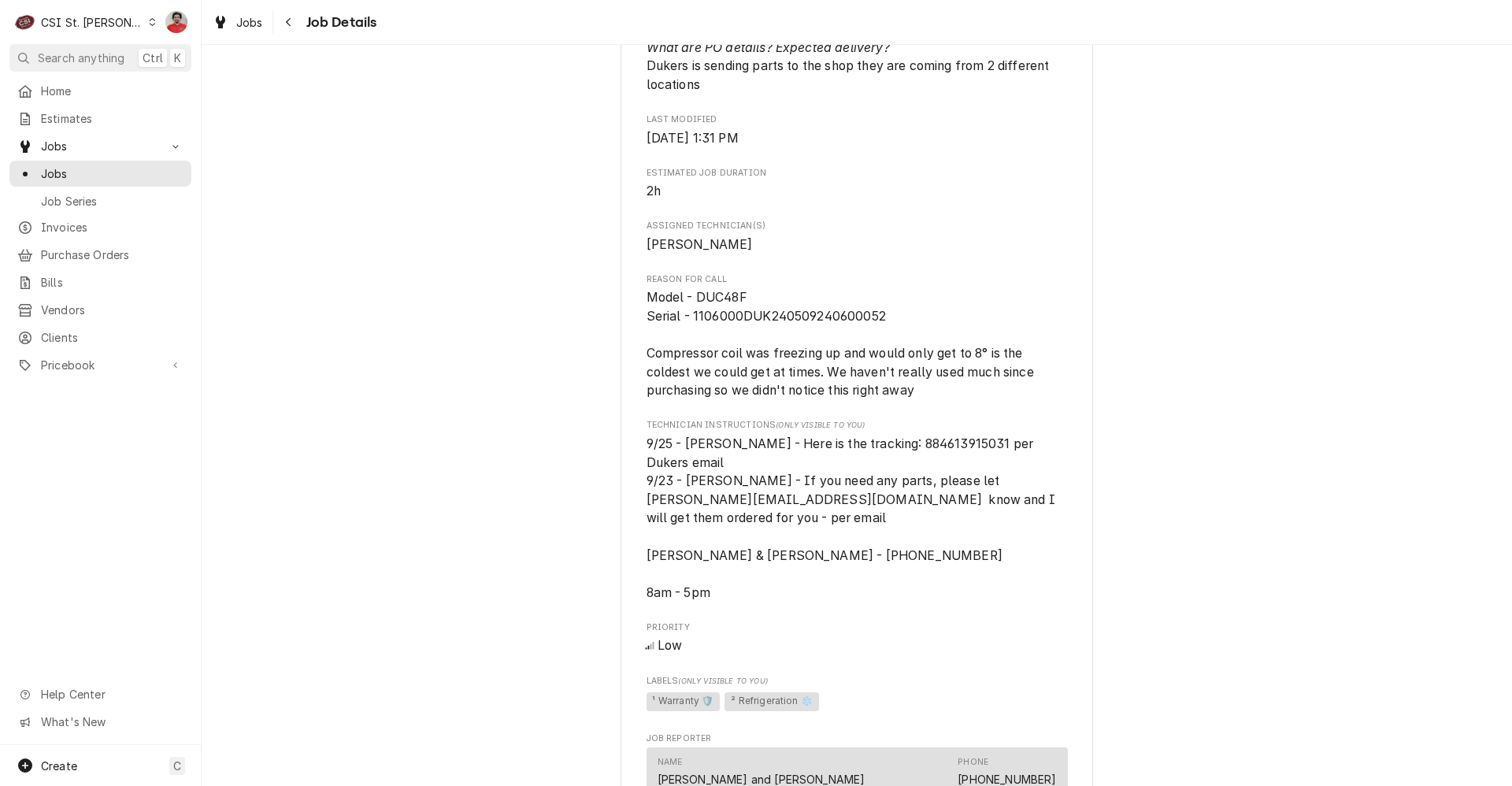
click at [794, 331] on span "Model - DUC48F Serial - 1106000DUK240509240600052 Compressor coil was freezing …" at bounding box center [842, 343] width 391 height 107
drag, startPoint x: 794, startPoint y: 331, endPoint x: 745, endPoint y: 423, distance: 104.2
click at [745, 423] on div "Roopairs Job ID JOB-42809 DUKERS email ID 2410589 Date Received Sep 23, 2025 Se…" at bounding box center [857, 101] width 422 height 1983
click at [883, 455] on span "9/25 - Kelly - Here is the tracking: 884613915031 per Dukers email 9/23 - Kelly…" at bounding box center [852, 518] width 412 height 164
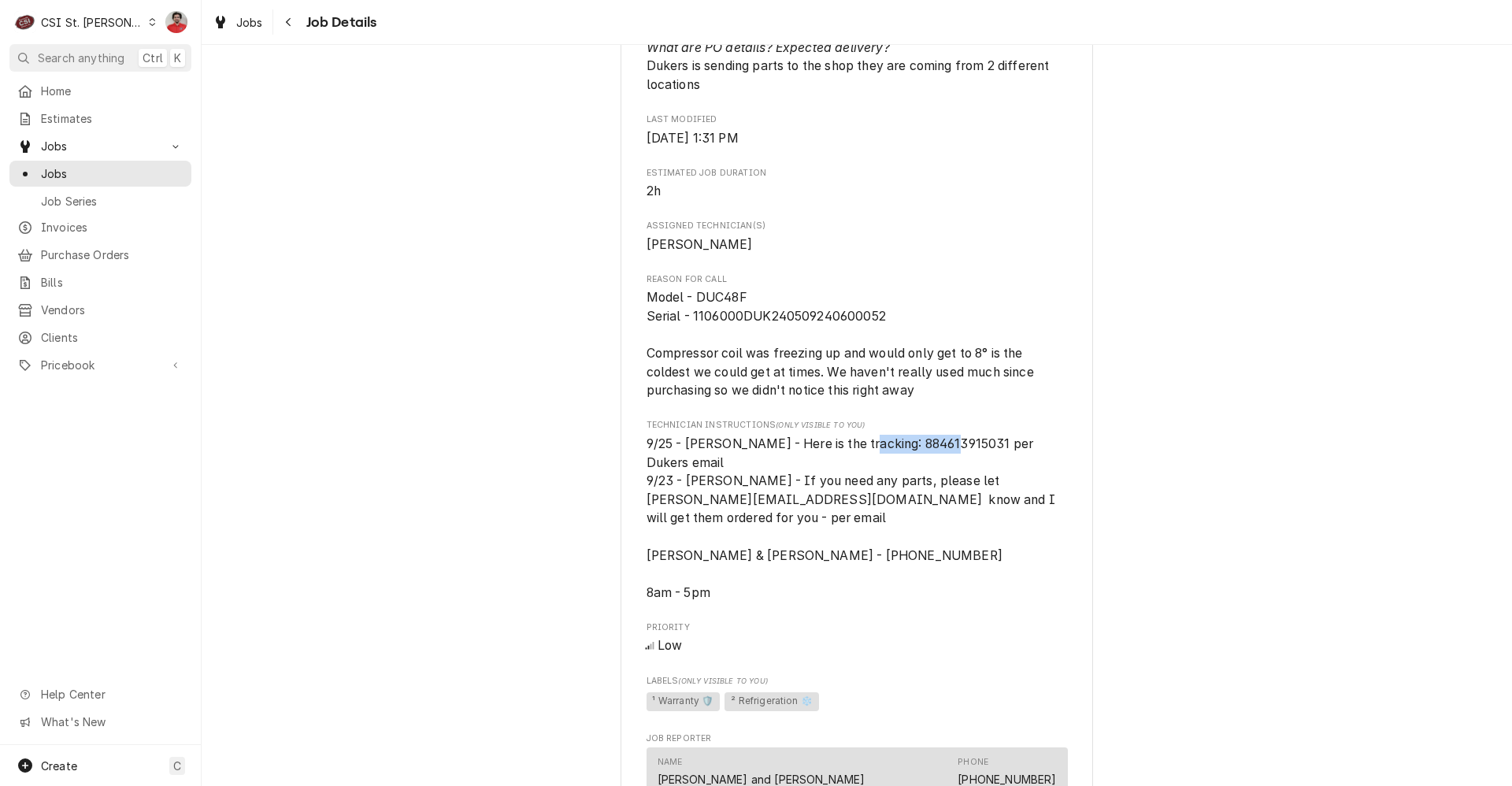
click at [883, 455] on span "9/25 - Kelly - Here is the tracking: 884613915031 per Dukers email 9/23 - Kelly…" at bounding box center [852, 518] width 412 height 164
copy span "884613915031"
click at [924, 174] on div "Roopairs Job ID JOB-42809 DUKERS email ID 2410589 Date Received Sep 23, 2025 Se…" at bounding box center [857, 101] width 422 height 1983
click at [288, 23] on icon "Navigate back" at bounding box center [288, 21] width 5 height 8
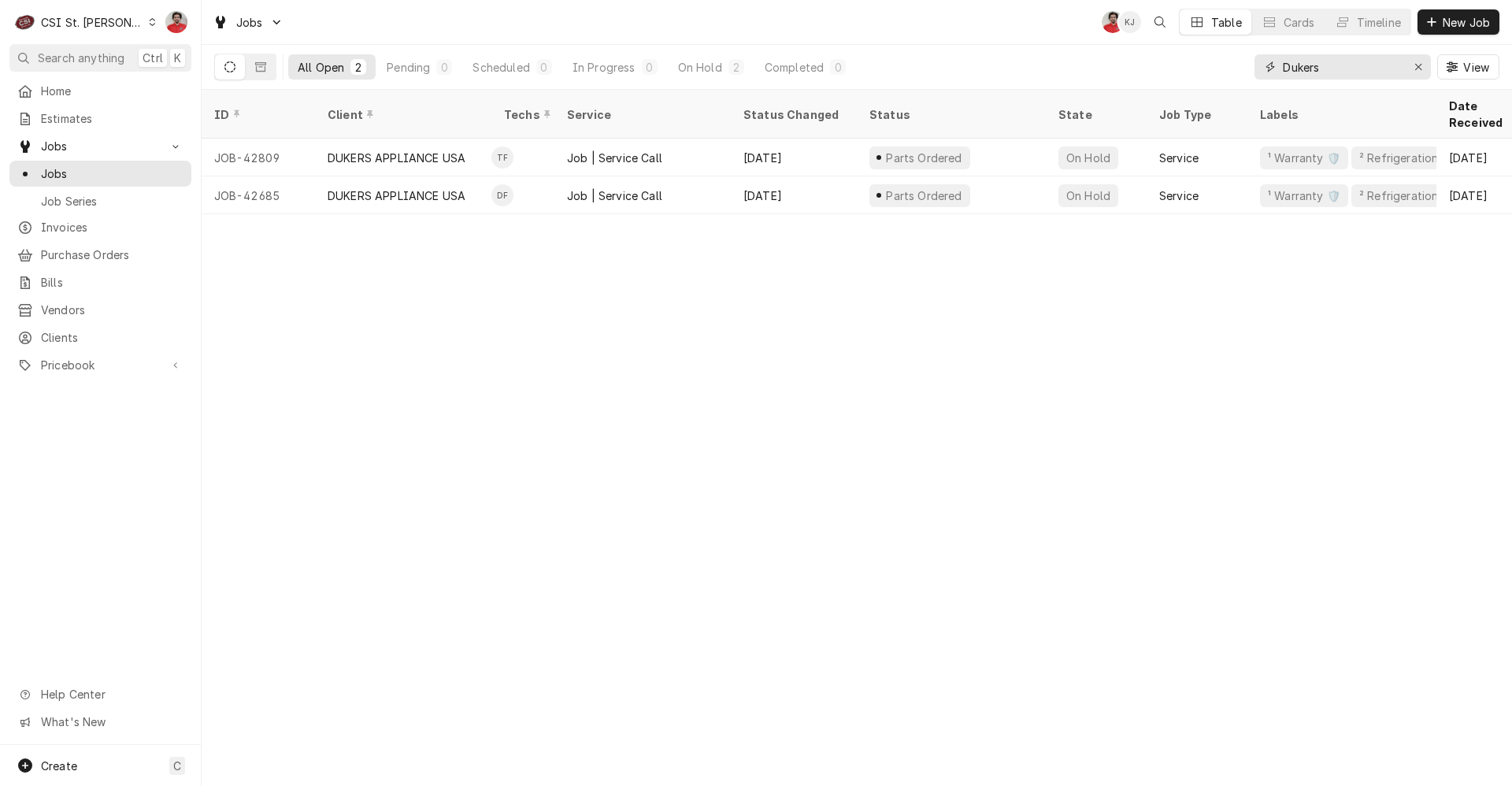
click at [1315, 70] on input "Dukers" at bounding box center [1342, 66] width 118 height 25
type input "42606"
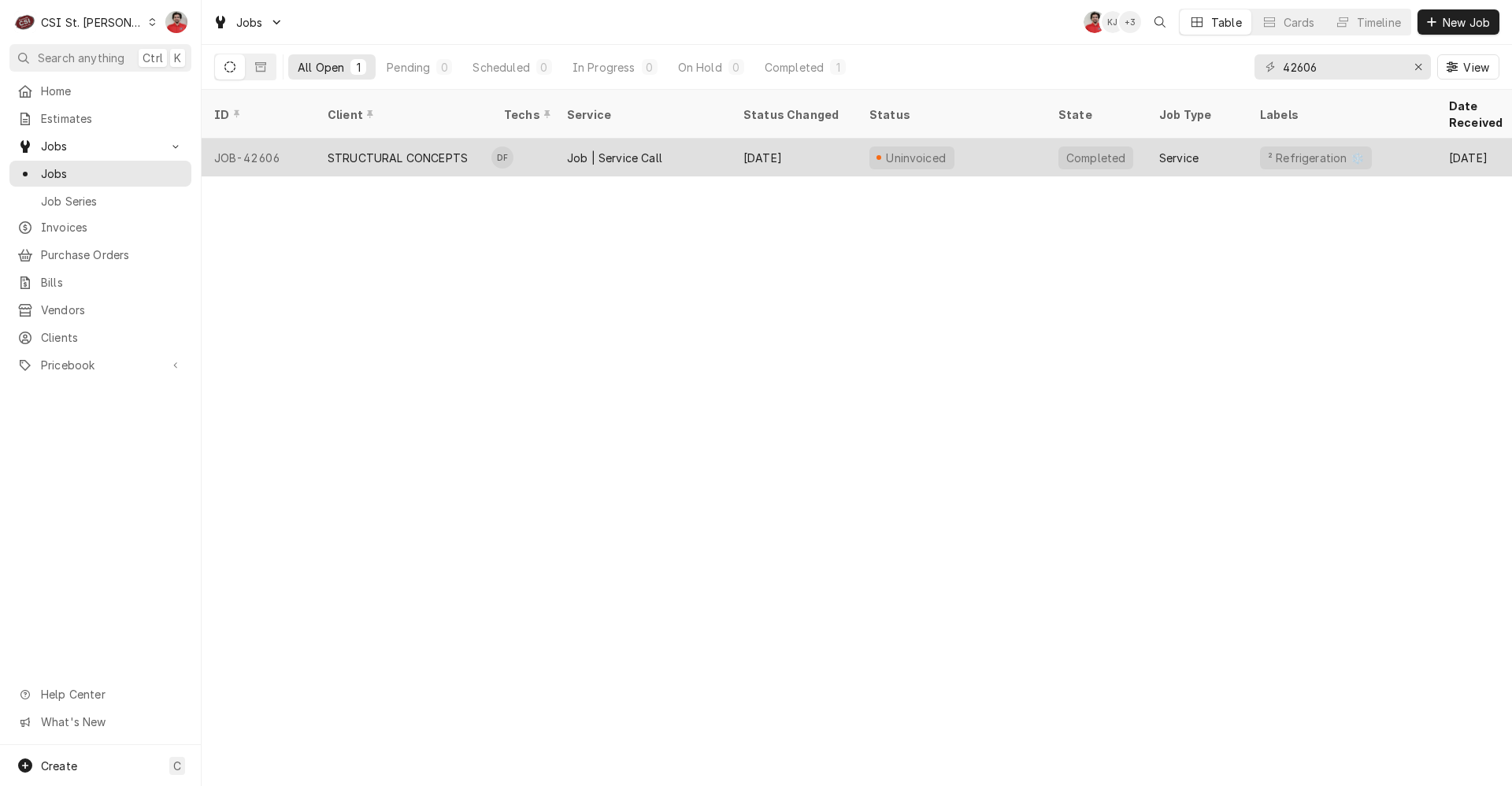
click at [477, 138] on div "STRUCTURAL CONCEPTS" at bounding box center [403, 157] width 177 height 37
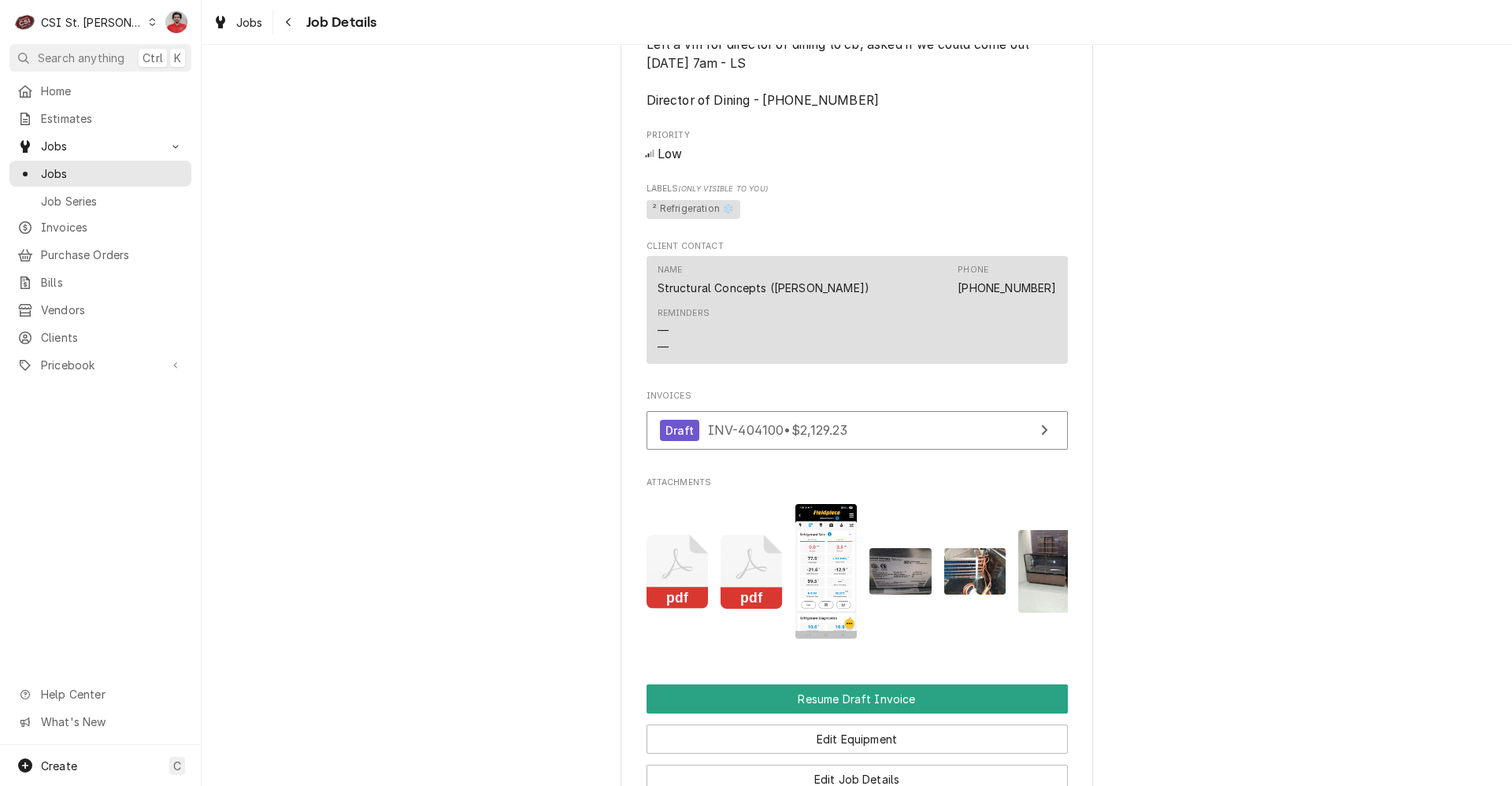
scroll to position [1636, 0]
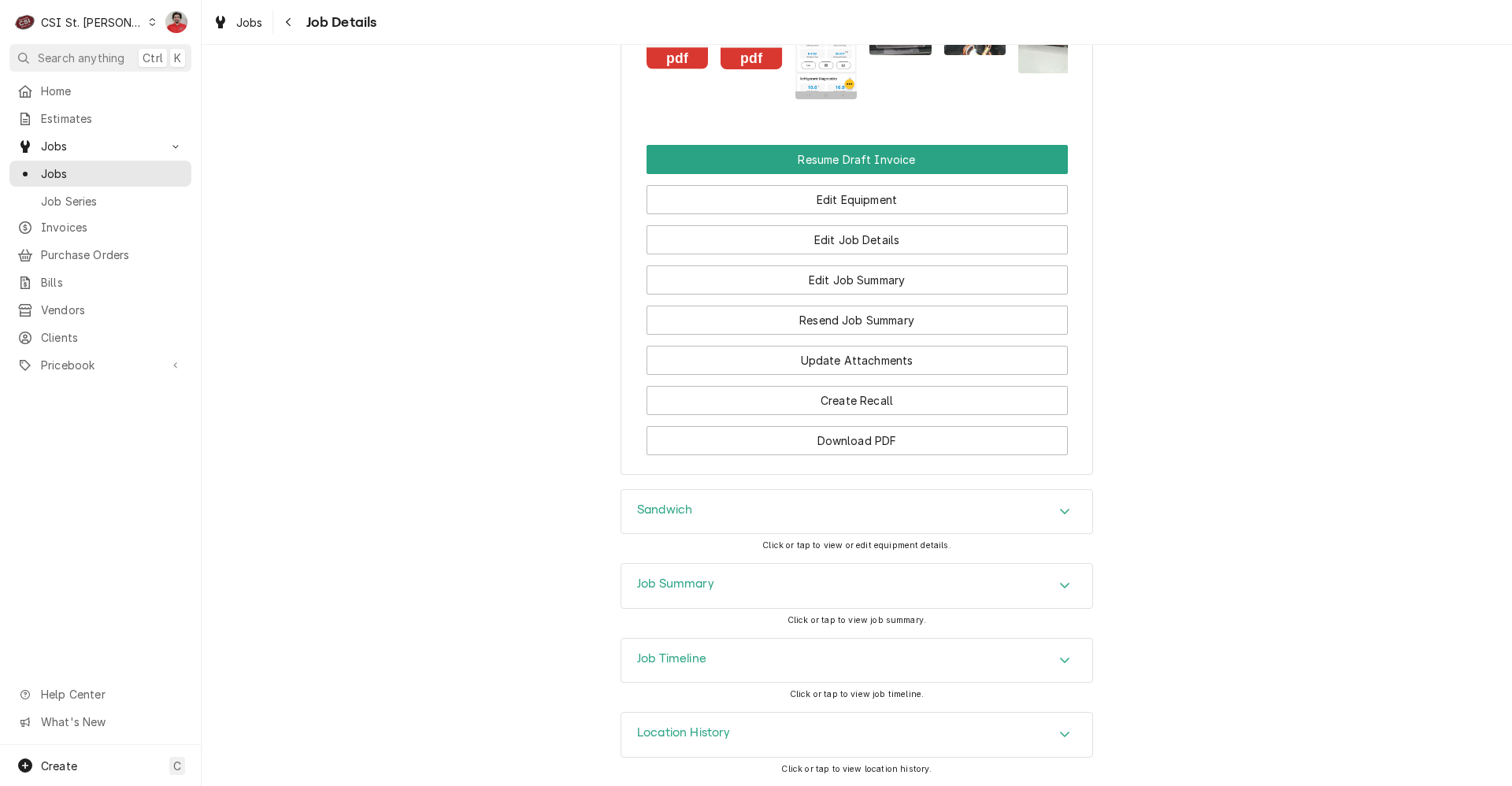
click at [807, 588] on div "Job Summary" at bounding box center [857, 585] width 471 height 44
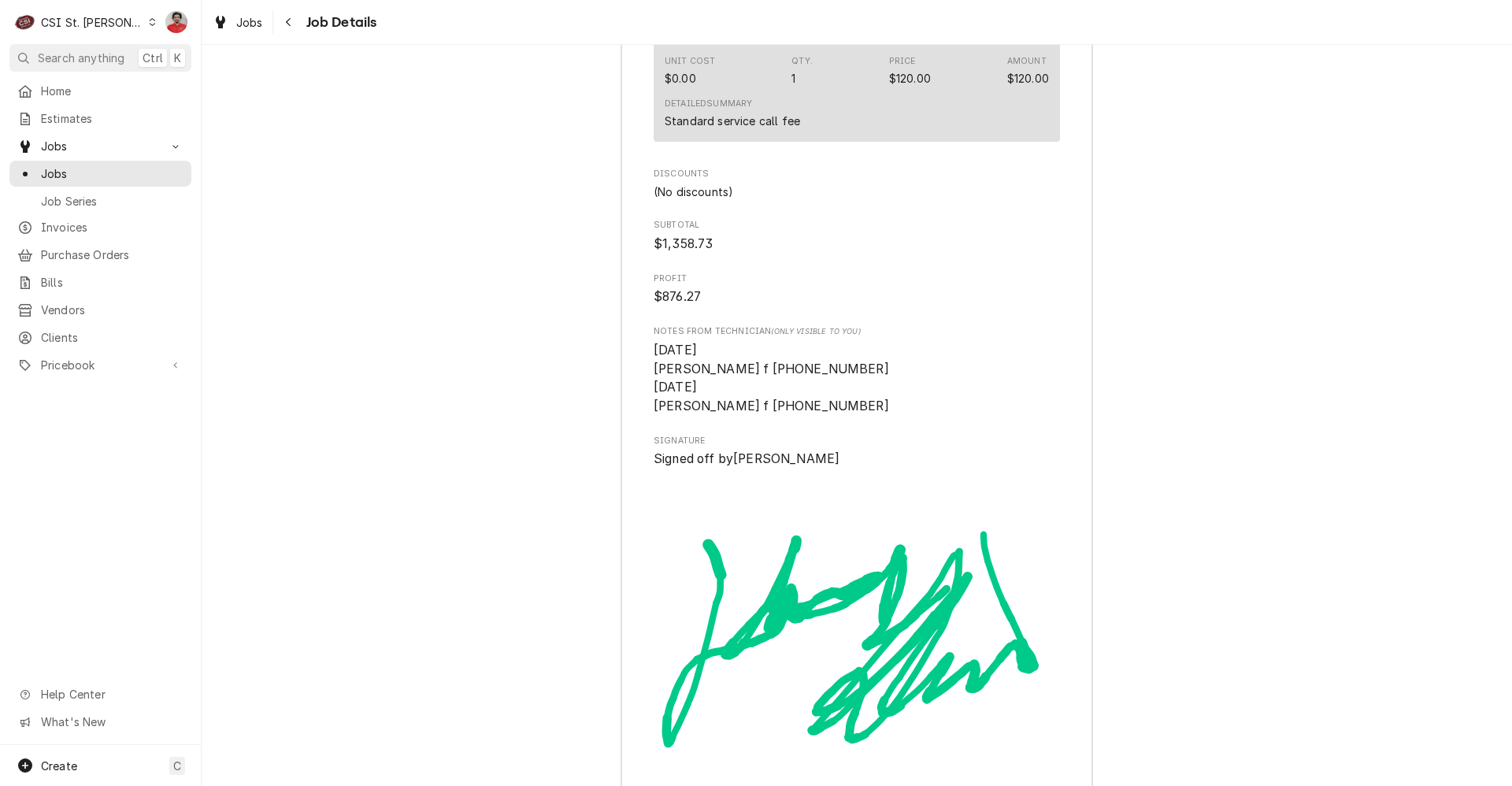
scroll to position [5301, 0]
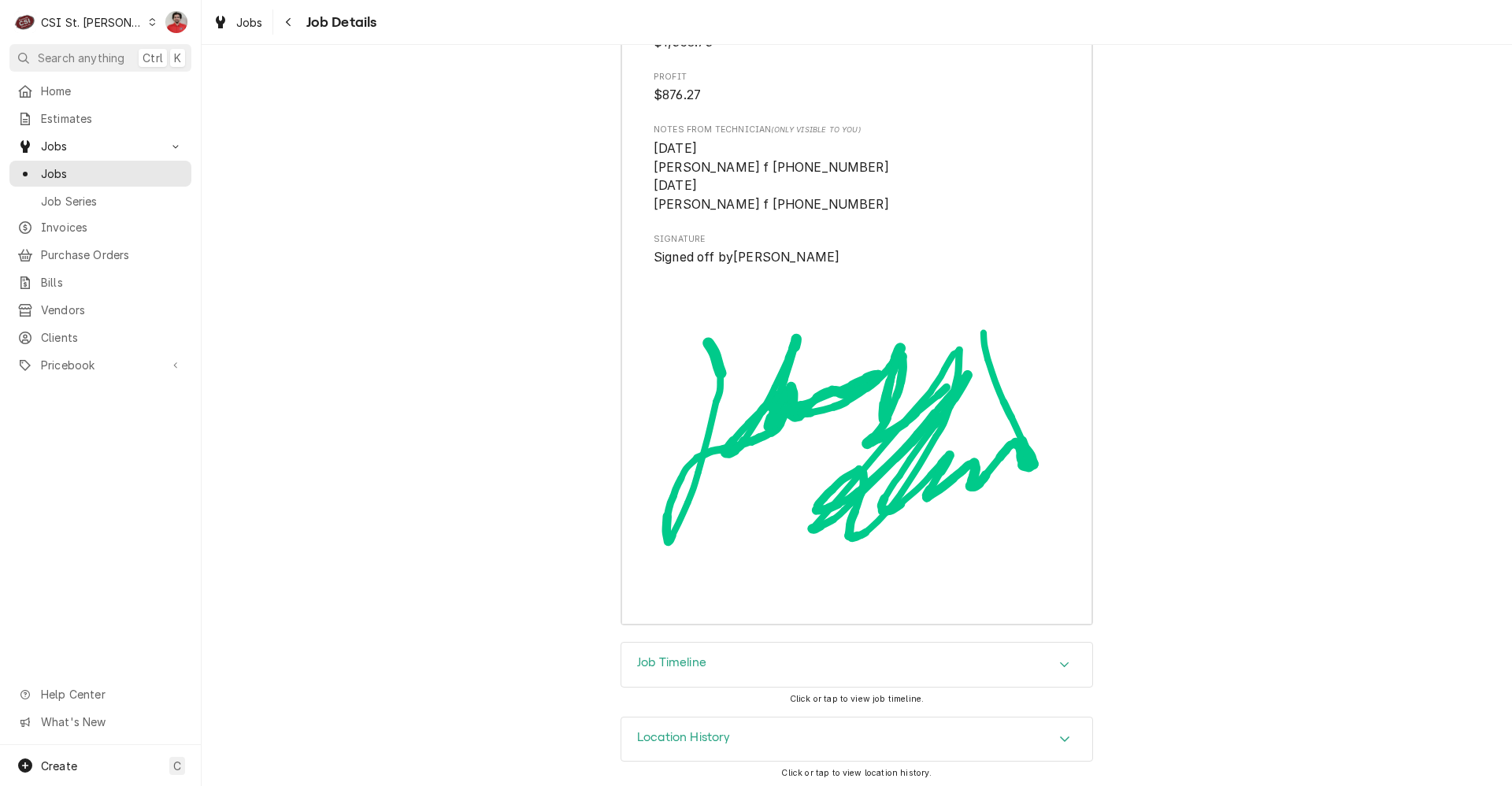
click at [791, 665] on div "Job Timeline" at bounding box center [857, 664] width 471 height 44
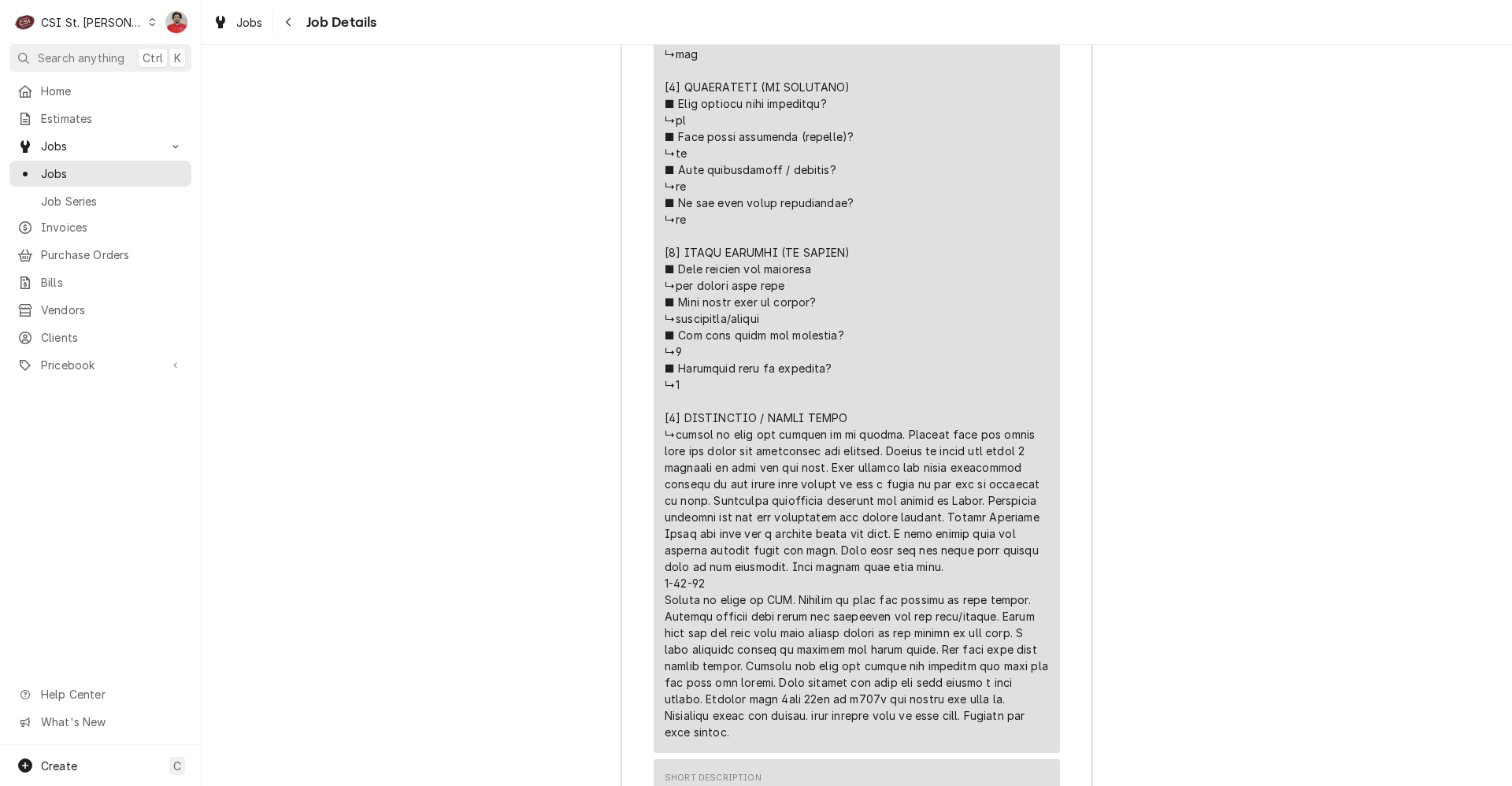
scroll to position [2645, 0]
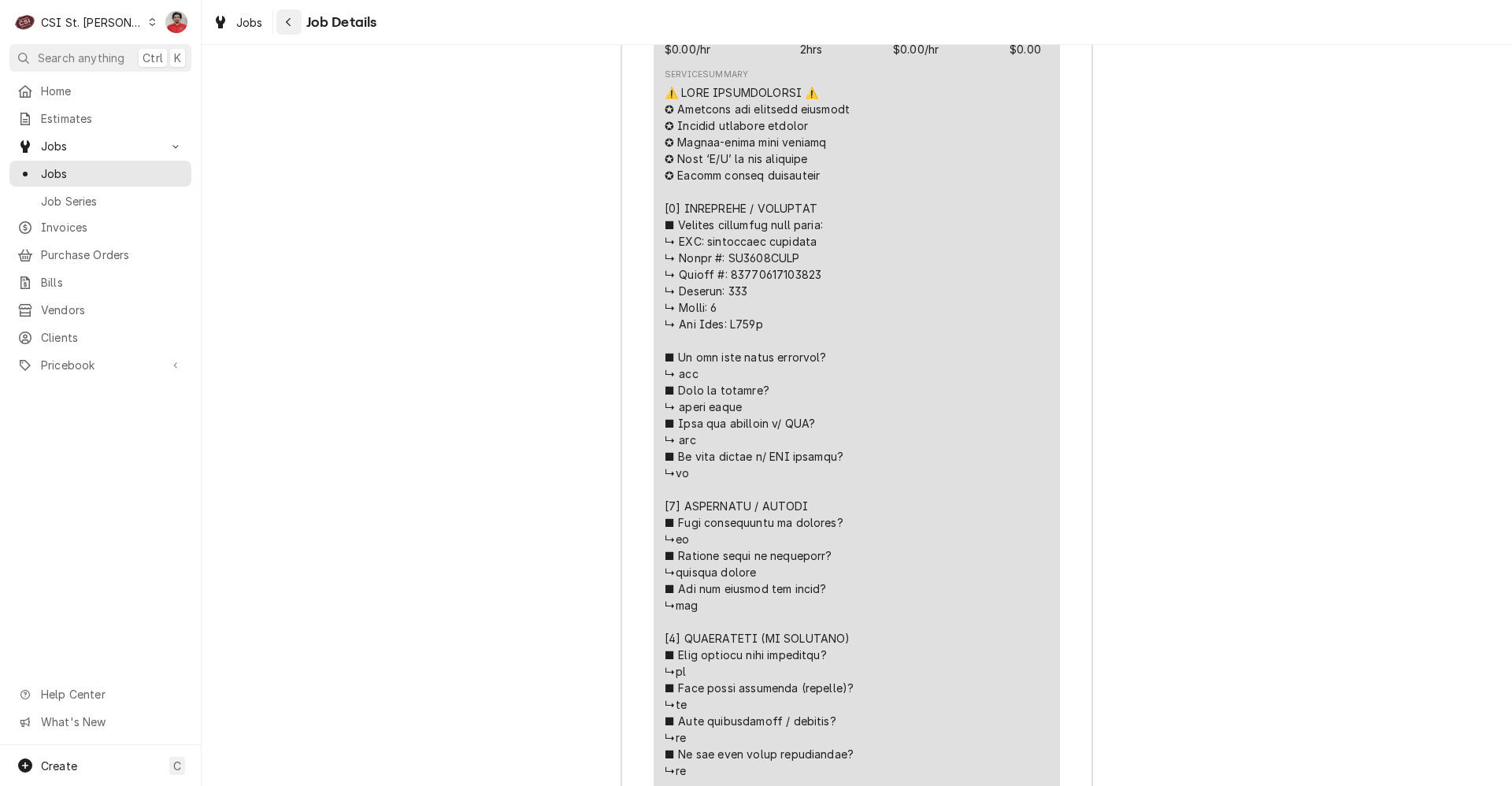
drag, startPoint x: 301, startPoint y: 34, endPoint x: 292, endPoint y: 27, distance: 11.4
click at [301, 34] on div "Job Details" at bounding box center [327, 21] width 101 height 25
click at [289, 24] on icon "Navigate back" at bounding box center [288, 21] width 5 height 8
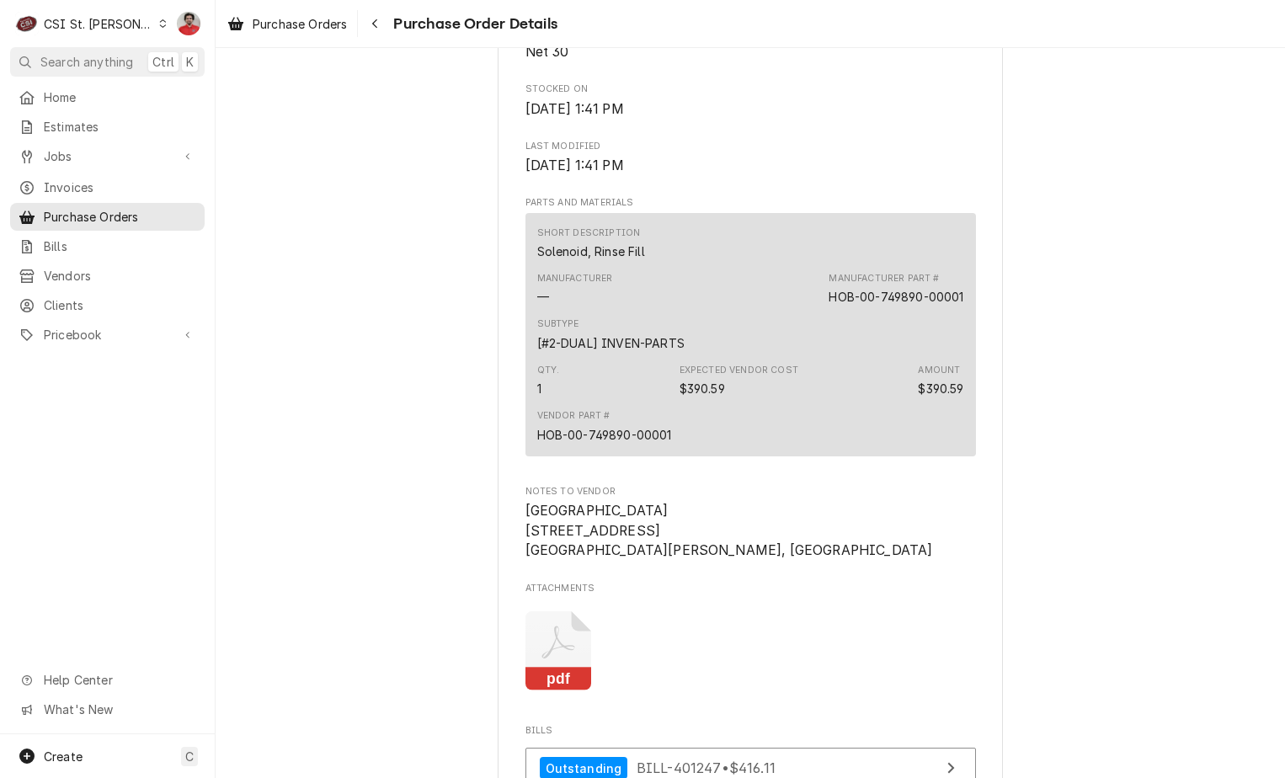
scroll to position [1486, 0]
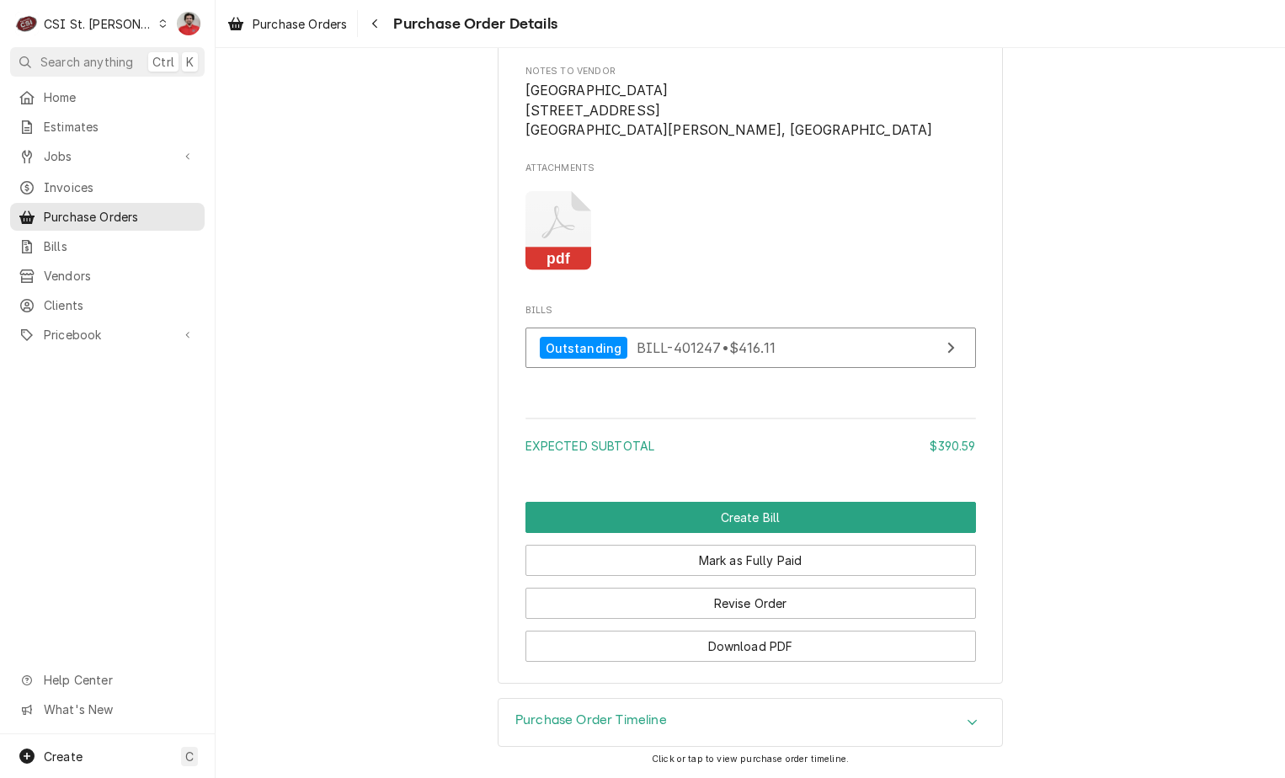
click at [678, 709] on div "Purchase Order Timeline" at bounding box center [751, 722] width 504 height 47
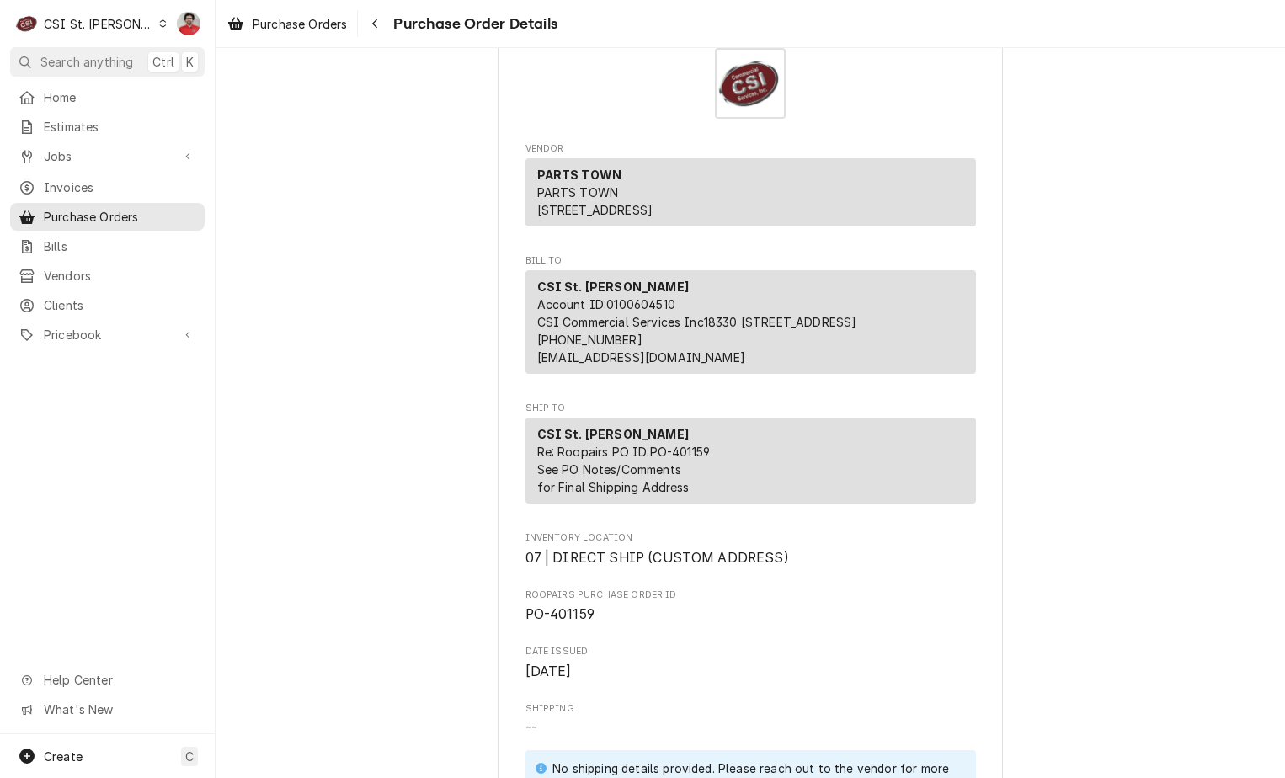
scroll to position [0, 0]
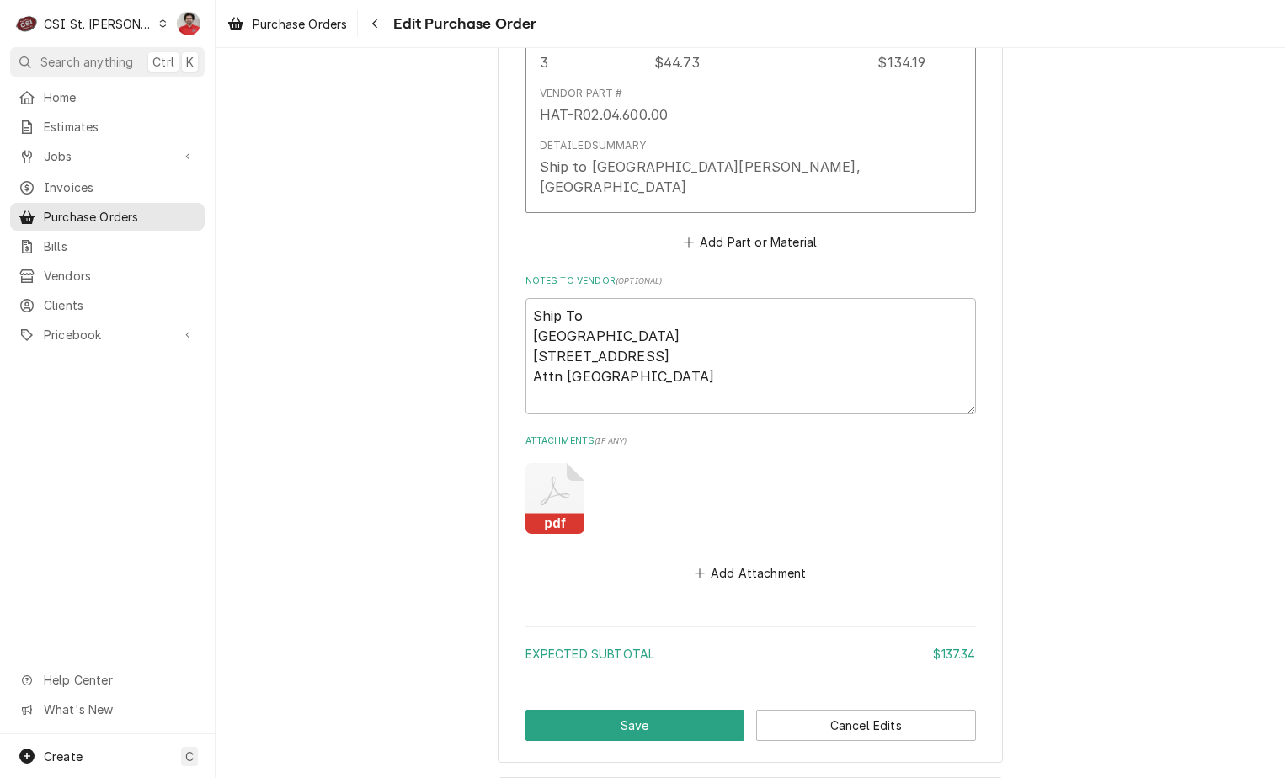
scroll to position [1487, 0]
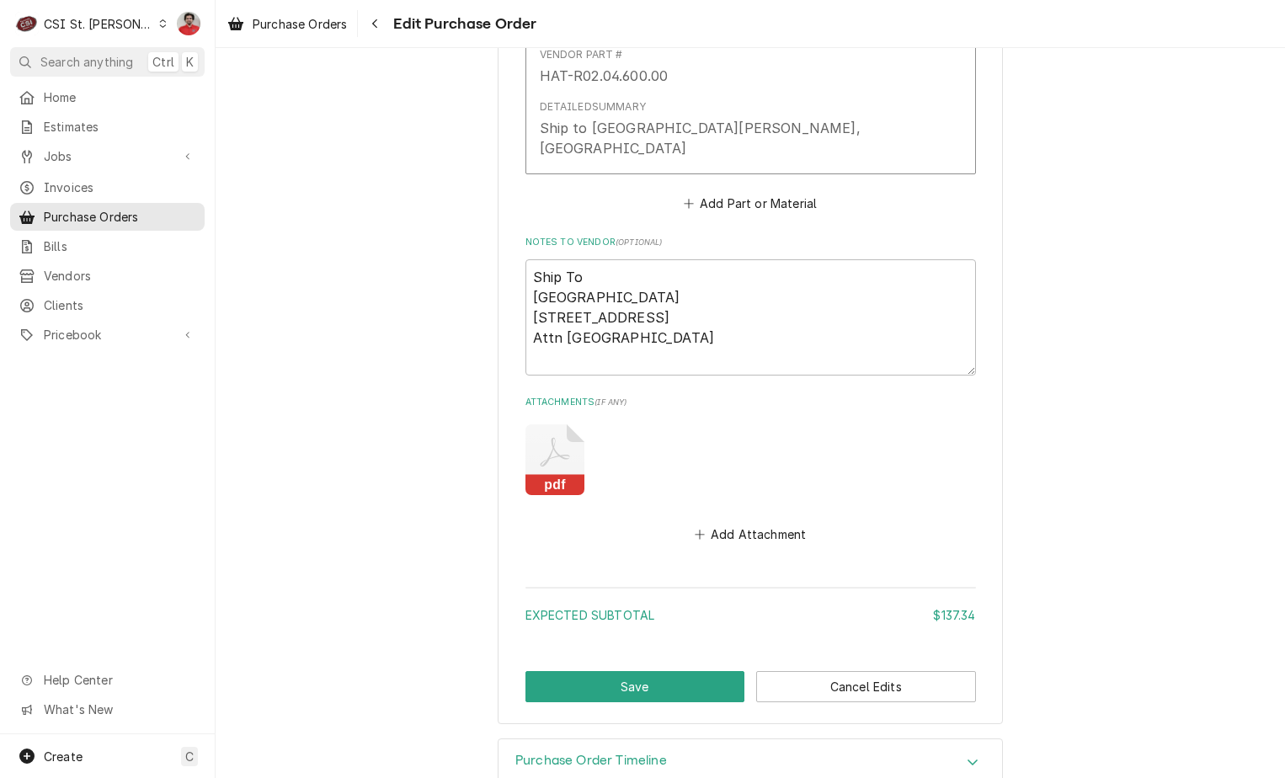
drag, startPoint x: 613, startPoint y: 719, endPoint x: 784, endPoint y: 615, distance: 200.3
click at [613, 753] on h3 "Purchase Order Timeline" at bounding box center [591, 761] width 152 height 16
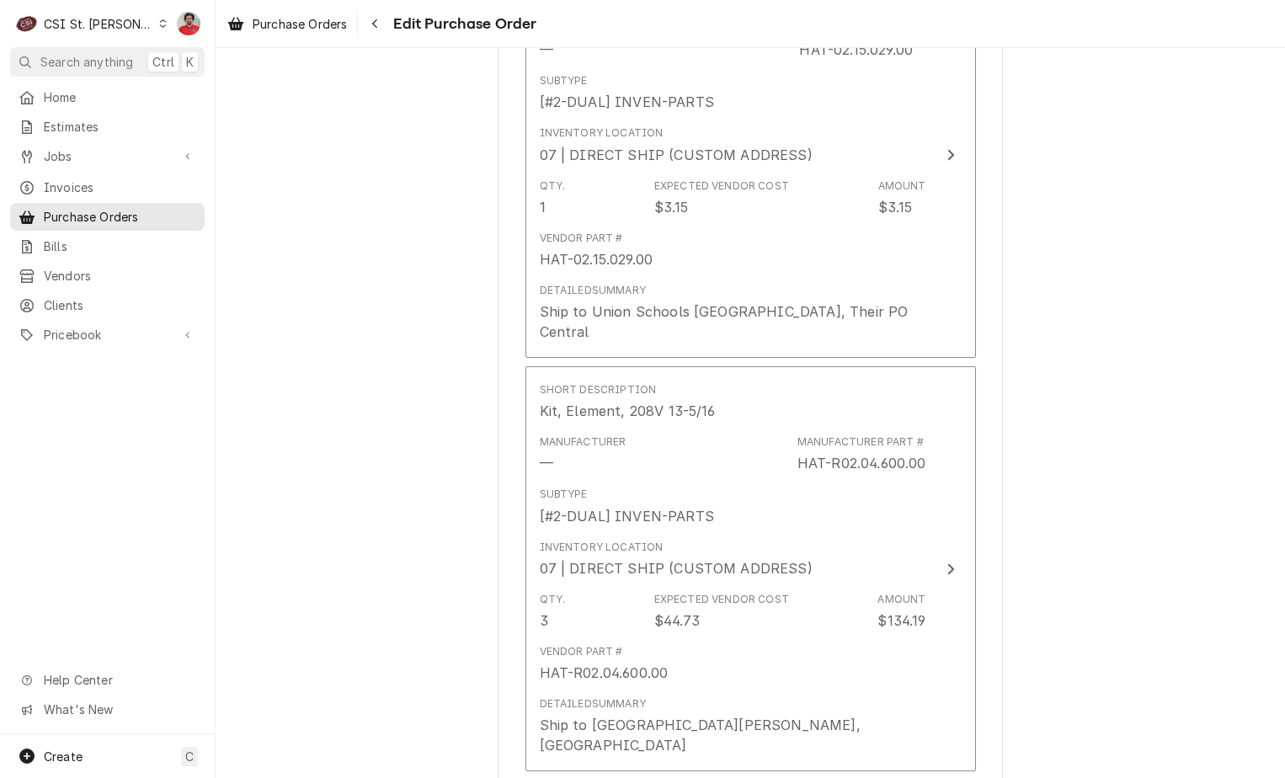
scroll to position [1011, 0]
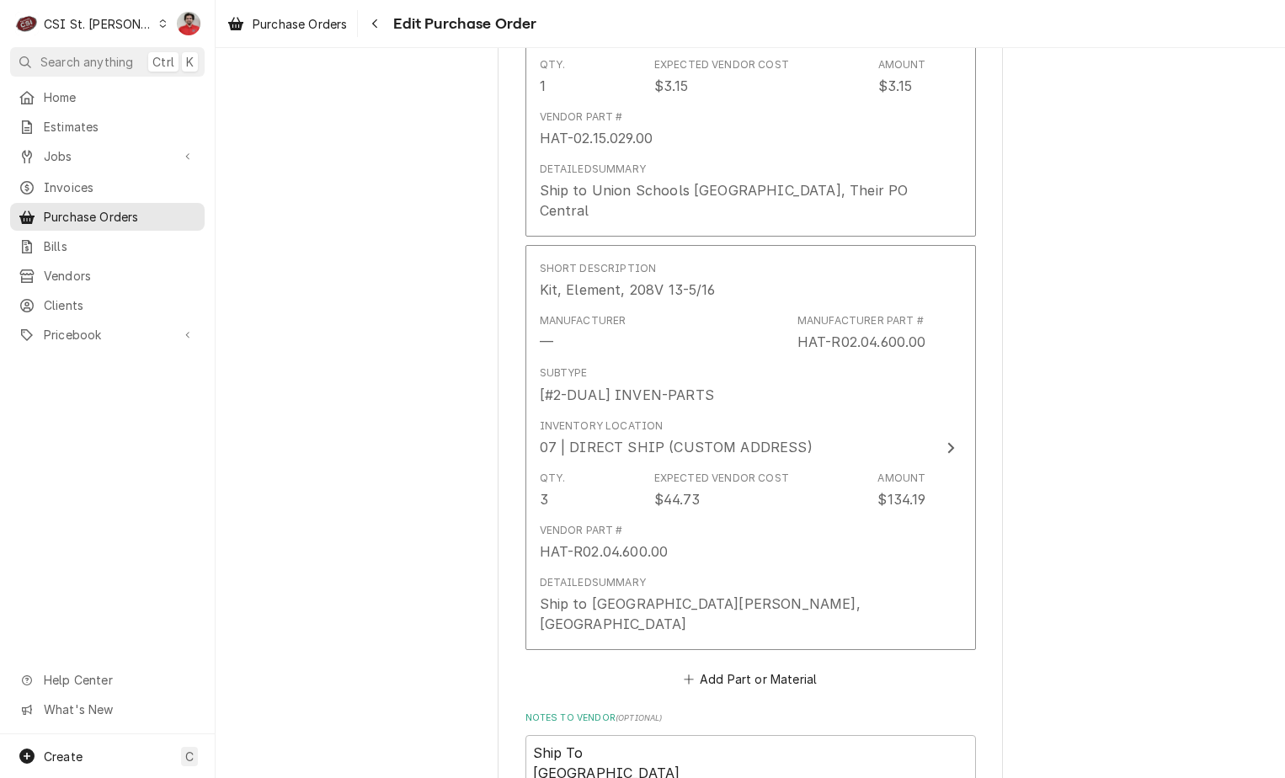
type textarea "x"
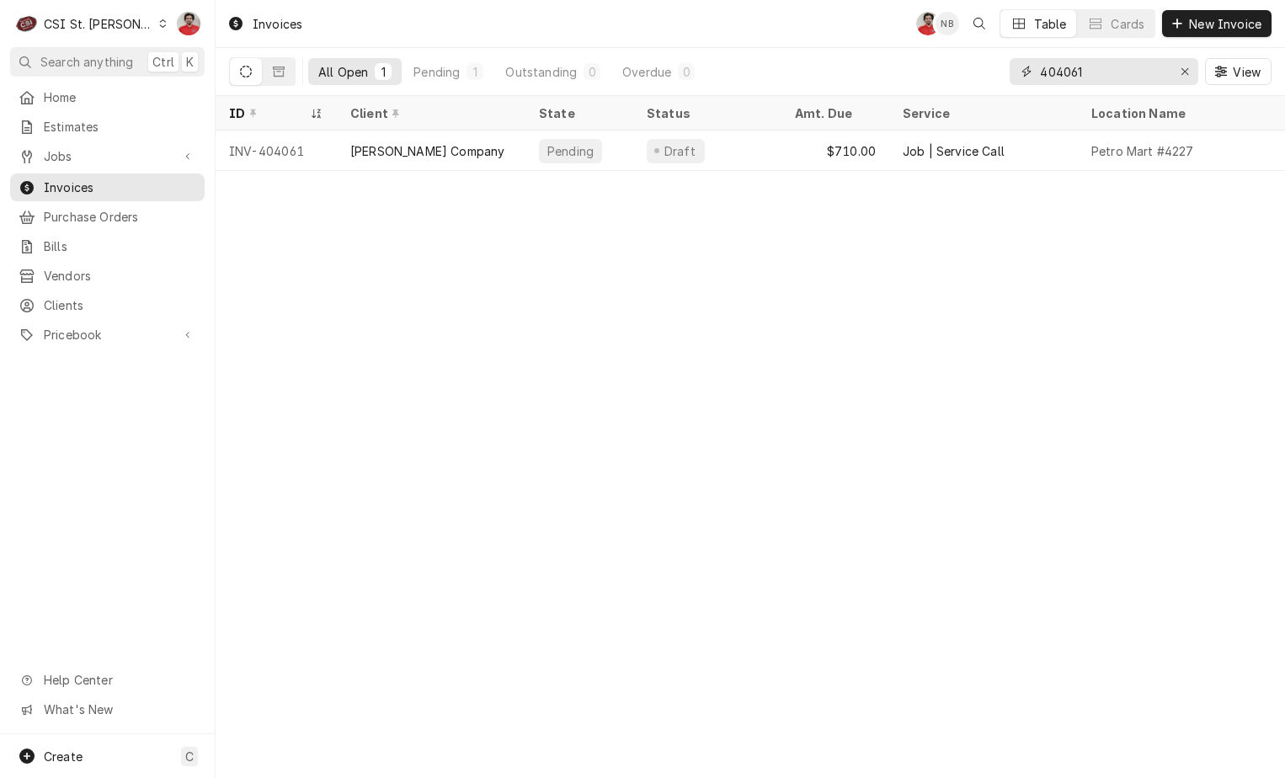
click at [1116, 67] on input "404061" at bounding box center [1103, 71] width 126 height 27
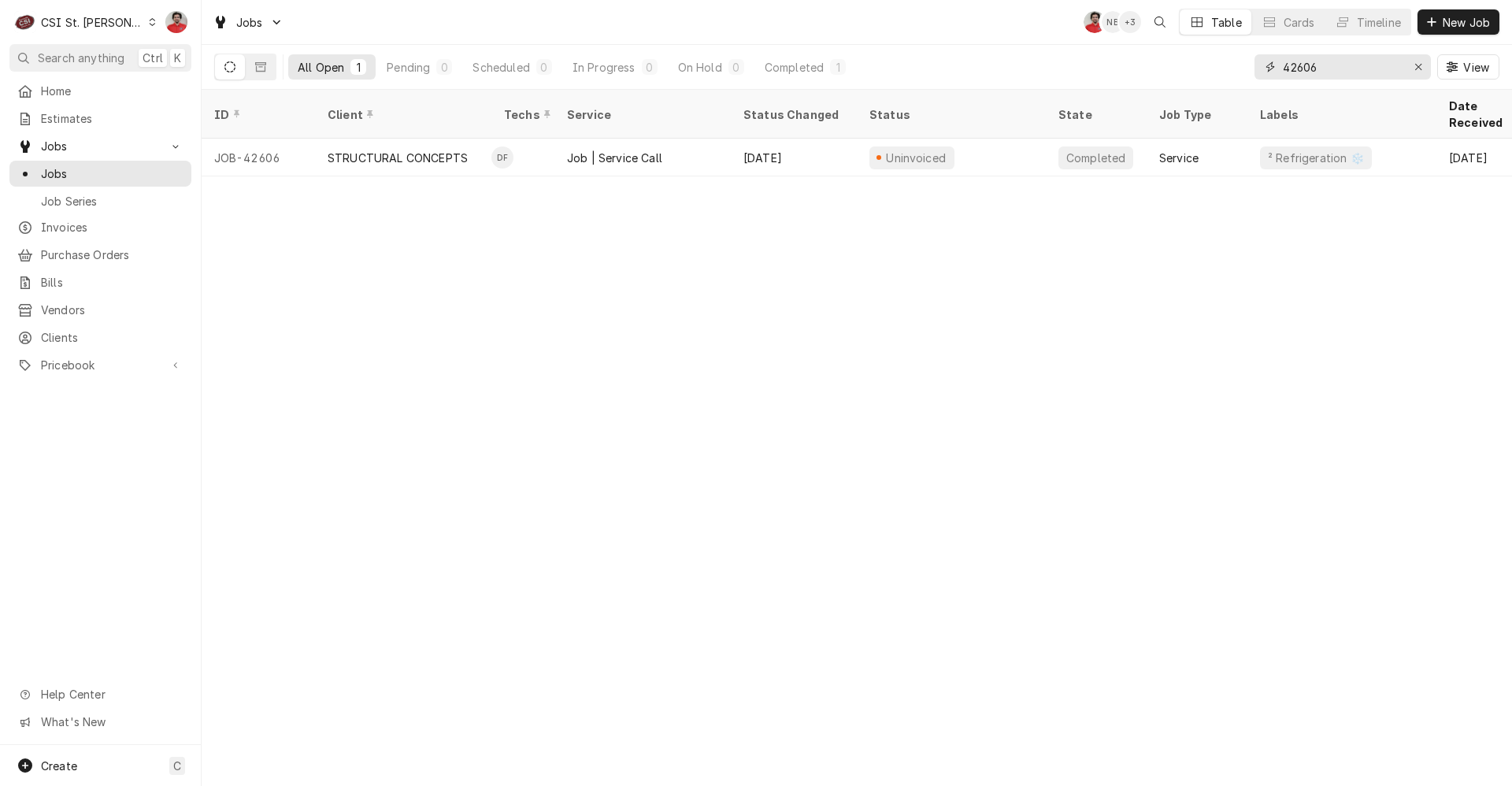
click at [1325, 69] on input "42606" at bounding box center [1342, 66] width 118 height 25
type input "42917"
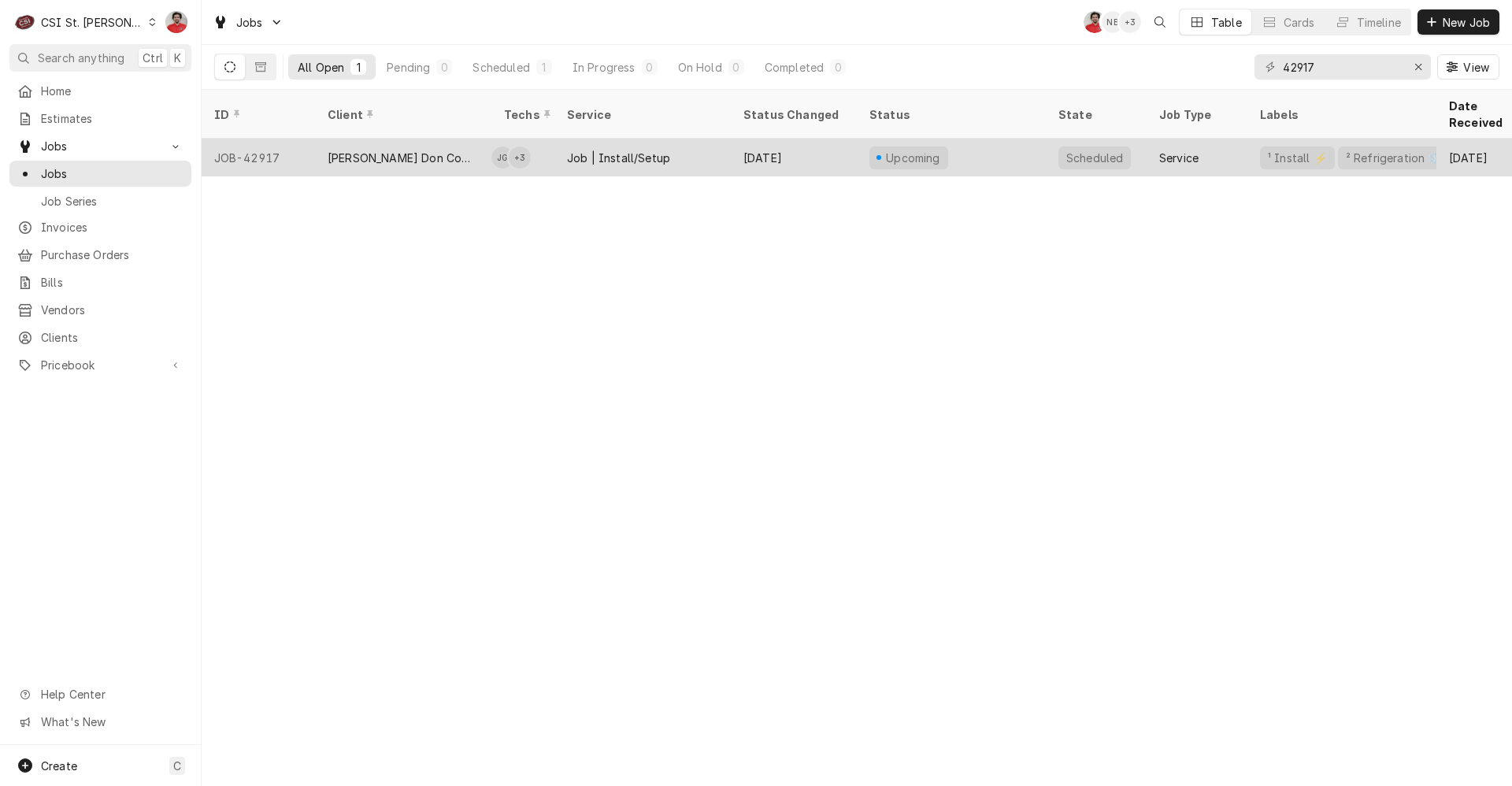
click at [726, 138] on div "Job | Install/Setup" at bounding box center [642, 157] width 177 height 37
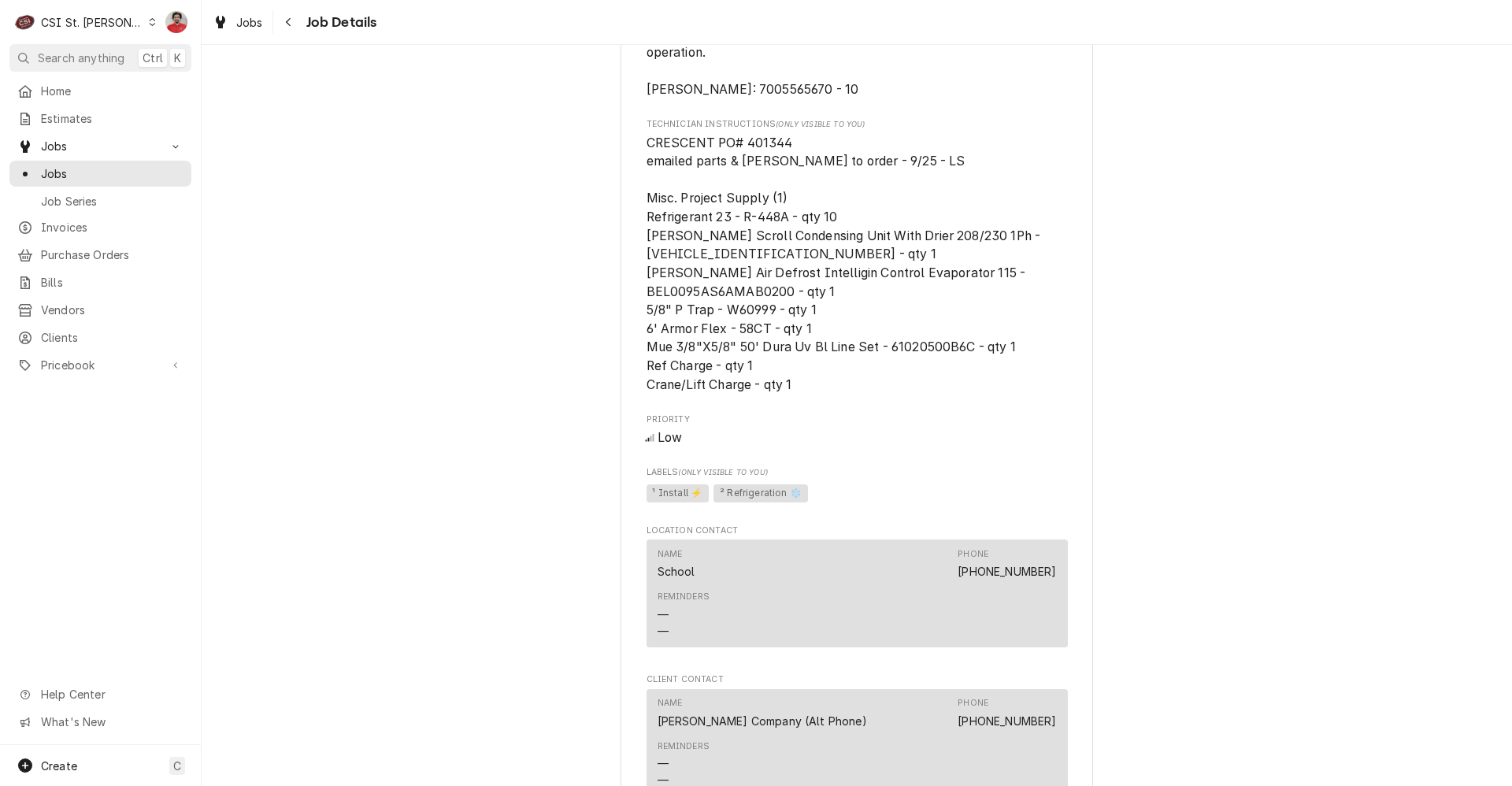
scroll to position [1495, 0]
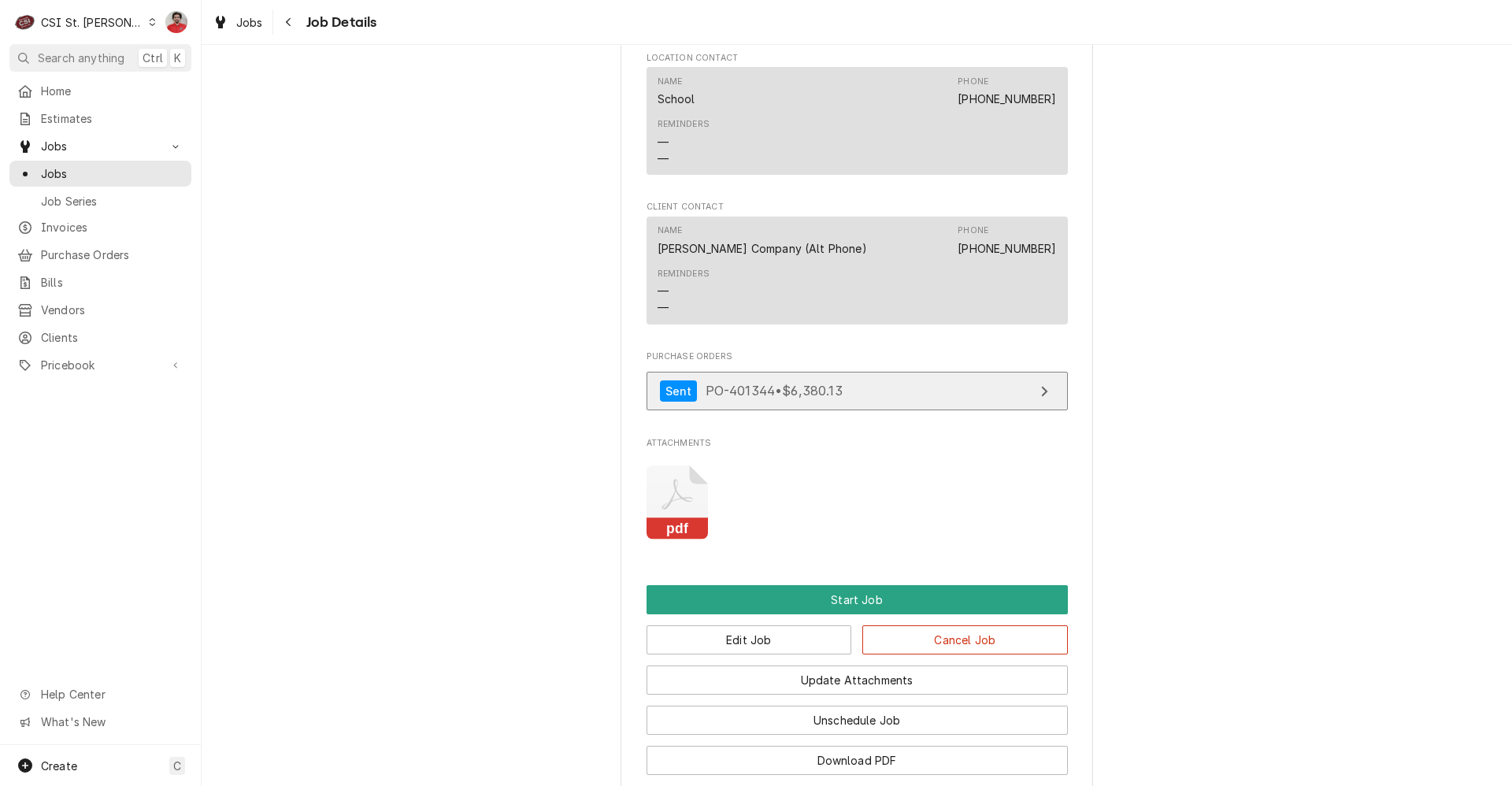
click at [765, 402] on div "Sent PO-401344 • $6,380.13" at bounding box center [751, 391] width 182 height 21
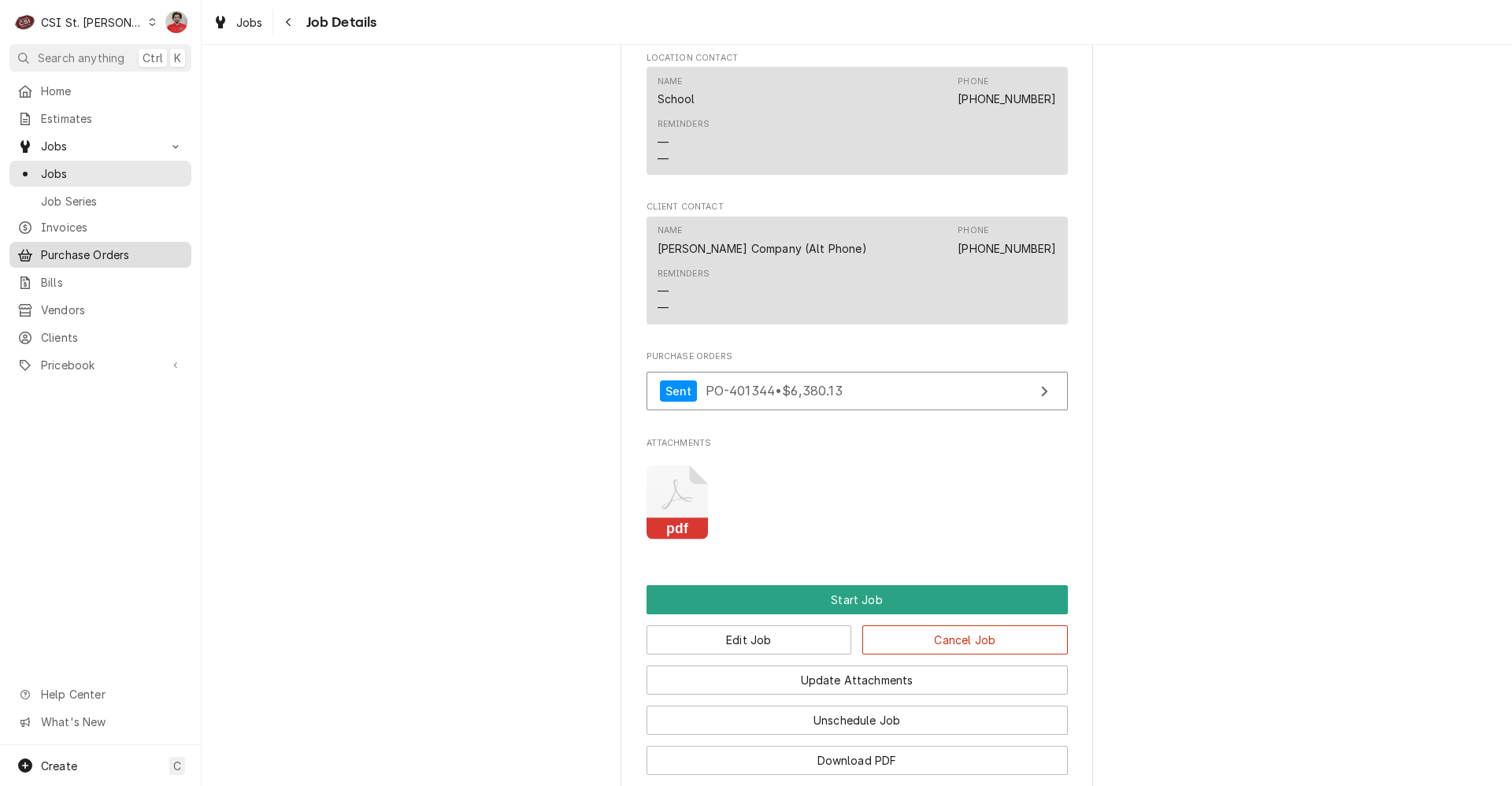
click at [67, 257] on div "Purchase Orders" at bounding box center [100, 254] width 176 height 20
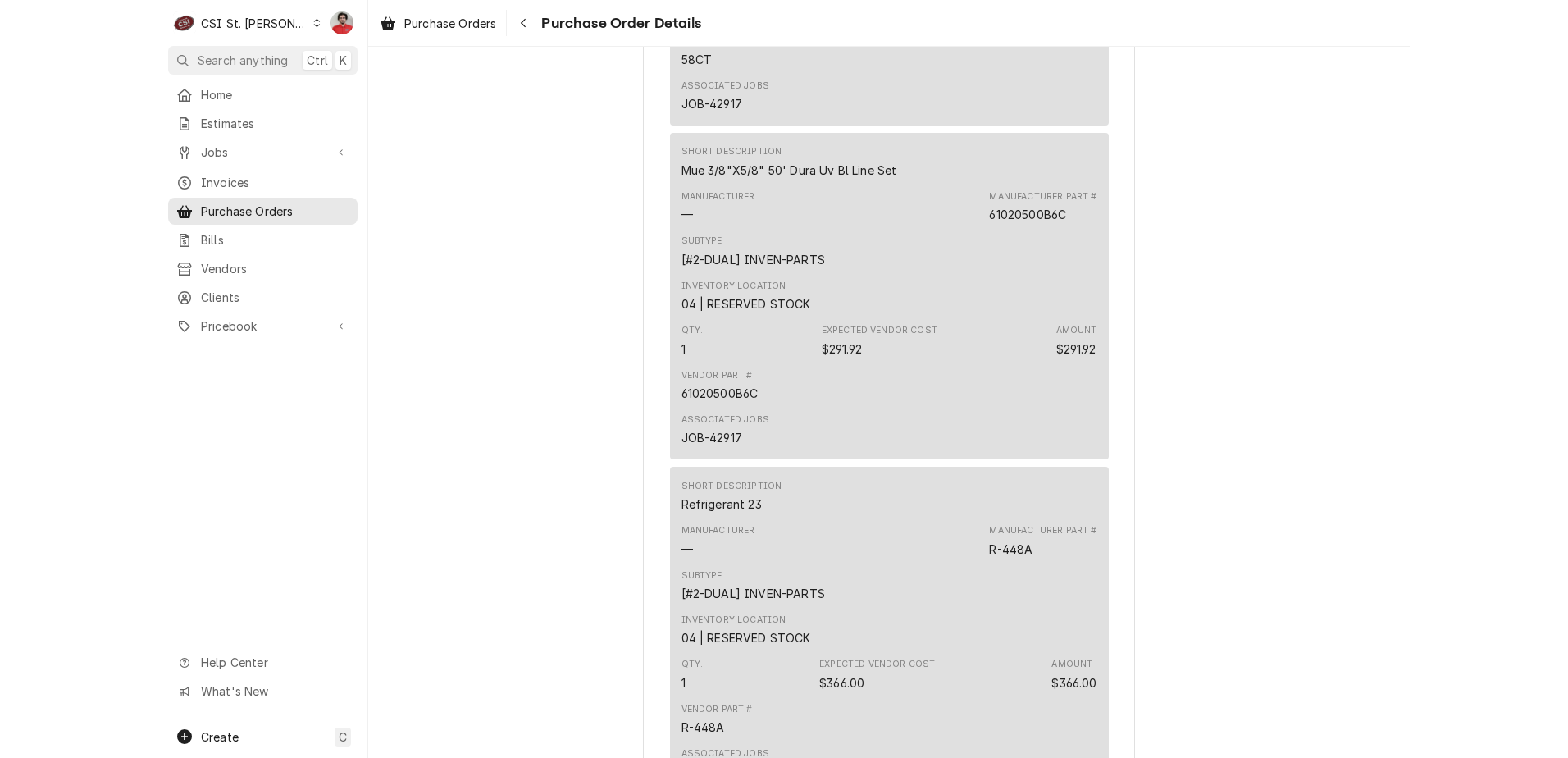
scroll to position [2917, 0]
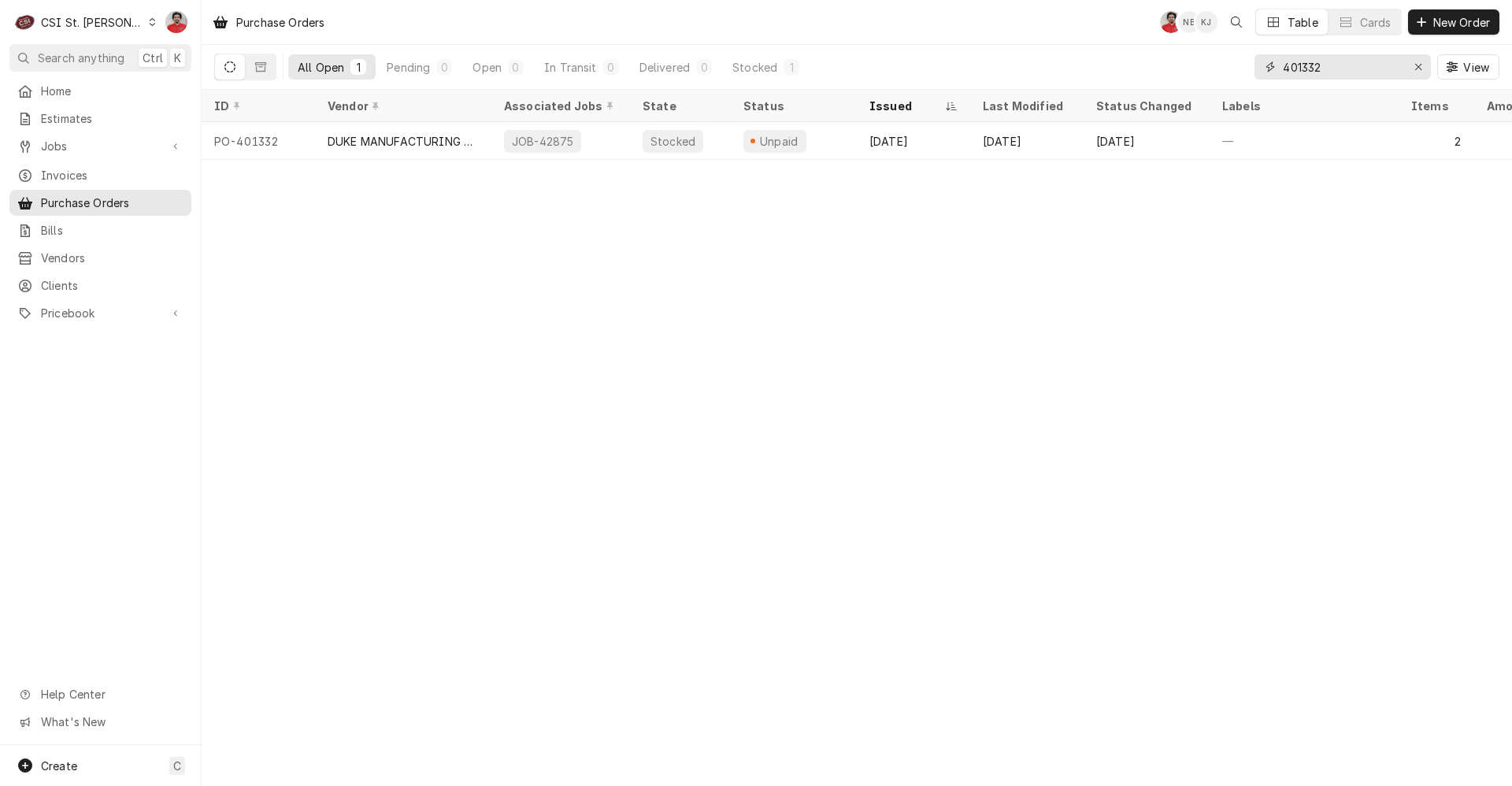
click at [1303, 67] on input "401332" at bounding box center [1342, 66] width 118 height 25
type input "401342"
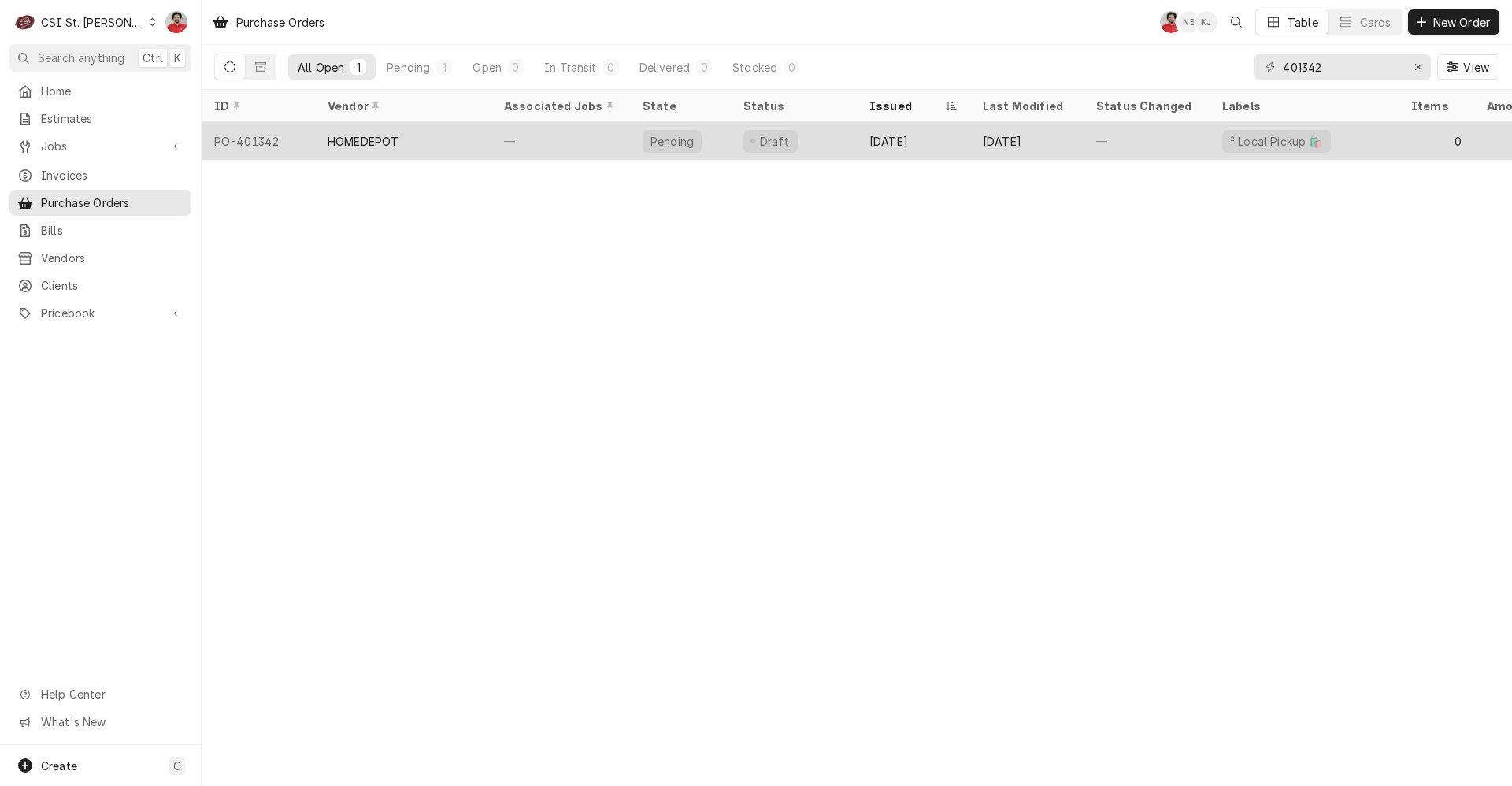
click at [958, 137] on div "Sep 25" at bounding box center [913, 141] width 113 height 37
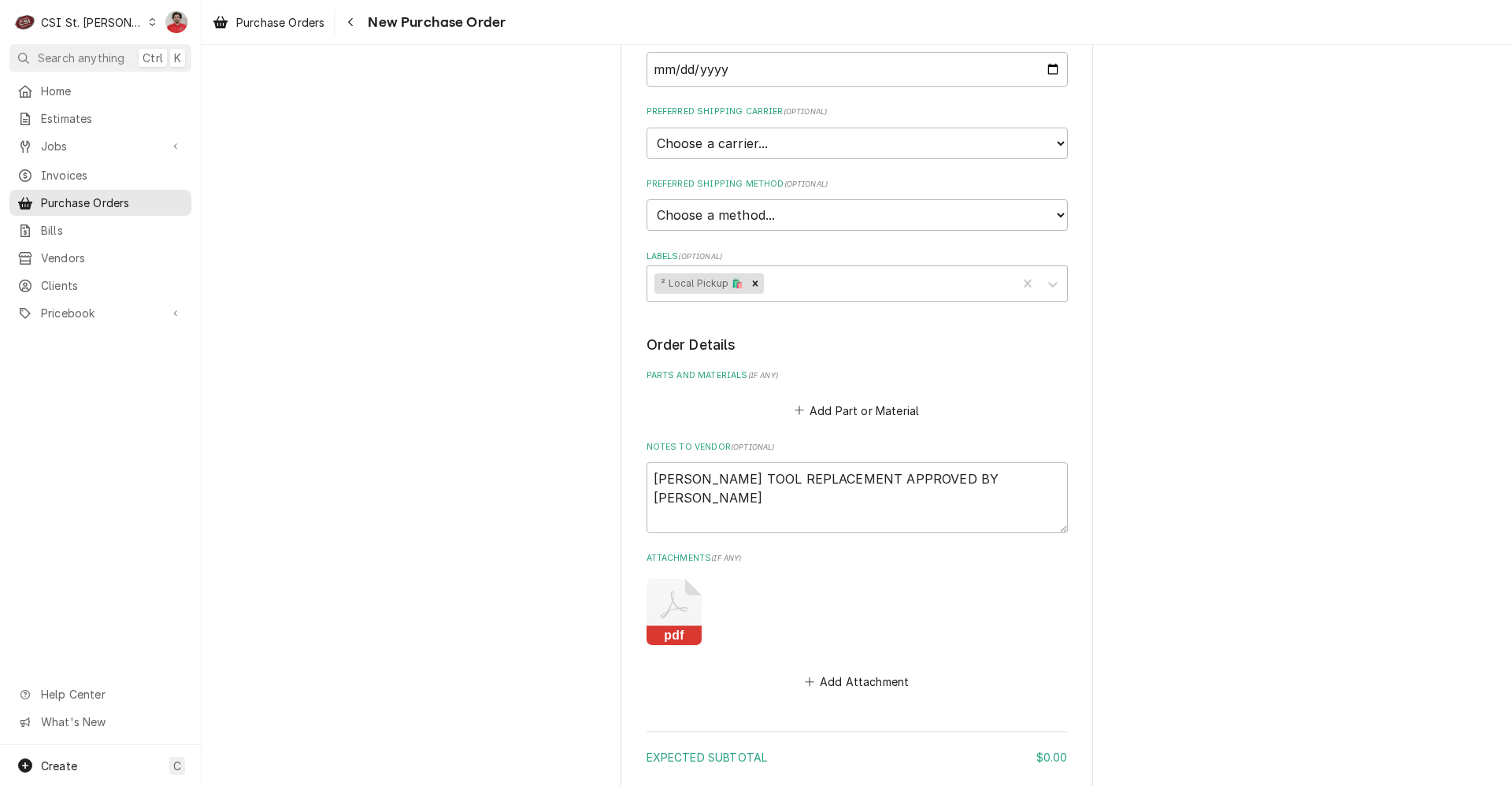
scroll to position [393, 0]
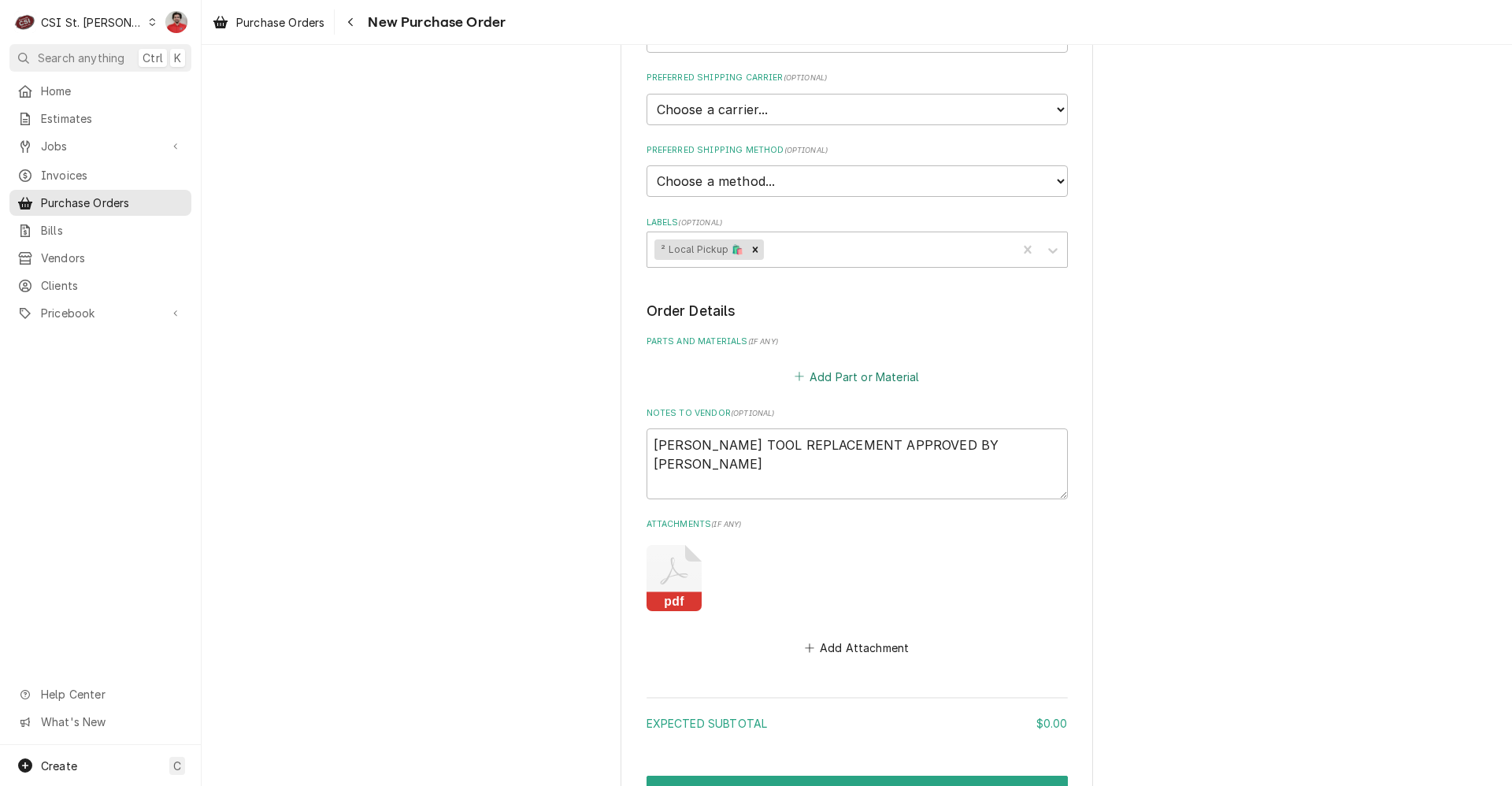
click at [890, 371] on button "Add Part or Material" at bounding box center [856, 377] width 130 height 22
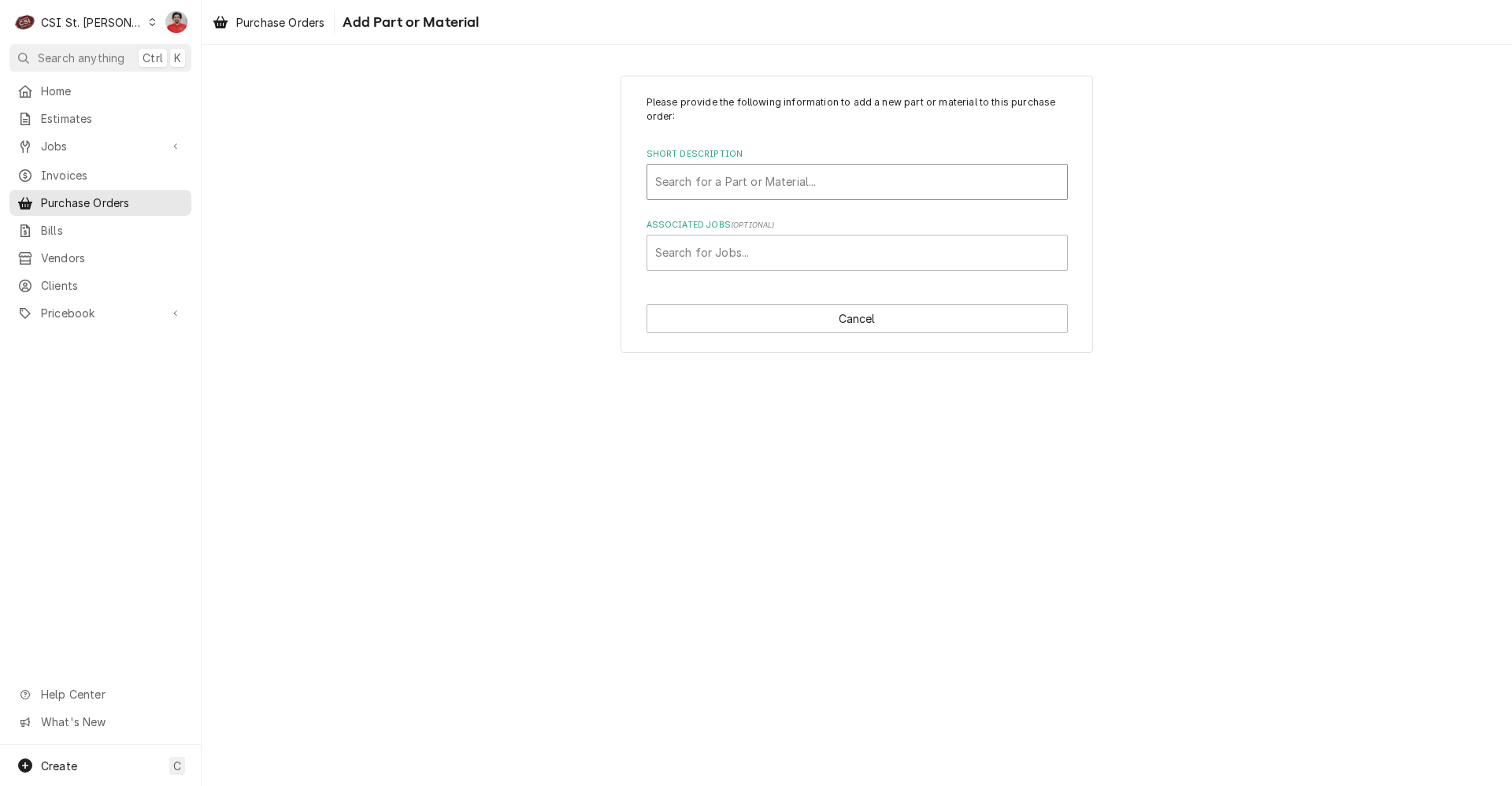
click at [799, 187] on div "Short Description" at bounding box center [857, 181] width 404 height 28
type input "Tool allowance"
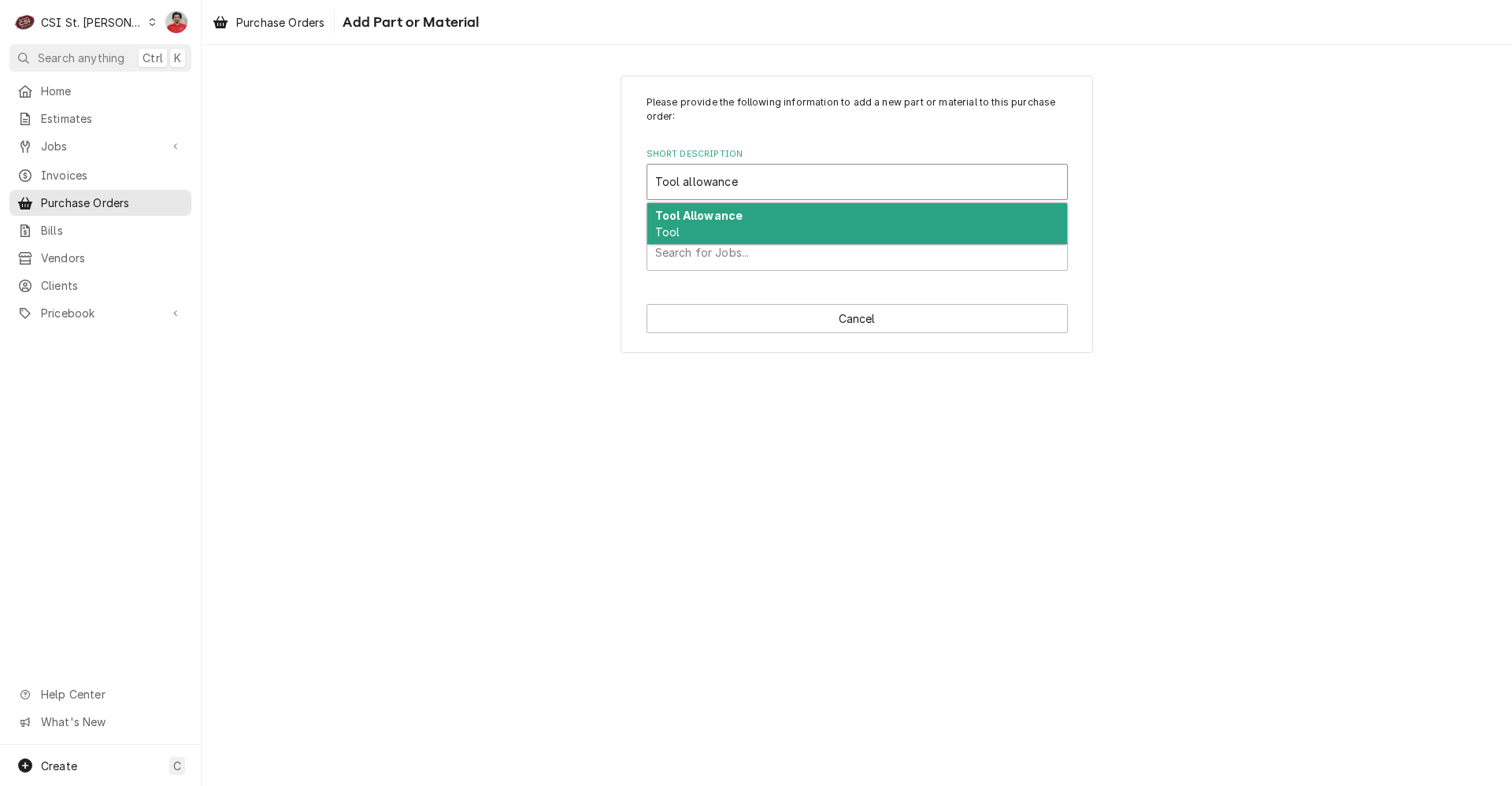
click at [791, 213] on div "Tool Allowance Tool" at bounding box center [857, 223] width 420 height 41
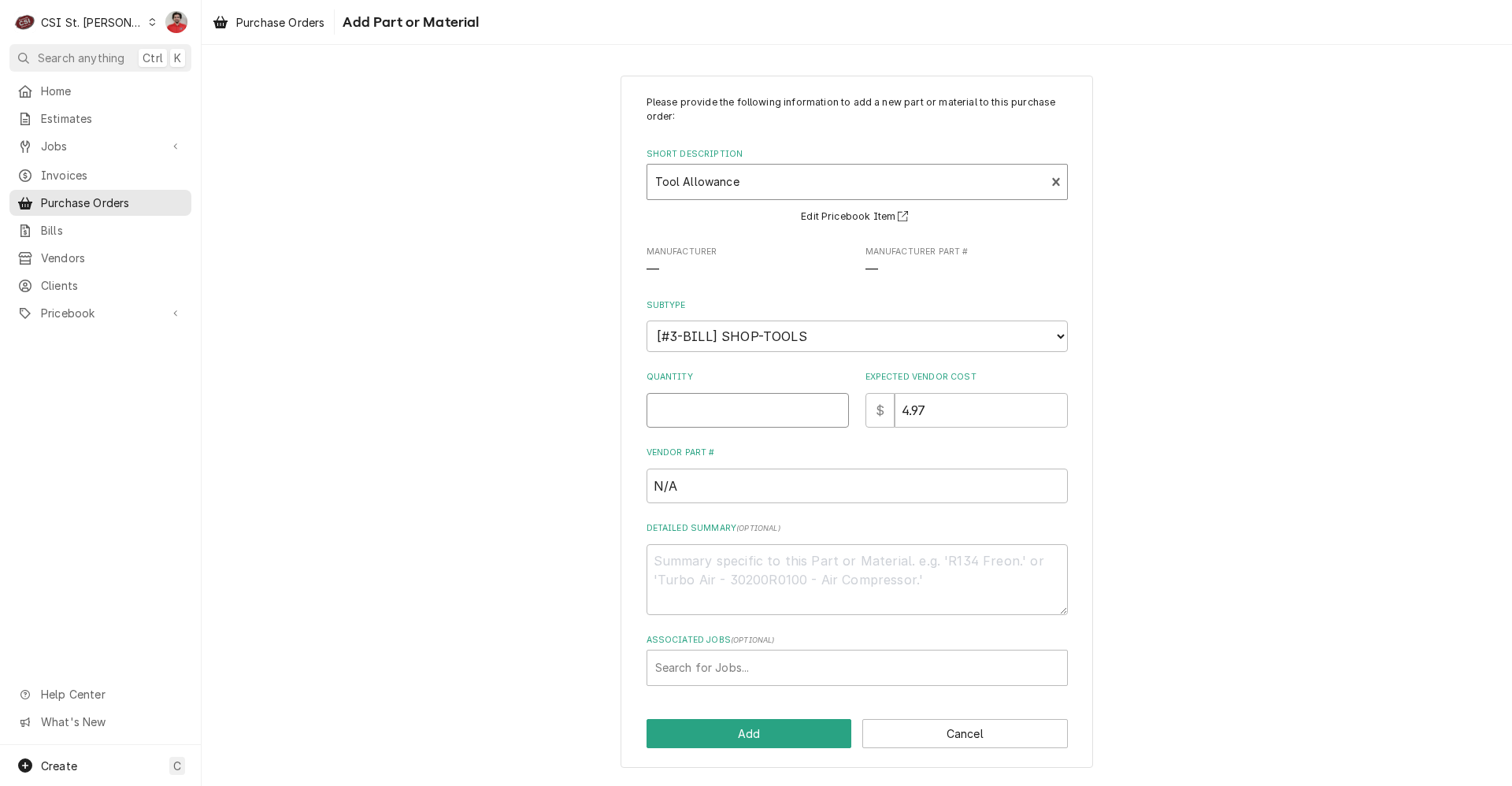
click at [777, 393] on input "Quantity" at bounding box center [747, 409] width 202 height 35
type textarea "x"
type input "1"
type textarea "x"
type input "2"
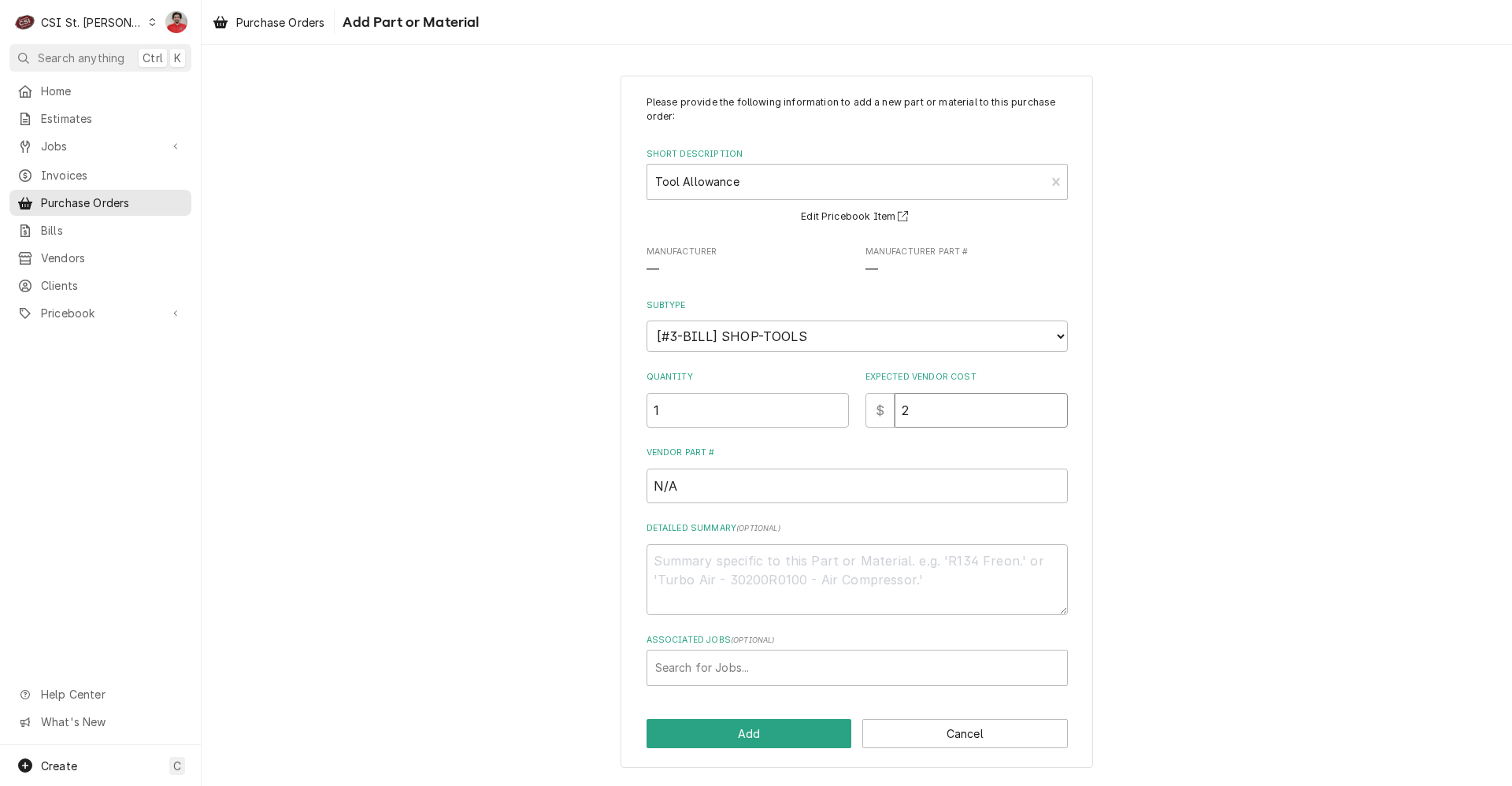
type textarea "x"
type input "29"
type textarea "x"
type input "29.9"
type textarea "x"
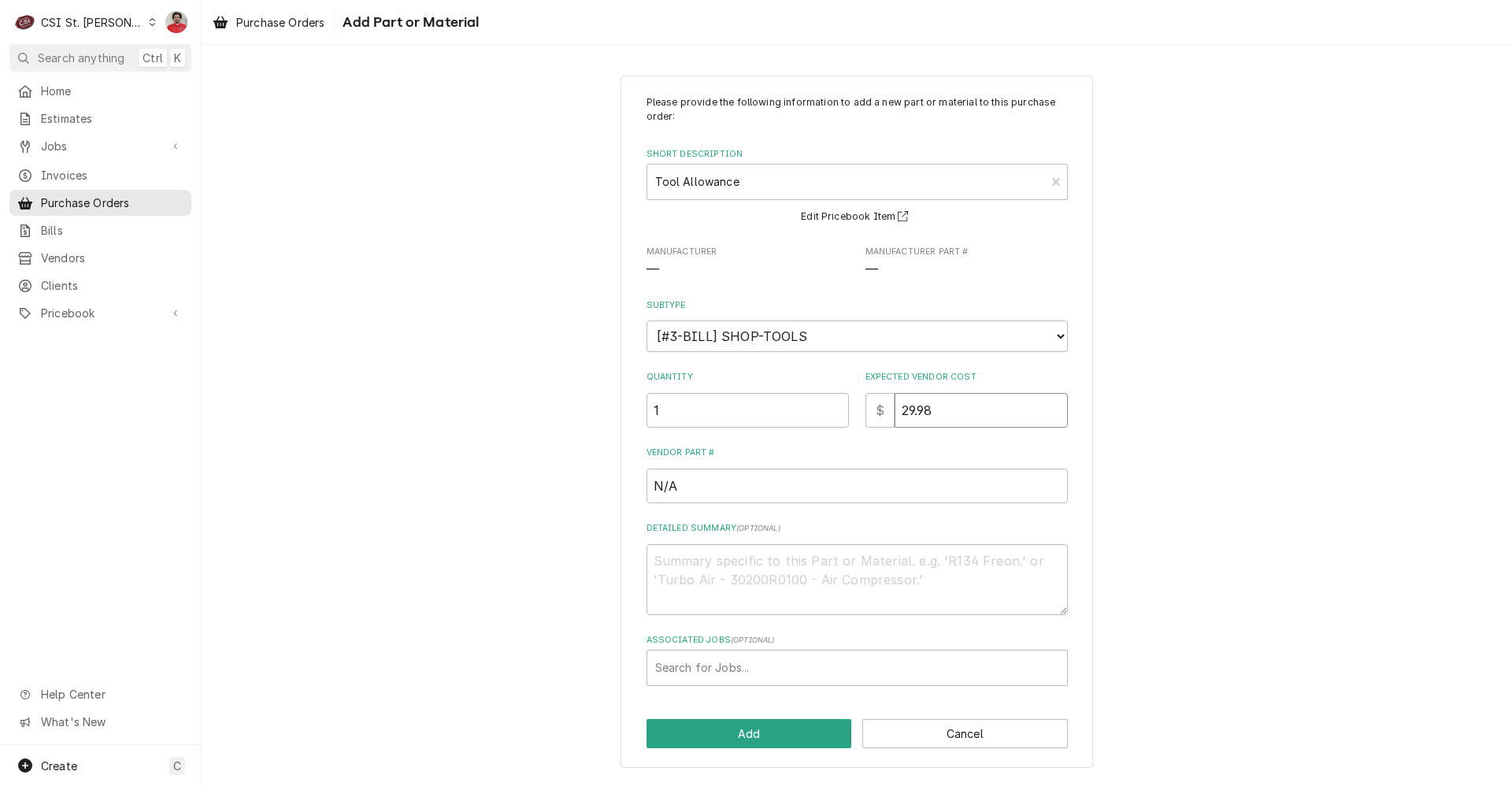
type input "29.98"
click at [726, 660] on div "Associated Jobs" at bounding box center [857, 667] width 404 height 28
click at [742, 564] on textarea "Detailed Summary ( optional )" at bounding box center [857, 579] width 422 height 71
type textarea "x"
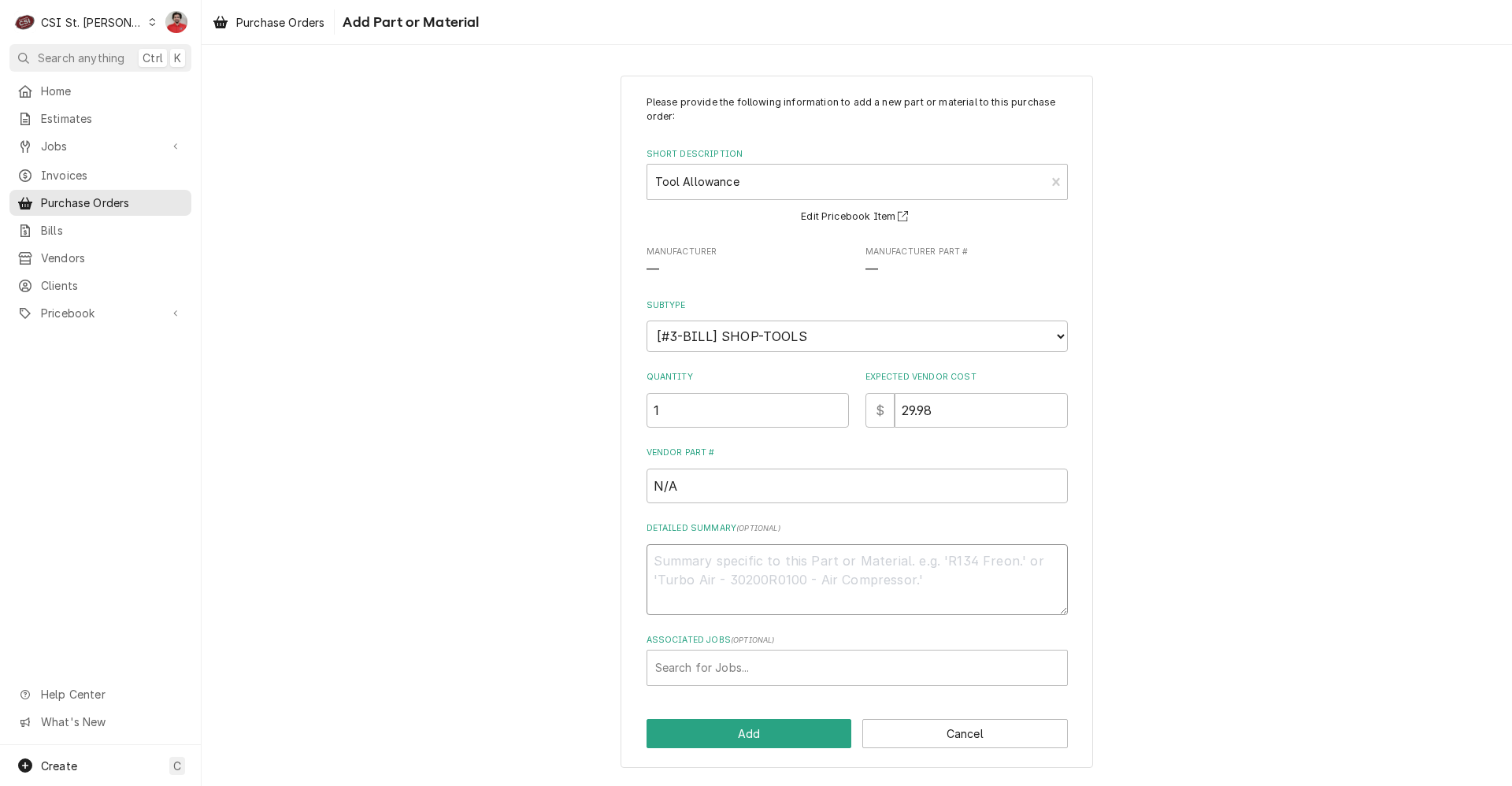
type textarea "T"
type textarea "x"
type textarea "Th"
type textarea "x"
type textarea "Tho"
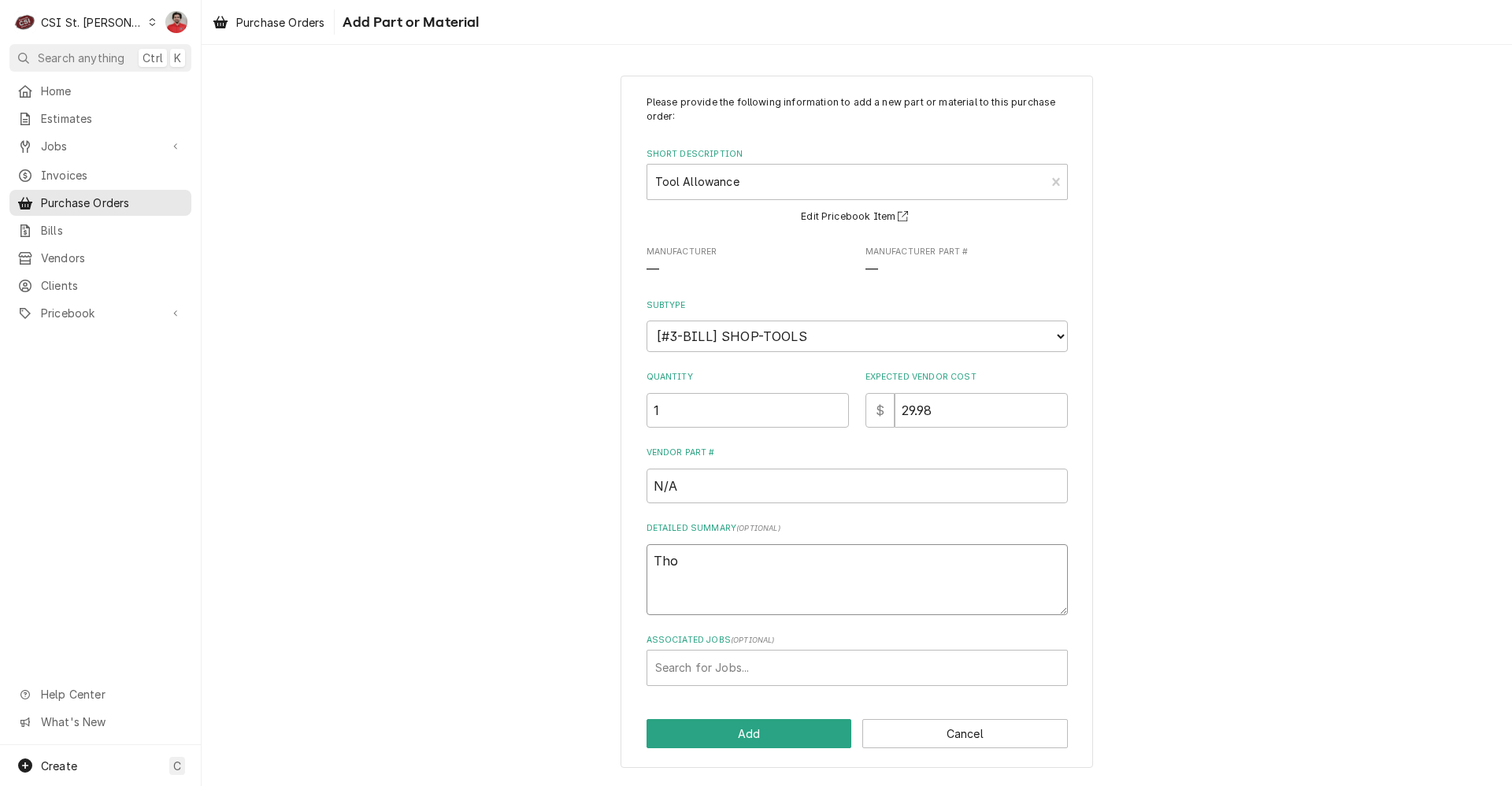
type textarea "x"
type textarea "Thom"
type textarea "x"
type textarea "Thoma"
type textarea "x"
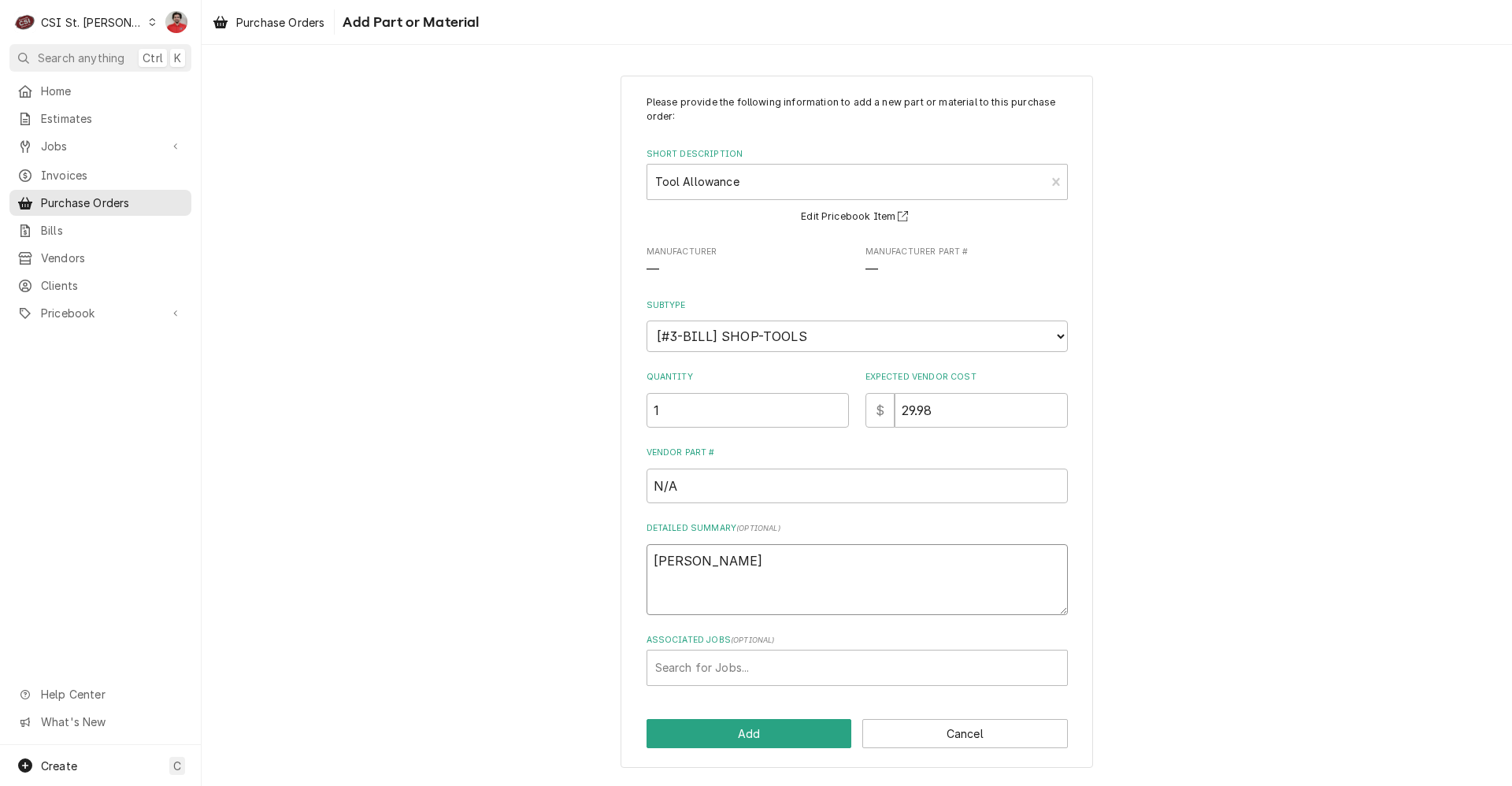
type textarea "Thomas"
type textarea "x"
type textarea "Thomas"
type textarea "x"
type textarea "Thomas F"
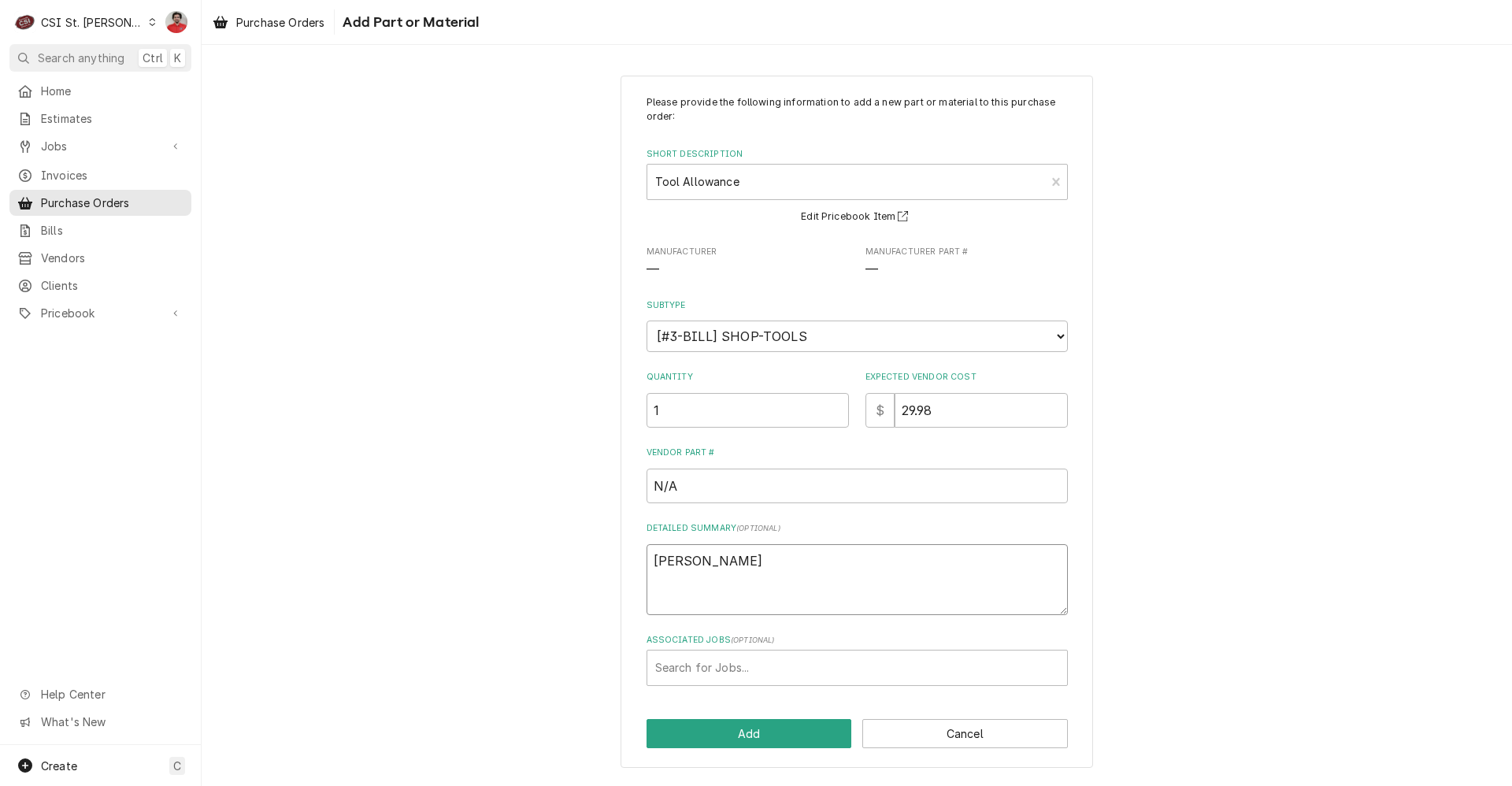
type textarea "x"
type textarea "Thomas Fo"
type textarea "x"
type textarea "Thomas Fon"
type textarea "x"
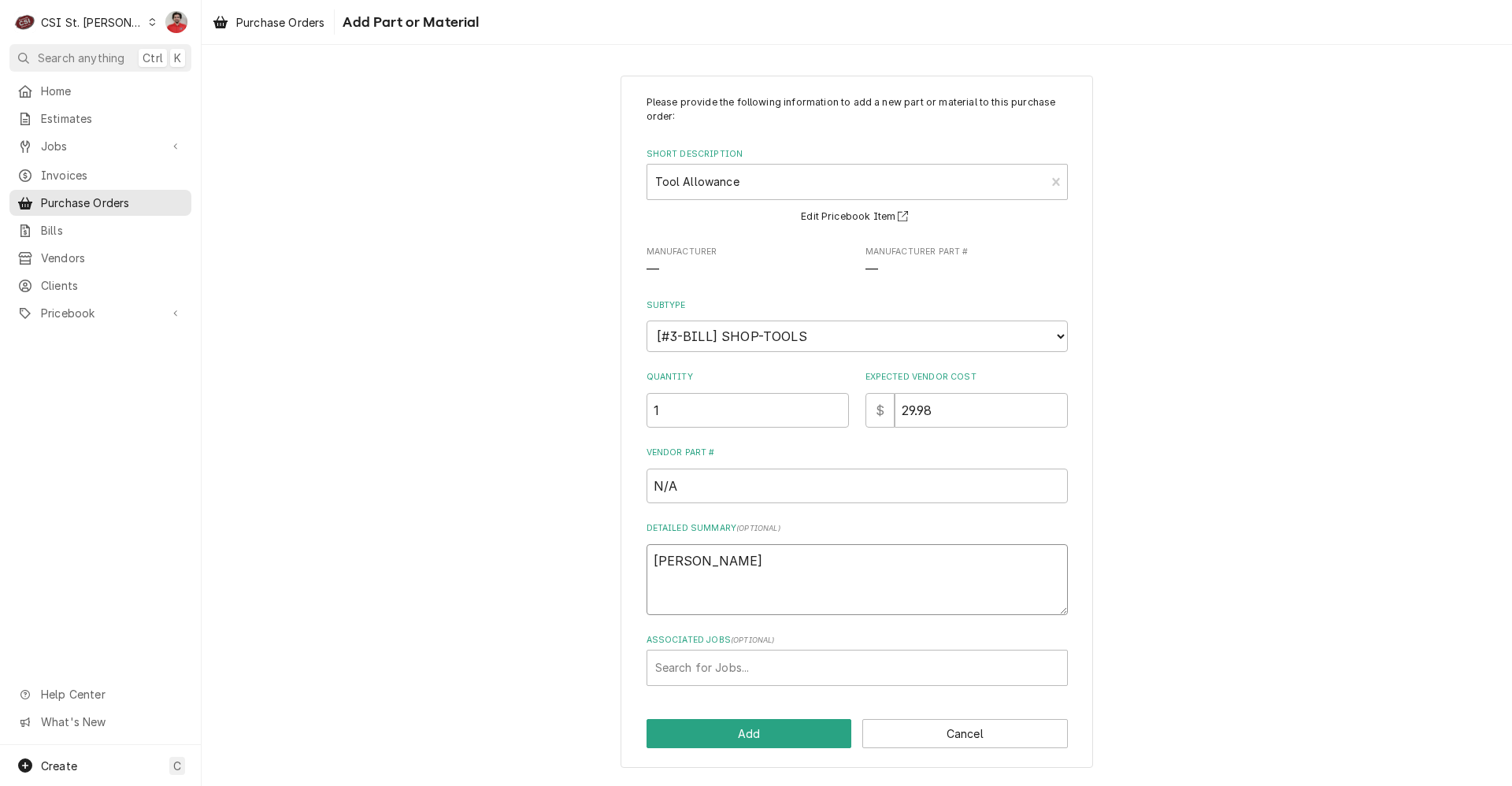
type textarea "Thomas Font"
type textarea "x"
type textarea "Thomas Fonte"
type textarea "x"
type textarea "Thomas Fonte"
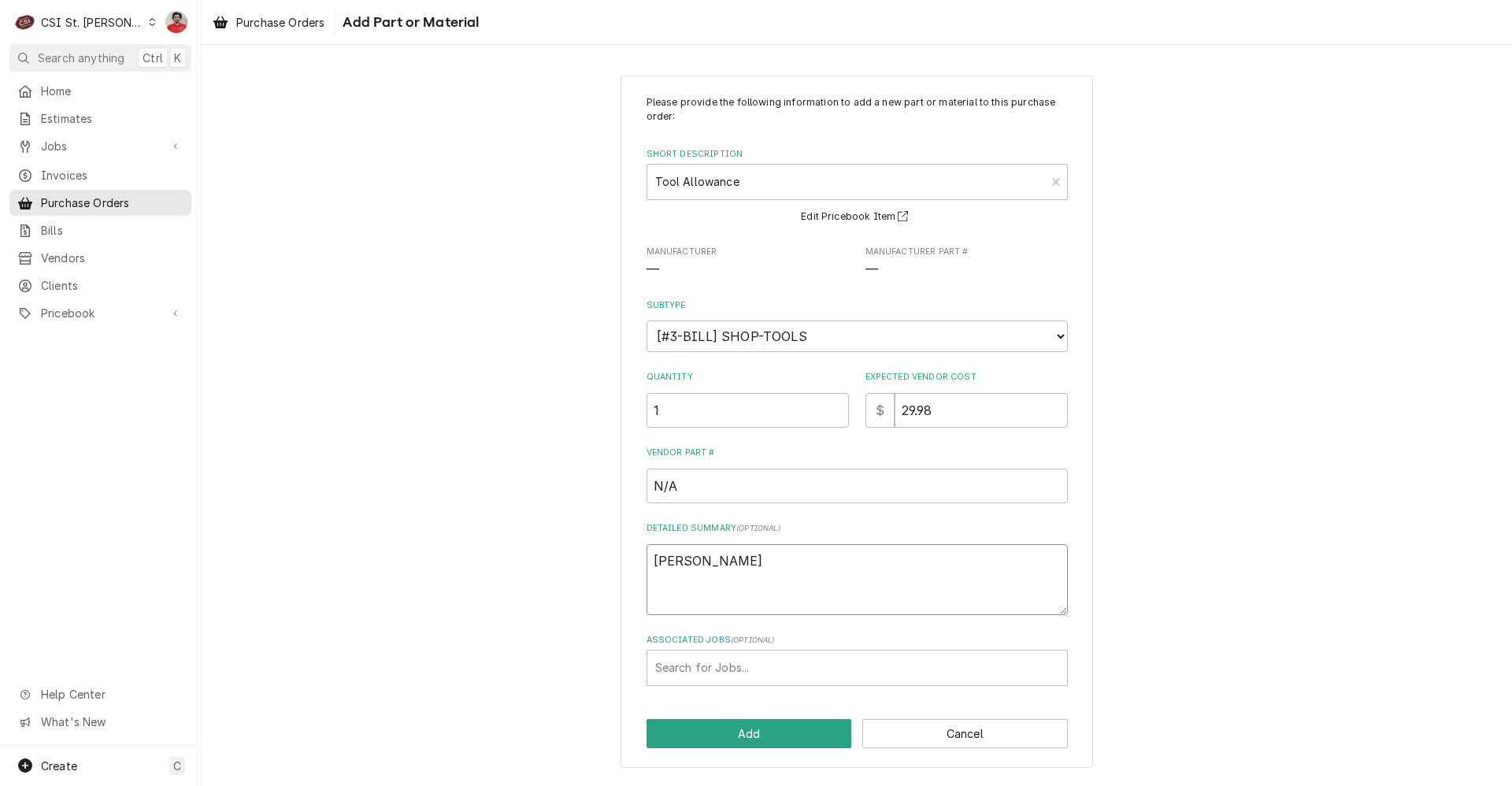
click at [871, 563] on textarea "Thomas Fonte" at bounding box center [857, 579] width 422 height 71
type textarea "x"
type textarea "Thomas Fonte 0"
type textarea "x"
type textarea "Thomas Fonte"
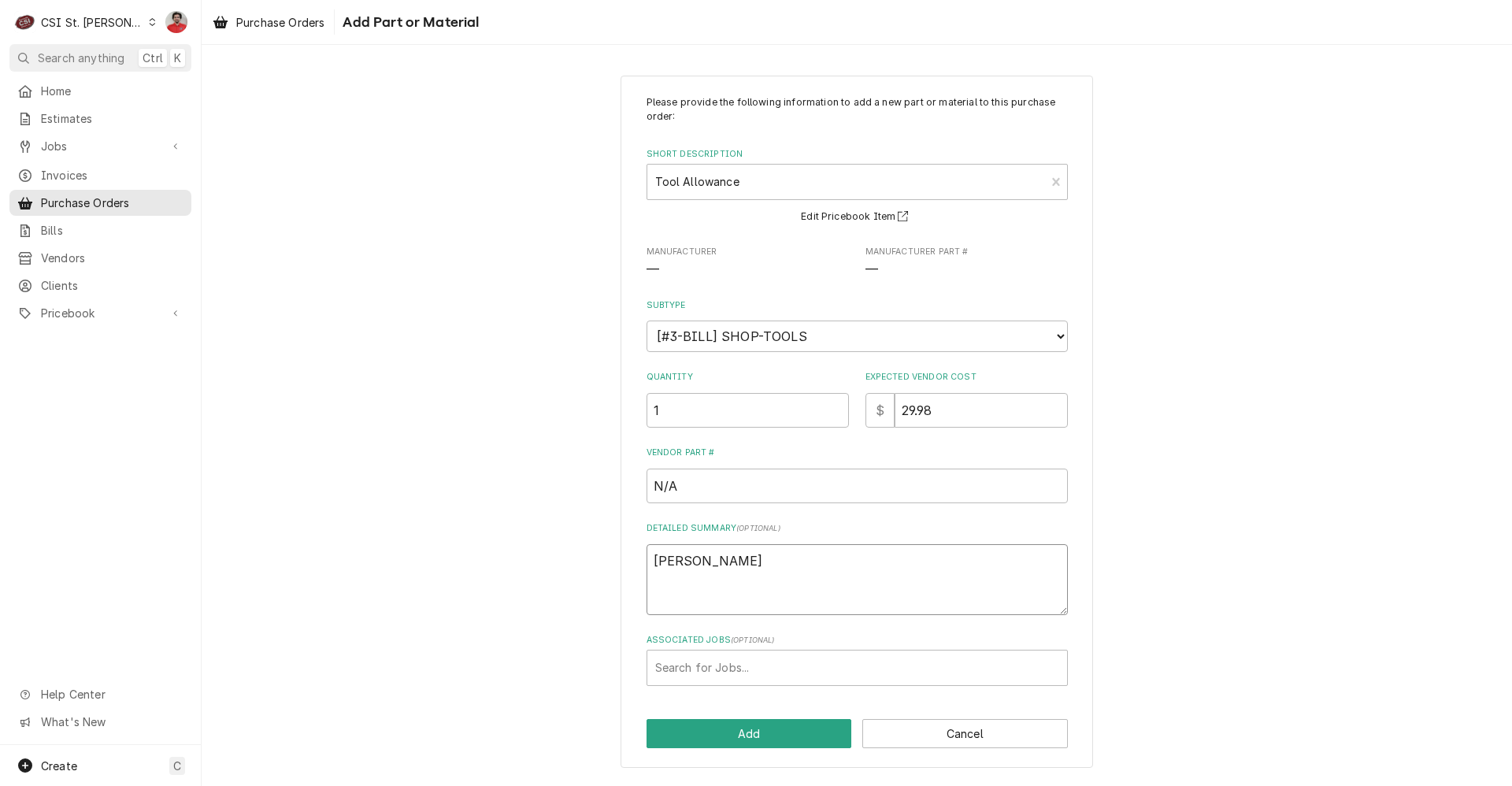
type textarea "x"
type textarea "Thomas Fonte -"
type textarea "x"
type textarea "Thomas Fonte -"
type textarea "x"
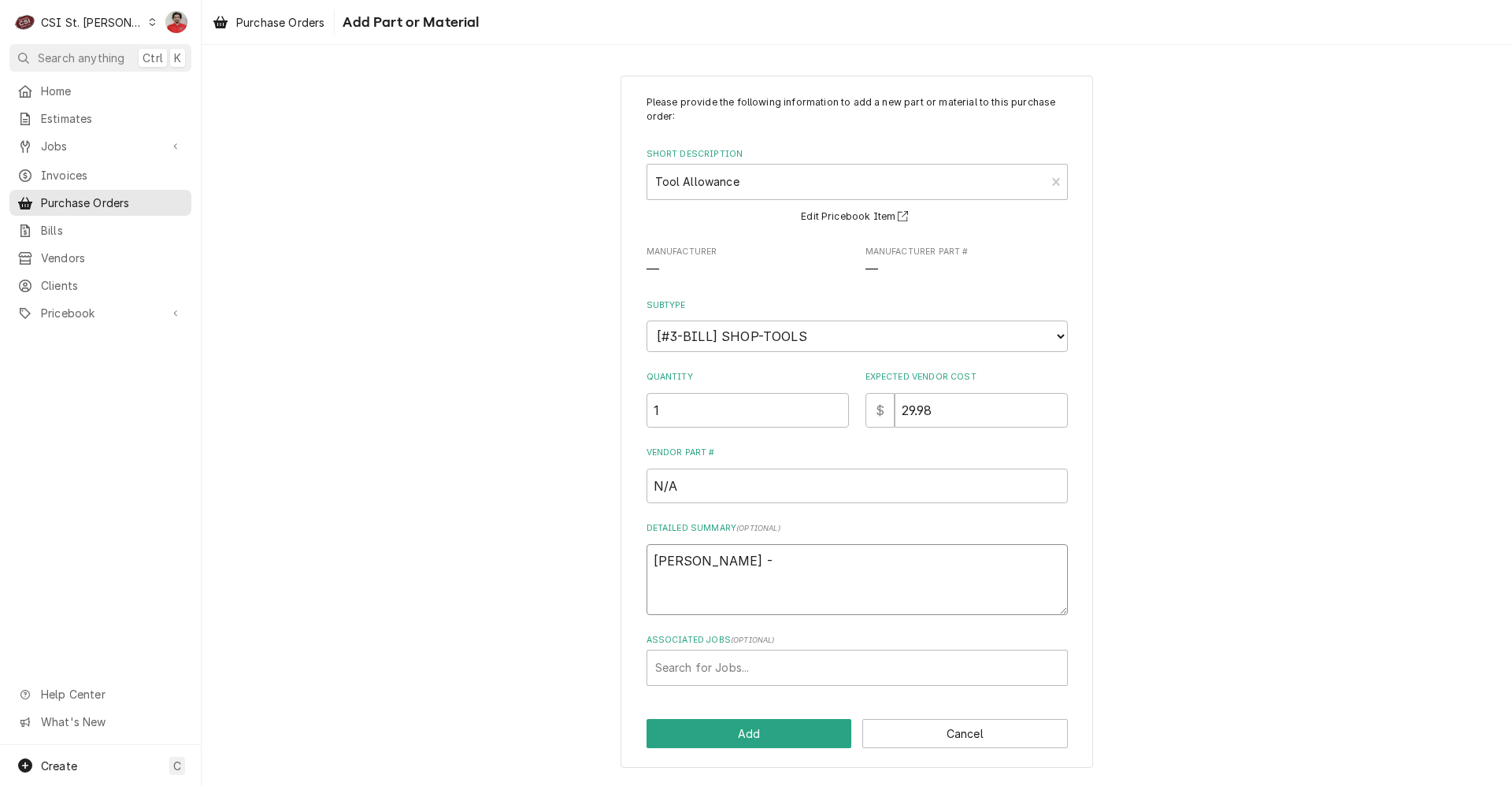
type textarea "Thomas Fonte - H"
type textarea "x"
type textarea "Thomas Fonte - HO"
type textarea "x"
type textarea "Thomas Fonte - HOs"
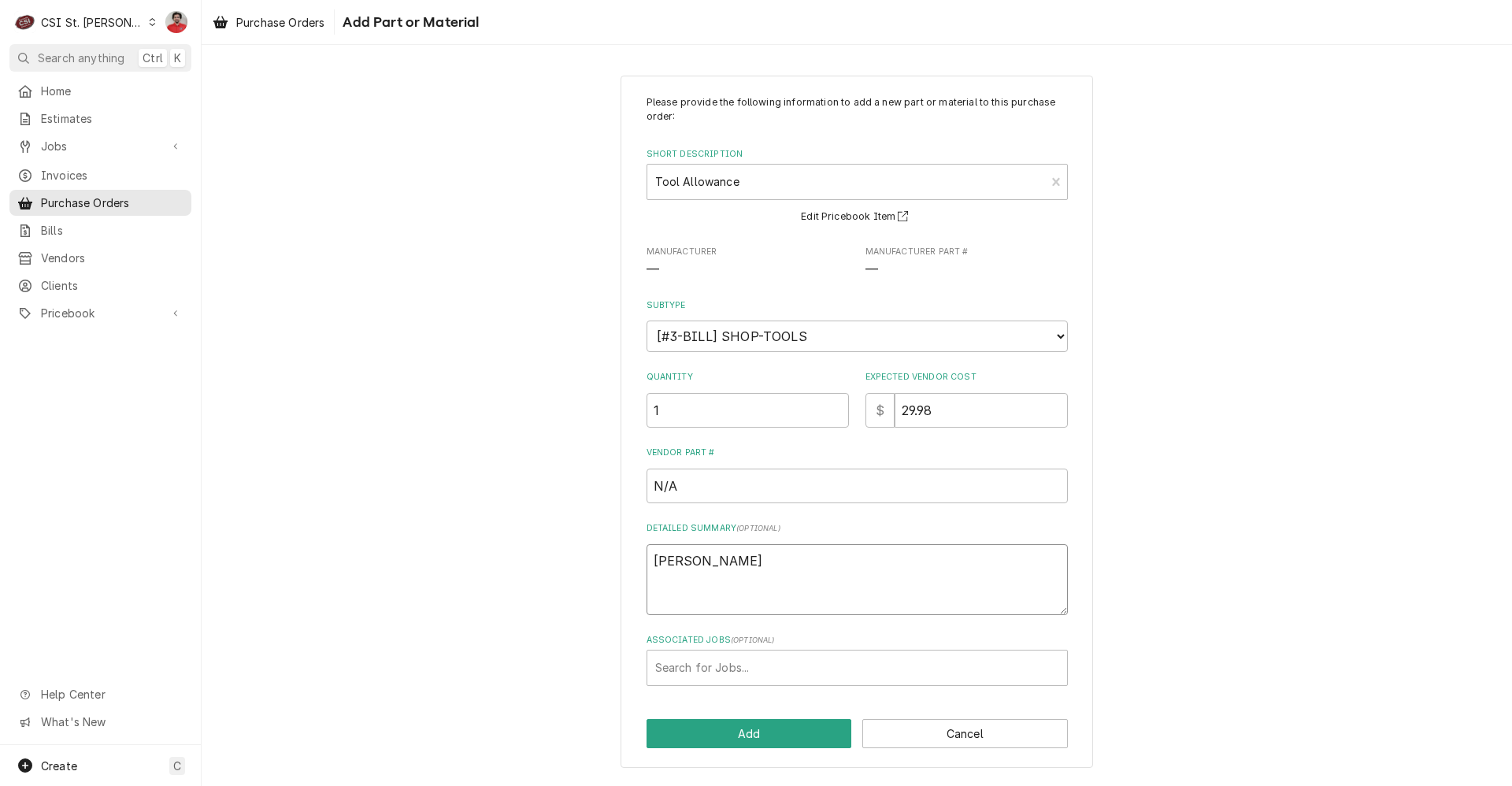
type textarea "x"
type textarea "Thomas Fonte - HOse"
type textarea "x"
type textarea "Thomas Fonte - HOs"
type textarea "x"
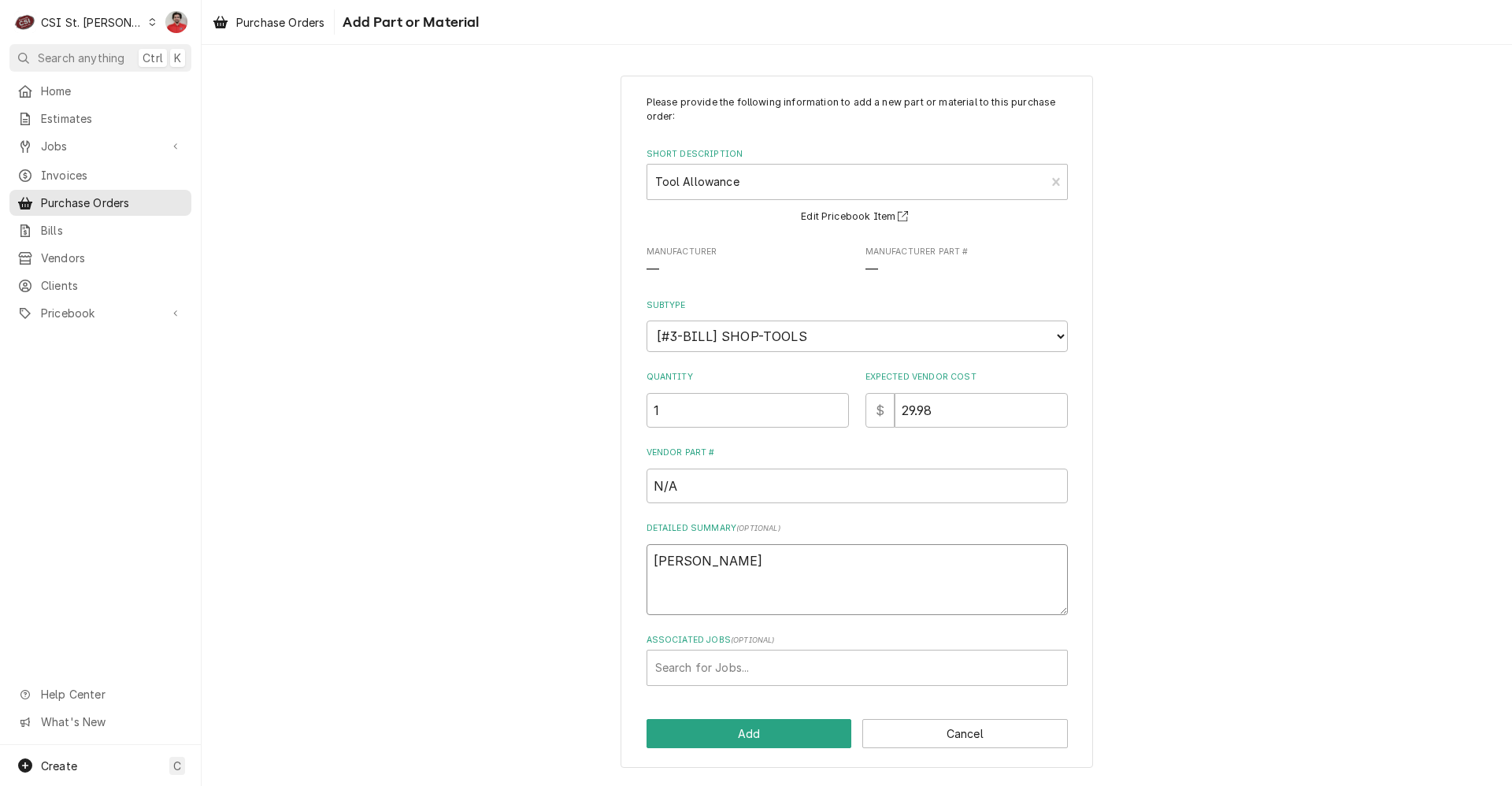
type textarea "Thomas Fonte - HO"
type textarea "x"
type textarea "Thomas Fonte - H"
type textarea "x"
type textarea "Thomas Fonte - Ho"
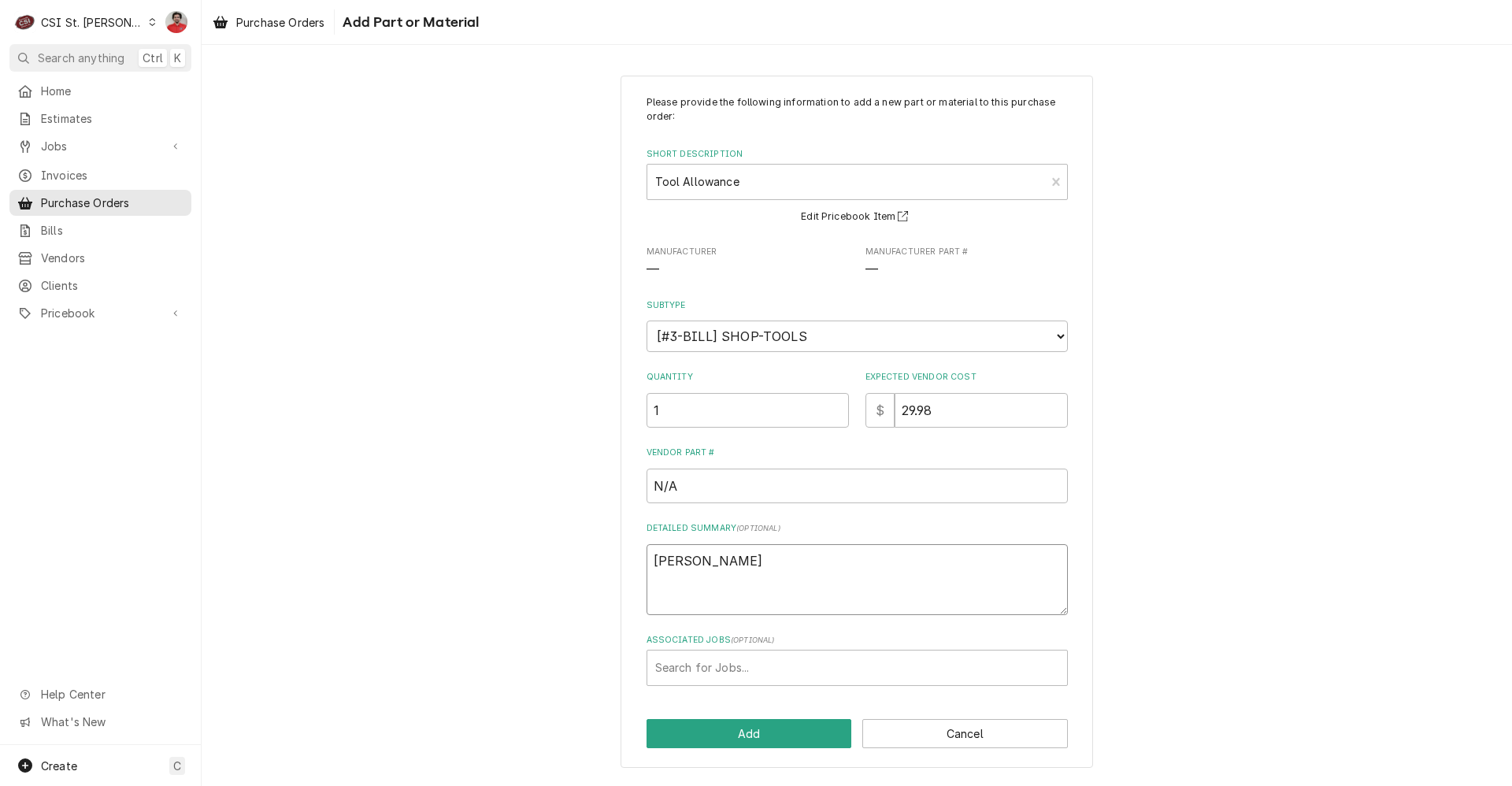
type textarea "x"
type textarea "Thomas Fonte - Hos"
type textarea "x"
type textarea "Thomas Fonte - Hose"
click at [736, 727] on button "Add" at bounding box center [749, 733] width 206 height 29
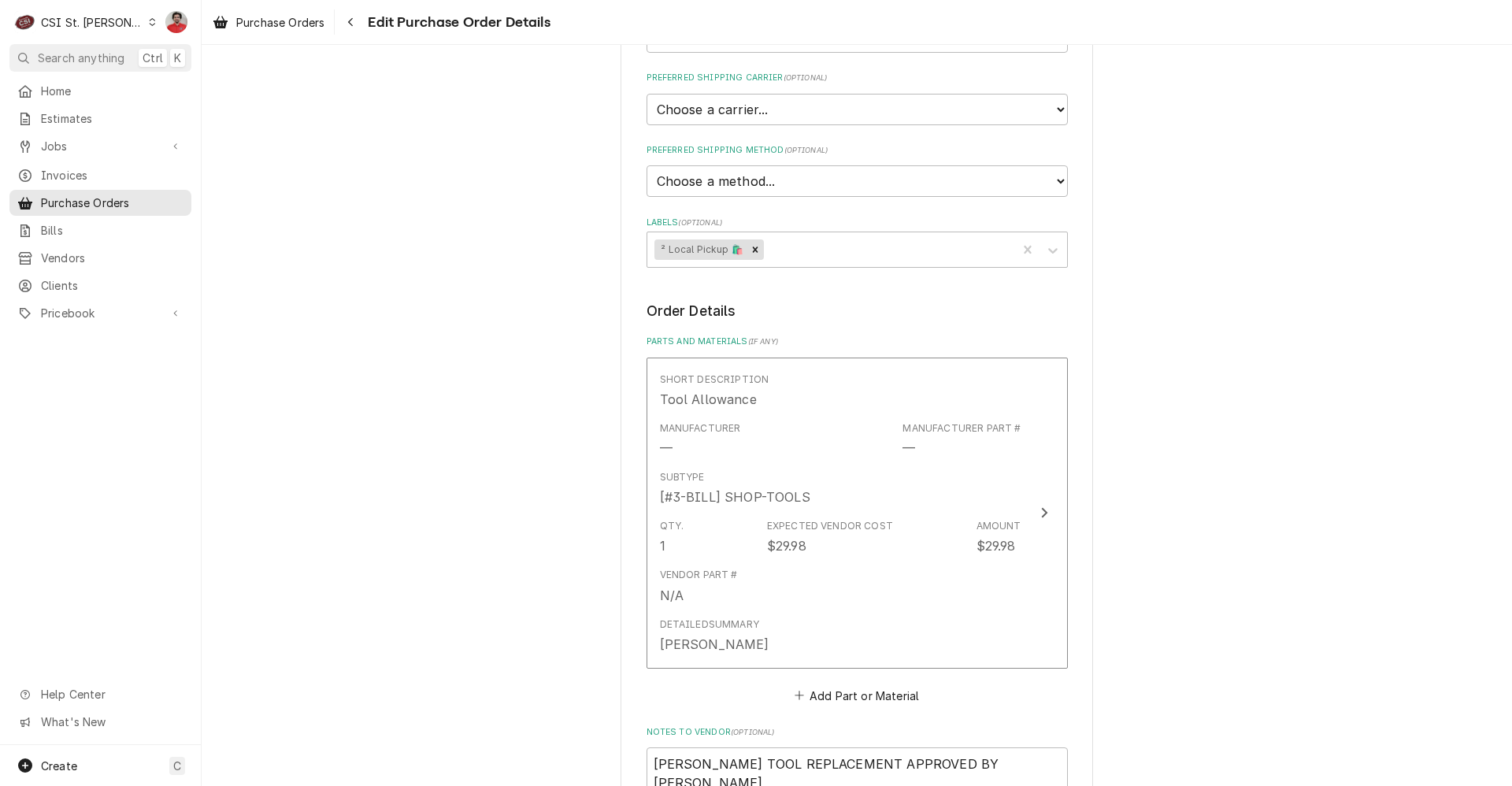
scroll to position [921, 0]
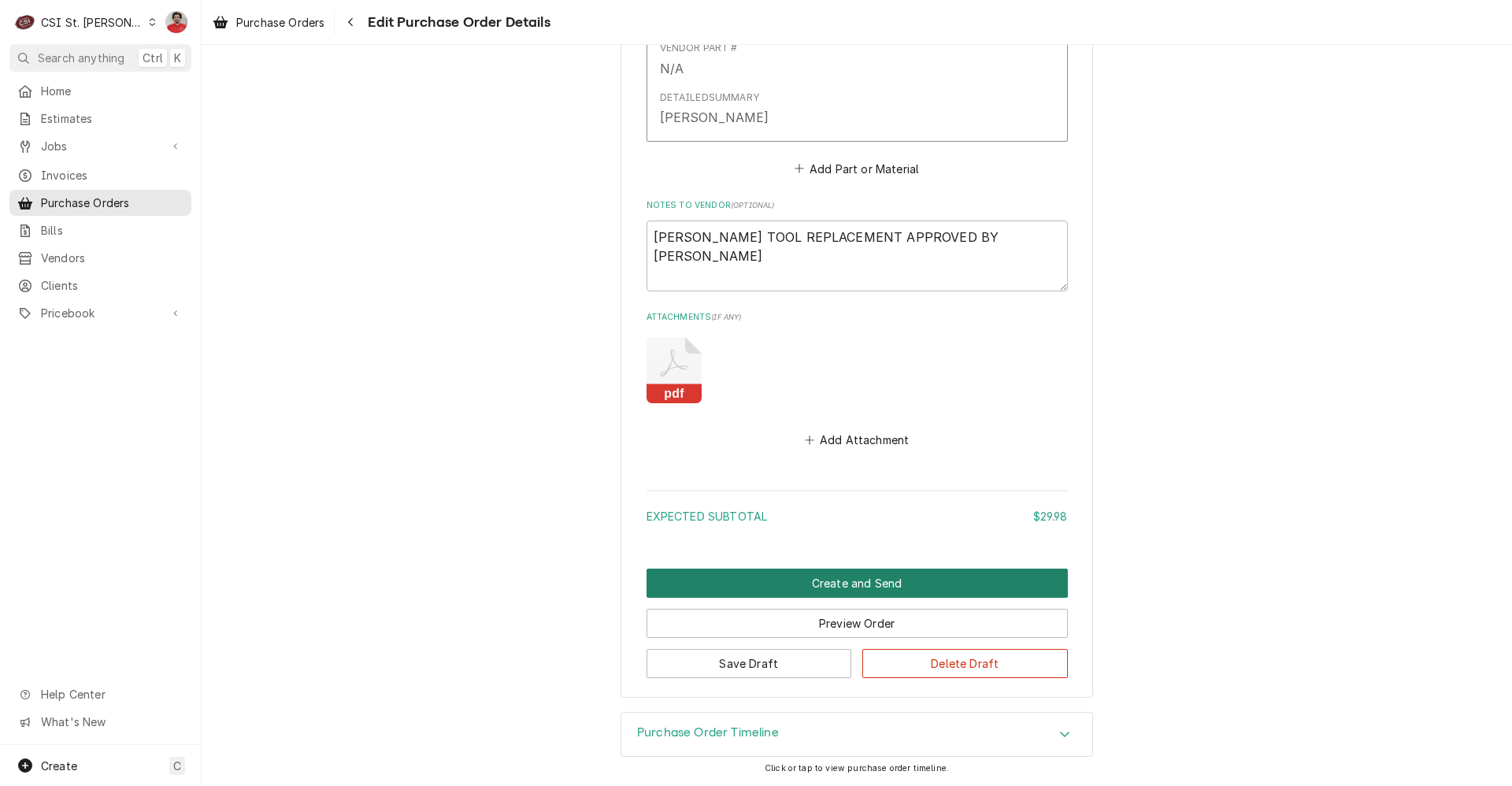
click at [900, 587] on button "Create and Send" at bounding box center [857, 582] width 422 height 29
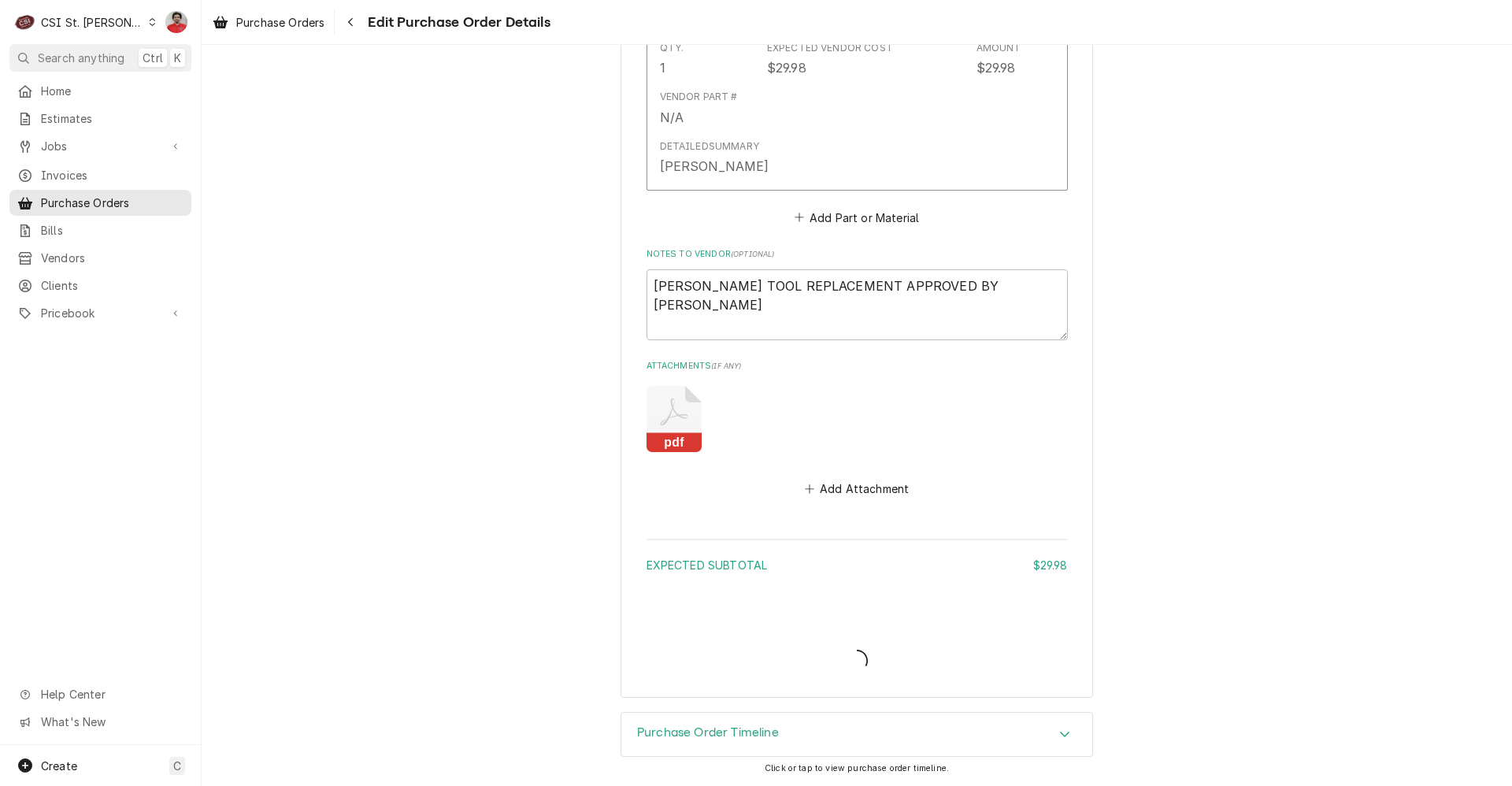
type textarea "x"
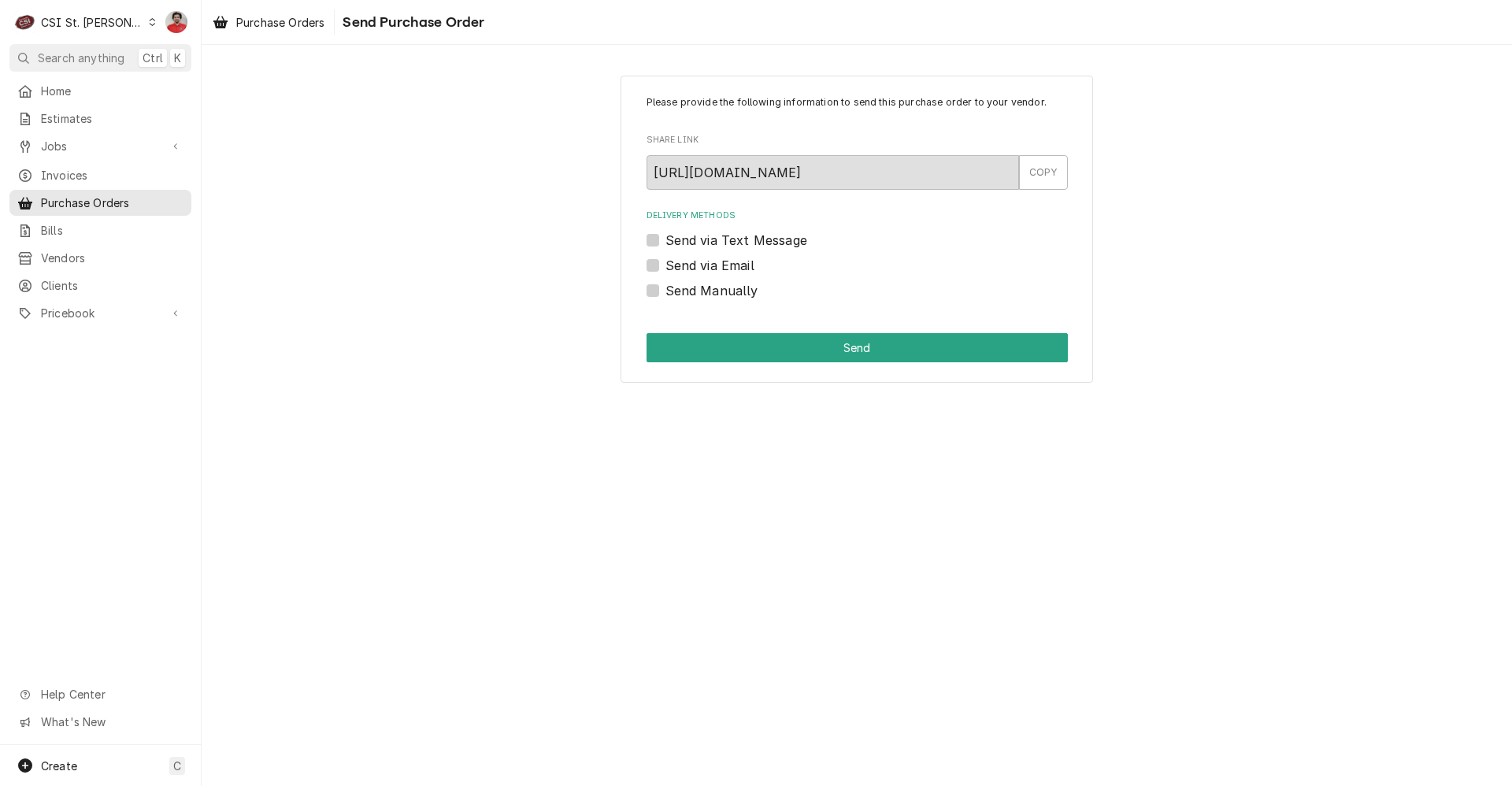
click at [666, 290] on label "Send Manually" at bounding box center [712, 291] width 93 height 19
click at [666, 290] on input "Send Manually" at bounding box center [876, 298] width 422 height 35
checkbox input "true"
click at [746, 339] on button "Send" at bounding box center [857, 347] width 422 height 29
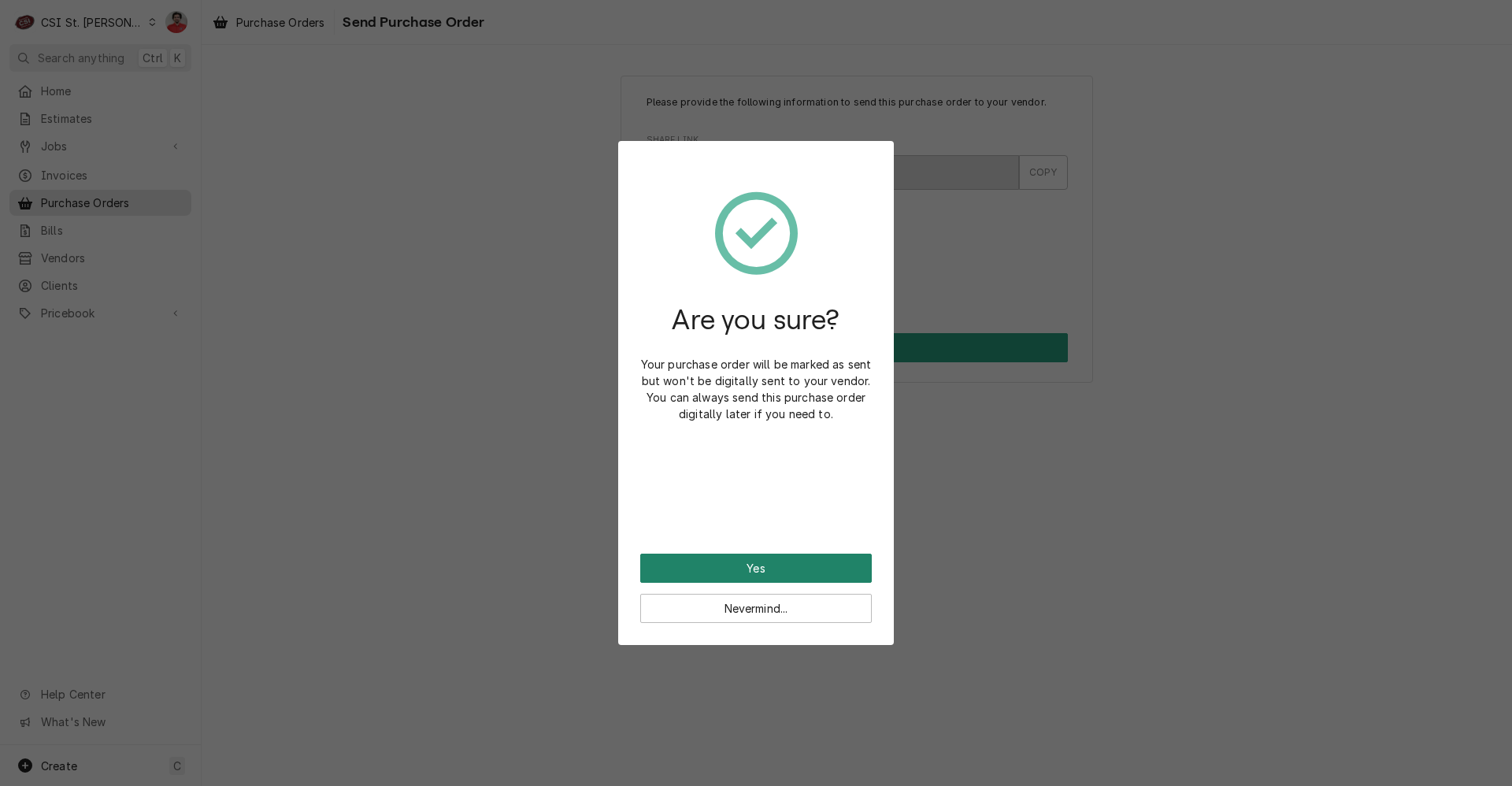
click at [745, 571] on button "Yes" at bounding box center [756, 567] width 232 height 29
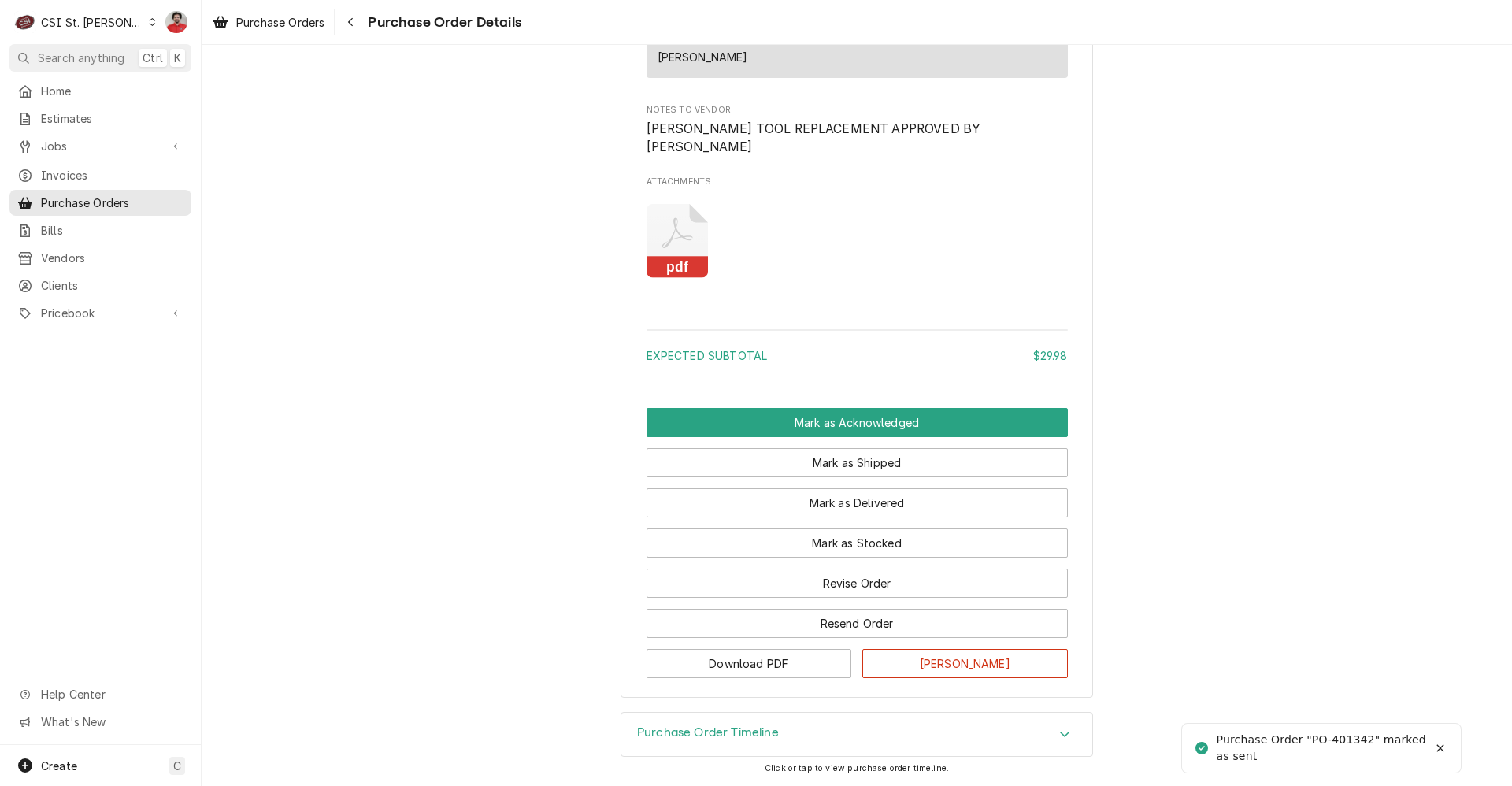
scroll to position [1193, 0]
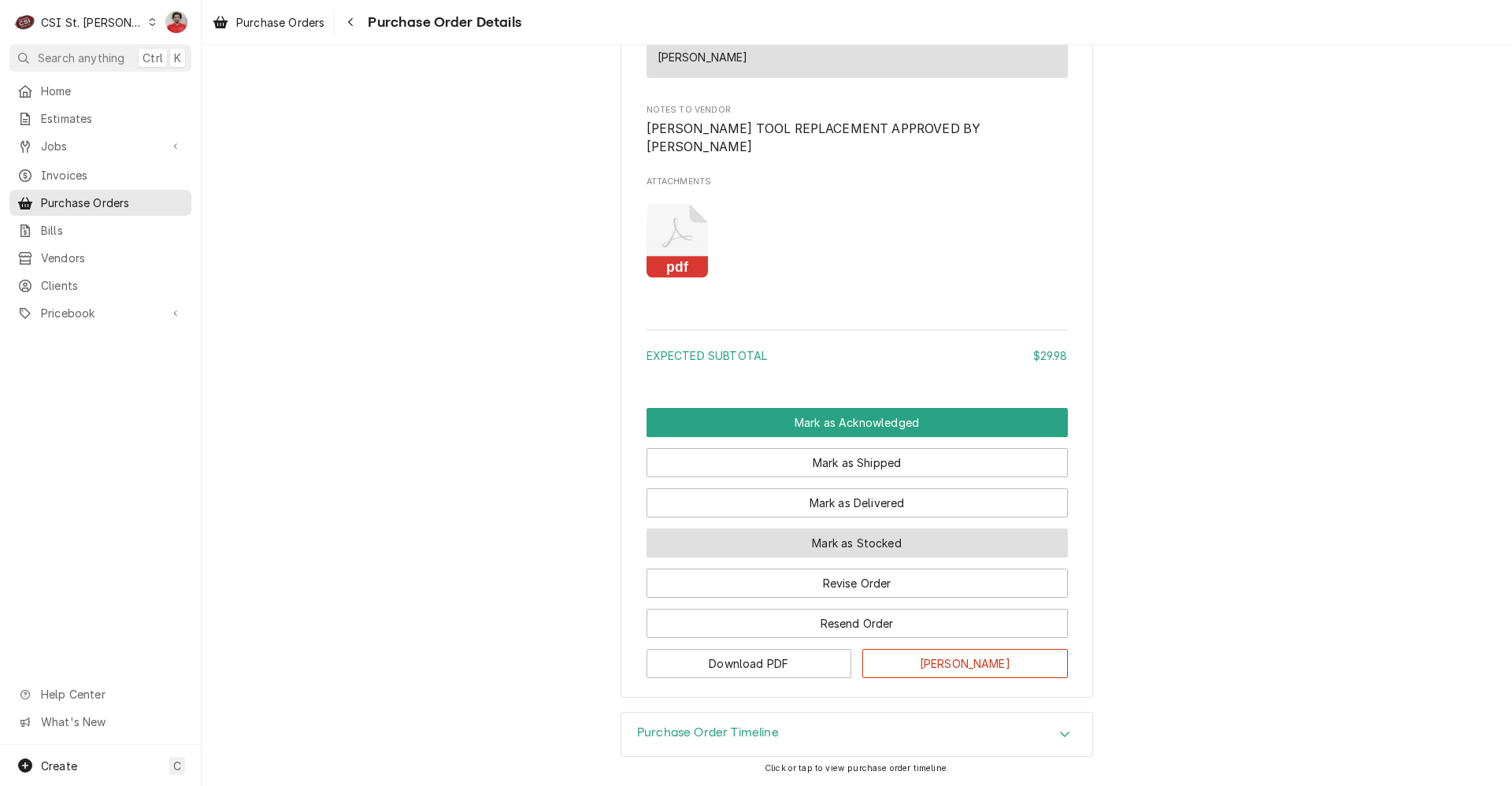
click at [754, 537] on button "Mark as Stocked" at bounding box center [857, 542] width 422 height 29
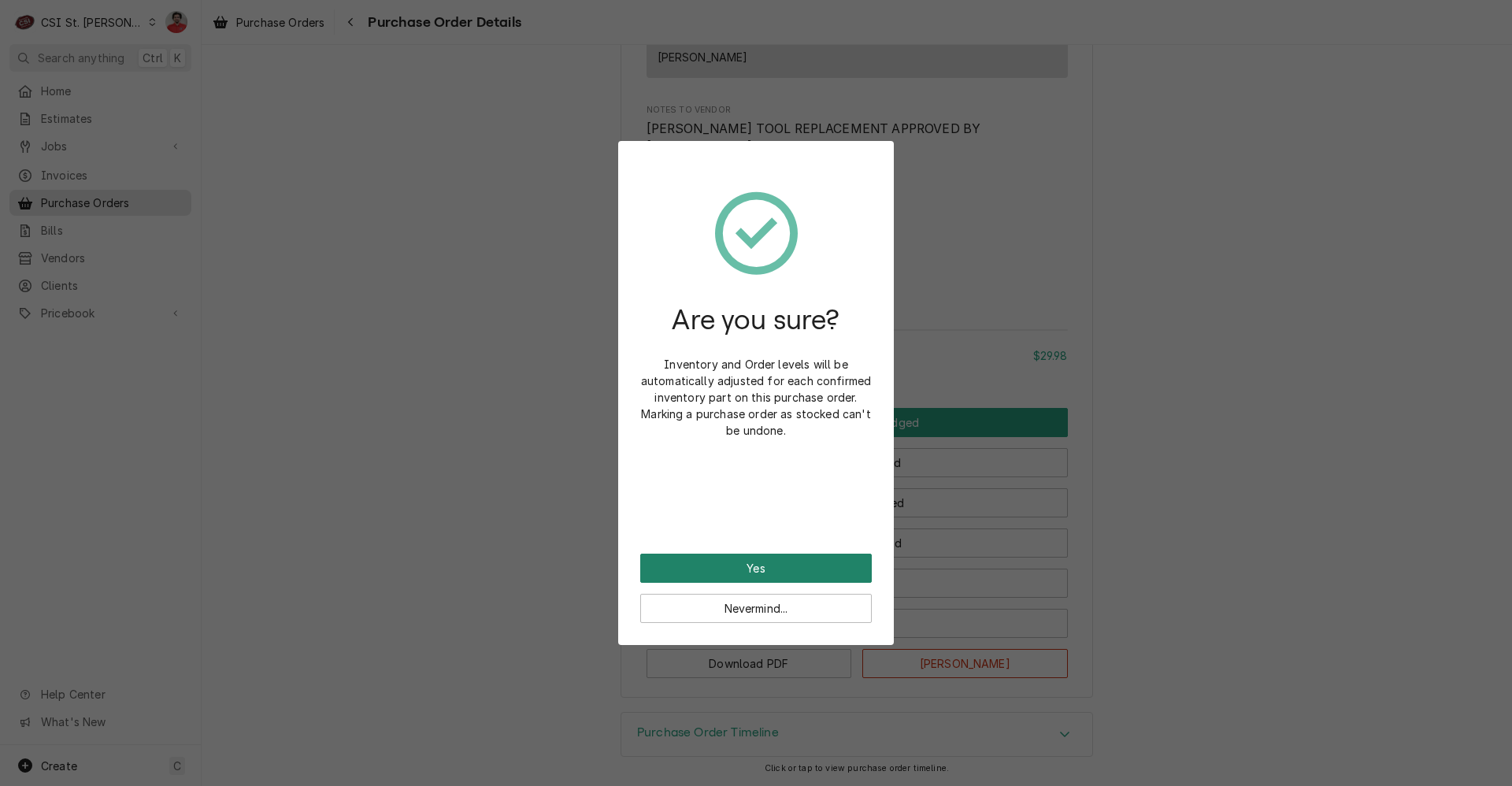
click at [765, 569] on button "Yes" at bounding box center [756, 567] width 232 height 29
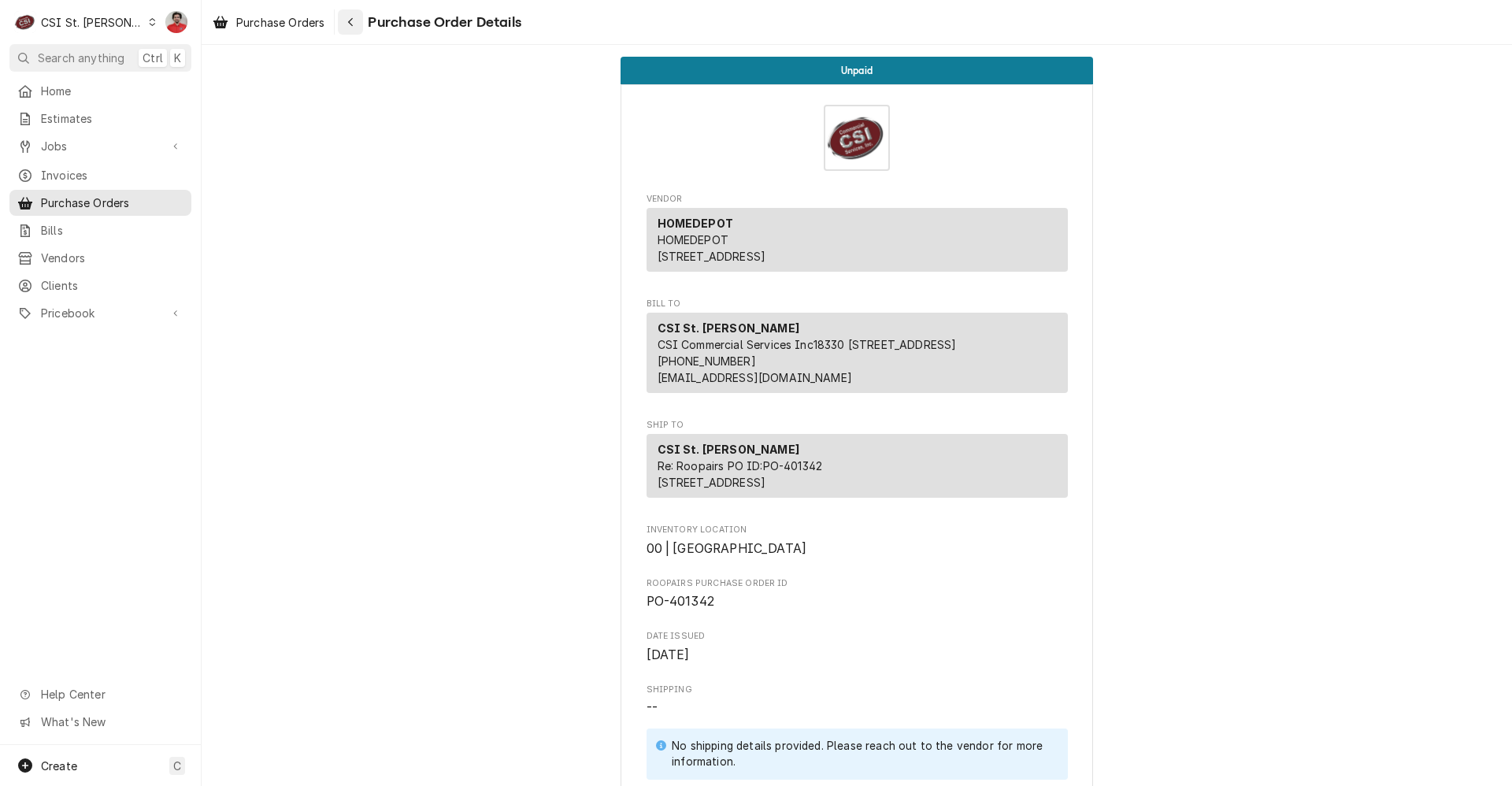
click at [352, 25] on icon "Navigate back" at bounding box center [351, 22] width 7 height 11
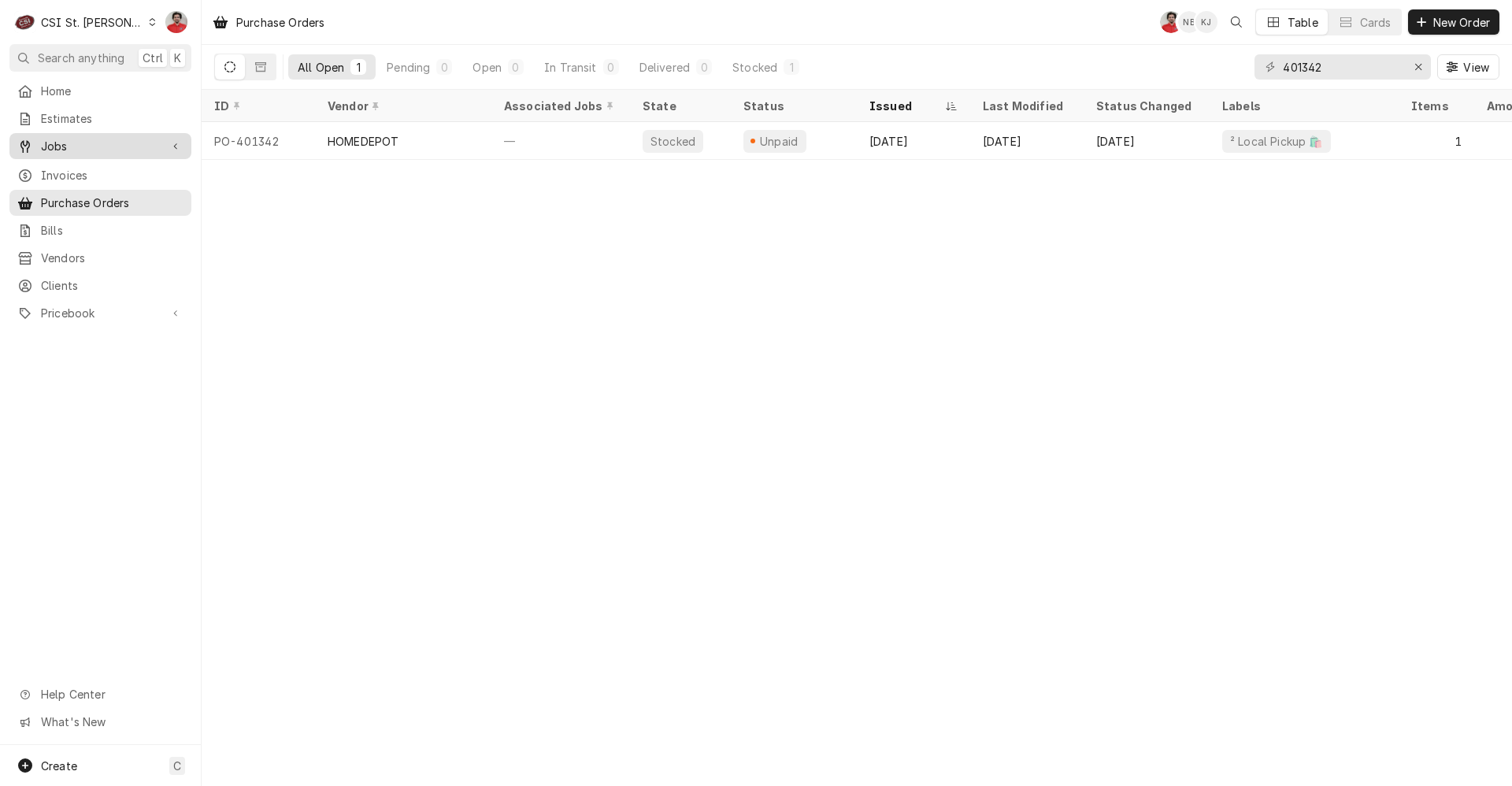
click at [76, 137] on span "Jobs" at bounding box center [100, 146] width 119 height 17
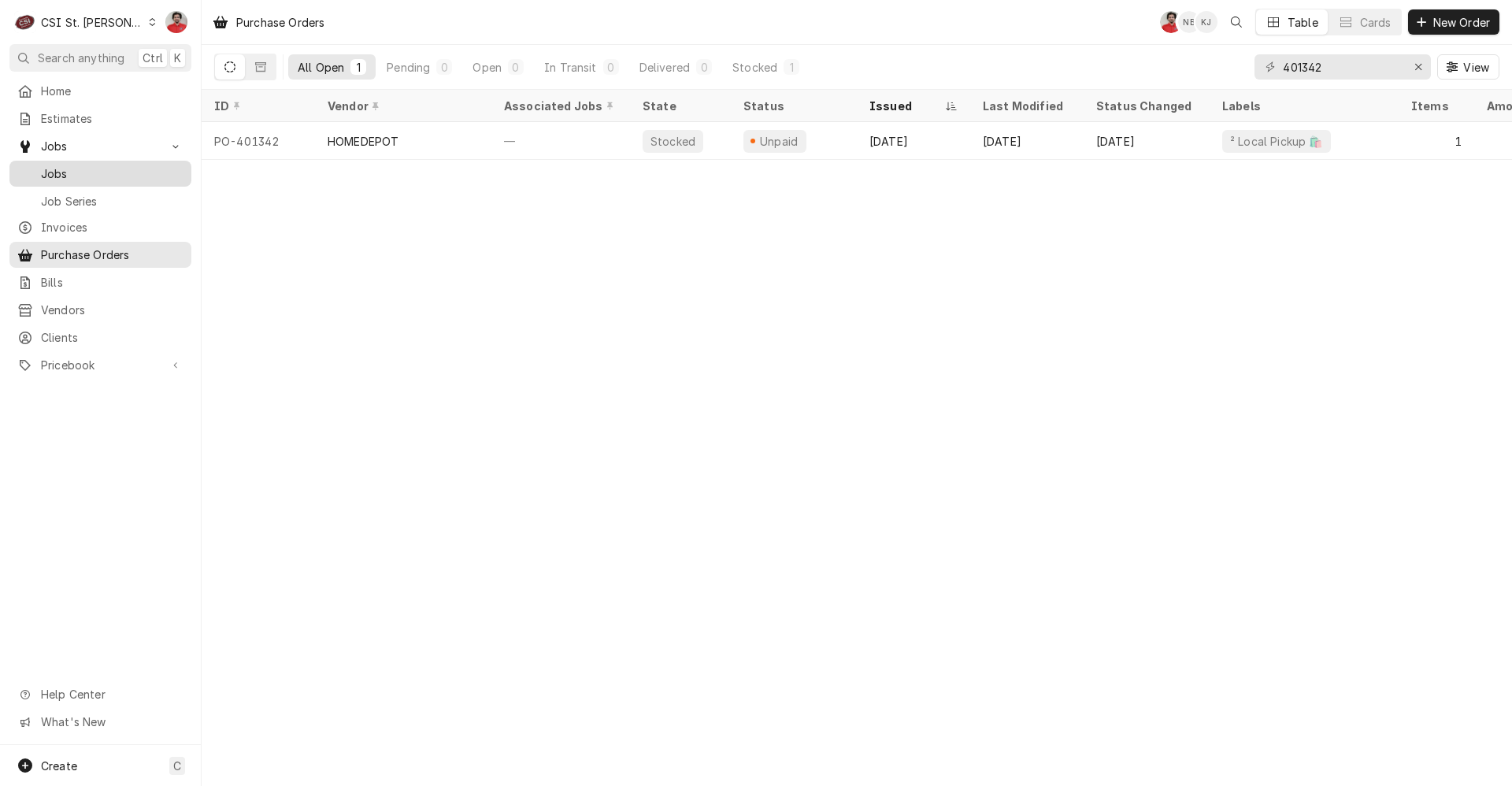
click at [75, 165] on span "Jobs" at bounding box center [112, 174] width 142 height 17
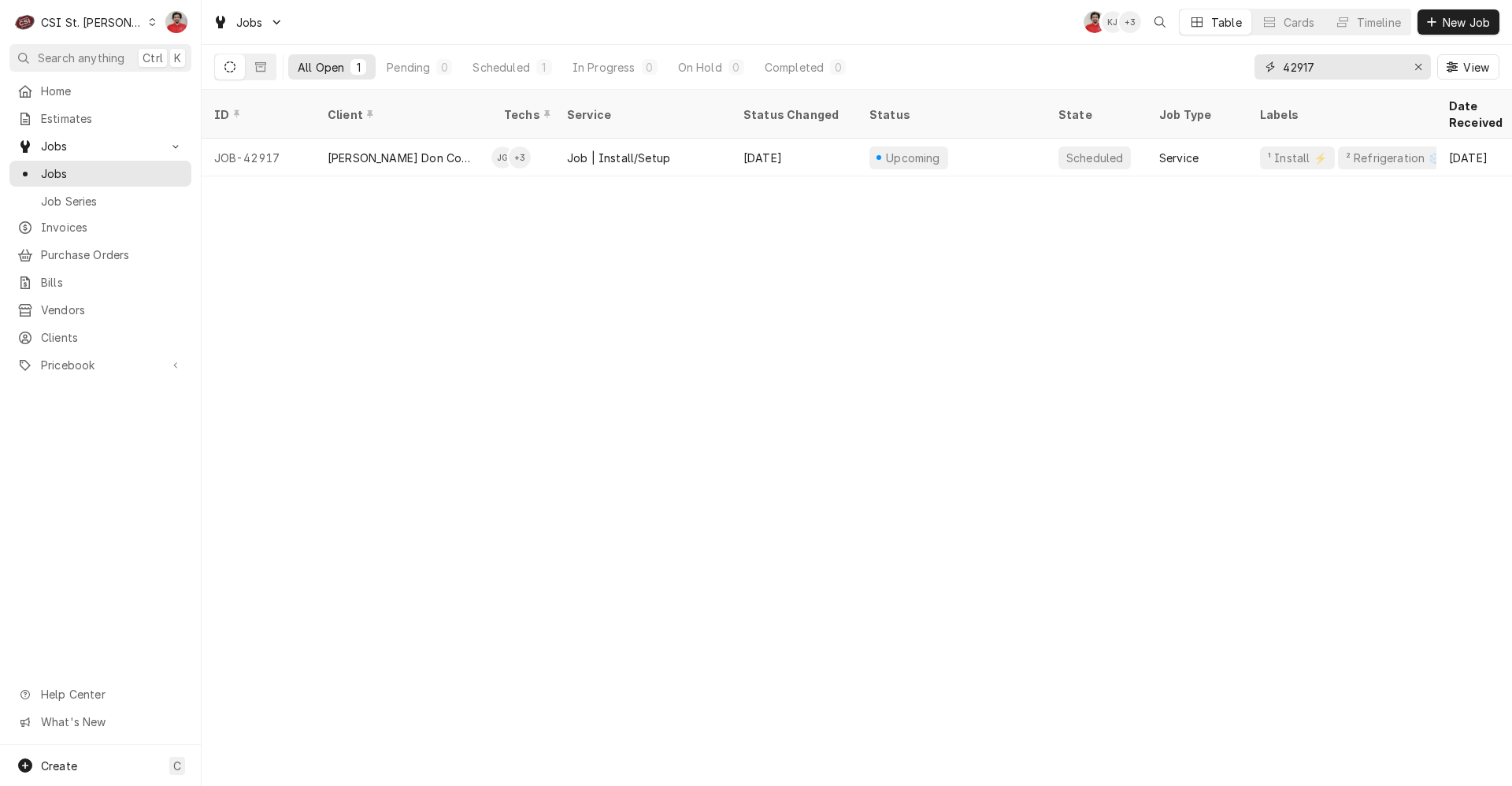
click at [1312, 65] on input "42917" at bounding box center [1342, 66] width 118 height 25
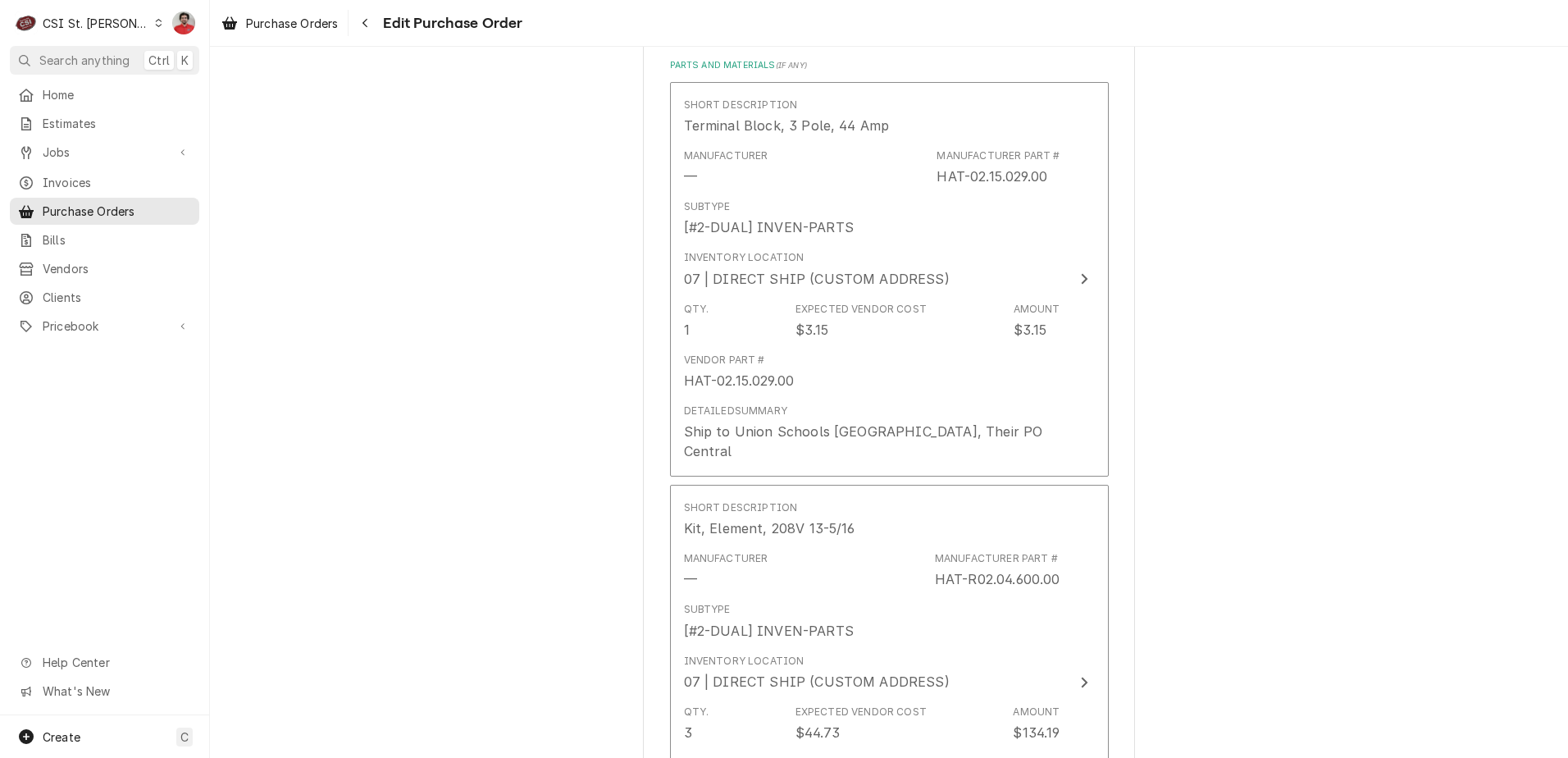
scroll to position [1313, 0]
